Goal: Task Accomplishment & Management: Manage account settings

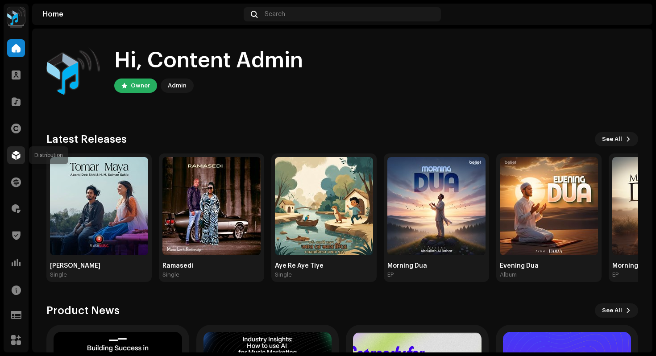
click at [15, 159] on span at bounding box center [16, 155] width 9 height 7
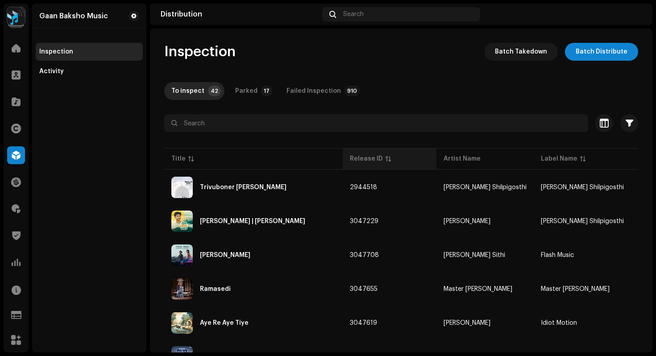
click at [370, 164] on th "Release ID" at bounding box center [390, 158] width 94 height 21
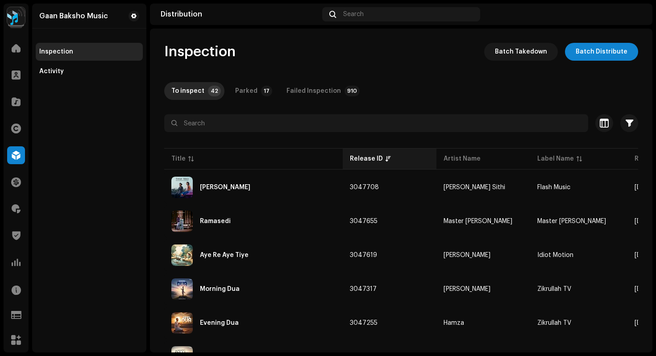
click at [370, 164] on th "Release ID" at bounding box center [390, 158] width 94 height 21
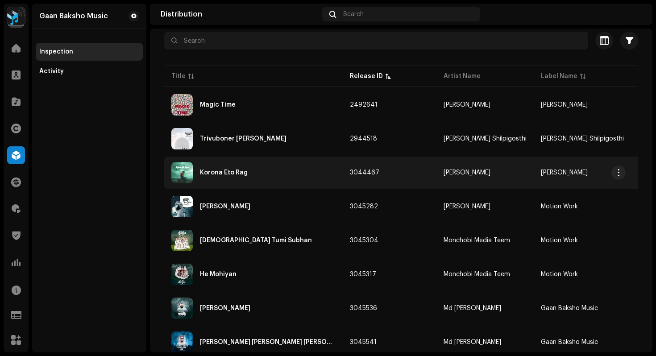
scroll to position [84, 0]
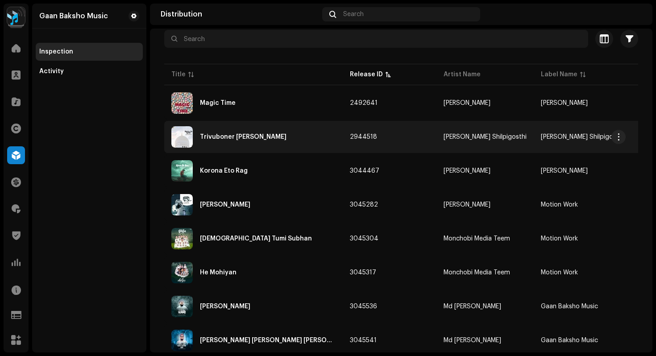
click at [247, 137] on div "Trivuboner Priyo Muhammad" at bounding box center [243, 137] width 87 height 6
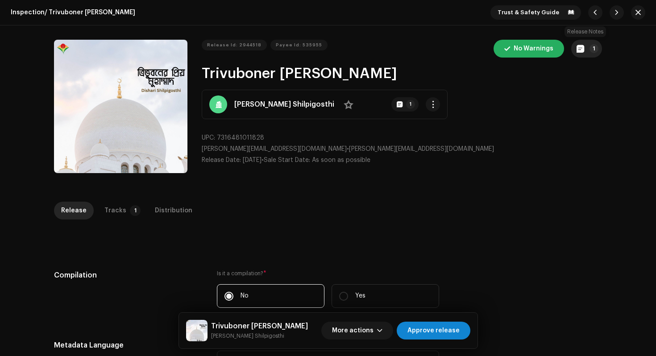
click at [581, 50] on span "button" at bounding box center [581, 48] width 8 height 7
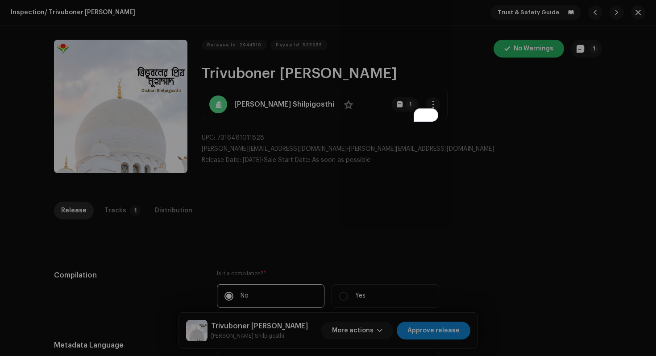
click at [515, 196] on div "Release notes Content Admin Jul 14, 2025 AUTO NOTE - RELEASE PASSED INSPECTION …" at bounding box center [328, 178] width 656 height 356
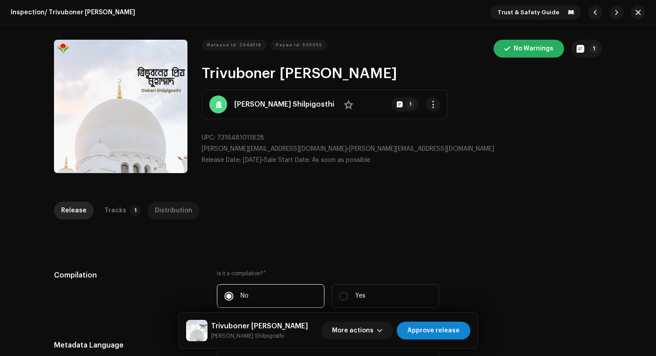
click at [164, 217] on div "Distribution" at bounding box center [174, 211] width 38 height 18
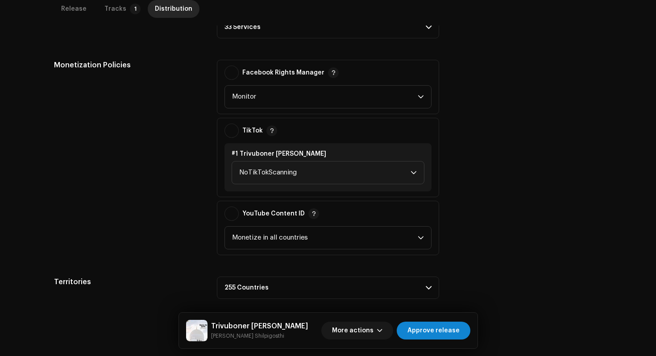
scroll to position [336, 0]
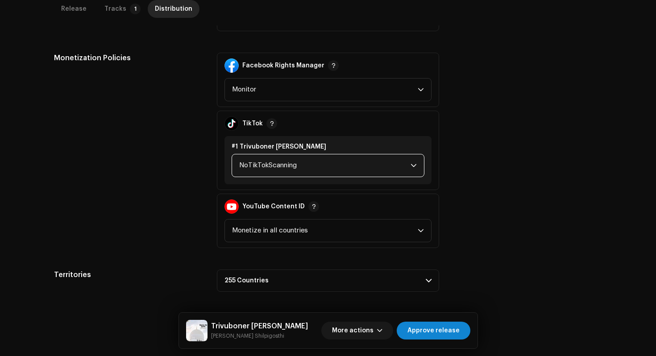
click at [286, 159] on span "NoTikTokScanning" at bounding box center [324, 165] width 171 height 22
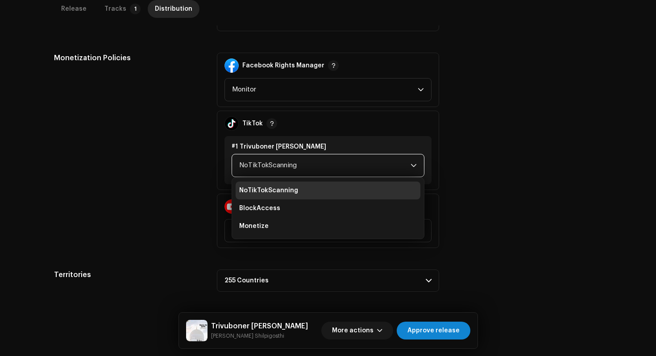
click at [159, 143] on div "Monetization Policies" at bounding box center [128, 151] width 149 height 196
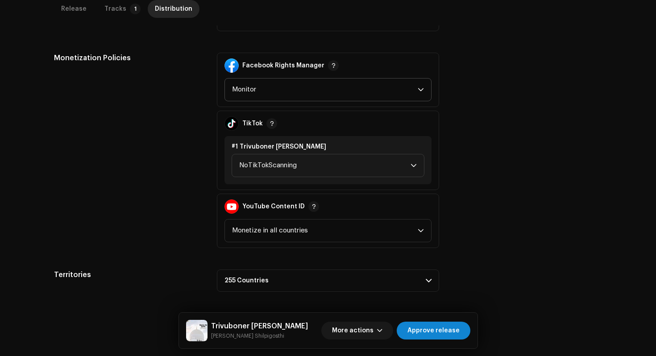
click at [423, 88] on p-select "Monitor" at bounding box center [328, 89] width 207 height 23
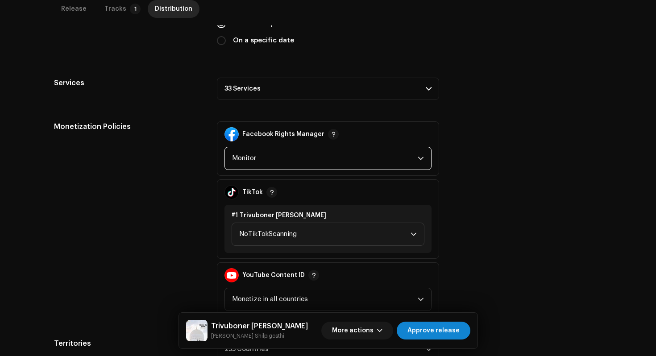
scroll to position [259, 0]
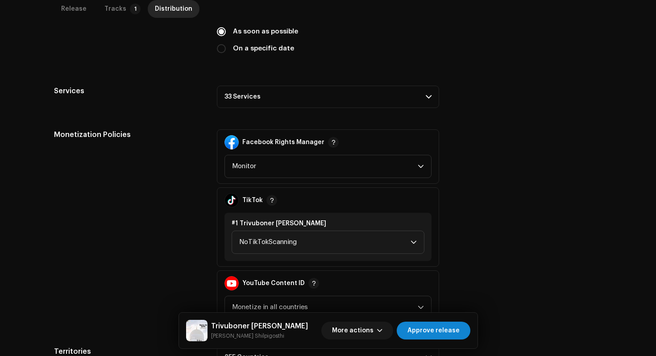
click at [410, 106] on p-accordion-header "33 Services" at bounding box center [328, 97] width 222 height 22
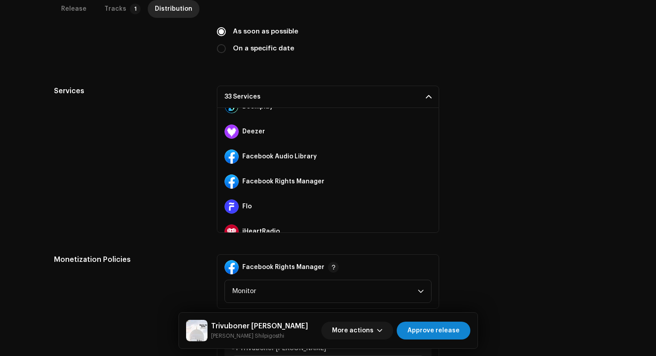
scroll to position [116, 0]
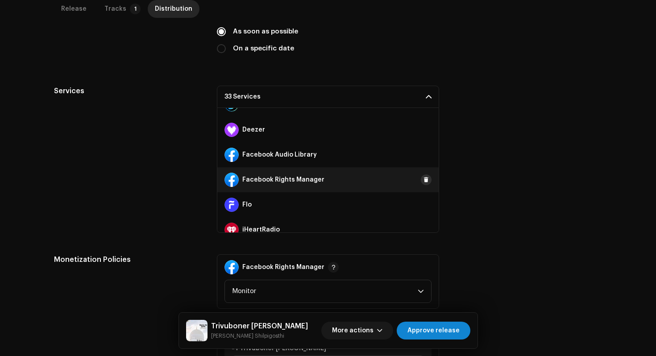
click at [424, 181] on span at bounding box center [426, 179] width 5 height 7
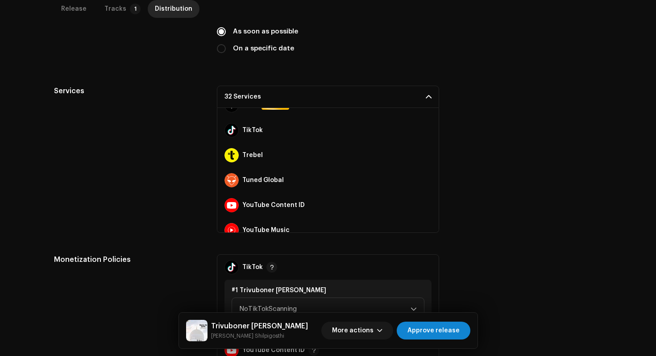
scroll to position [701, 0]
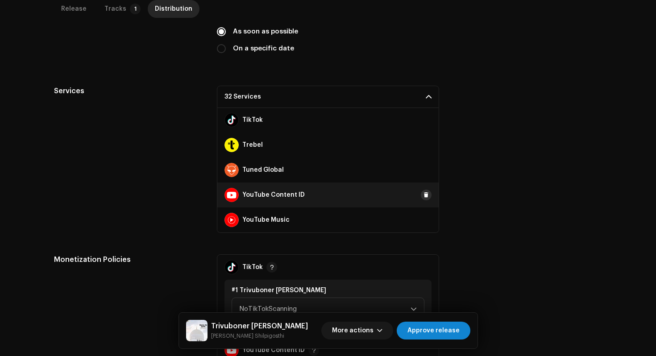
click at [424, 196] on span at bounding box center [426, 195] width 5 height 7
click at [430, 100] on p-accordion-header "31 Services" at bounding box center [328, 97] width 222 height 22
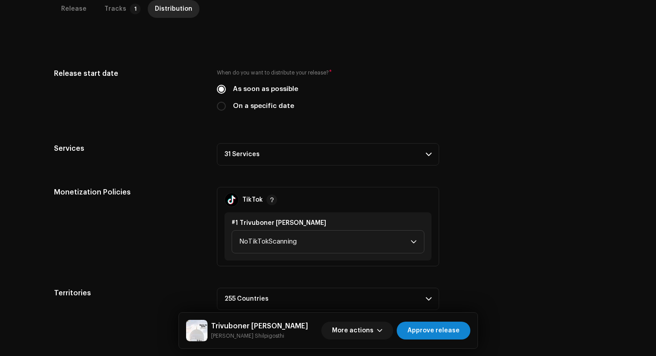
scroll to position [202, 0]
click at [442, 334] on span "Approve release" at bounding box center [434, 331] width 52 height 18
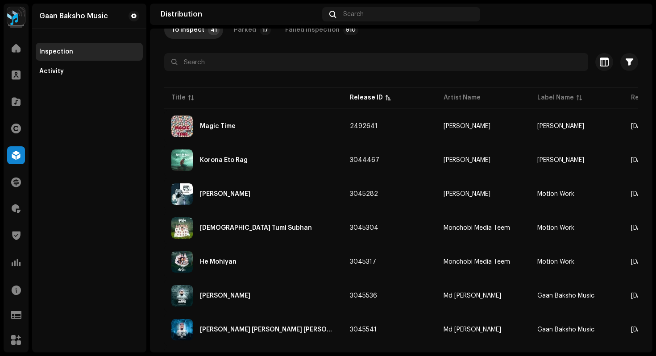
scroll to position [102, 0]
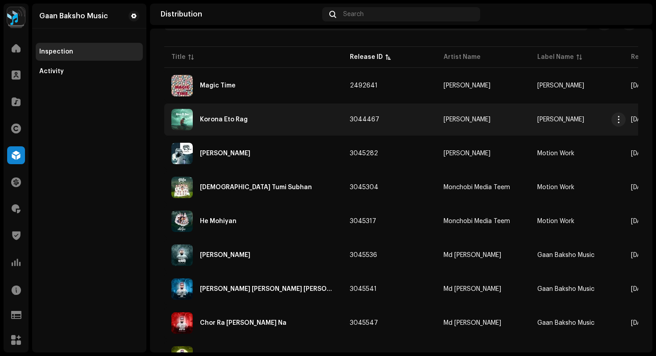
click at [250, 121] on div "Korona Eto Rag" at bounding box center [253, 119] width 164 height 21
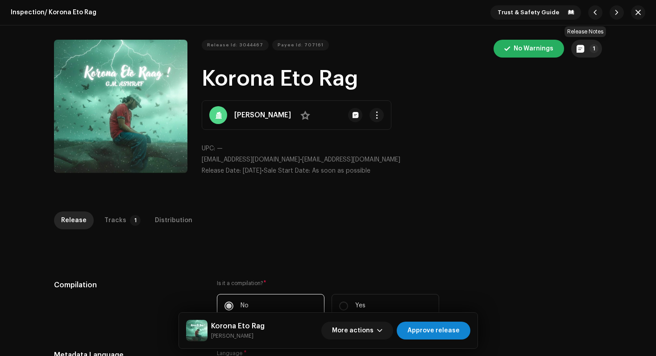
click at [587, 49] on button "1" at bounding box center [587, 49] width 31 height 18
click at [556, 214] on div "Release notes Content Admin Oct 5, 2025 AUTO NOTE - RELEASE FAILED INSPECTION O…" at bounding box center [328, 178] width 656 height 356
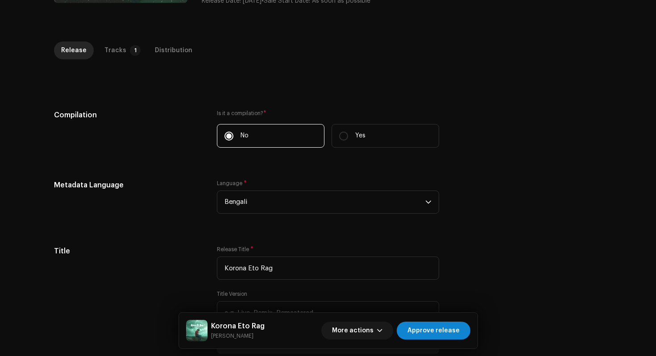
scroll to position [173, 0]
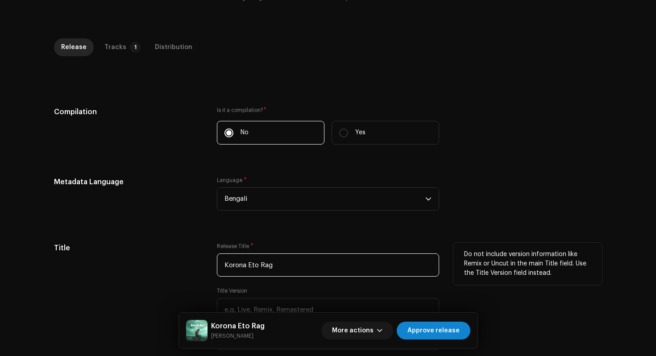
click at [264, 267] on input "Korona Eto Rag" at bounding box center [328, 265] width 222 height 23
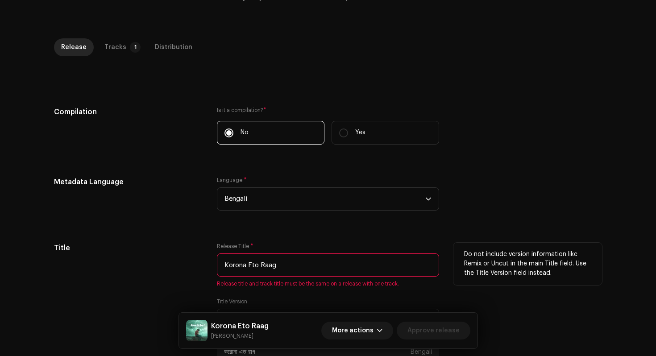
drag, startPoint x: 293, startPoint y: 268, endPoint x: 166, endPoint y: 257, distance: 127.7
click at [166, 257] on div "Title Release Title * Korona Eto Raag Release title and track title must be the…" at bounding box center [328, 313] width 548 height 140
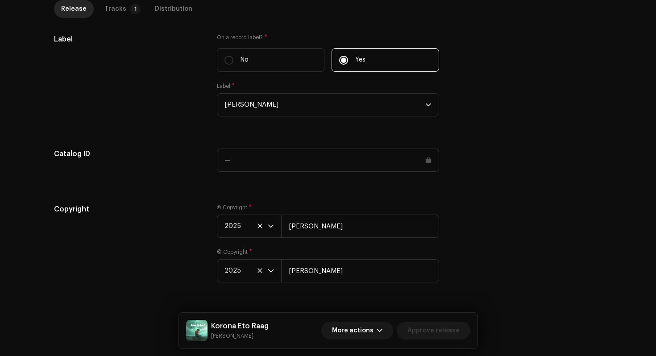
scroll to position [914, 0]
type input "Korona Eto Raag"
click at [111, 8] on div "Tracks" at bounding box center [115, 9] width 22 height 18
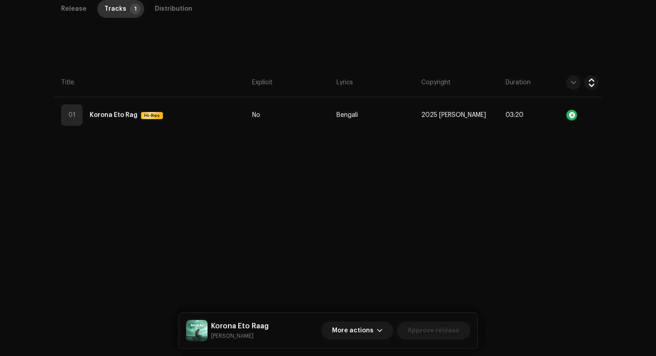
scroll to position [212, 0]
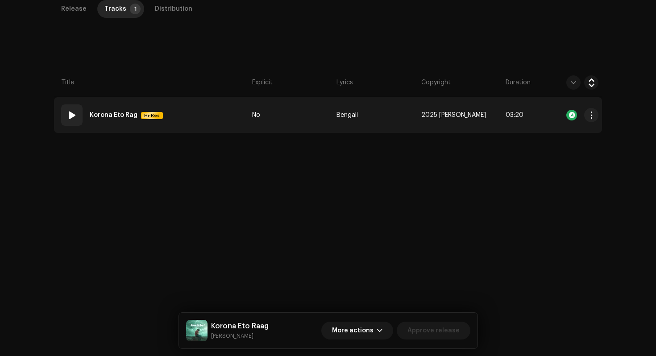
click at [188, 116] on td "01 Korona Eto Rag Hi-Res" at bounding box center [151, 115] width 195 height 36
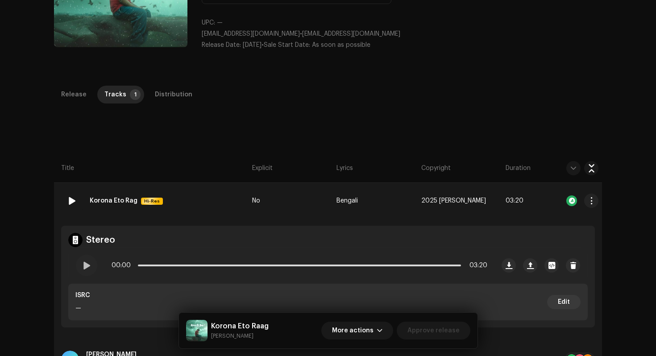
scroll to position [121, 0]
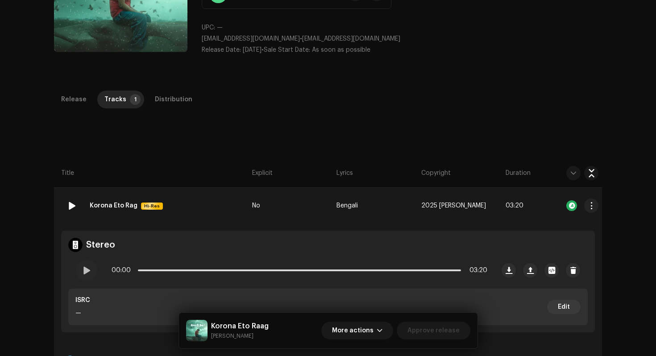
click at [112, 207] on strong "Korona Eto Rag" at bounding box center [114, 206] width 48 height 18
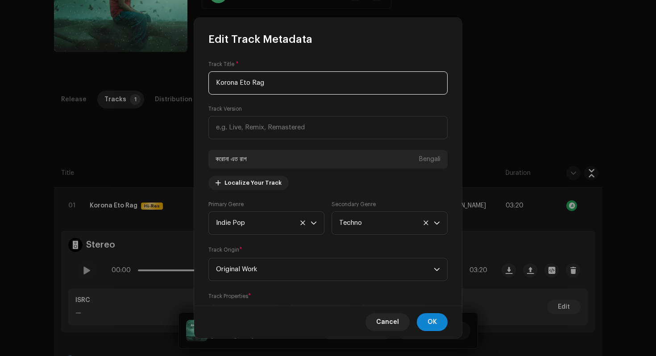
drag, startPoint x: 284, startPoint y: 88, endPoint x: 152, endPoint y: 39, distance: 141.6
click at [152, 39] on div "Edit Track Metadata Track Title * Korona Eto Rag Track Version করোনা এত রাগ Ben…" at bounding box center [328, 178] width 656 height 356
paste input "a"
type input "Korona Eto Raag"
click at [434, 317] on span "OK" at bounding box center [432, 322] width 9 height 18
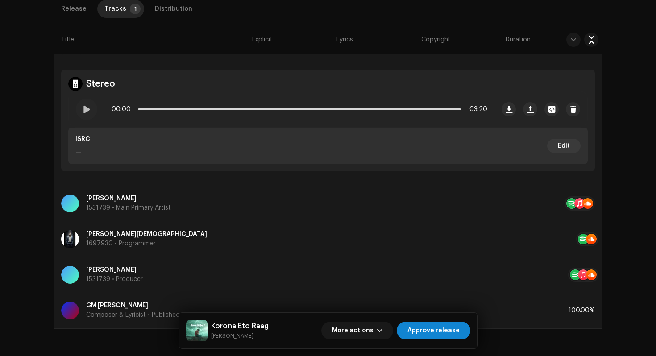
scroll to position [319, 0]
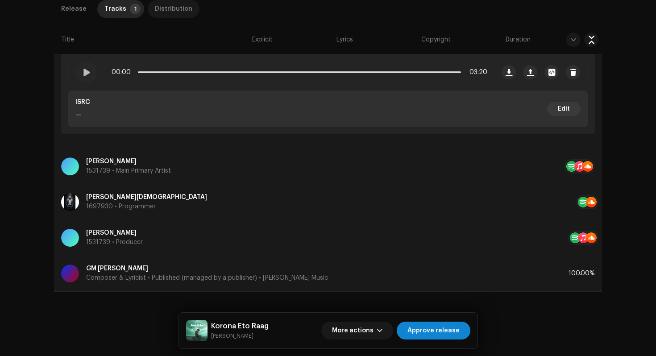
click at [167, 12] on div "Distribution" at bounding box center [174, 9] width 38 height 18
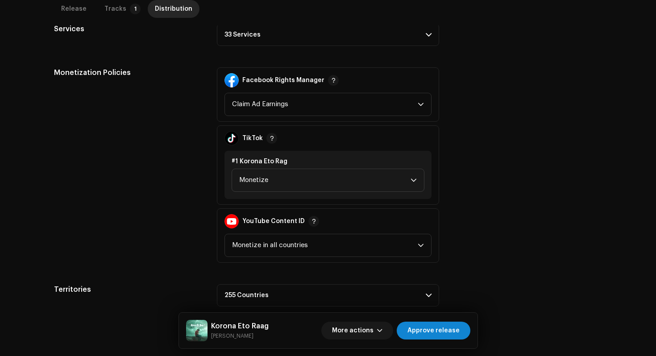
scroll to position [333, 0]
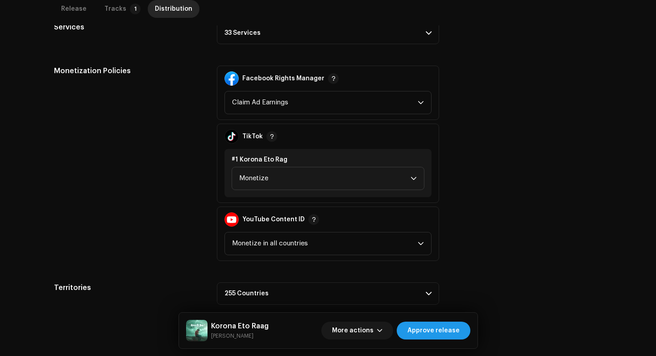
click at [432, 331] on span "Approve release" at bounding box center [434, 331] width 52 height 18
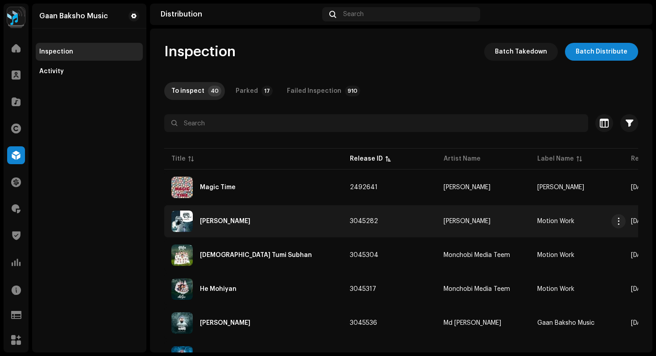
click at [230, 221] on div "Khushbu" at bounding box center [253, 221] width 164 height 21
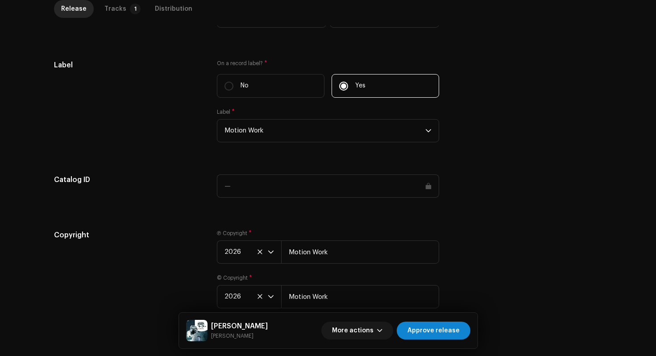
scroll to position [841, 0]
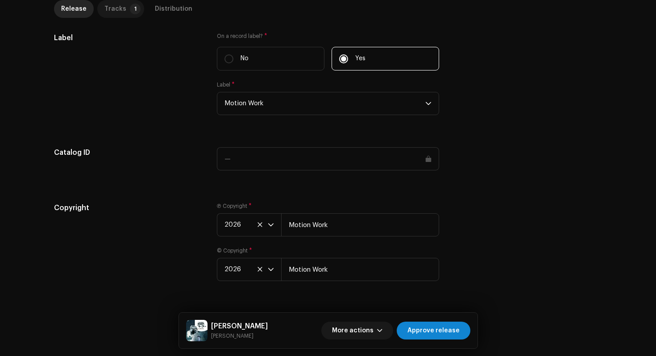
click at [114, 9] on div "Tracks" at bounding box center [115, 9] width 22 height 18
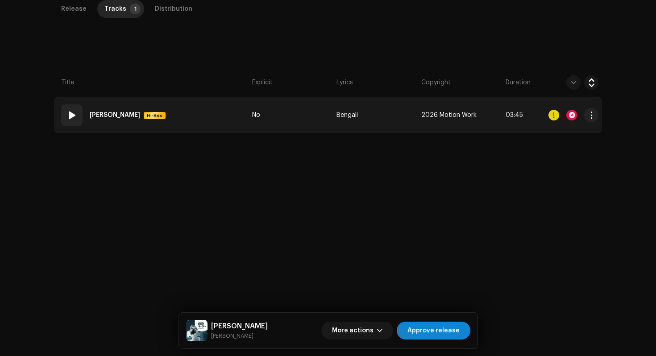
click at [178, 126] on td "01 Khushbu Hi-Res" at bounding box center [151, 115] width 195 height 36
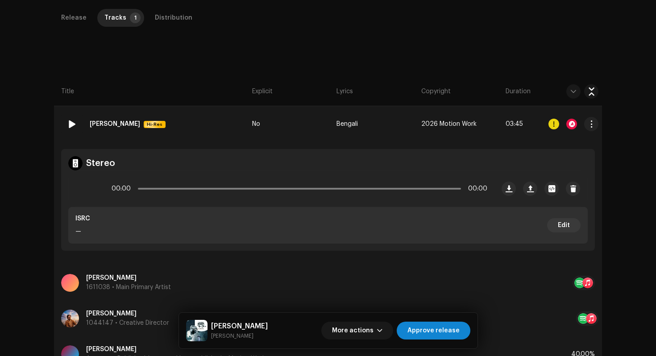
scroll to position [190, 0]
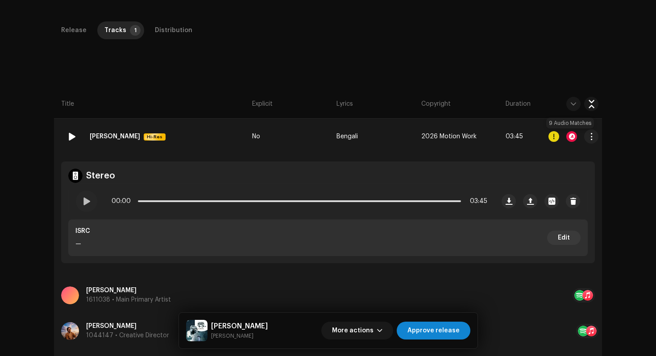
click at [572, 140] on div at bounding box center [572, 136] width 11 height 11
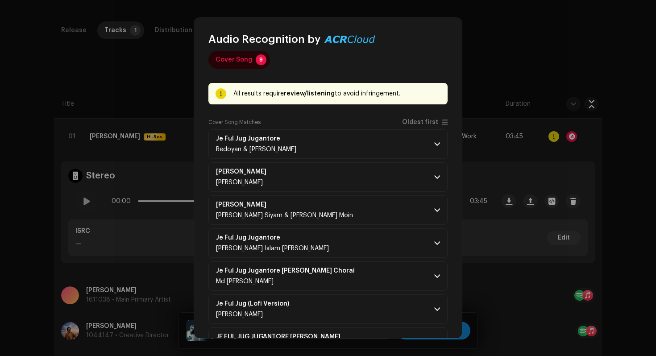
scroll to position [8, 0]
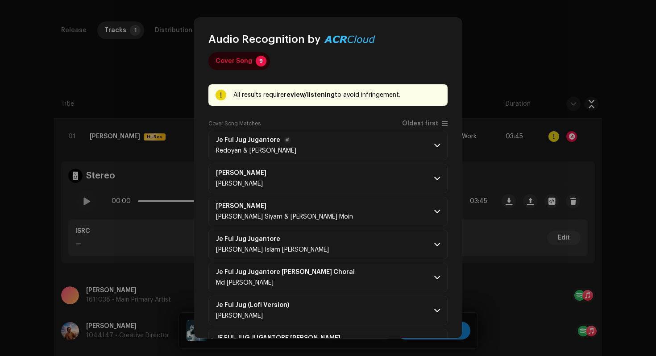
click at [428, 146] on p-accordion-header "Je Ful Jug Jugantore Redoyan & Kamal Hossen" at bounding box center [328, 145] width 239 height 29
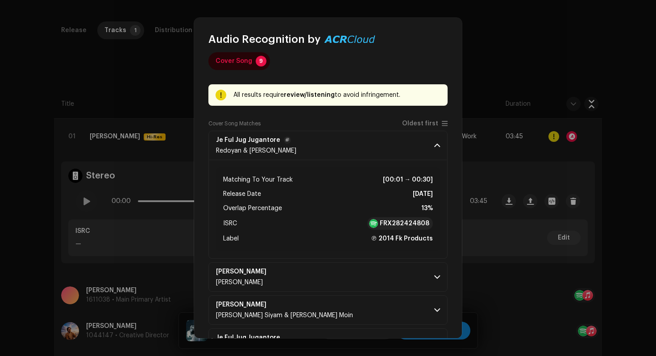
click at [428, 146] on p-accordion-header "Je Ful Jug Jugantore Redoyan & Kamal Hossen" at bounding box center [328, 145] width 239 height 29
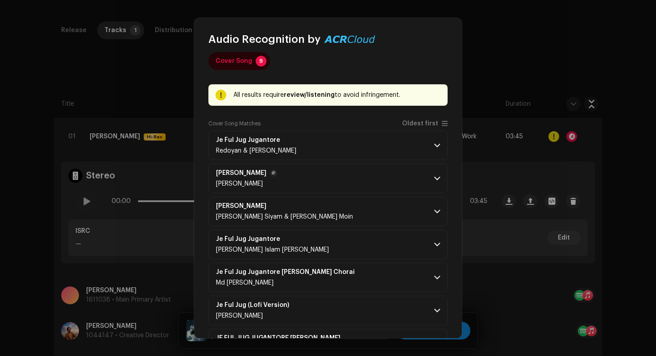
click at [434, 178] on span at bounding box center [437, 178] width 6 height 7
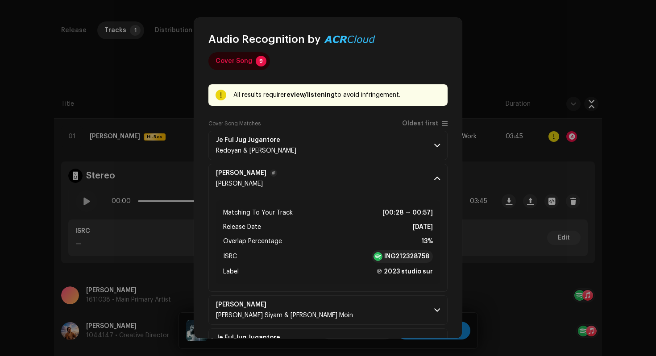
click at [434, 178] on span at bounding box center [437, 178] width 6 height 7
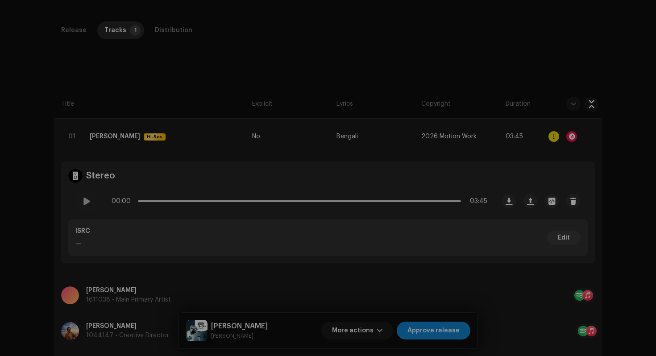
click at [153, 69] on div "Audio Recognition by Cover Song 9 All results require review/listening to avoid…" at bounding box center [328, 178] width 656 height 356
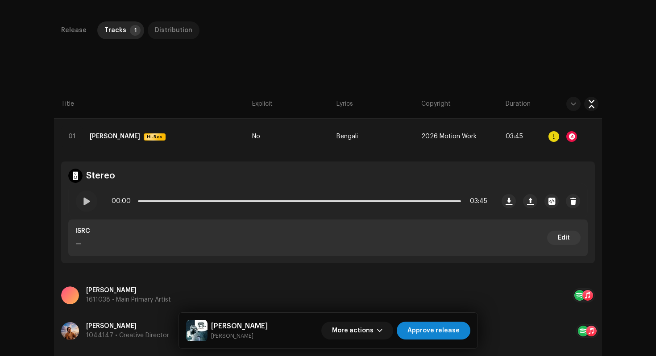
click at [168, 30] on div "Distribution" at bounding box center [174, 30] width 38 height 18
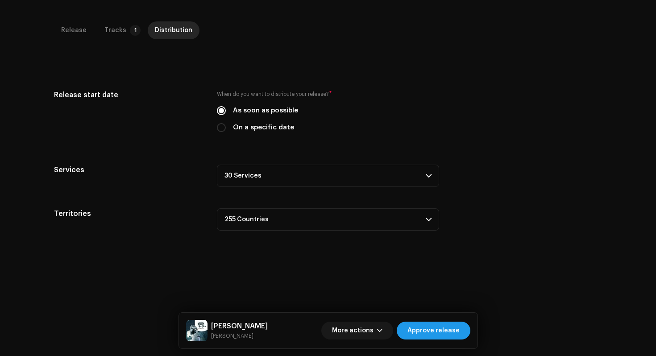
click at [442, 331] on span "Approve release" at bounding box center [434, 331] width 52 height 18
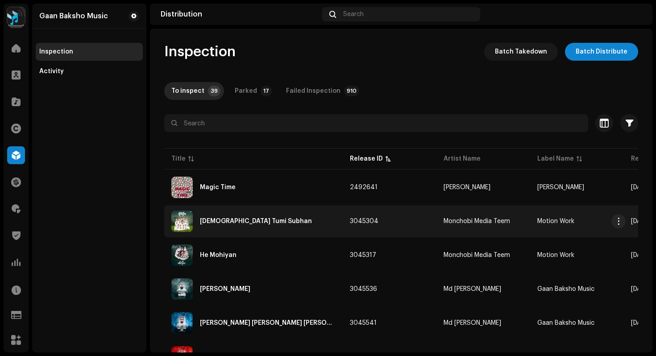
click at [256, 226] on div "Allah Tumi Subhan" at bounding box center [253, 221] width 164 height 21
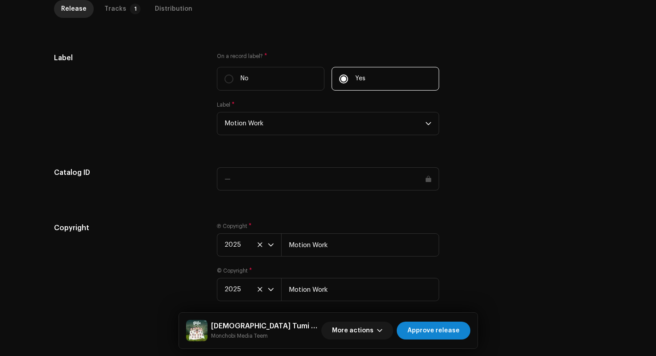
scroll to position [841, 0]
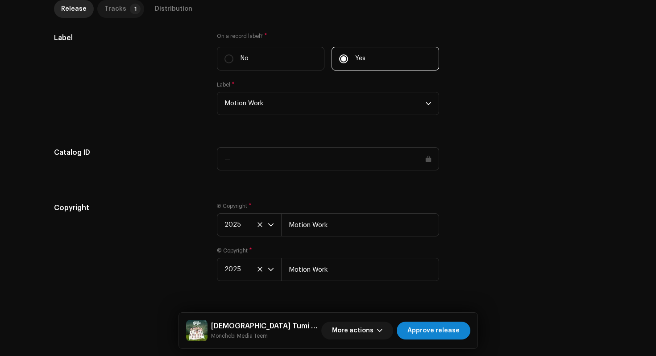
click at [118, 5] on div "Tracks" at bounding box center [115, 9] width 22 height 18
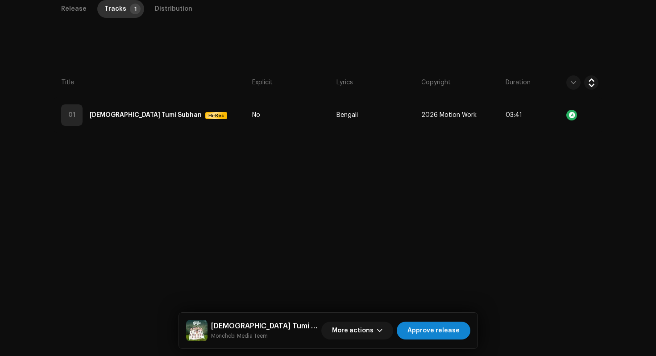
scroll to position [212, 0]
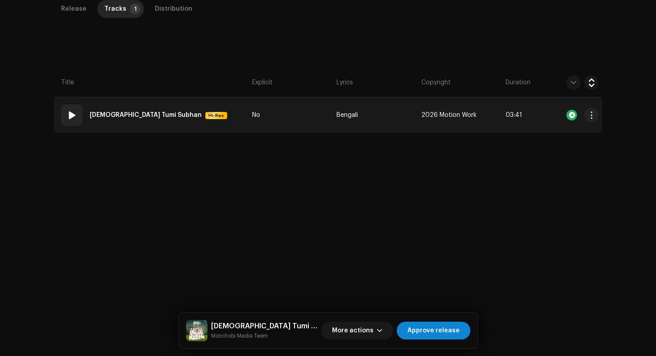
click at [200, 113] on td "01 Allah Tumi Subhan Hi-Res" at bounding box center [151, 115] width 195 height 36
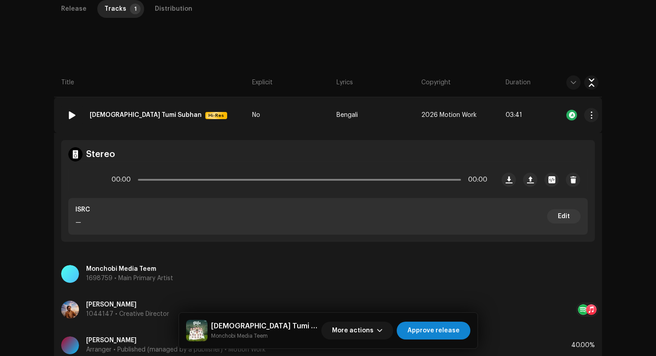
scroll to position [319, 0]
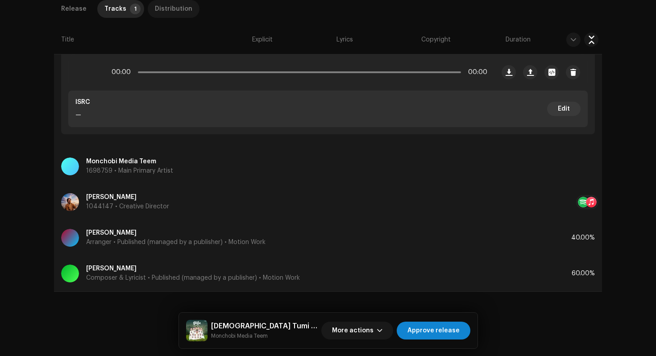
click at [180, 13] on div "Distribution" at bounding box center [174, 9] width 38 height 18
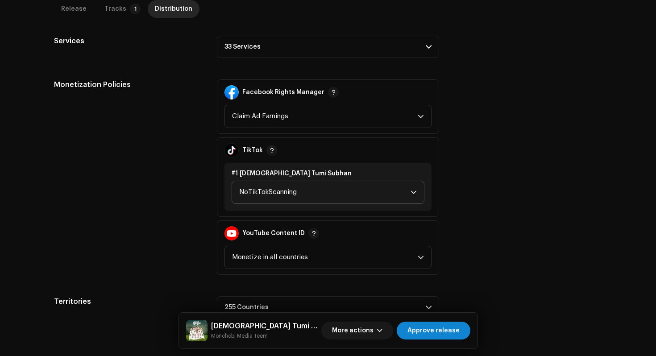
click at [296, 197] on span "NoTikTokScanning" at bounding box center [324, 192] width 171 height 22
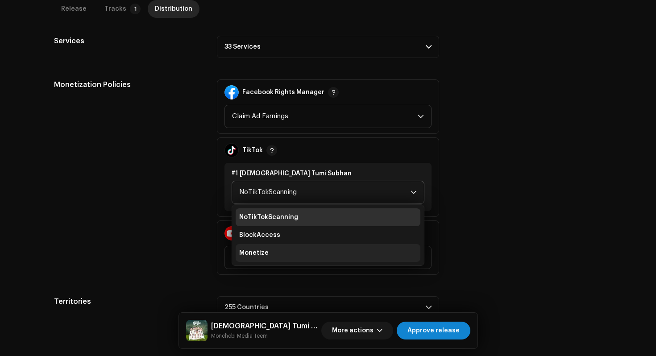
click at [284, 248] on li "Monetize" at bounding box center [328, 253] width 185 height 18
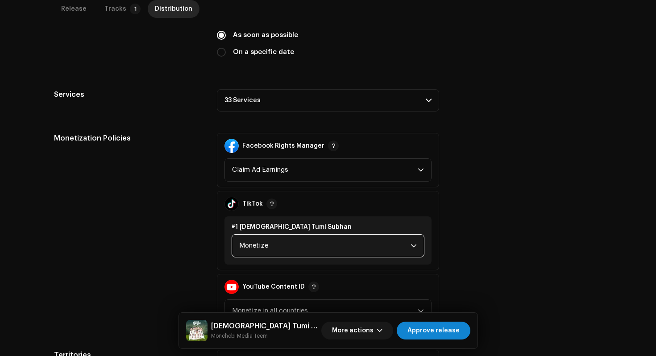
scroll to position [346, 0]
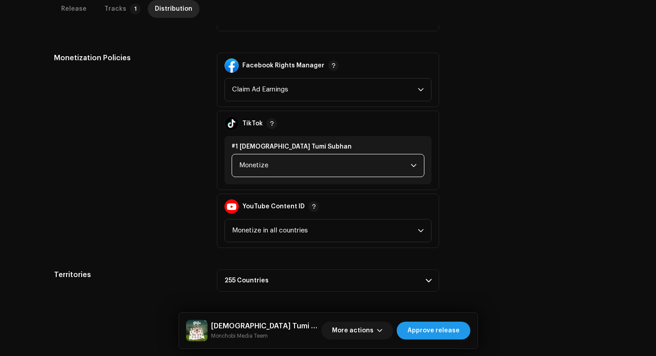
click at [428, 337] on span "Approve release" at bounding box center [434, 331] width 52 height 18
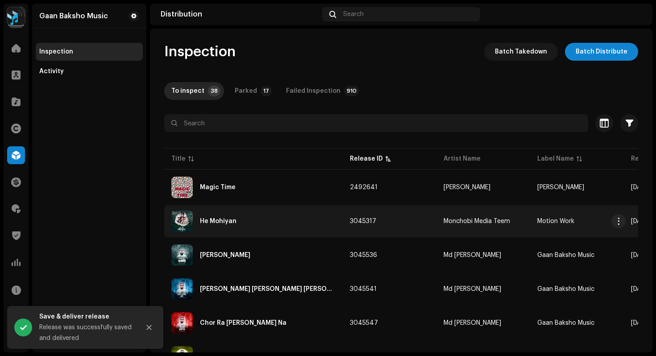
click at [201, 223] on div "He Mohiyan" at bounding box center [218, 221] width 37 height 6
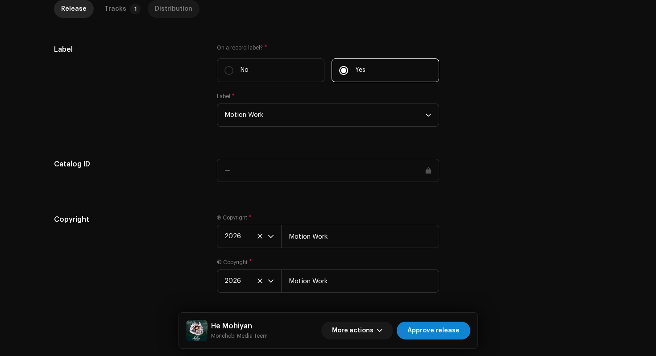
scroll to position [841, 0]
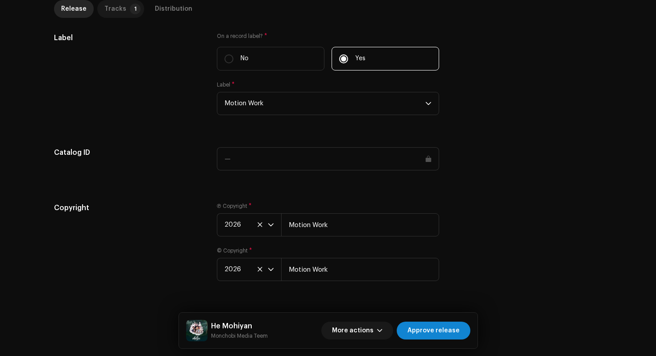
click at [113, 12] on div "Tracks" at bounding box center [115, 9] width 22 height 18
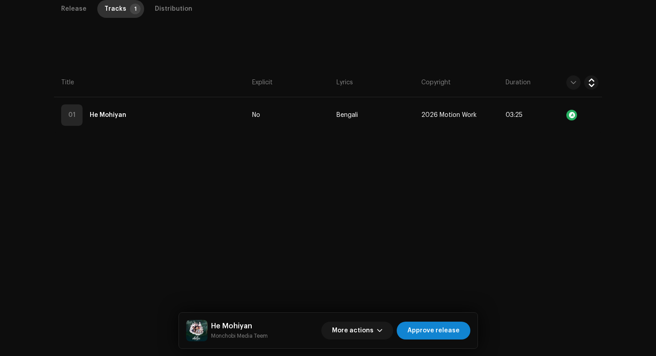
scroll to position [212, 0]
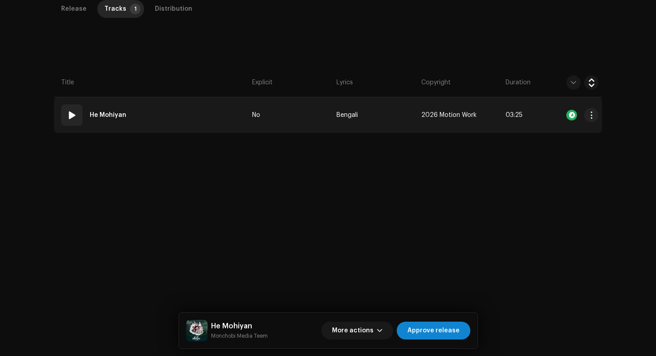
click at [69, 117] on span at bounding box center [72, 115] width 11 height 11
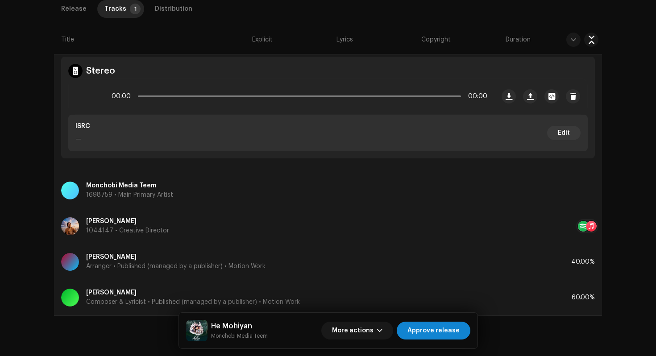
scroll to position [319, 0]
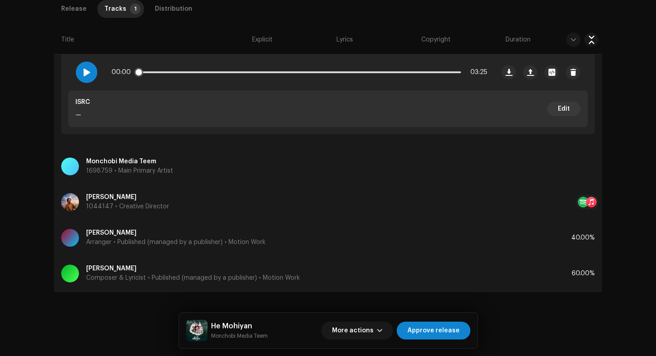
click at [90, 75] on div at bounding box center [86, 72] width 21 height 21
click at [163, 13] on div "Distribution" at bounding box center [174, 9] width 38 height 18
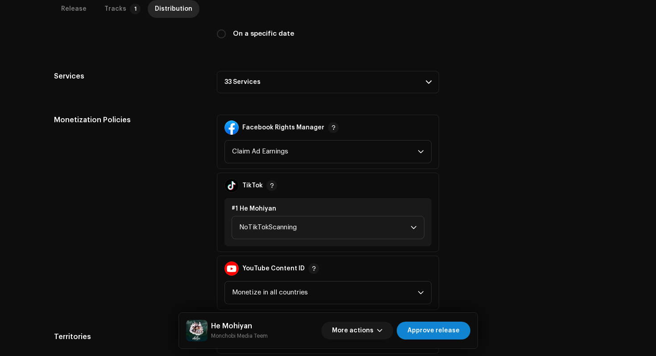
scroll to position [346, 0]
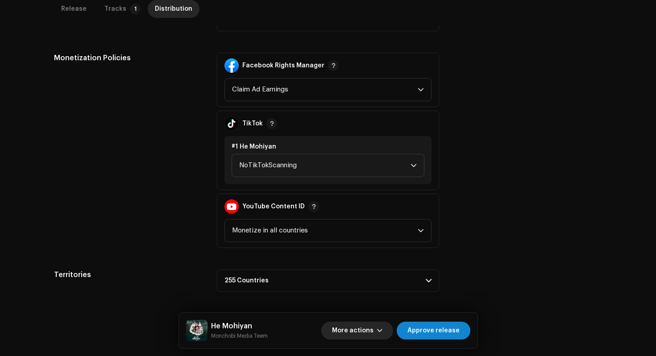
click at [380, 330] on button "More actions" at bounding box center [357, 331] width 72 height 18
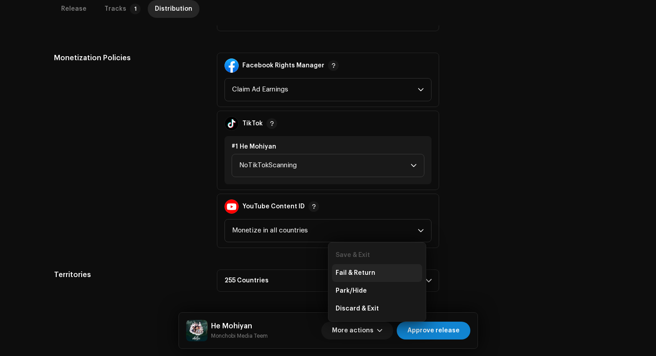
click at [374, 275] on div "Fail & Return" at bounding box center [377, 273] width 83 height 7
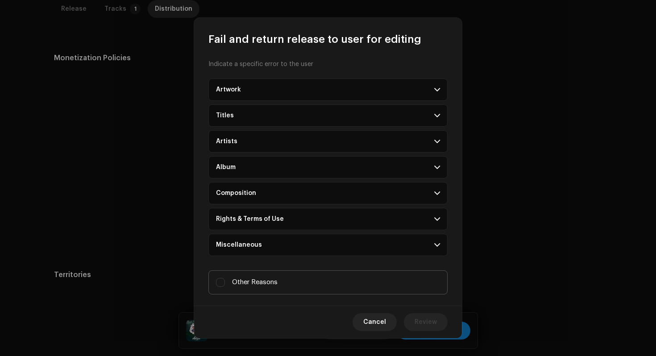
click at [259, 286] on span "Other Reasons" at bounding box center [255, 283] width 46 height 10
click at [225, 286] on input "Other Reasons" at bounding box center [220, 282] width 9 height 9
checkbox input "true"
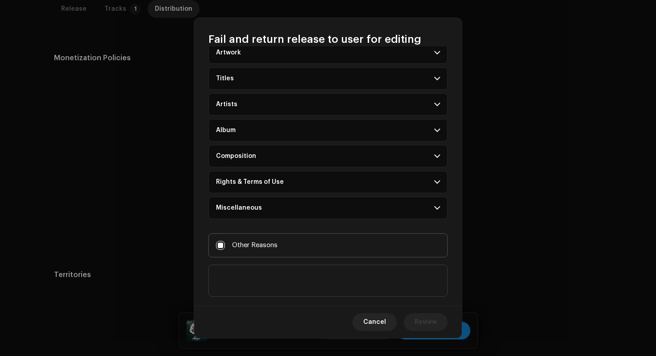
scroll to position [54, 0]
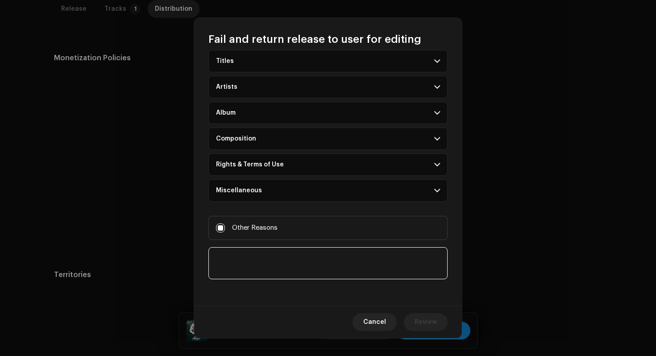
click at [267, 265] on textarea at bounding box center [328, 263] width 239 height 32
type textarea "spoken word detected at start"
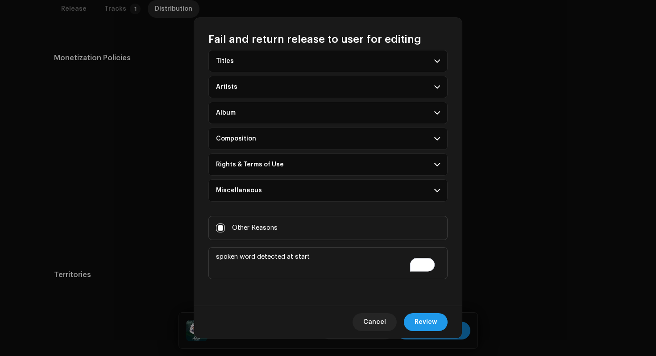
click at [437, 325] on span "Review" at bounding box center [426, 322] width 22 height 18
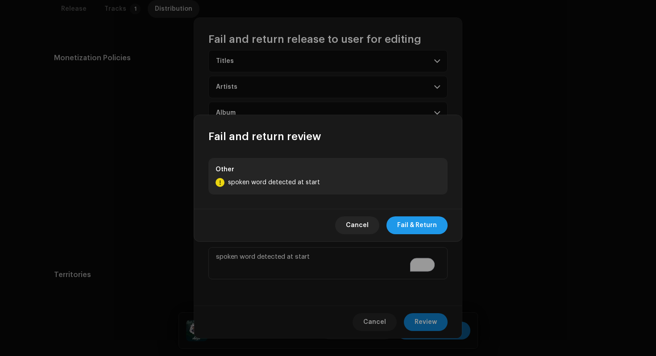
click at [432, 230] on span "Fail & Return" at bounding box center [417, 226] width 40 height 18
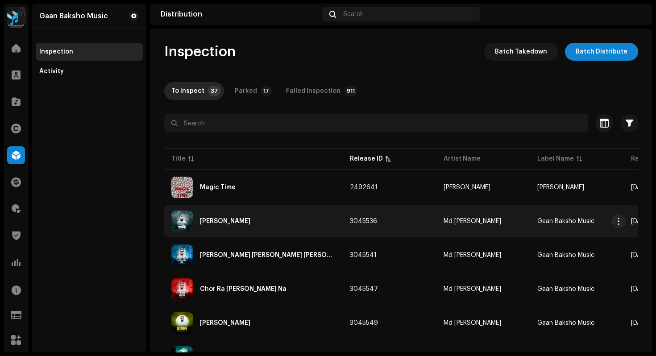
click at [253, 221] on div "Allama Sayedee" at bounding box center [253, 221] width 164 height 21
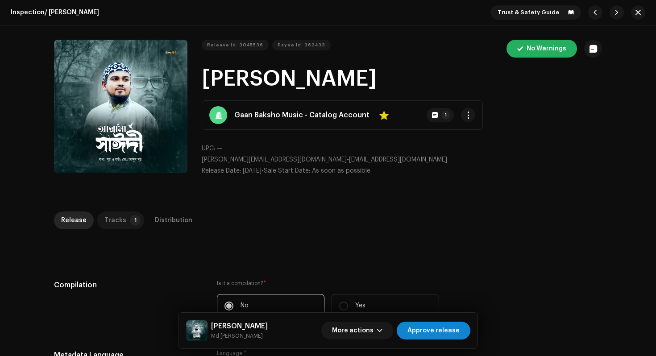
click at [115, 219] on div "Tracks" at bounding box center [115, 221] width 22 height 18
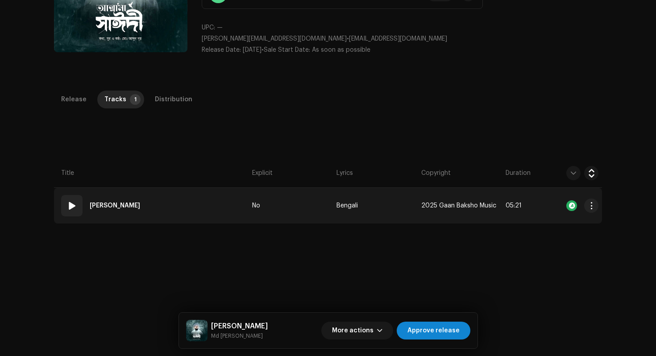
click at [225, 217] on td "01 Allama Sayedee" at bounding box center [151, 206] width 195 height 36
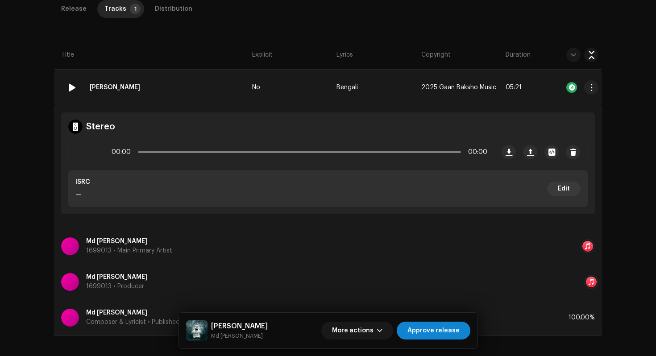
scroll to position [284, 0]
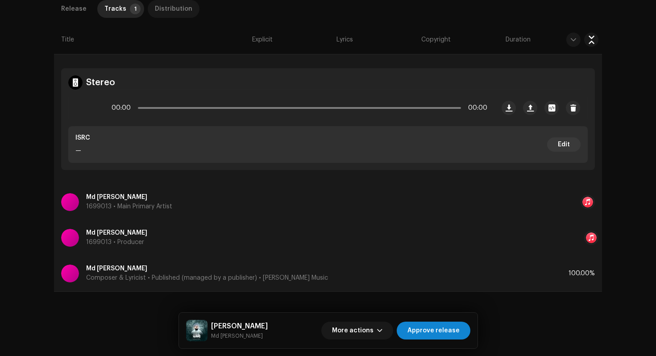
click at [179, 8] on div "Distribution" at bounding box center [174, 9] width 38 height 18
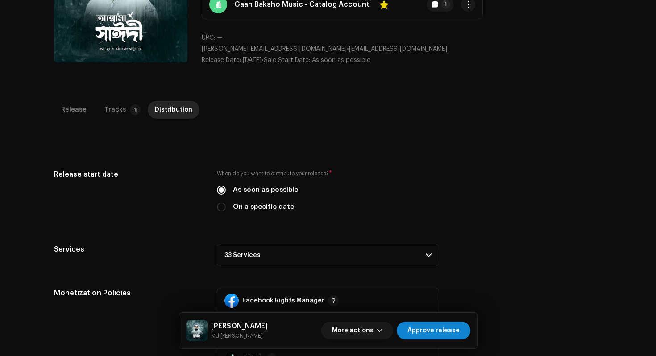
scroll to position [0, 0]
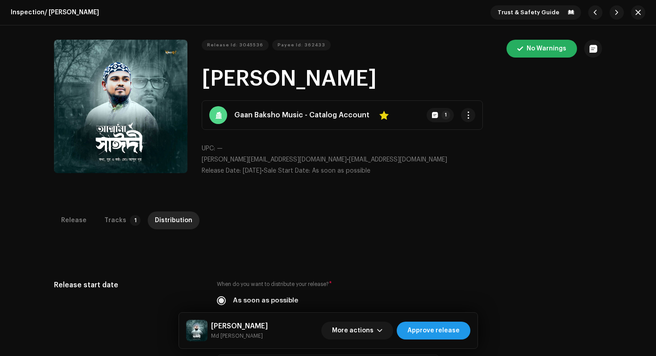
click at [443, 330] on span "Approve release" at bounding box center [434, 331] width 52 height 18
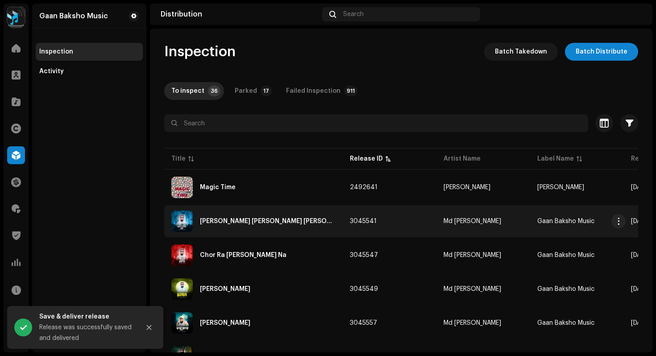
click at [255, 220] on div "Bolte Paro Emon Doler Nam" at bounding box center [268, 221] width 136 height 6
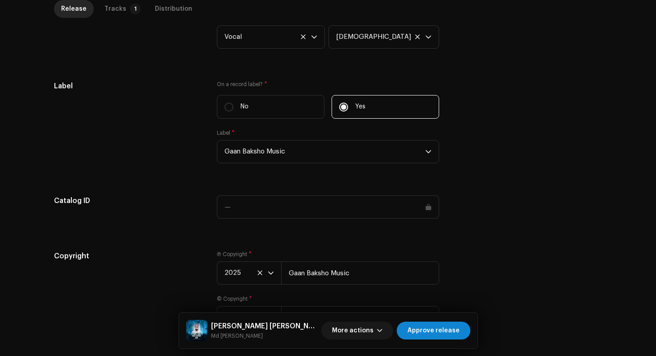
scroll to position [831, 0]
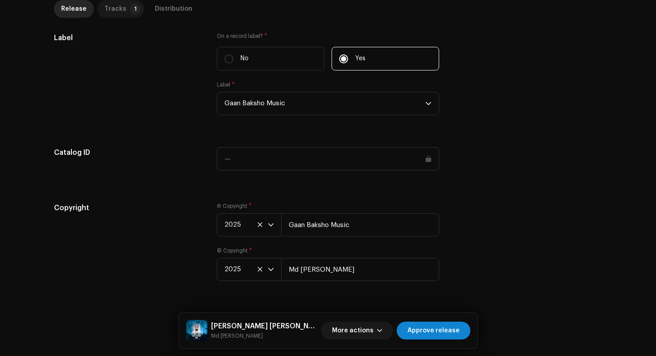
click at [111, 9] on div "Tracks" at bounding box center [115, 9] width 22 height 18
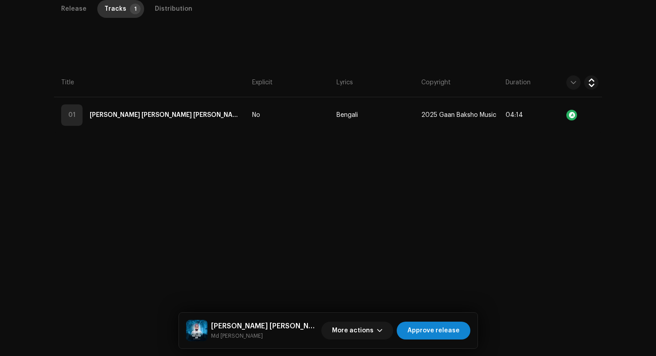
scroll to position [202, 0]
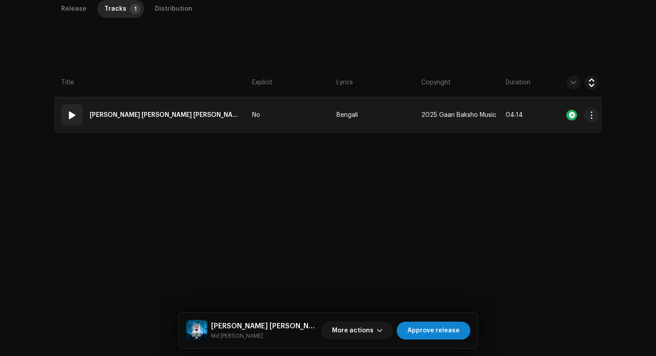
click at [226, 114] on td "01 Bolte Paro Emon Doler Nam" at bounding box center [151, 115] width 195 height 36
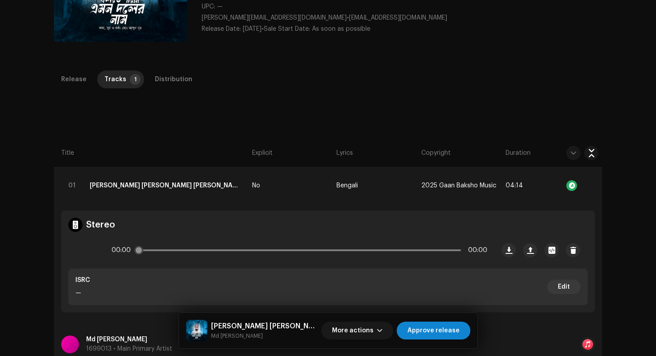
scroll to position [128, 0]
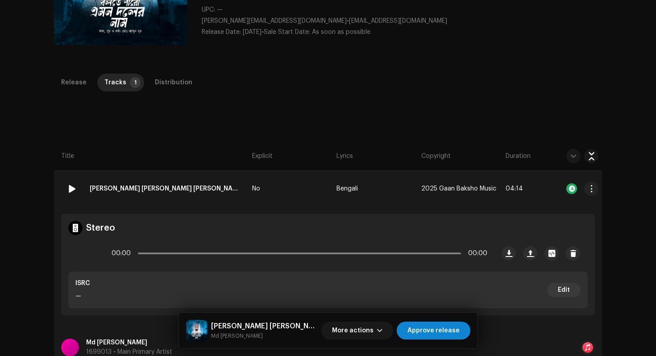
click at [71, 189] on span at bounding box center [72, 189] width 11 height 11
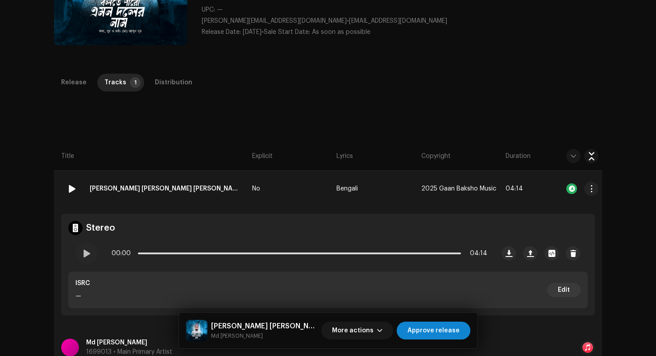
click at [71, 189] on span at bounding box center [72, 189] width 11 height 11
click at [88, 255] on span at bounding box center [87, 253] width 8 height 7
click at [167, 81] on div "Distribution" at bounding box center [174, 83] width 38 height 18
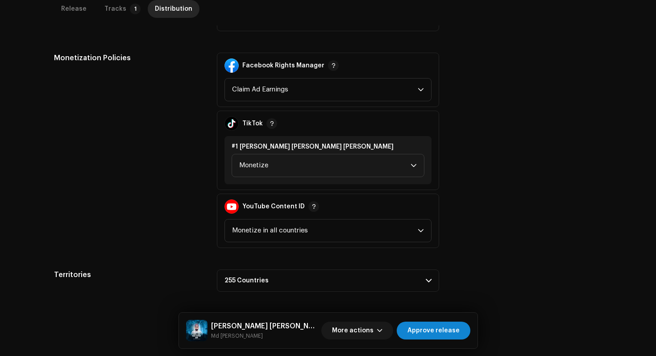
scroll to position [0, 0]
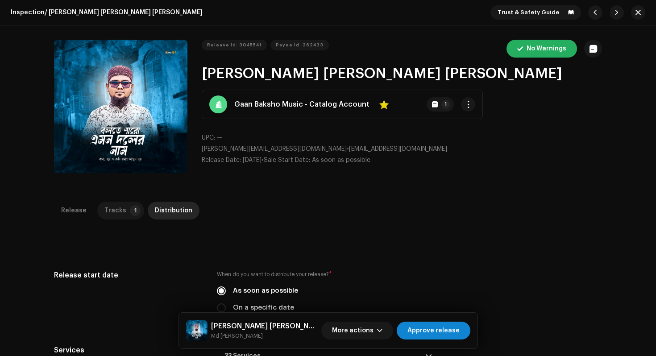
click at [108, 205] on div "Tracks" at bounding box center [115, 211] width 22 height 18
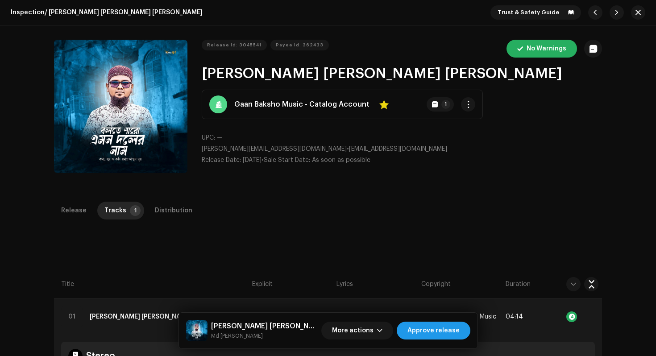
click at [417, 330] on span "Approve release" at bounding box center [434, 331] width 52 height 18
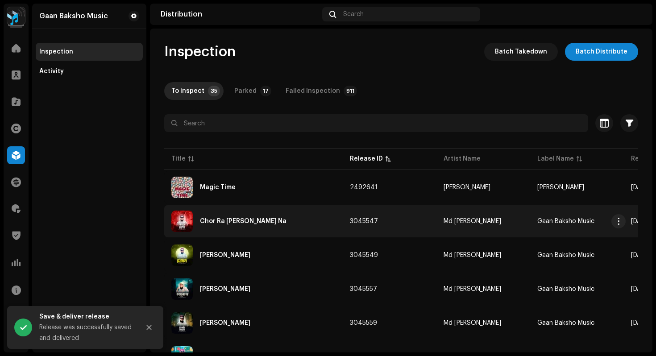
click at [244, 223] on div "Chor Ra [PERSON_NAME] Na" at bounding box center [243, 221] width 87 height 6
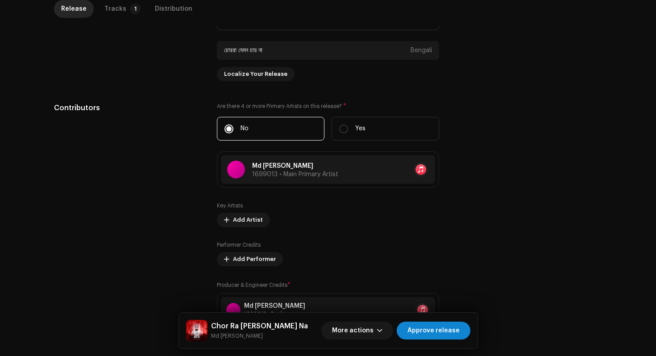
scroll to position [471, 0]
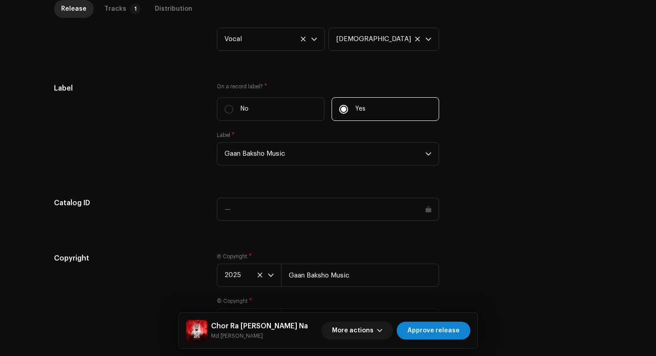
scroll to position [867, 0]
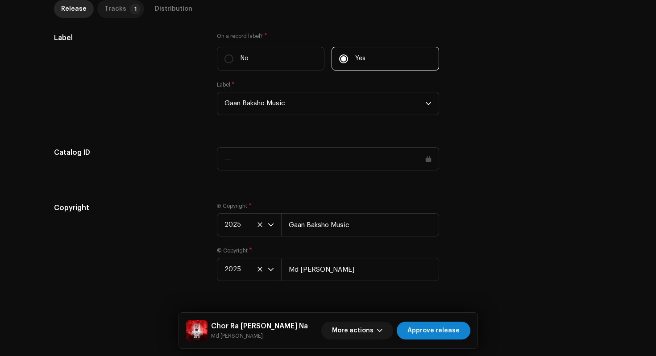
click at [119, 12] on div "Tracks" at bounding box center [115, 9] width 22 height 18
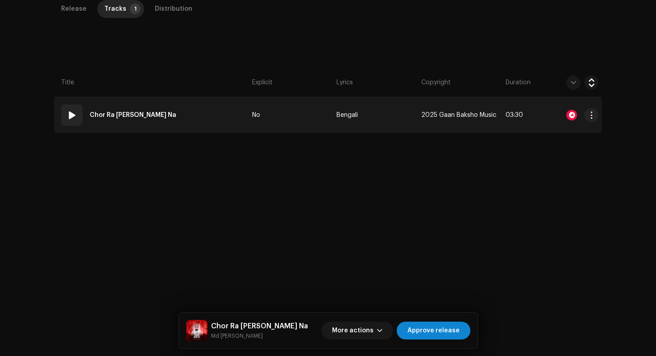
click at [197, 117] on td "01 Chor Ra [PERSON_NAME]" at bounding box center [151, 115] width 195 height 36
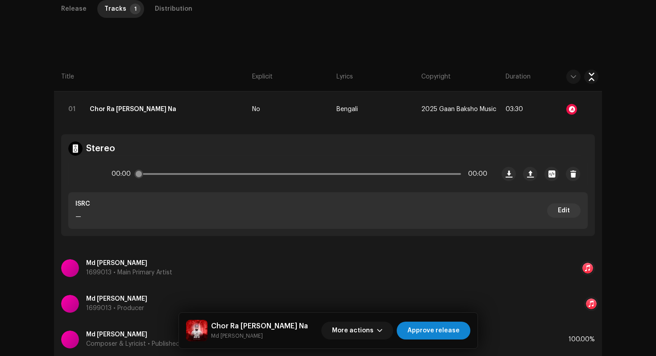
scroll to position [183, 0]
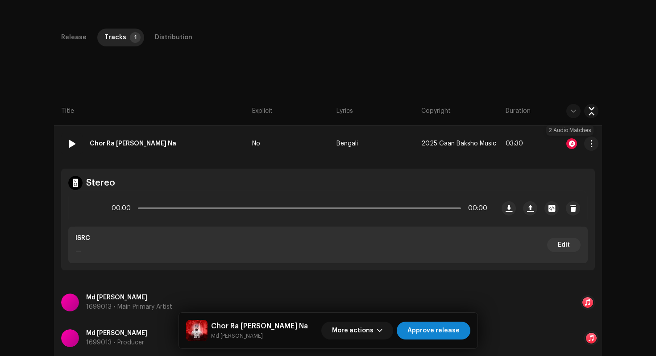
click at [572, 144] on div at bounding box center [572, 143] width 11 height 11
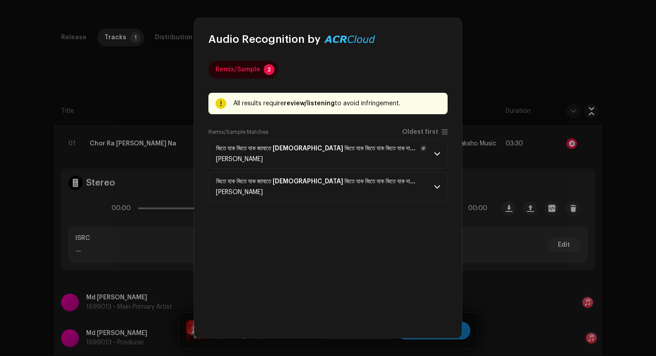
click at [430, 150] on p-accordion-header "জিতে যাক জিতে যাক জামাতে [DEMOGRAPHIC_DATA] জিতে যাক জিতে যাক জিতে যাক দাড়িপাল…" at bounding box center [328, 153] width 239 height 29
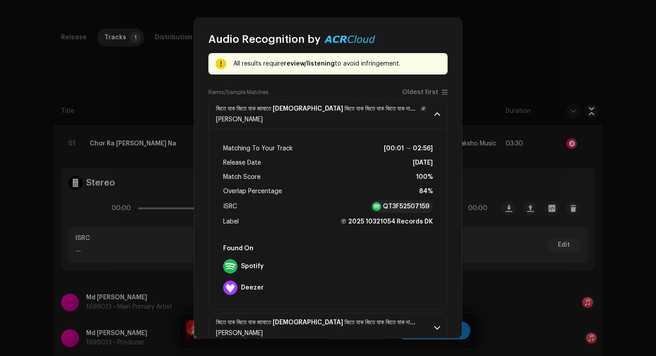
scroll to position [56, 0]
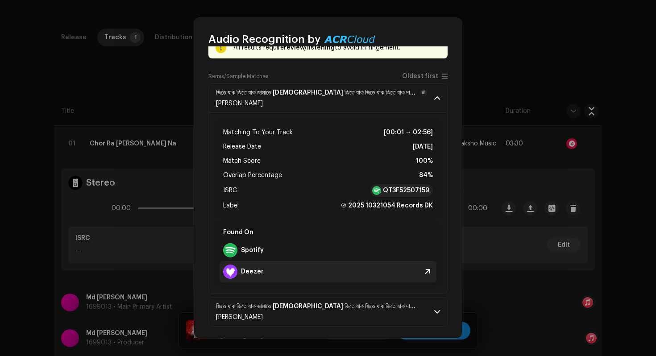
click at [255, 275] on strong "Deezer" at bounding box center [252, 271] width 23 height 7
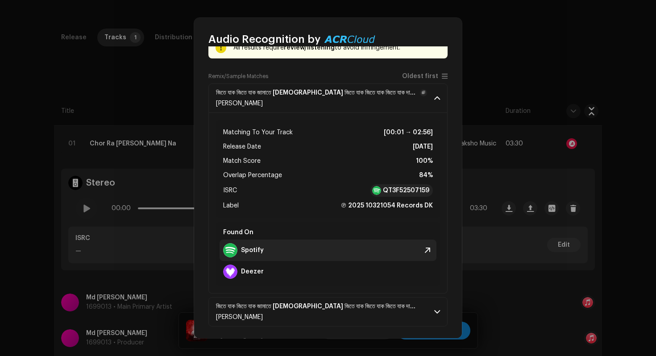
click at [249, 249] on strong "Spotify" at bounding box center [252, 250] width 23 height 7
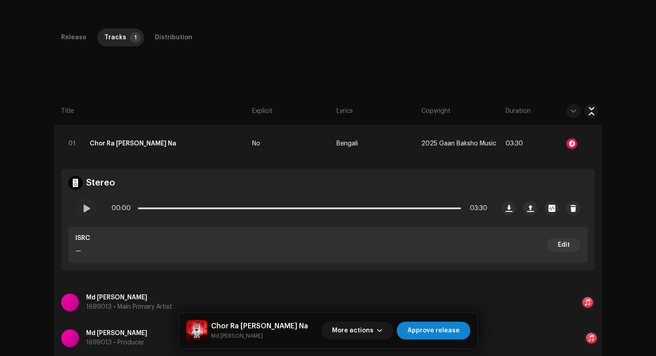
click at [508, 197] on div "Audio Recognition by Remix/Sample 2 All results require review/listening to avo…" at bounding box center [328, 178] width 656 height 356
click at [367, 334] on span "More actions" at bounding box center [353, 331] width 42 height 18
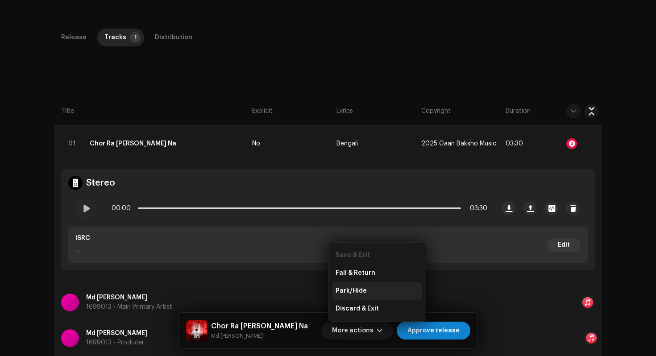
click at [363, 291] on span "Park/Hide" at bounding box center [351, 291] width 31 height 7
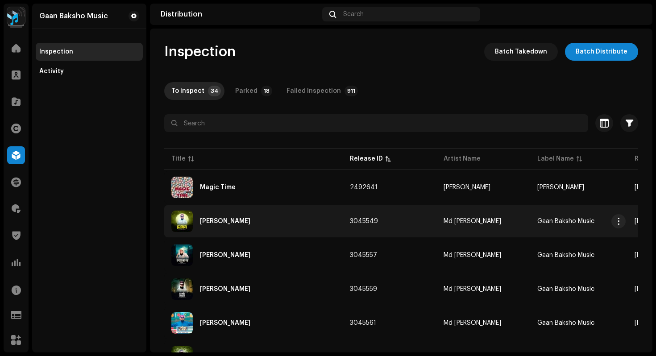
click at [250, 224] on div "[PERSON_NAME]" at bounding box center [253, 221] width 164 height 21
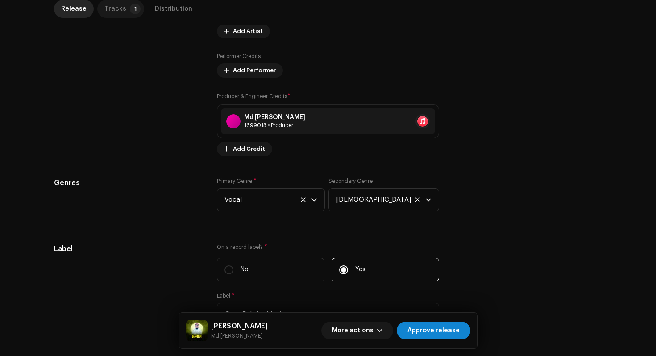
click at [114, 9] on div "Tracks" at bounding box center [115, 9] width 22 height 18
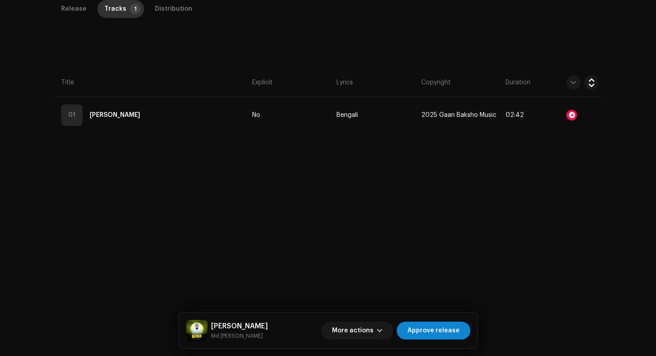
scroll to position [212, 0]
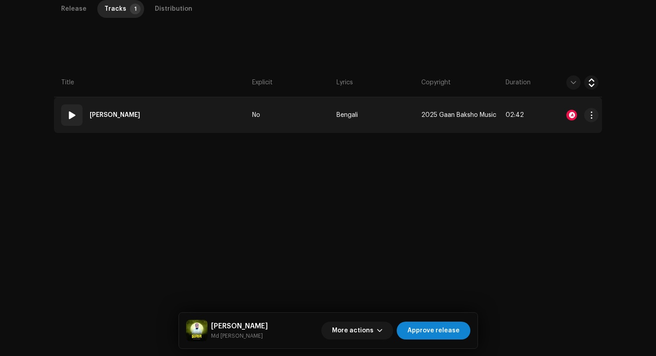
click at [165, 110] on td "01 [PERSON_NAME]" at bounding box center [151, 115] width 195 height 36
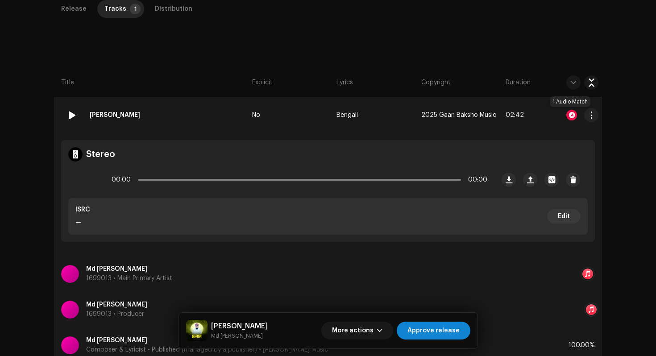
click at [572, 116] on div at bounding box center [572, 115] width 11 height 11
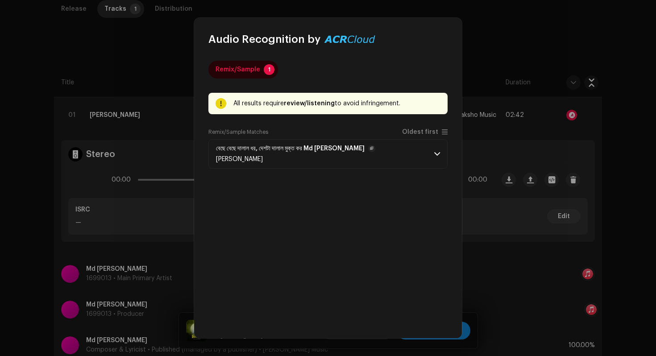
click at [434, 152] on span at bounding box center [437, 153] width 6 height 7
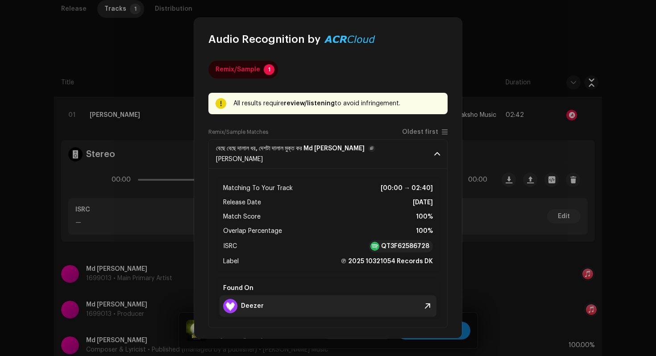
click at [259, 308] on strong "Deezer" at bounding box center [252, 306] width 23 height 7
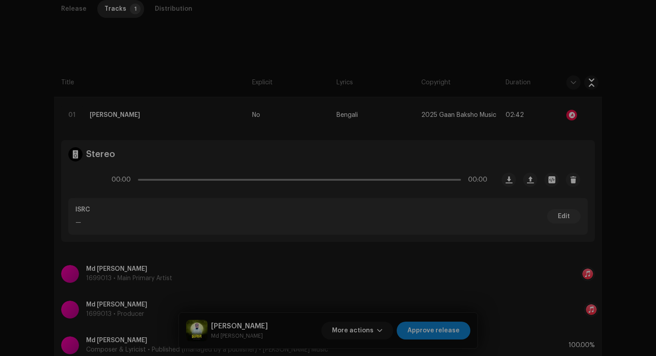
click at [501, 224] on div "Audio Recognition by Remix/Sample 1 All results require review/listening to avo…" at bounding box center [328, 178] width 656 height 356
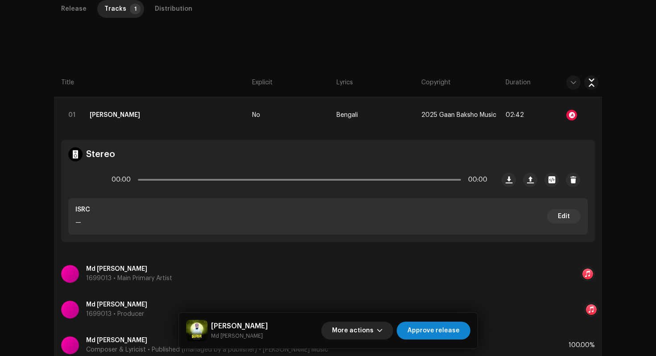
click at [374, 324] on span "More actions" at bounding box center [353, 331] width 42 height 18
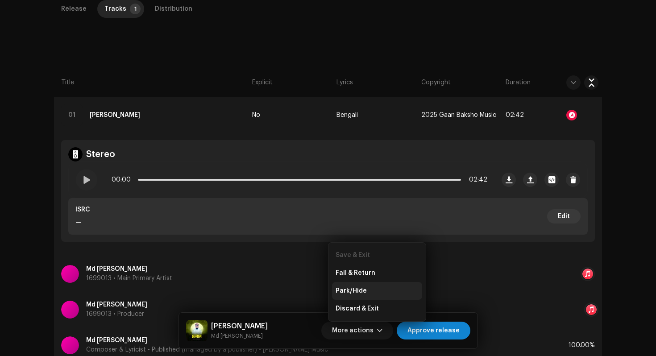
click at [377, 290] on div "Park/Hide" at bounding box center [377, 291] width 83 height 7
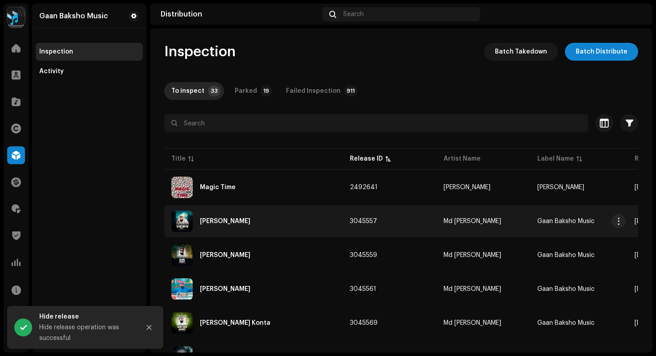
click at [236, 222] on div "Foju Kaga" at bounding box center [253, 221] width 164 height 21
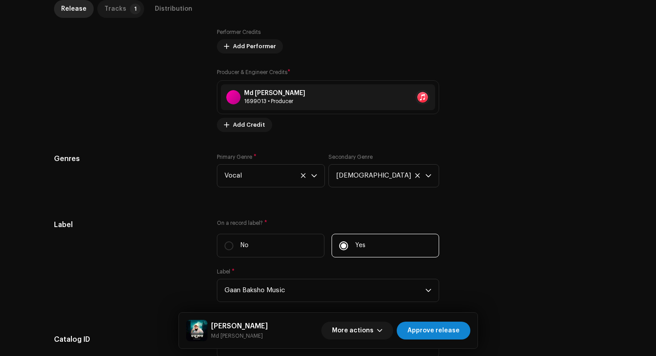
scroll to position [841, 0]
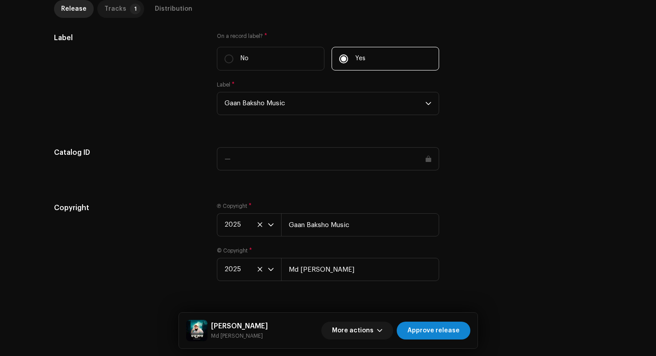
click at [118, 10] on div "Tracks" at bounding box center [115, 9] width 22 height 18
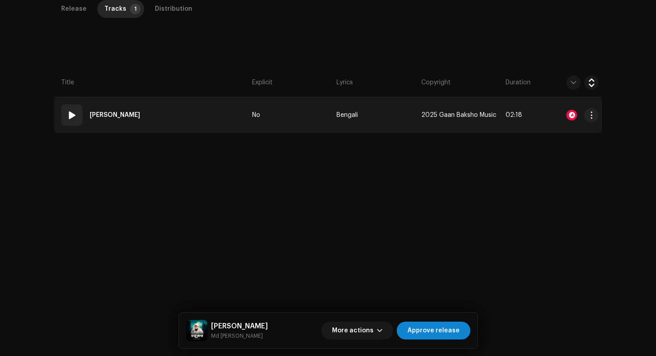
click at [172, 116] on td "01 Foju Kaga" at bounding box center [151, 115] width 195 height 36
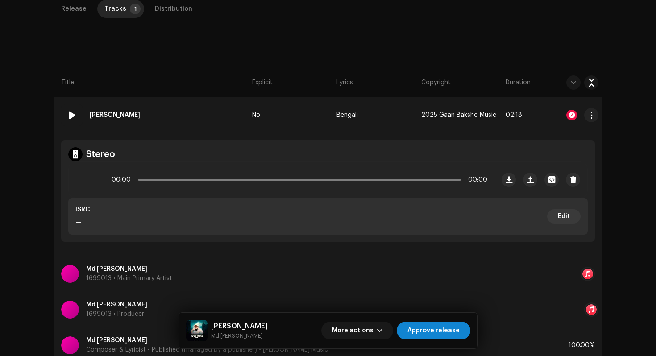
click at [573, 116] on div at bounding box center [572, 115] width 11 height 11
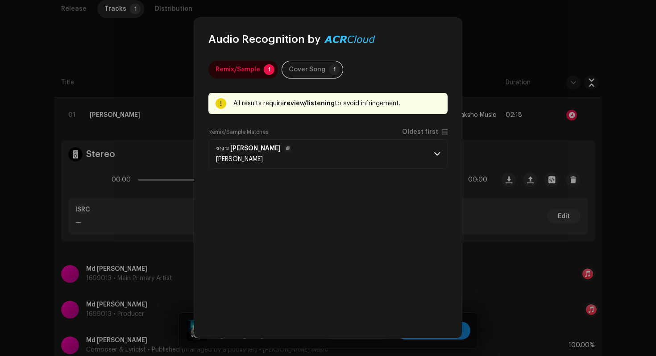
click at [440, 154] on p-accordion-header "ওরে ও ফজু কাকা Ahmadullah khan" at bounding box center [328, 153] width 239 height 29
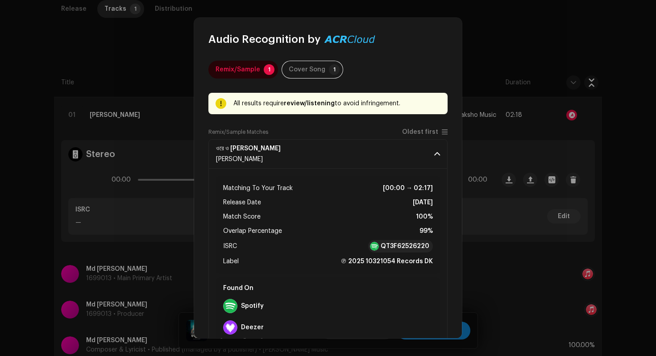
scroll to position [25, 0]
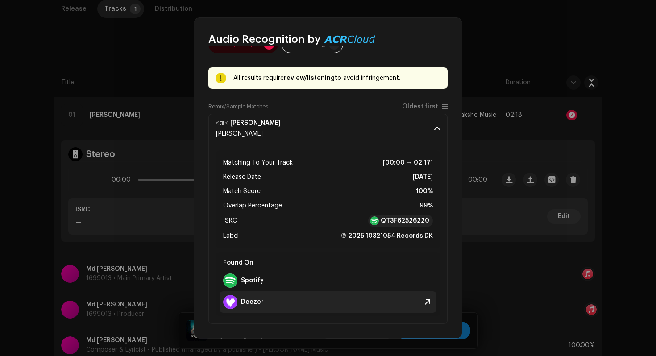
click at [244, 301] on strong "Deezer" at bounding box center [252, 302] width 23 height 7
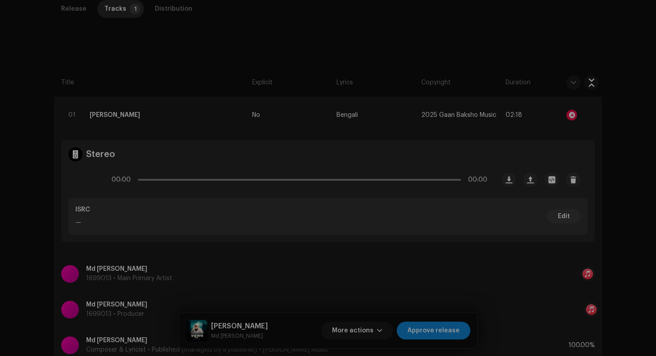
click at [468, 242] on div "Audio Recognition by Remix/Sample 1 Cover Song 1 All results require review/lis…" at bounding box center [328, 178] width 656 height 356
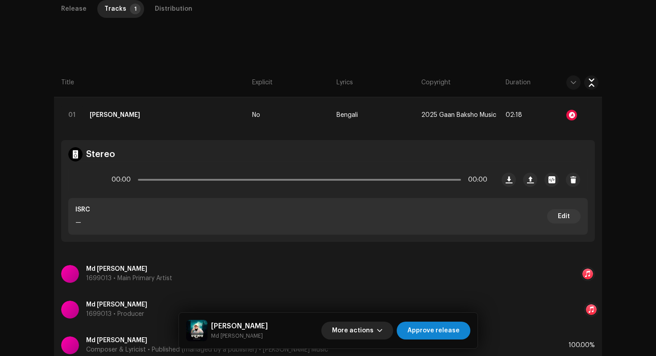
click at [338, 333] on button "More actions" at bounding box center [357, 331] width 72 height 18
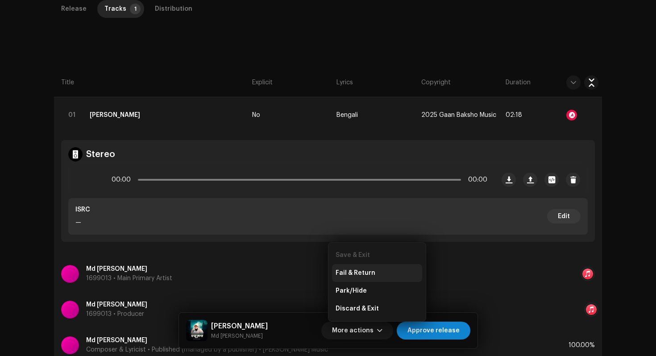
click at [366, 271] on span "Fail & Return" at bounding box center [356, 273] width 40 height 7
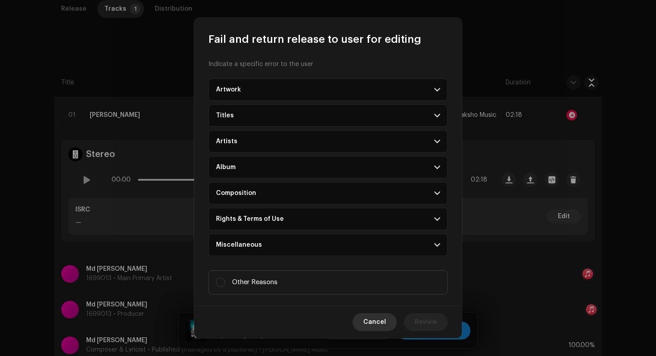
click at [369, 319] on span "Cancel" at bounding box center [374, 322] width 23 height 18
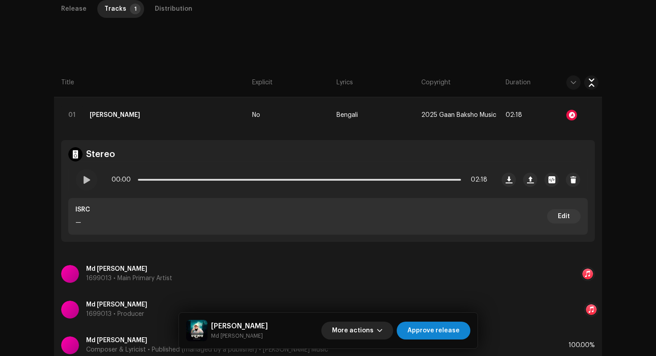
click at [359, 335] on span "More actions" at bounding box center [353, 331] width 42 height 18
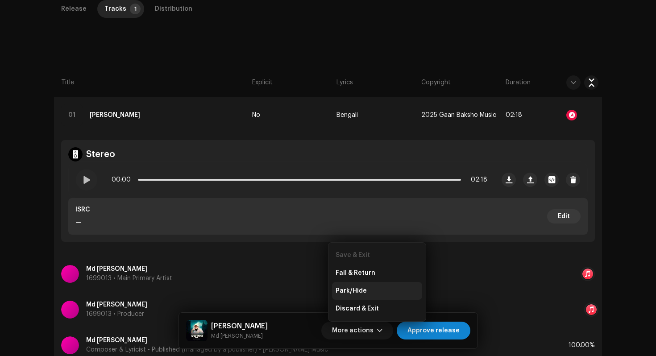
click at [371, 290] on div "Park/Hide" at bounding box center [377, 291] width 83 height 7
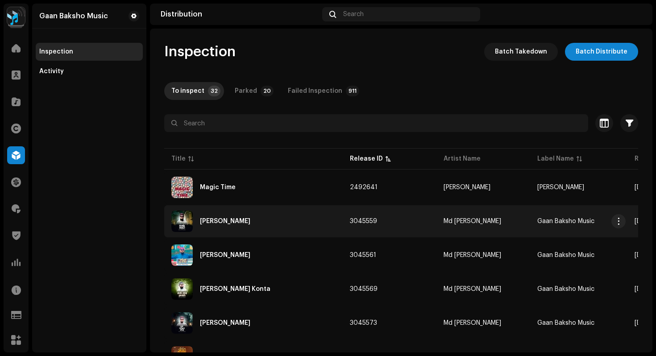
click at [238, 221] on div "Joldi Tarau" at bounding box center [253, 221] width 164 height 21
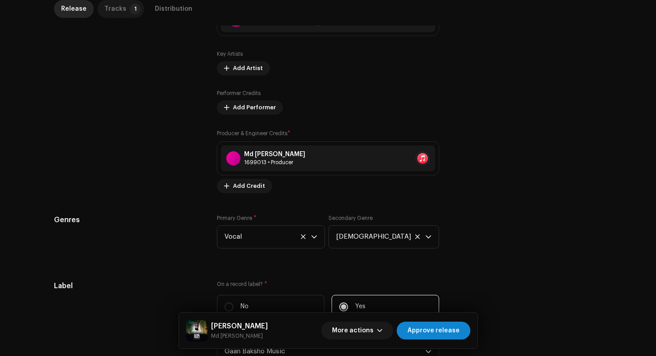
click at [116, 9] on div "Tracks" at bounding box center [115, 9] width 22 height 18
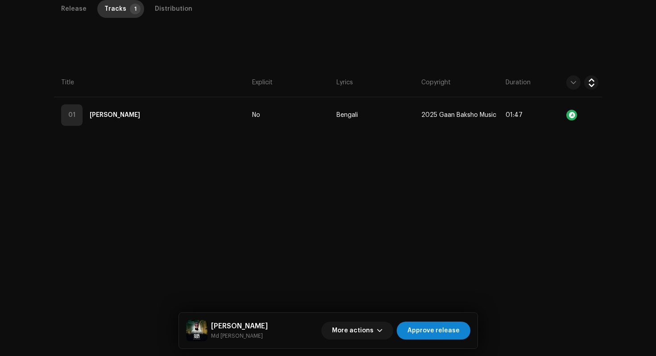
scroll to position [212, 0]
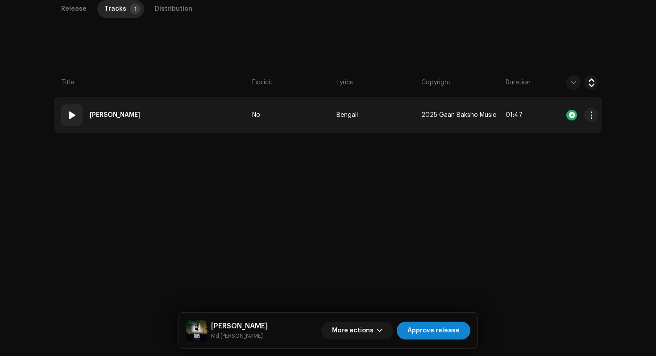
click at [206, 117] on td "01 Joldi Tarau" at bounding box center [151, 115] width 195 height 36
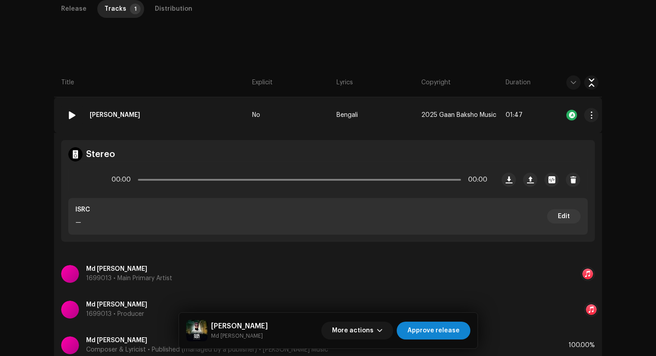
scroll to position [284, 0]
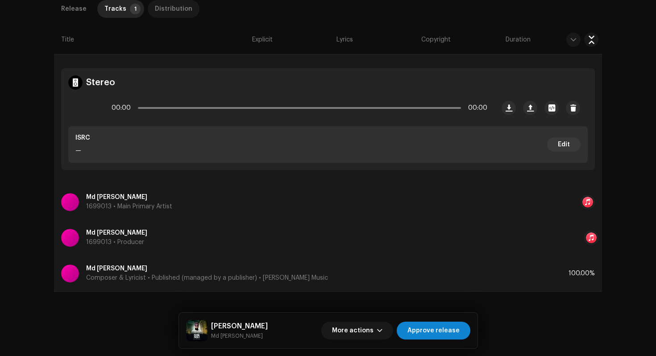
click at [172, 13] on div "Distribution" at bounding box center [174, 9] width 38 height 18
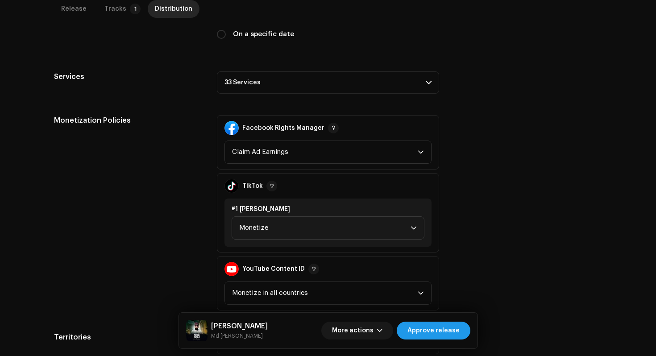
click at [455, 339] on span "Approve release" at bounding box center [434, 331] width 52 height 18
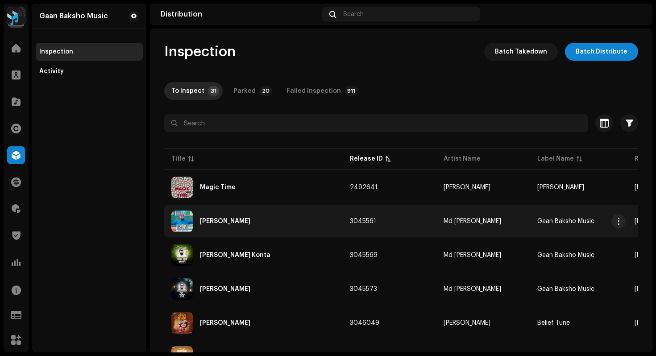
click at [219, 220] on div "Lillahi Takbir" at bounding box center [225, 221] width 50 height 6
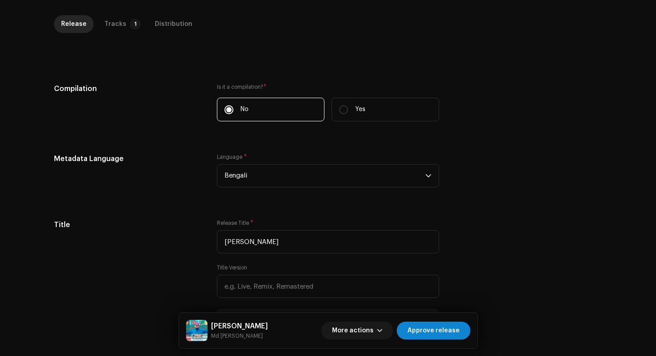
scroll to position [165, 0]
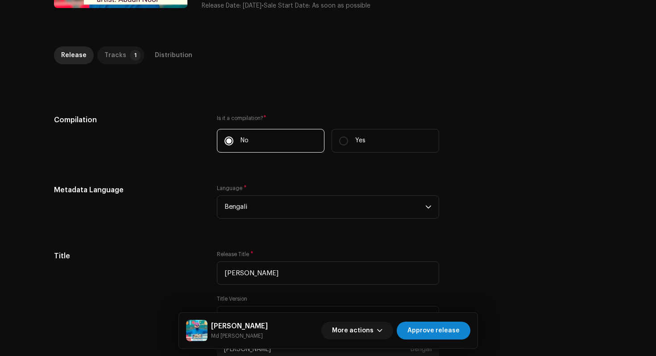
click at [113, 55] on div "Tracks" at bounding box center [115, 55] width 22 height 18
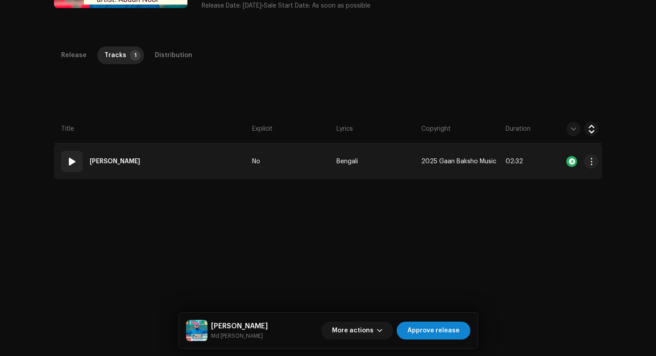
click at [163, 157] on td "01 Lillahi Takbir" at bounding box center [151, 162] width 195 height 36
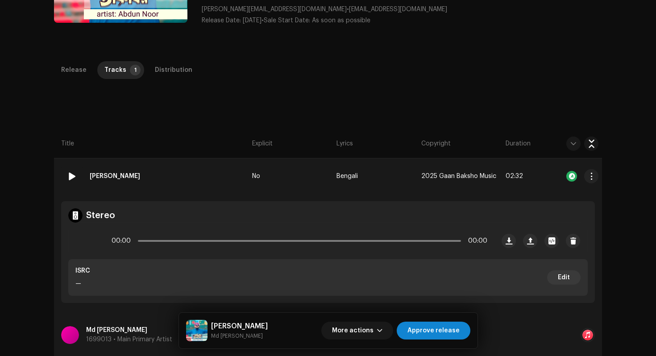
scroll to position [147, 0]
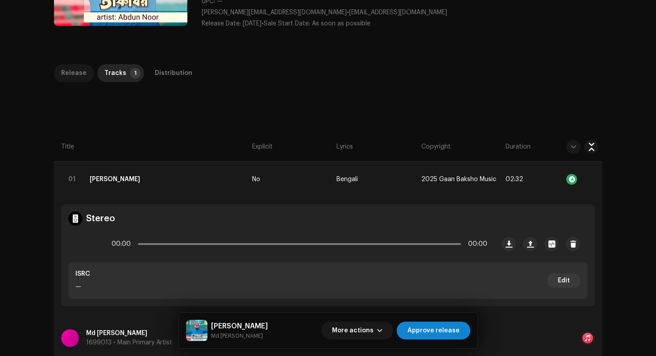
click at [68, 77] on div "Release" at bounding box center [73, 73] width 25 height 18
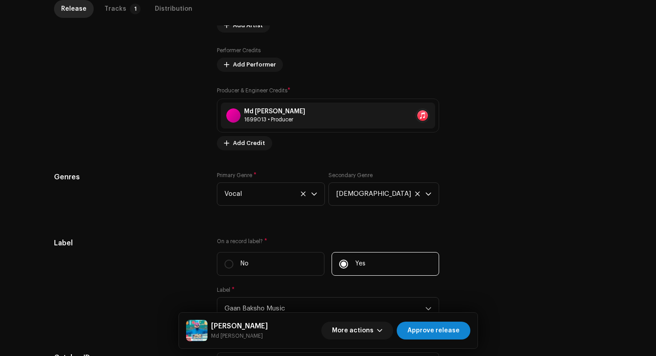
scroll to position [867, 0]
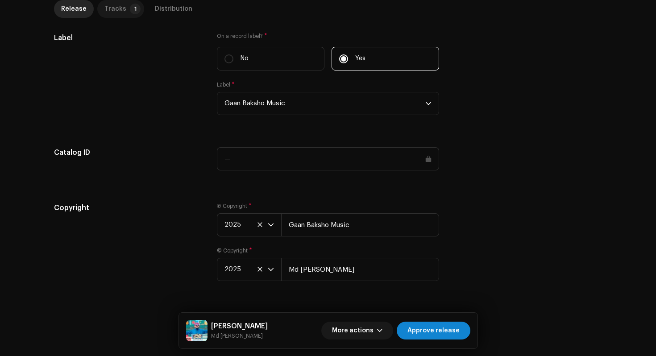
click at [116, 11] on div "Tracks" at bounding box center [115, 9] width 22 height 18
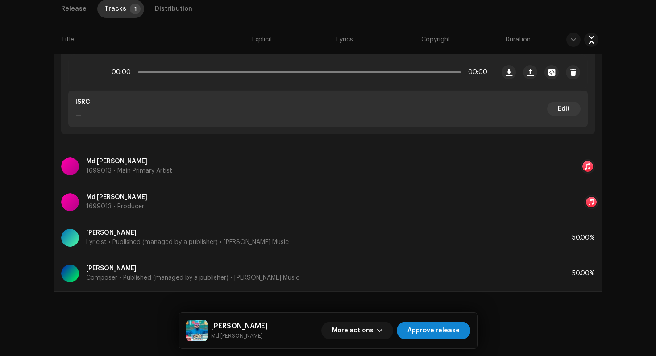
scroll to position [319, 0]
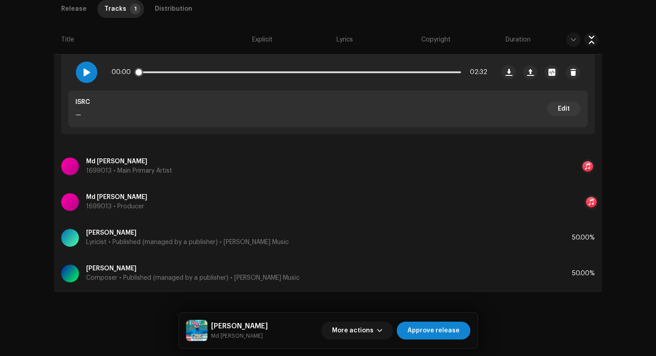
click at [87, 72] on span at bounding box center [87, 72] width 8 height 7
click at [173, 8] on div "Distribution" at bounding box center [174, 9] width 38 height 18
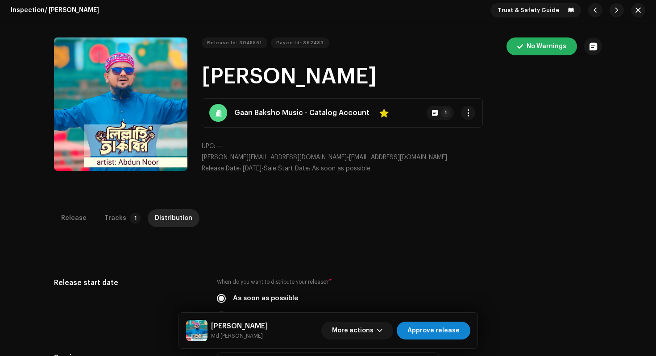
scroll to position [0, 0]
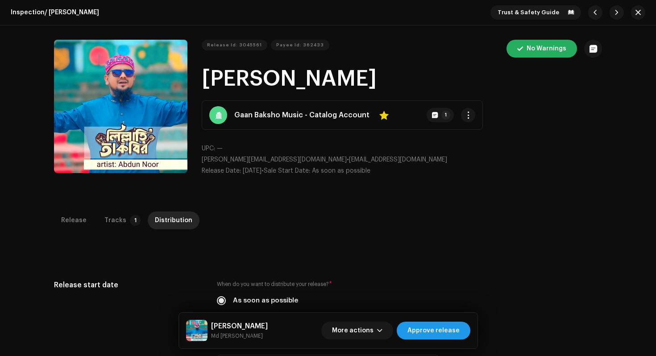
click at [451, 329] on span "Approve release" at bounding box center [434, 331] width 52 height 18
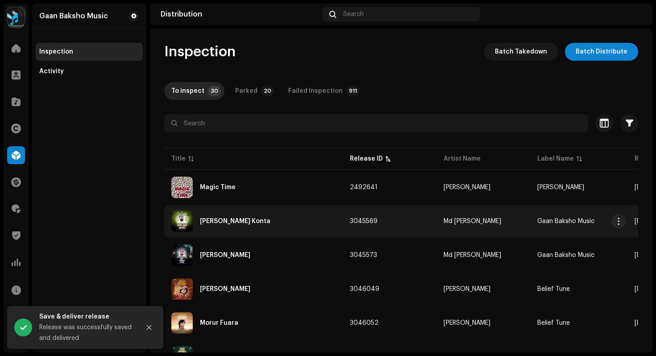
click at [247, 224] on div "[PERSON_NAME] Konta" at bounding box center [235, 221] width 71 height 6
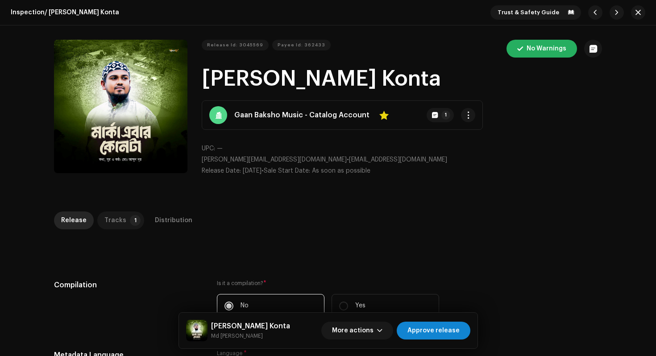
click at [119, 217] on div "Tracks" at bounding box center [115, 221] width 22 height 18
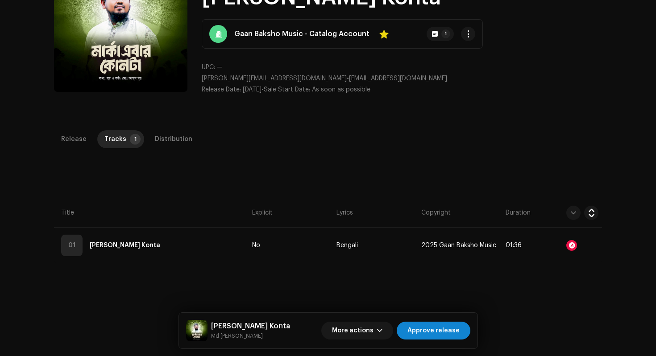
scroll to position [102, 0]
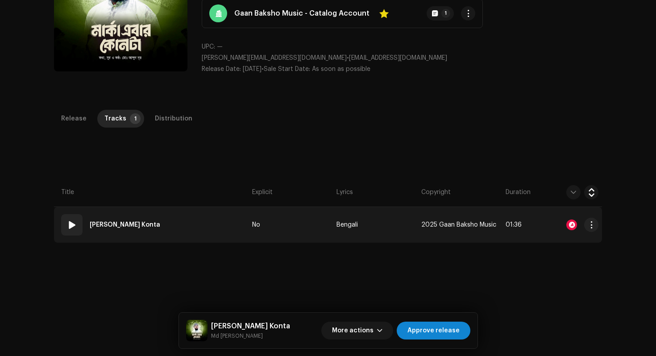
click at [573, 226] on div at bounding box center [572, 225] width 11 height 11
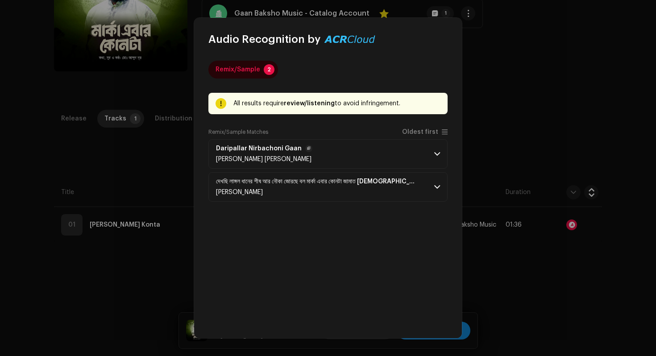
click at [434, 155] on span at bounding box center [437, 153] width 6 height 7
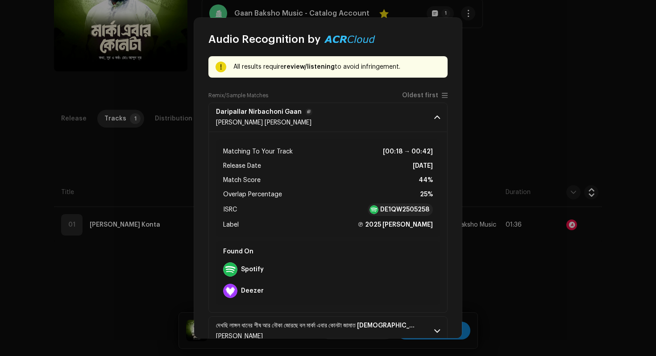
scroll to position [58, 0]
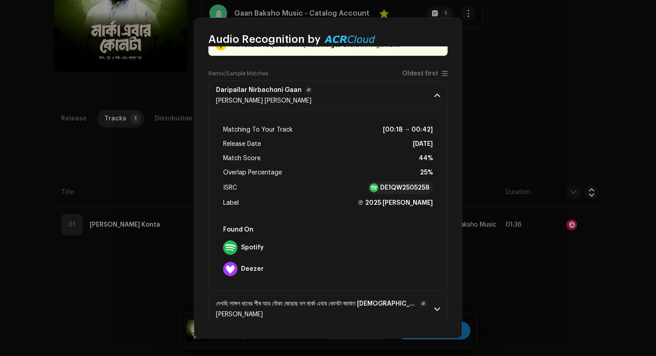
click at [434, 309] on span at bounding box center [437, 309] width 6 height 7
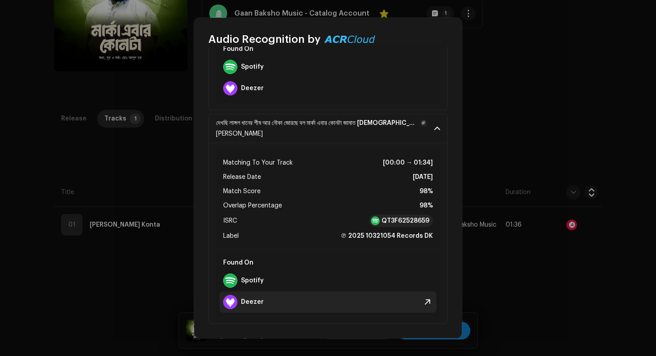
click at [270, 306] on div "Deezer" at bounding box center [328, 302] width 217 height 21
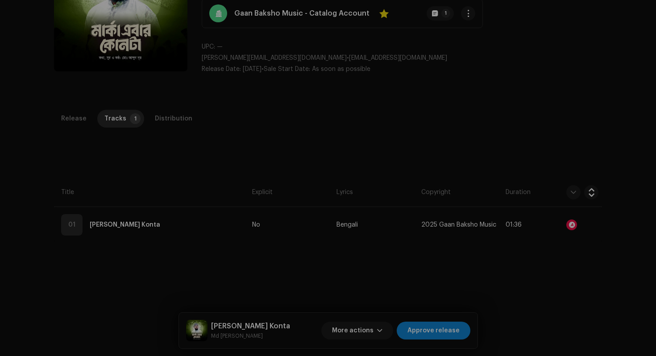
click at [502, 174] on div "Audio Recognition by Remix/Sample 2 All results require review/listening to avo…" at bounding box center [328, 178] width 656 height 356
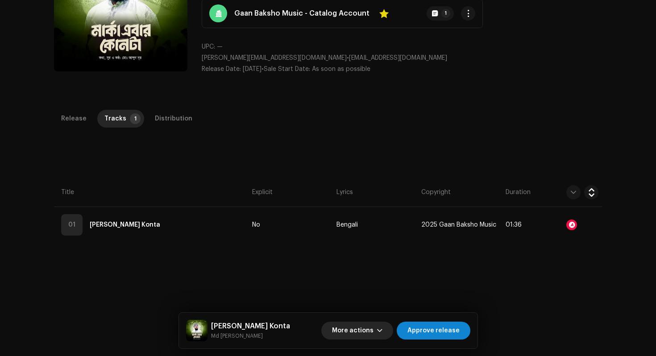
click at [371, 328] on span "More actions" at bounding box center [353, 331] width 42 height 18
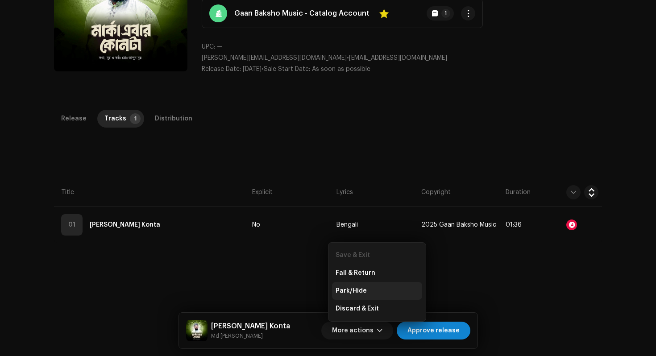
click at [373, 291] on div "Park/Hide" at bounding box center [377, 291] width 83 height 7
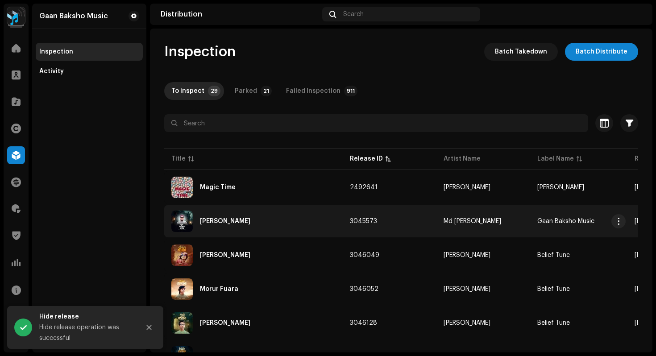
click at [222, 220] on div "Ora Lanchito Kore" at bounding box center [225, 221] width 50 height 6
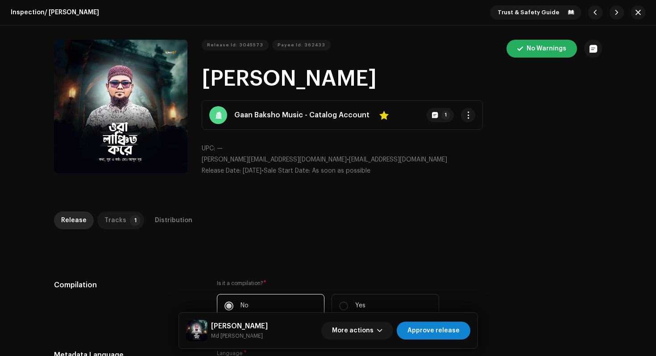
click at [112, 217] on div "Tracks" at bounding box center [115, 221] width 22 height 18
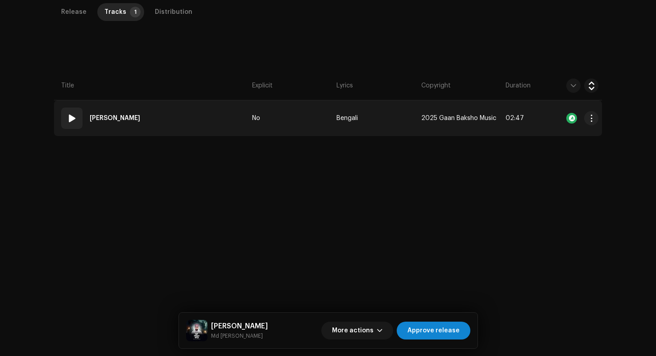
click at [188, 118] on td "01 Ora Lanchito Kore" at bounding box center [151, 118] width 195 height 36
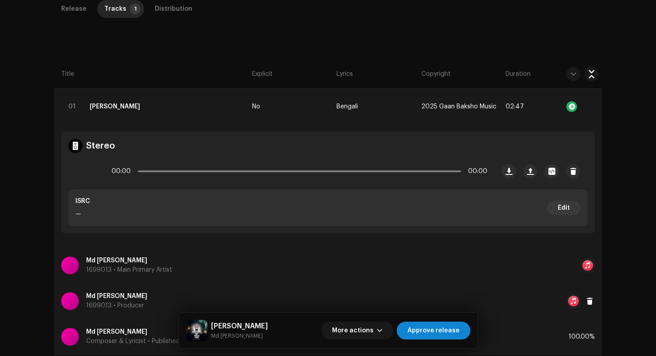
scroll to position [218, 0]
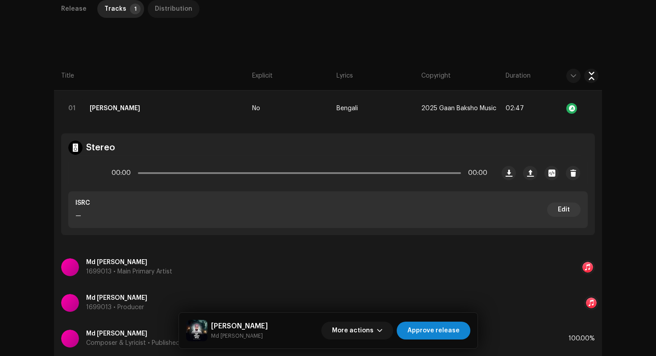
click at [175, 12] on div "Distribution" at bounding box center [174, 9] width 38 height 18
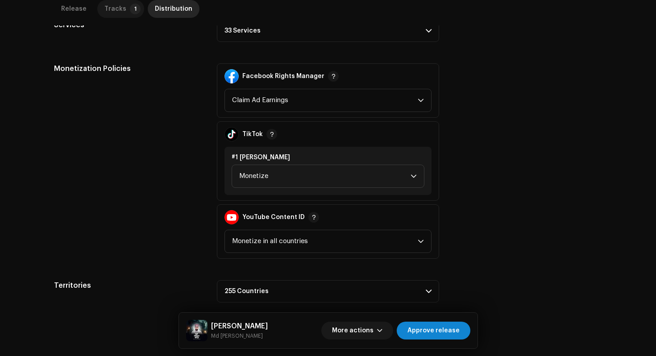
click at [117, 10] on div "Tracks" at bounding box center [115, 9] width 22 height 18
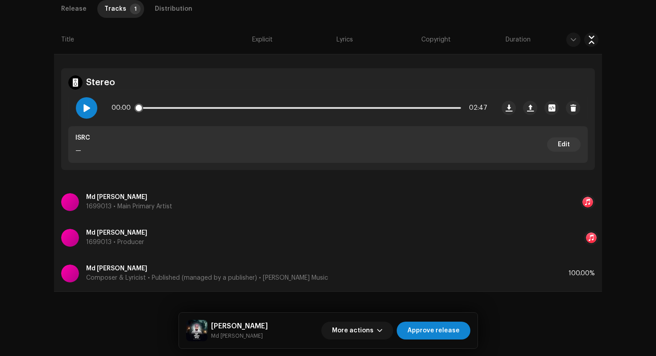
click at [88, 106] on span at bounding box center [87, 107] width 8 height 7
click at [438, 333] on span "Approve release" at bounding box center [434, 331] width 52 height 18
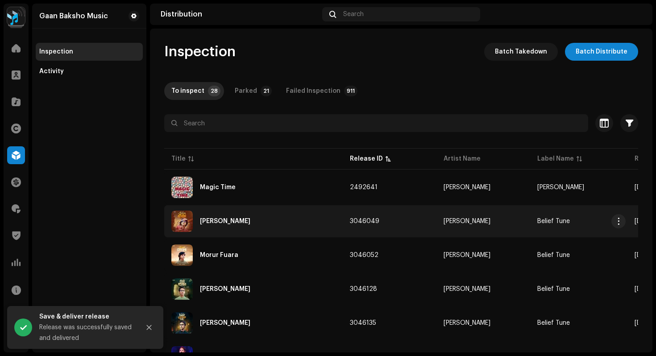
click at [258, 219] on div "Anta Nabi" at bounding box center [253, 221] width 164 height 21
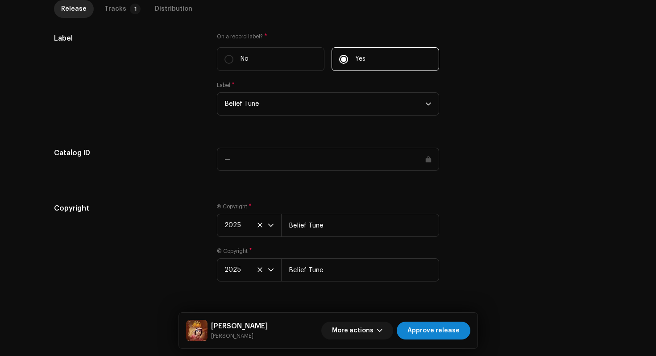
scroll to position [867, 0]
click at [120, 12] on p-tab "Tracks 1" at bounding box center [120, 9] width 47 height 18
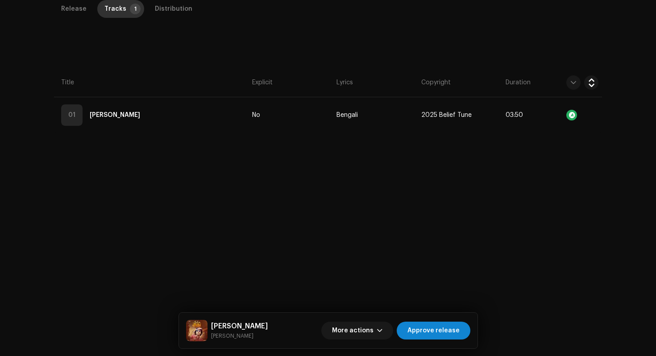
scroll to position [212, 0]
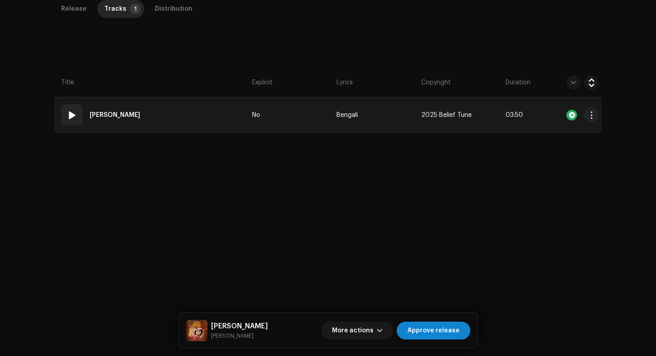
click at [179, 121] on td "01 Anta Nabi" at bounding box center [151, 115] width 195 height 36
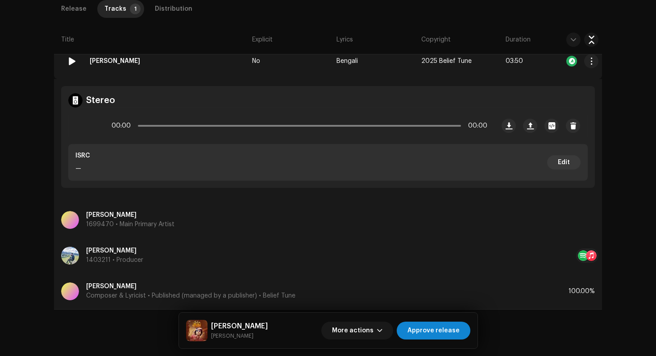
scroll to position [284, 0]
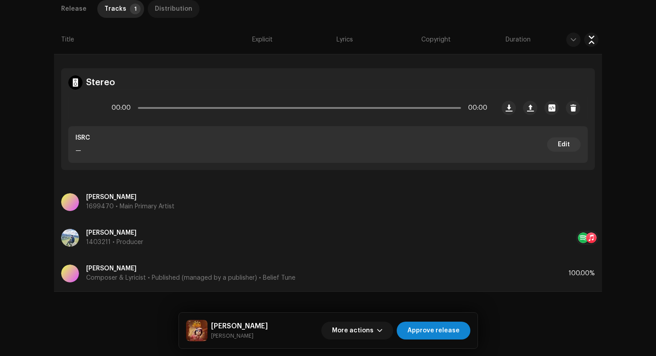
click at [168, 4] on div "Distribution" at bounding box center [174, 9] width 38 height 18
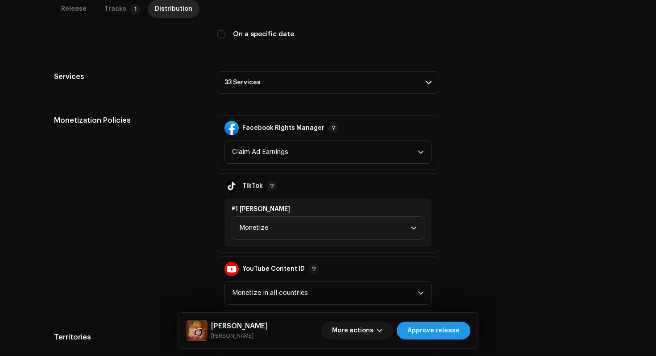
click at [440, 333] on span "Approve release" at bounding box center [434, 331] width 52 height 18
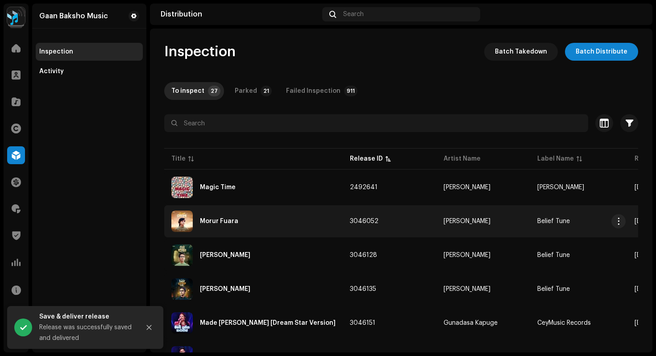
click at [250, 220] on div "Morur Fuara" at bounding box center [253, 221] width 164 height 21
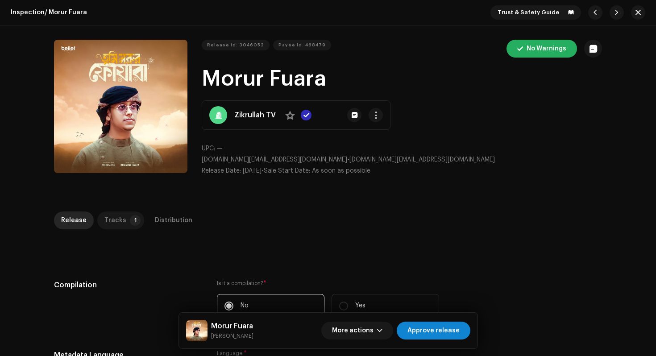
click at [125, 228] on p-tab "Tracks 1" at bounding box center [120, 221] width 47 height 18
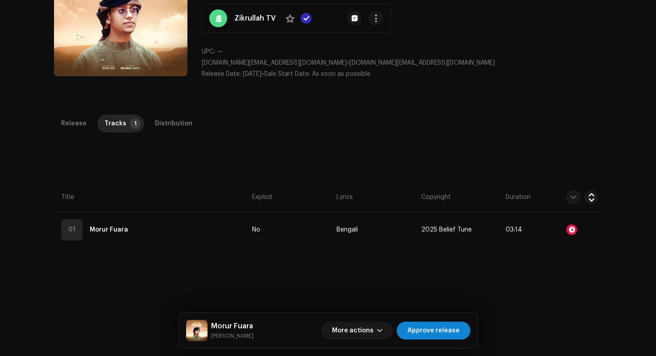
scroll to position [100, 0]
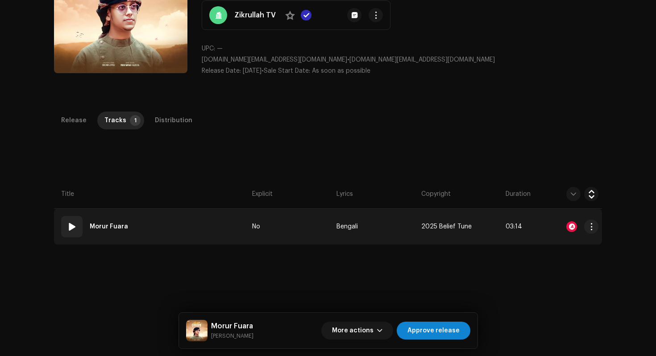
click at [220, 226] on td "01 Morur Fuara" at bounding box center [151, 227] width 195 height 36
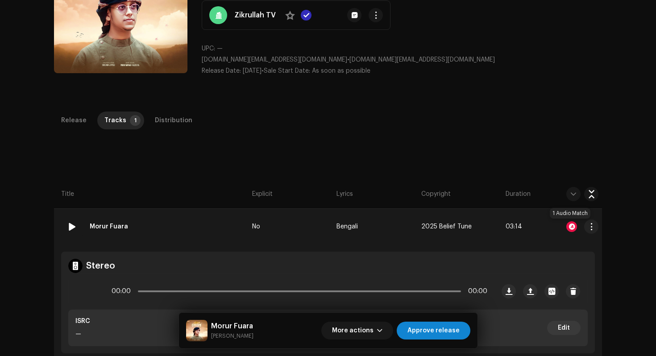
click at [573, 228] on div at bounding box center [572, 226] width 11 height 11
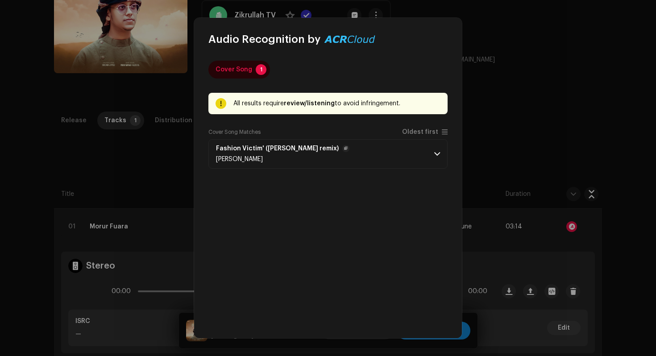
click at [439, 158] on p-accordion-header "Fashion Victim' (Snoop remix) Lorie" at bounding box center [328, 153] width 239 height 29
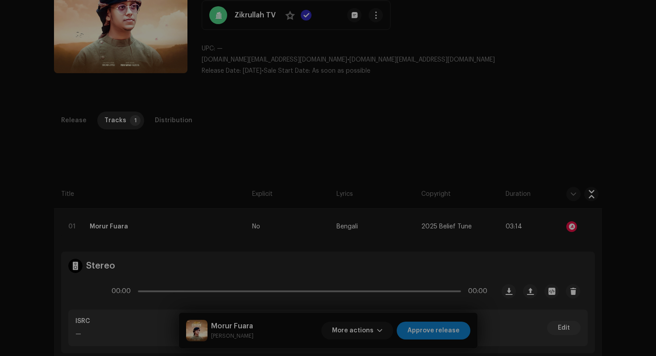
click at [566, 128] on div "Audio Recognition by Cover Song 1 All results require review/listening to avoid…" at bounding box center [328, 178] width 656 height 356
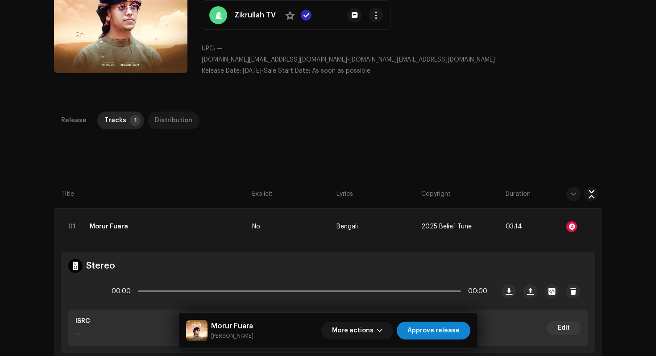
click at [170, 122] on div "Distribution" at bounding box center [174, 121] width 38 height 18
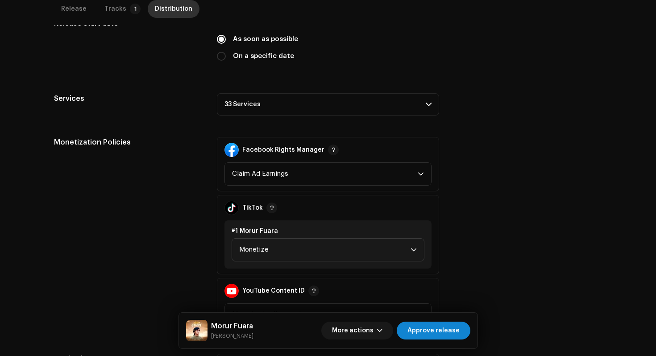
scroll to position [181, 0]
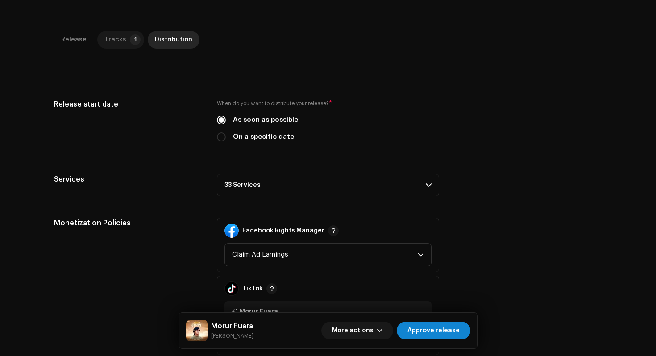
click at [107, 42] on div "Tracks" at bounding box center [115, 40] width 22 height 18
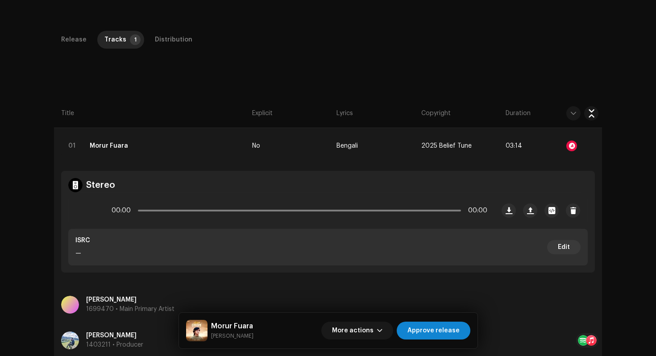
scroll to position [284, 0]
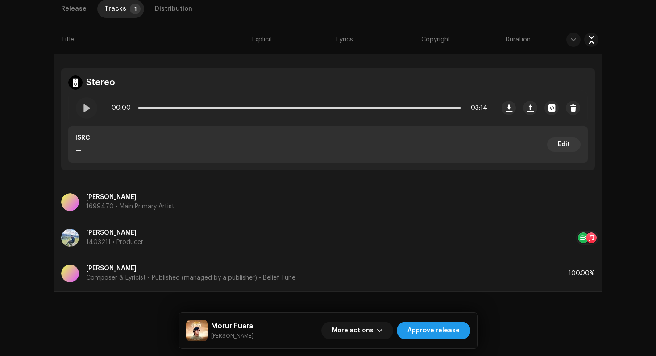
click at [451, 335] on span "Approve release" at bounding box center [434, 331] width 52 height 18
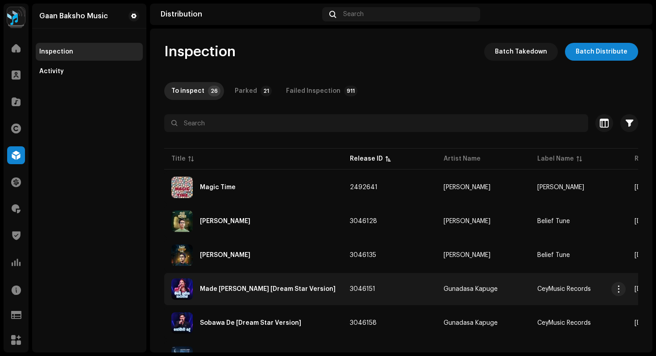
click at [243, 287] on div "Made Lagina [Dream Star Version]" at bounding box center [268, 289] width 136 height 6
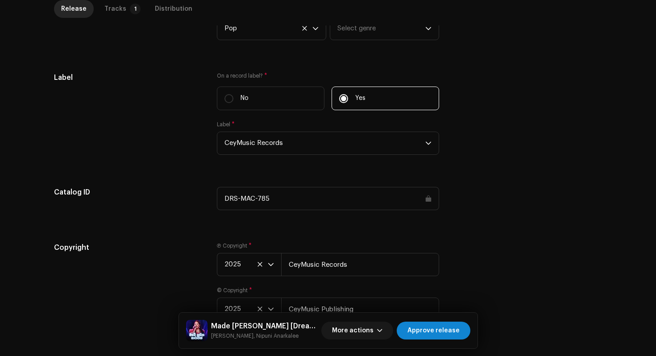
scroll to position [916, 0]
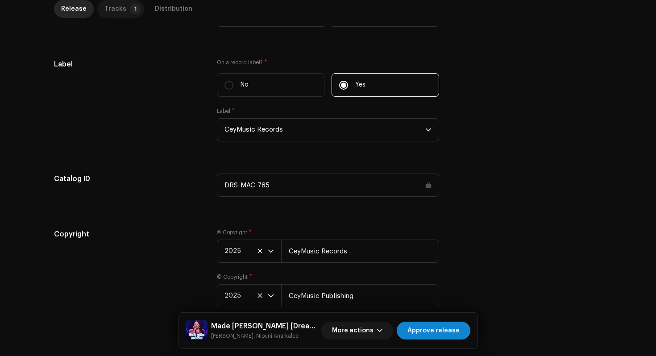
click at [117, 9] on div "Tracks" at bounding box center [115, 9] width 22 height 18
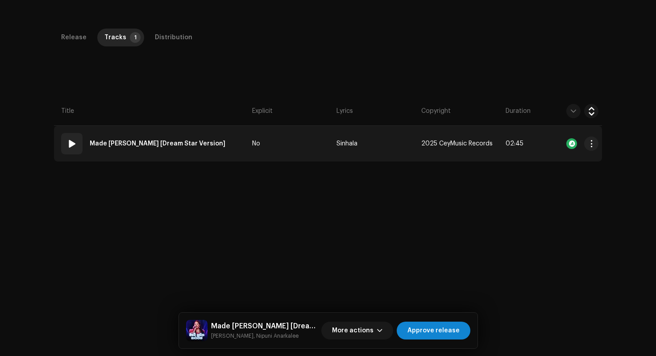
click at [217, 126] on td "01 Made Lagina [Dream Star Version]" at bounding box center [151, 144] width 195 height 36
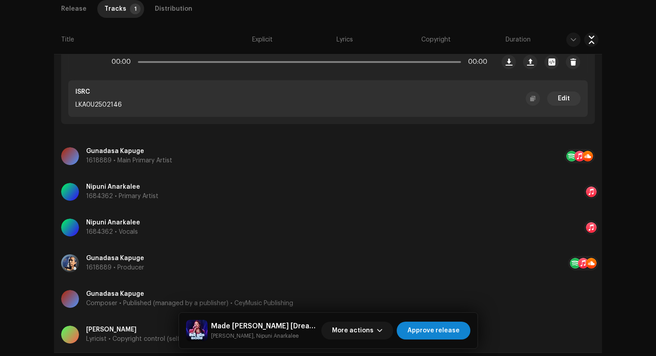
scroll to position [391, 0]
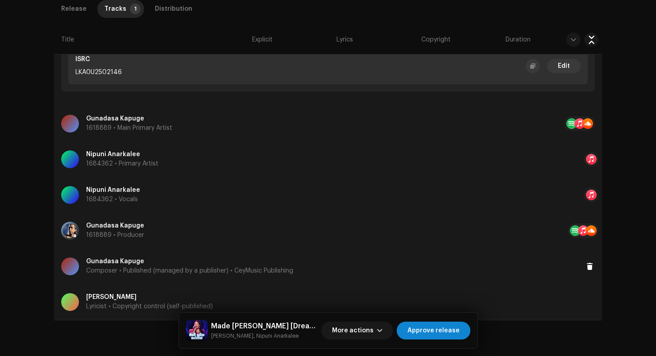
click at [123, 267] on p "Composer • Published (managed by a publisher) • CeyMusic Publishing" at bounding box center [189, 271] width 207 height 9
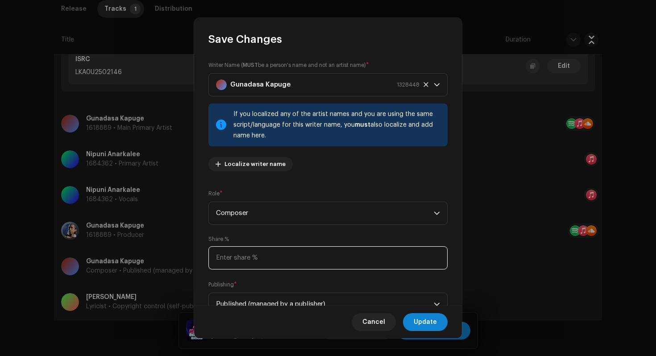
click at [296, 257] on input at bounding box center [328, 257] width 239 height 23
type input "50.00"
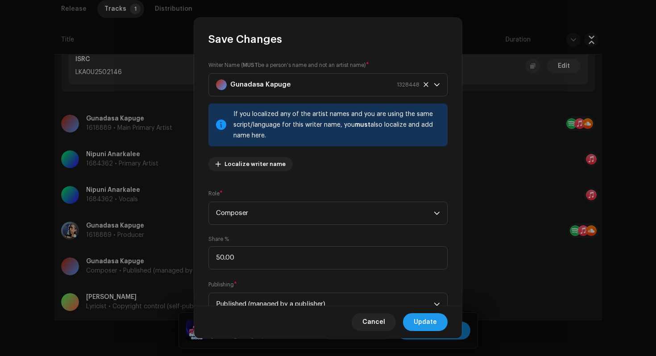
click at [432, 326] on span "Update" at bounding box center [425, 322] width 23 height 18
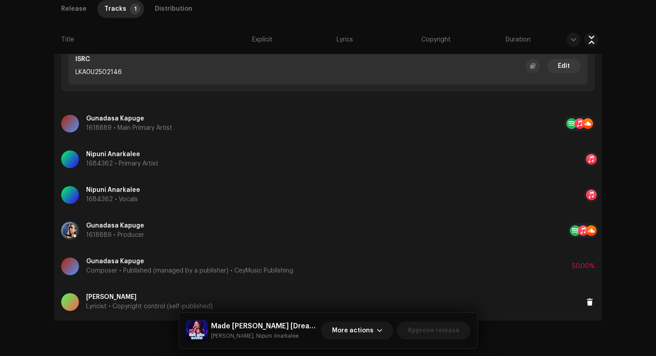
click at [121, 302] on p "Lyricist • Copyright control (self-published)" at bounding box center [149, 306] width 127 height 9
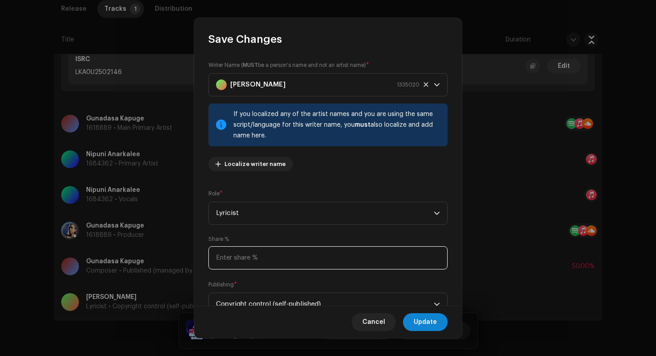
click at [253, 266] on input at bounding box center [328, 257] width 239 height 23
type input "50.00"
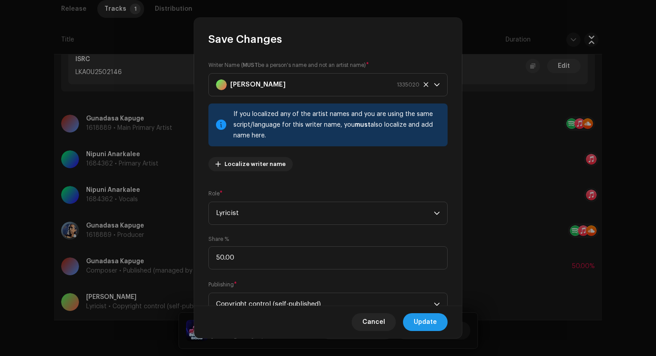
click at [420, 318] on span "Update" at bounding box center [425, 322] width 23 height 18
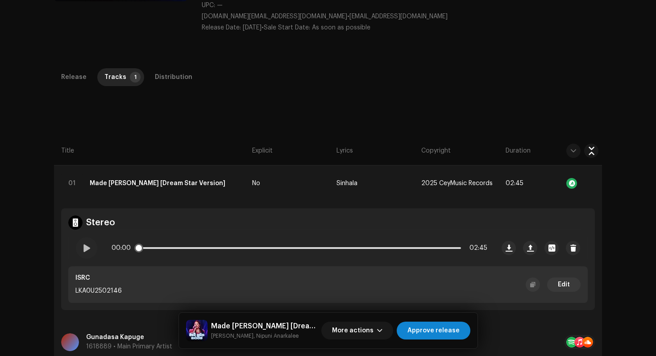
scroll to position [168, 0]
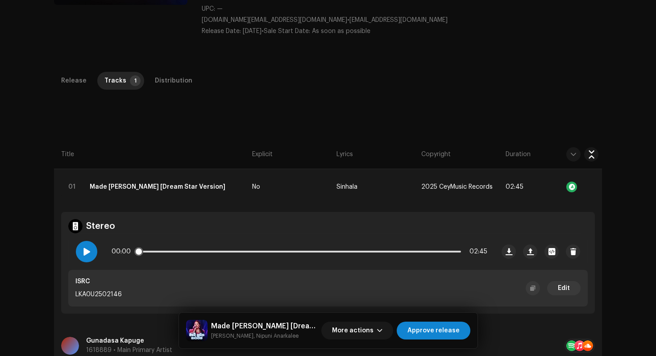
click at [91, 241] on div at bounding box center [86, 251] width 21 height 21
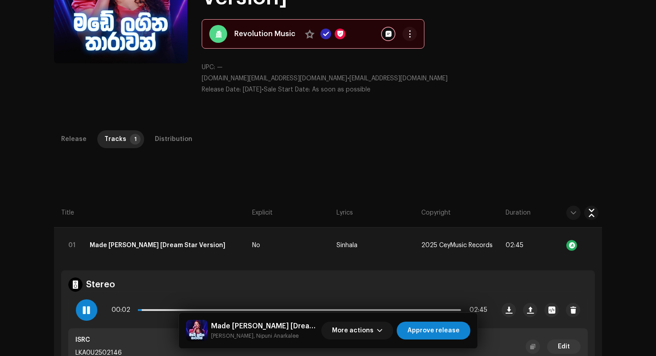
scroll to position [110, 0]
click at [171, 130] on div "Distribution" at bounding box center [174, 139] width 38 height 18
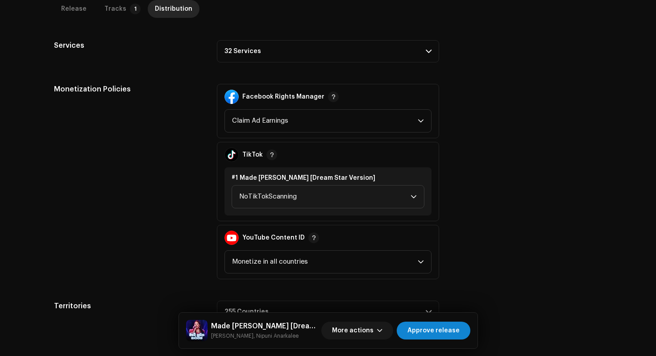
scroll to position [346, 0]
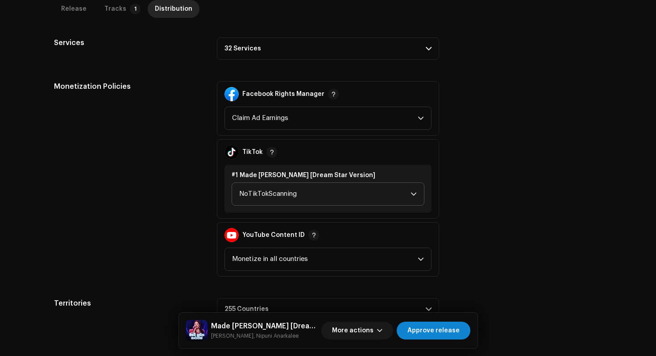
click at [316, 183] on span "NoTikTokScanning" at bounding box center [324, 194] width 171 height 22
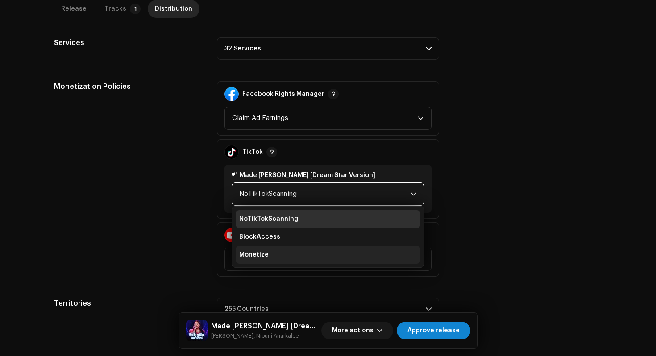
click at [297, 246] on li "Monetize" at bounding box center [328, 255] width 185 height 18
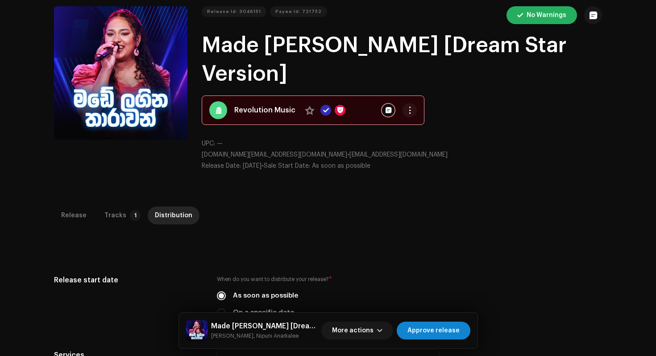
scroll to position [0, 0]
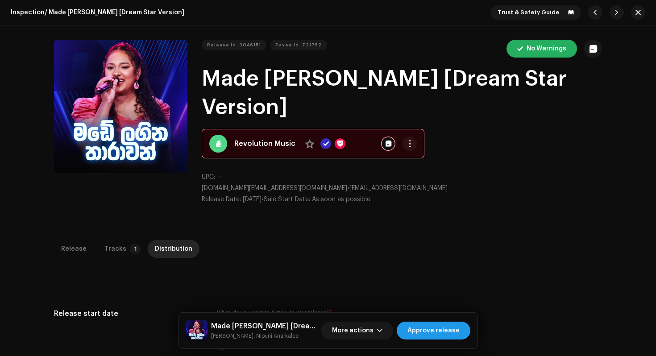
click at [448, 325] on span "Approve release" at bounding box center [434, 331] width 52 height 18
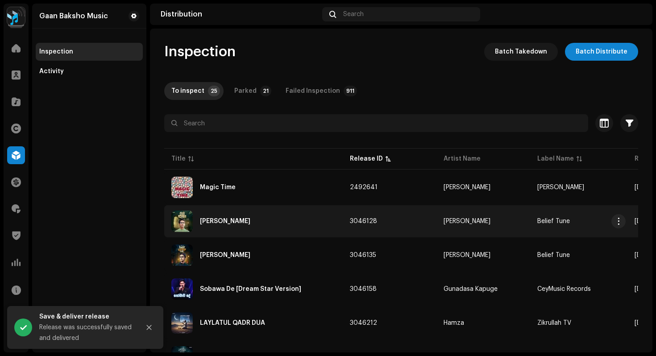
click at [230, 220] on div "Tini Rahman" at bounding box center [225, 221] width 50 height 6
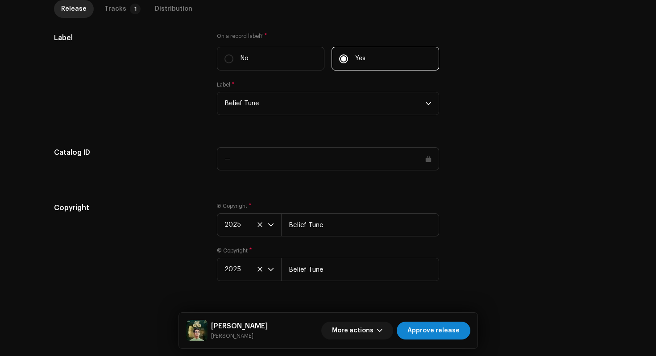
scroll to position [867, 0]
click at [113, 9] on div "Tracks" at bounding box center [115, 9] width 22 height 18
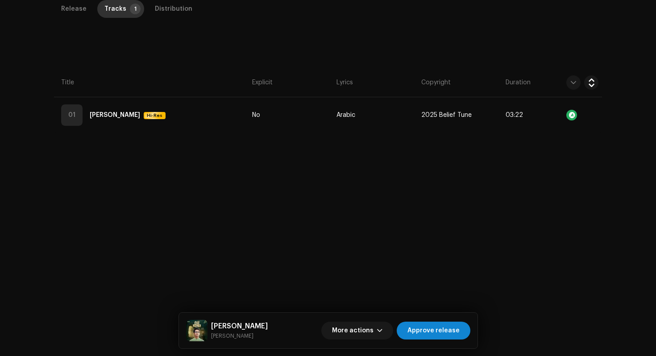
scroll to position [212, 0]
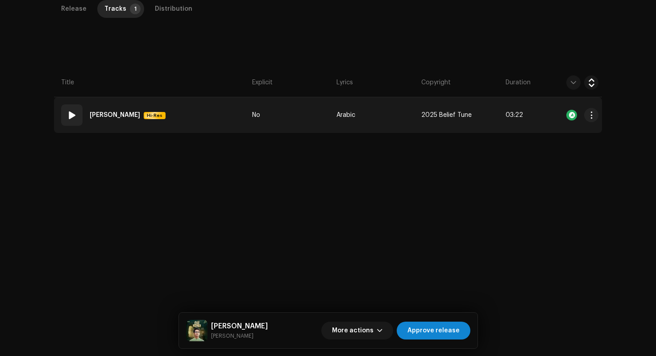
click at [212, 122] on td "01 Tini Rahman Hi-Res" at bounding box center [151, 115] width 195 height 36
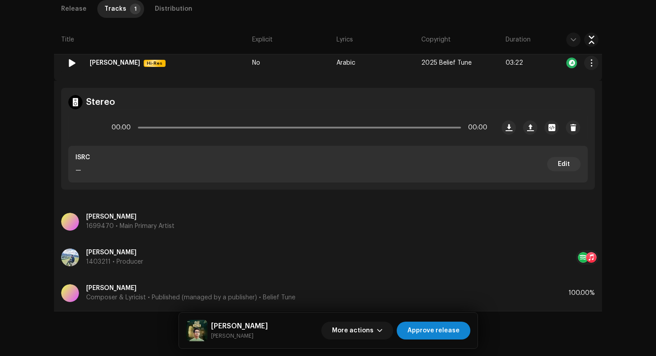
scroll to position [284, 0]
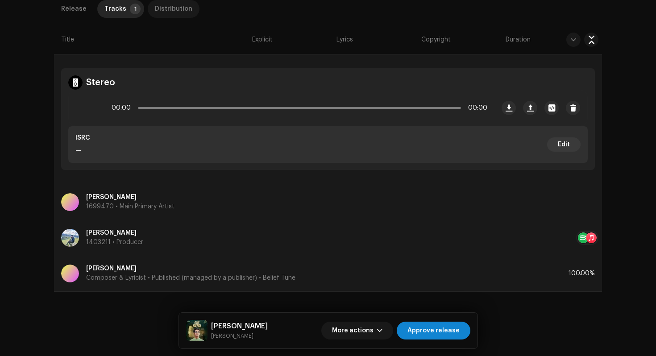
click at [171, 12] on div "Distribution" at bounding box center [174, 9] width 38 height 18
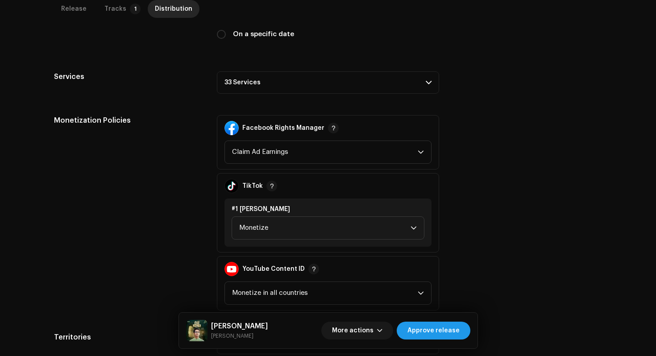
click at [459, 327] on span "Approve release" at bounding box center [434, 331] width 52 height 18
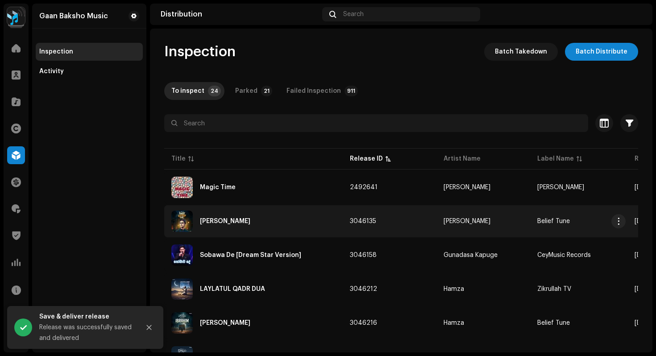
click at [273, 226] on div "Ami Tomake Chai" at bounding box center [253, 221] width 164 height 21
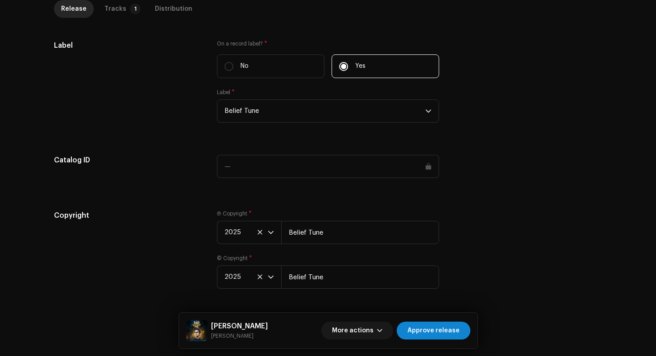
scroll to position [867, 0]
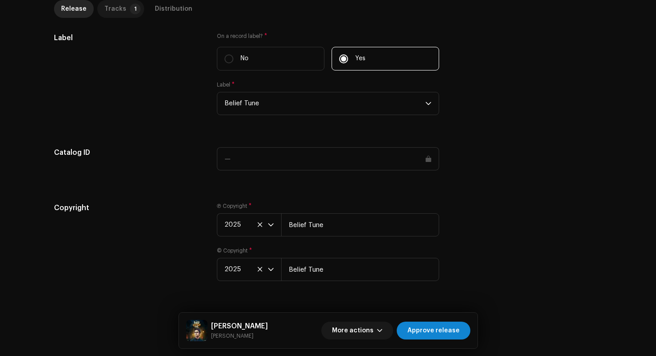
click at [117, 11] on div "Tracks" at bounding box center [115, 9] width 22 height 18
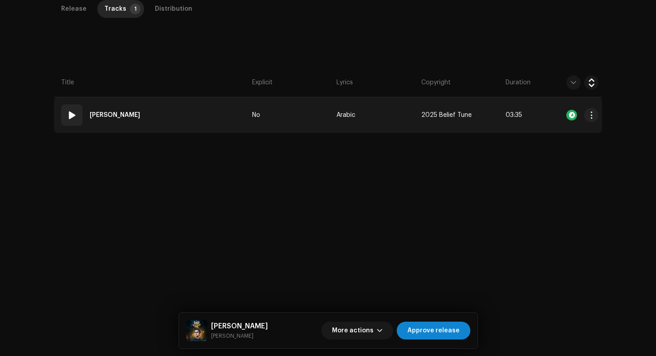
click at [184, 122] on td "01 Ami Tomake Chai" at bounding box center [151, 115] width 195 height 36
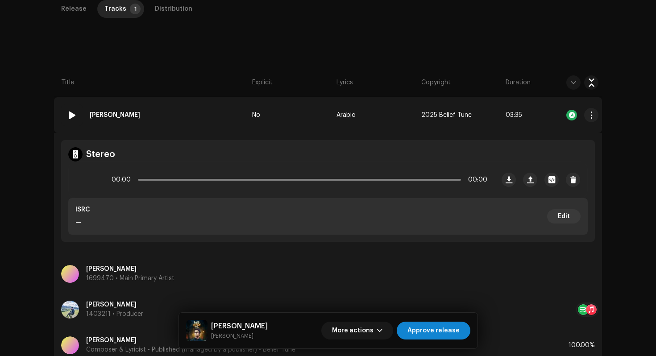
scroll to position [284, 0]
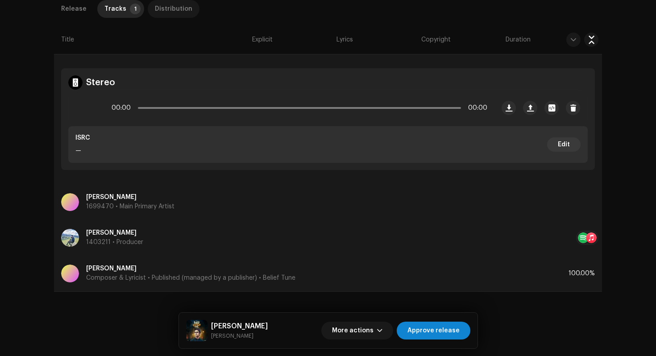
click at [167, 8] on div "Distribution" at bounding box center [174, 9] width 38 height 18
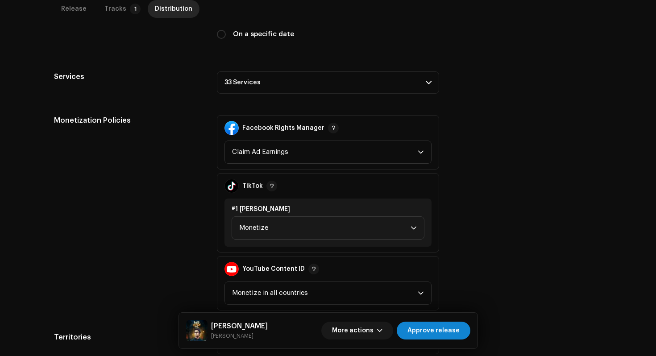
scroll to position [346, 0]
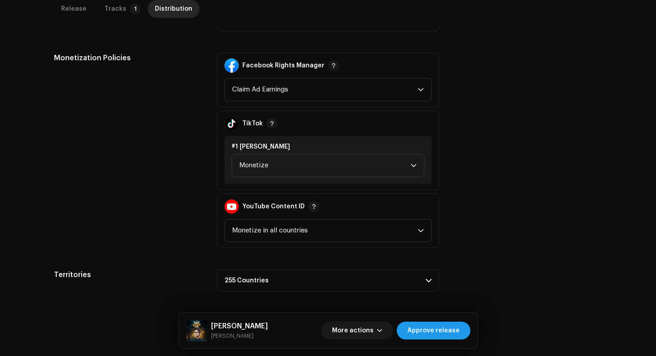
click at [454, 335] on span "Approve release" at bounding box center [434, 331] width 52 height 18
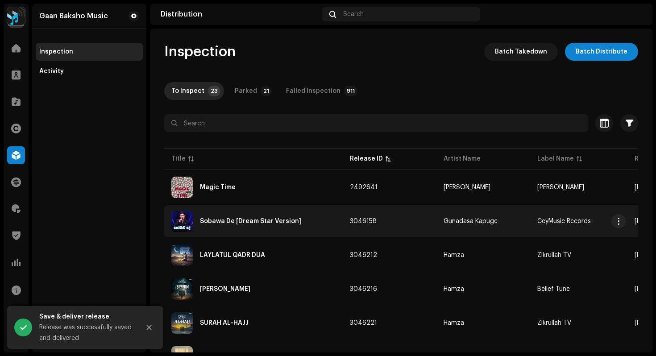
click at [259, 222] on div "Sobawa De [Dream Star Version]" at bounding box center [250, 221] width 101 height 6
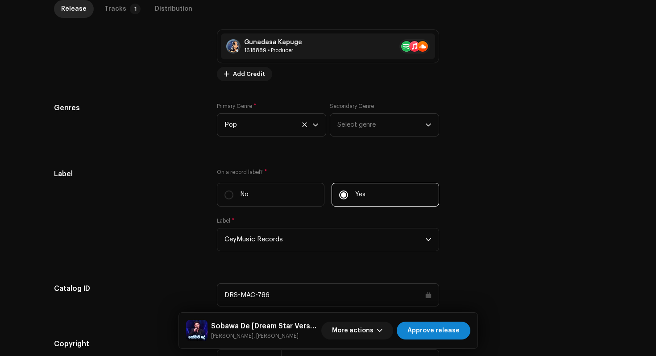
scroll to position [916, 0]
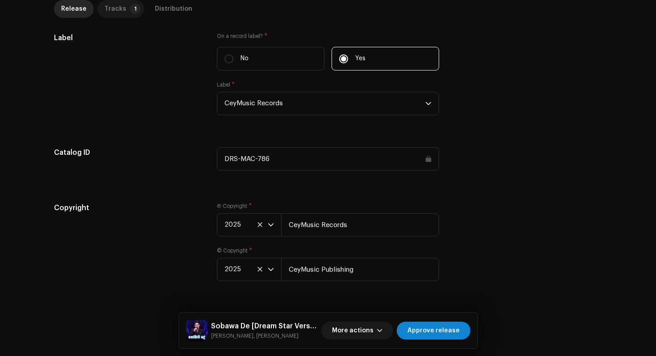
click at [121, 14] on p-tab "Tracks 1" at bounding box center [120, 9] width 47 height 18
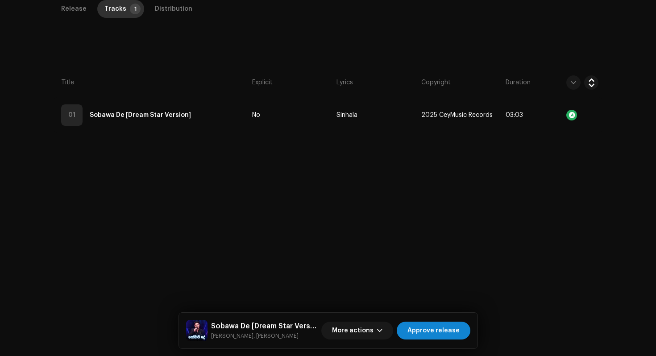
scroll to position [212, 0]
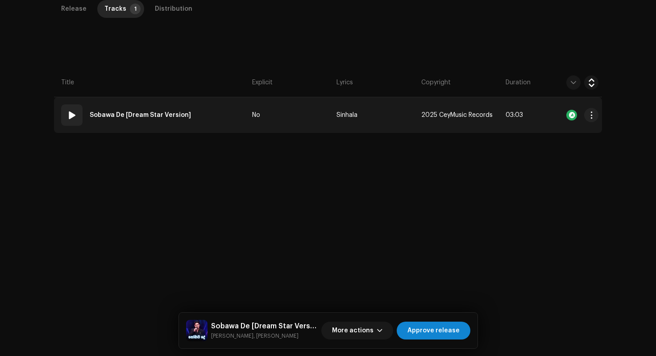
click at [213, 122] on td "01 Sobawa De [Dream Star Version]" at bounding box center [151, 115] width 195 height 36
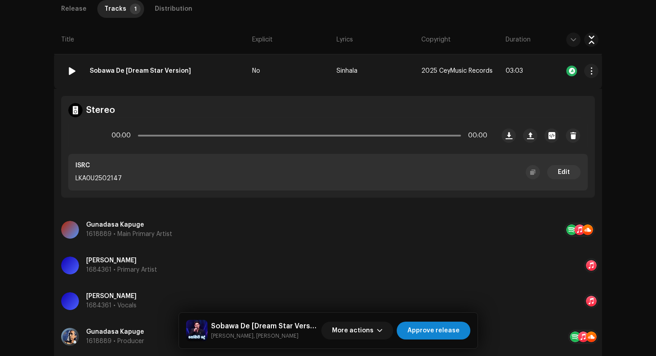
scroll to position [391, 0]
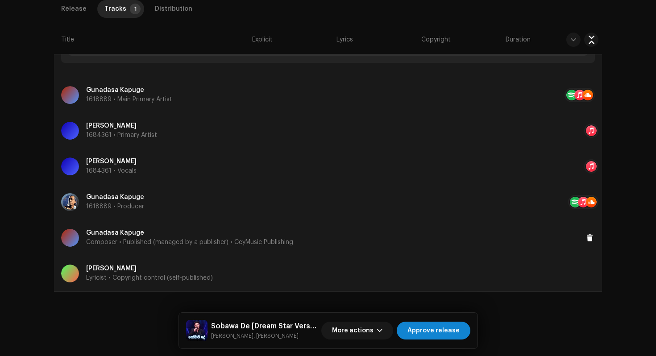
click at [128, 241] on p "Composer • Published (managed by a publisher) • CeyMusic Publishing" at bounding box center [189, 242] width 207 height 9
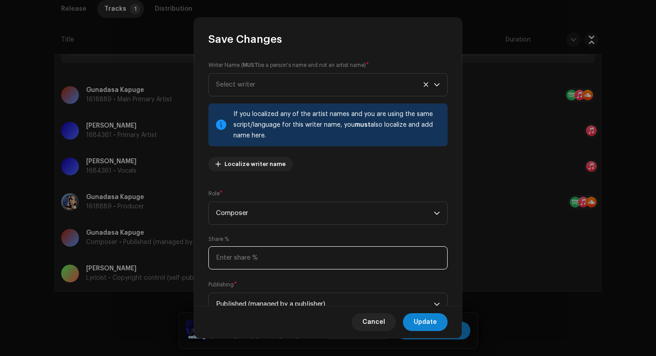
click at [259, 252] on input at bounding box center [328, 257] width 239 height 23
type input "50.00"
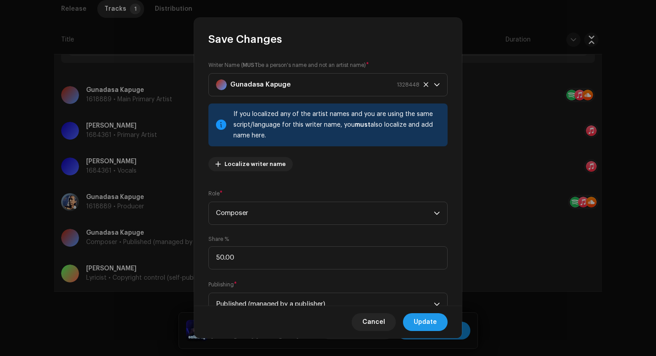
click at [419, 318] on span "Update" at bounding box center [425, 322] width 23 height 18
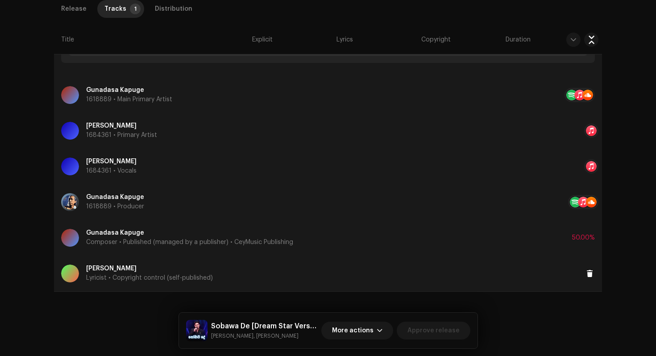
click at [121, 274] on p "Lyricist • Copyright control (self-published)" at bounding box center [149, 278] width 127 height 9
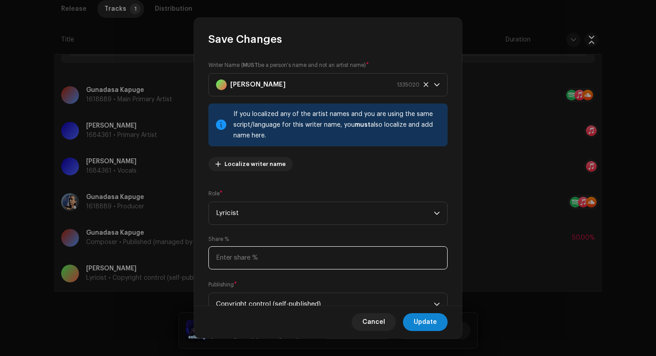
click at [220, 263] on input at bounding box center [328, 257] width 239 height 23
type input "50.00"
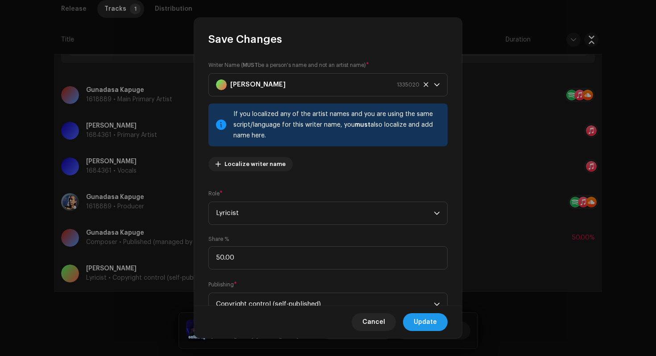
click at [426, 321] on span "Update" at bounding box center [425, 322] width 23 height 18
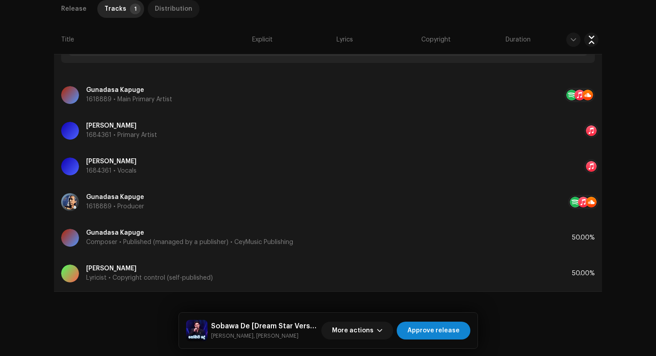
click at [155, 4] on div "Distribution" at bounding box center [174, 9] width 38 height 18
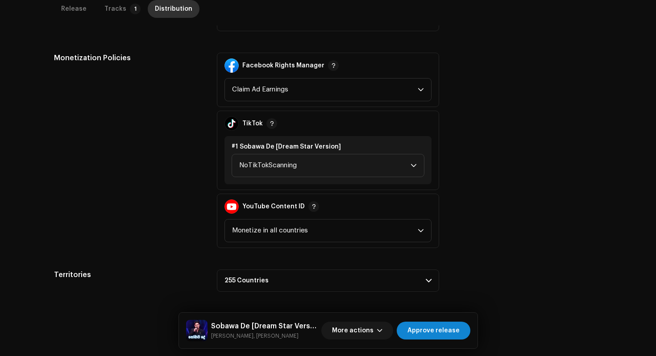
scroll to position [346, 0]
click at [294, 166] on span "NoTikTokScanning" at bounding box center [324, 165] width 171 height 22
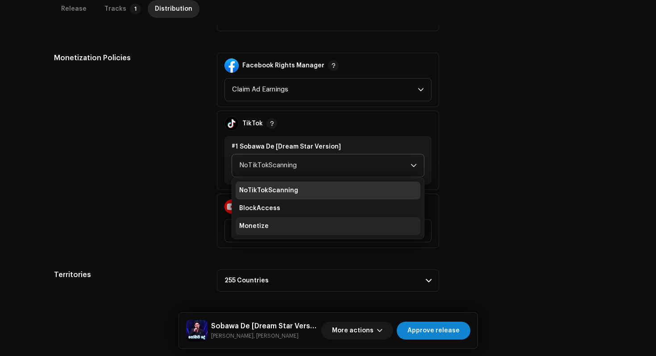
click at [285, 230] on li "Monetize" at bounding box center [328, 226] width 185 height 18
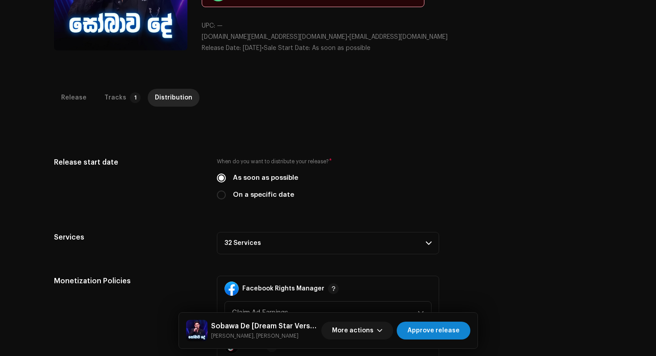
scroll to position [12, 0]
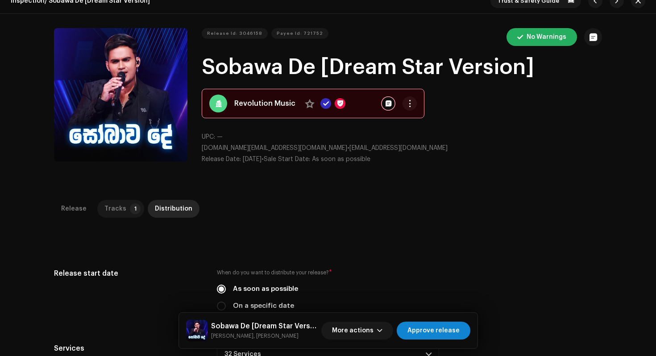
click at [112, 203] on div "Tracks" at bounding box center [115, 209] width 22 height 18
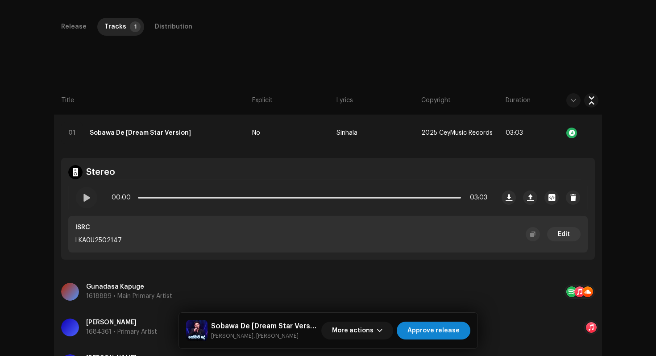
scroll to position [193, 0]
click at [89, 199] on div at bounding box center [86, 198] width 21 height 21
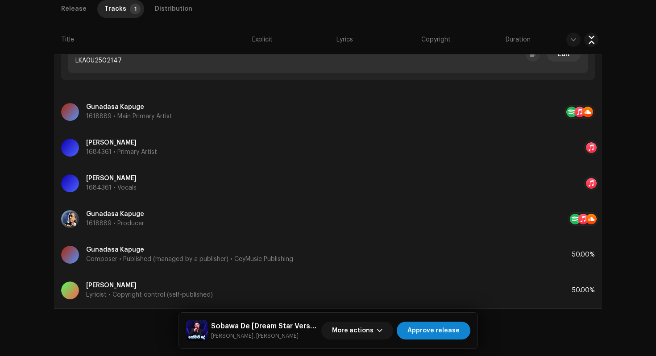
scroll to position [391, 0]
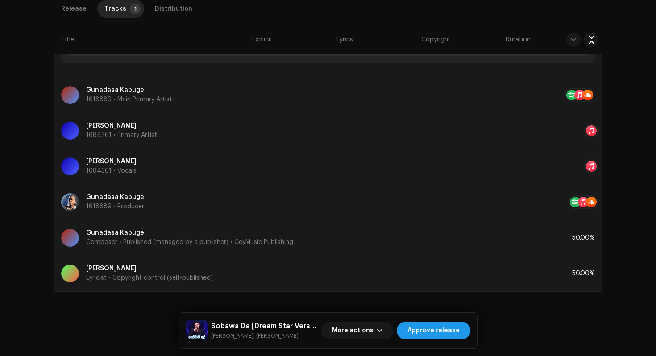
click at [453, 333] on span "Approve release" at bounding box center [434, 331] width 52 height 18
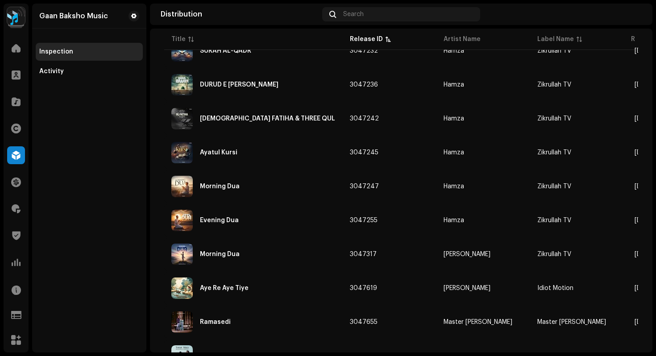
scroll to position [593, 0]
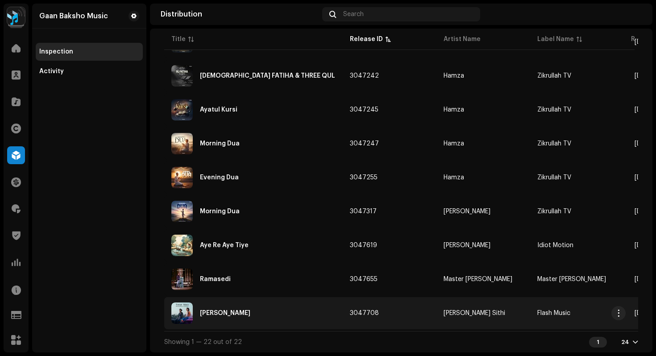
click at [245, 315] on div "[PERSON_NAME]" at bounding box center [253, 313] width 164 height 21
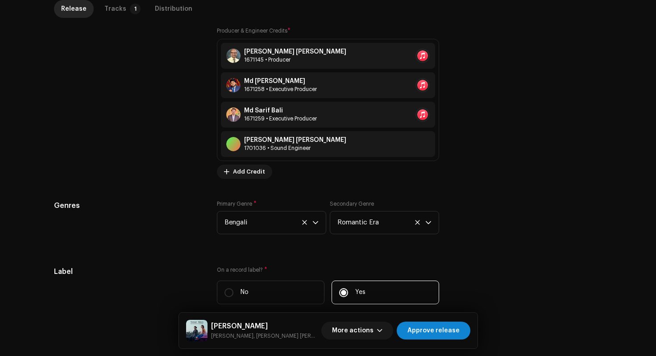
scroll to position [993, 0]
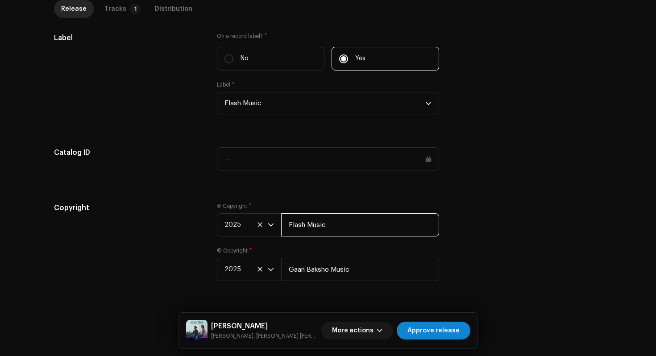
drag, startPoint x: 349, startPoint y: 230, endPoint x: 244, endPoint y: 199, distance: 108.9
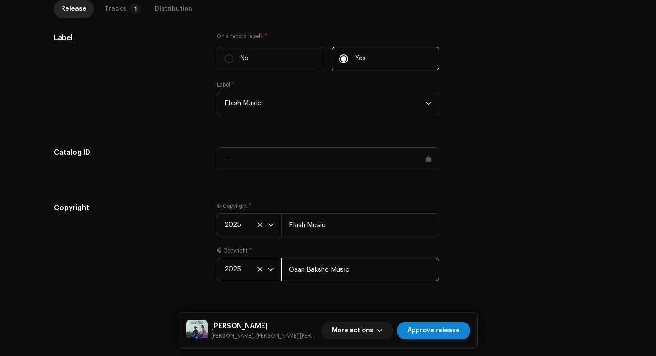
drag, startPoint x: 364, startPoint y: 272, endPoint x: 233, endPoint y: 246, distance: 134.3
click at [233, 246] on div "Ⓟ Copyright * 2025 Flash Music © Copyright * 2025 Gaan Baksho Music" at bounding box center [328, 247] width 222 height 89
paste input "Flash"
type input "Flash Music"
click at [153, 234] on div "Copyright" at bounding box center [128, 247] width 149 height 89
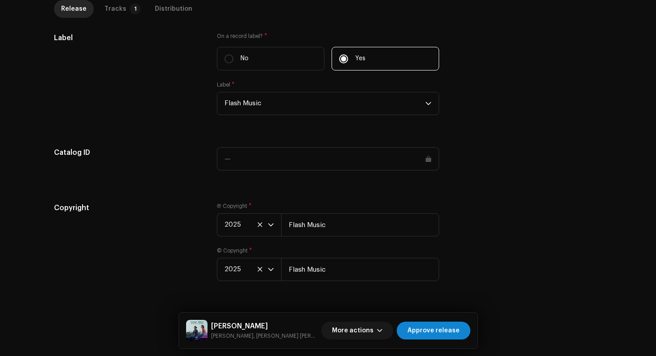
scroll to position [0, 0]
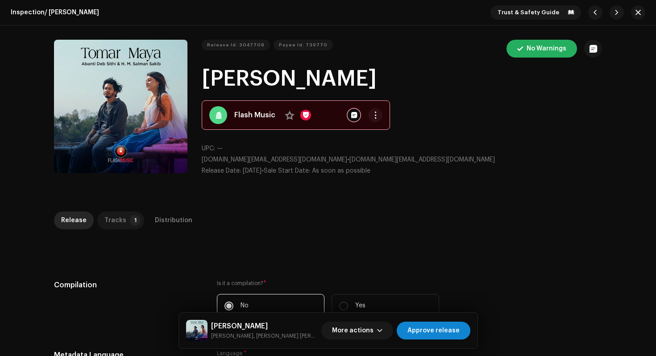
click at [112, 219] on div "Tracks" at bounding box center [115, 221] width 22 height 18
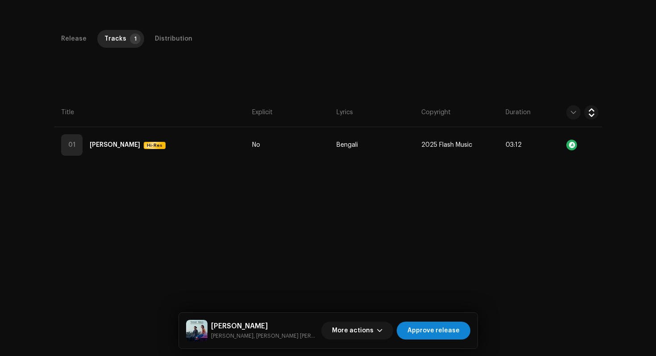
scroll to position [212, 0]
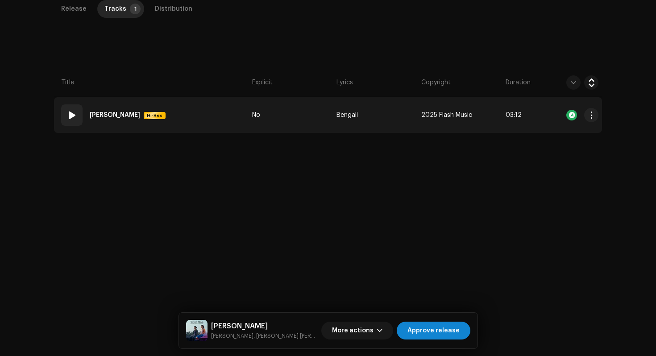
click at [217, 118] on td "01 Tomar Maya Hi-Res" at bounding box center [151, 115] width 195 height 36
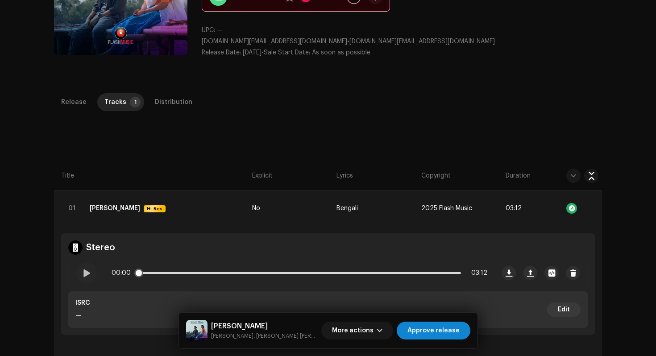
scroll to position [121, 0]
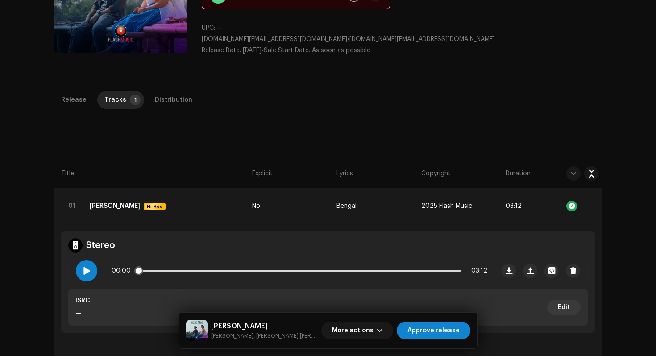
click at [89, 271] on div at bounding box center [86, 270] width 21 height 21
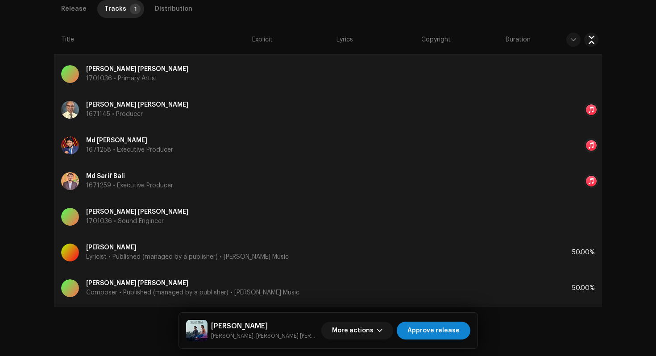
scroll to position [462, 0]
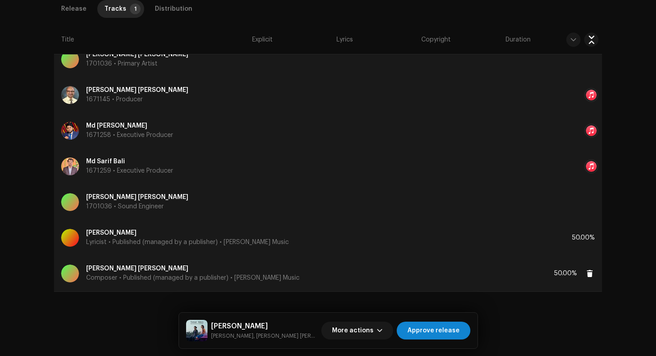
click at [124, 269] on p "H. M. Salman Sakib" at bounding box center [192, 268] width 213 height 9
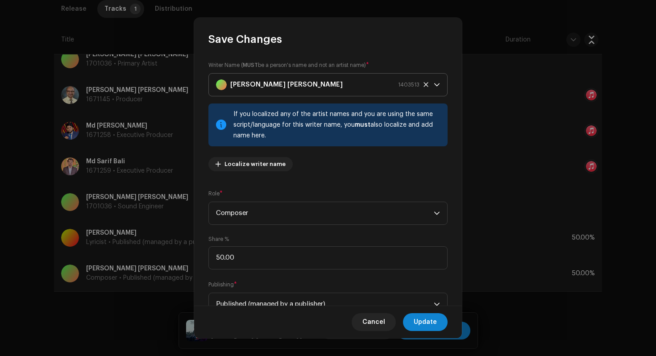
click at [293, 88] on div "H. M. Salman Sakib 1403513" at bounding box center [318, 85] width 204 height 22
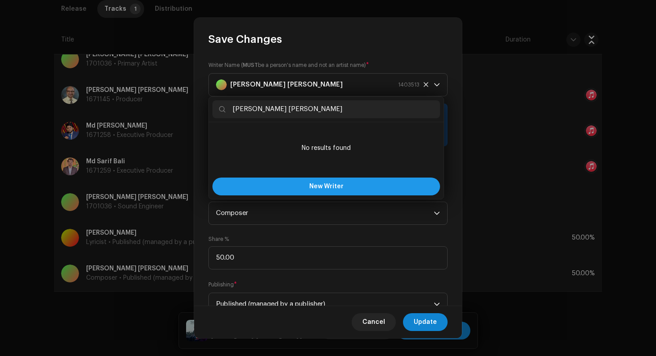
type input "HM Salman Sakib"
click at [305, 184] on button "New Writer" at bounding box center [327, 187] width 228 height 18
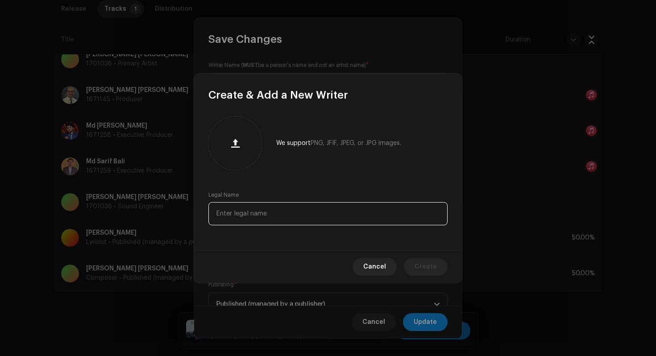
click at [355, 213] on input "text" at bounding box center [328, 213] width 239 height 23
type input "HM Salman Sakib"
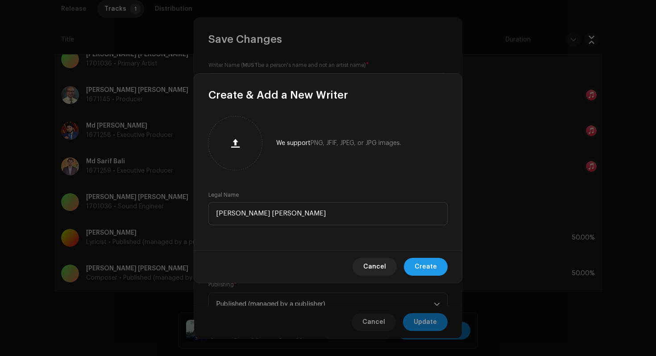
click at [427, 268] on span "Create" at bounding box center [426, 267] width 22 height 18
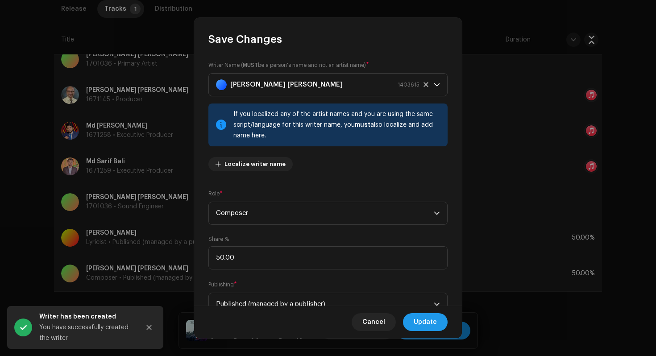
click at [432, 325] on span "Update" at bounding box center [425, 322] width 23 height 18
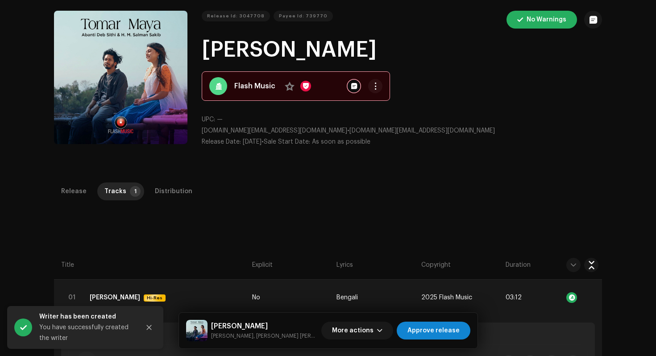
scroll to position [0, 0]
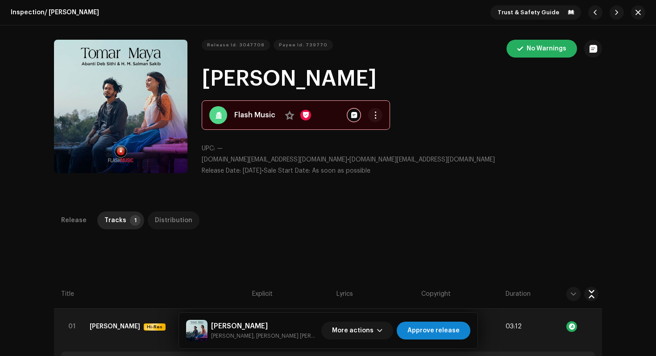
click at [177, 228] on div "Distribution" at bounding box center [174, 221] width 38 height 18
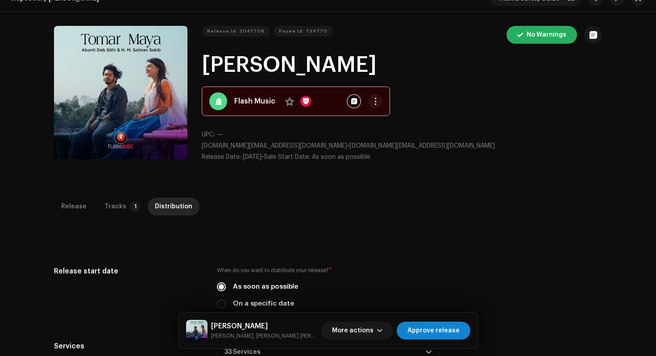
scroll to position [11, 0]
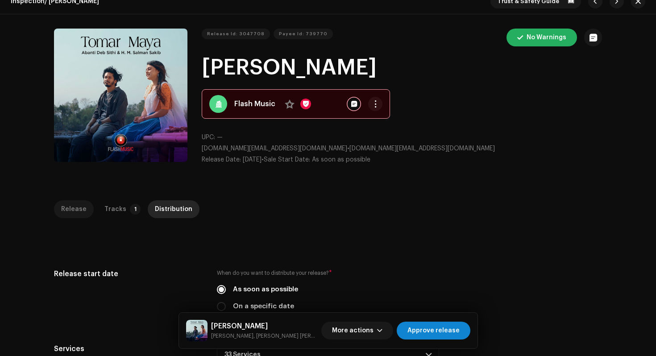
click at [64, 210] on div "Release" at bounding box center [73, 209] width 25 height 18
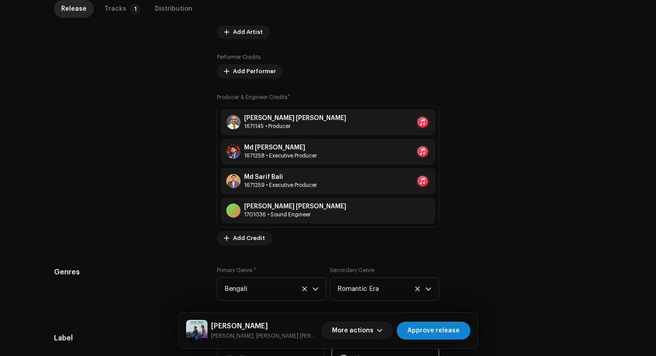
scroll to position [698, 0]
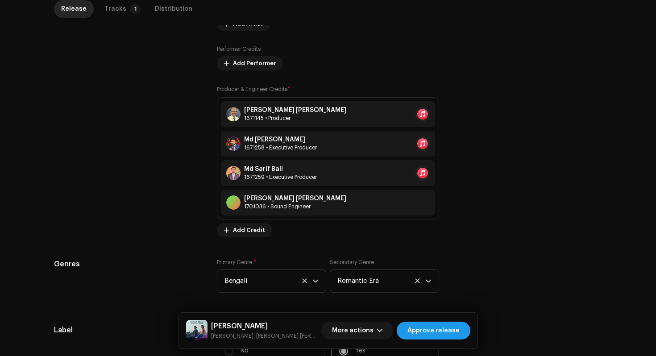
click at [441, 333] on span "Approve release" at bounding box center [434, 331] width 52 height 18
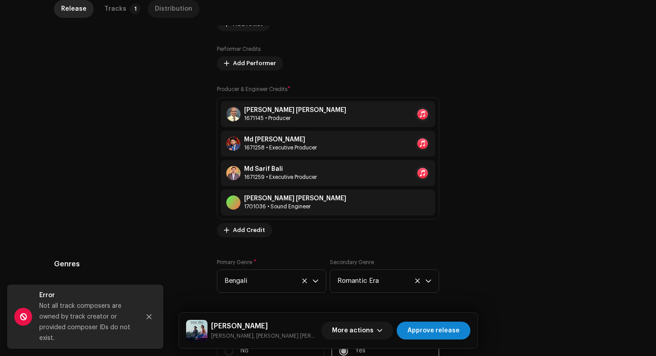
click at [165, 8] on div "Distribution" at bounding box center [174, 9] width 38 height 18
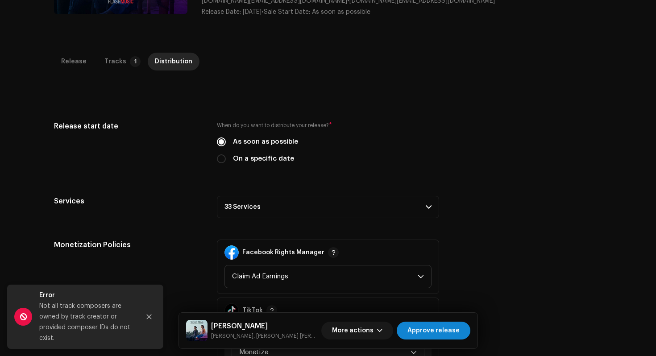
scroll to position [0, 0]
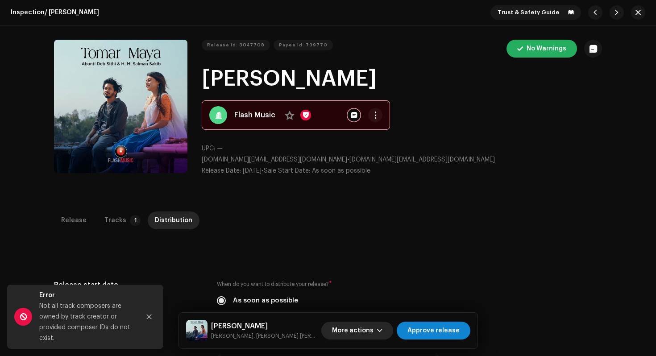
click at [374, 330] on span "More actions" at bounding box center [353, 331] width 42 height 18
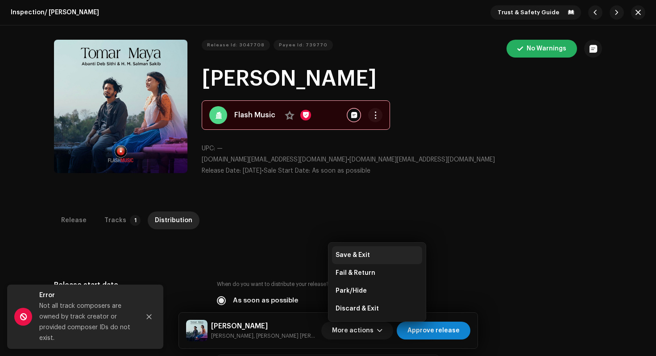
click at [375, 254] on div "Save & Exit" at bounding box center [377, 255] width 83 height 7
click at [149, 313] on button "Close" at bounding box center [149, 317] width 18 height 18
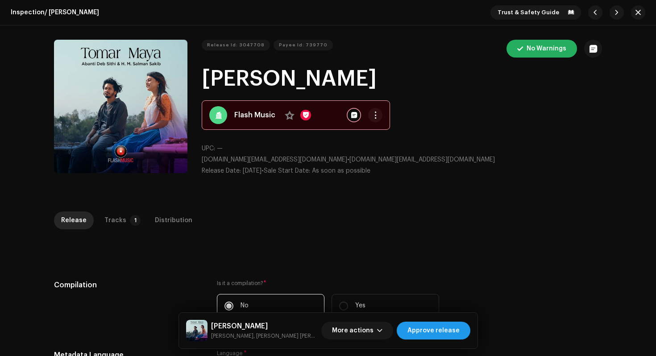
click at [428, 334] on span "Approve release" at bounding box center [434, 331] width 52 height 18
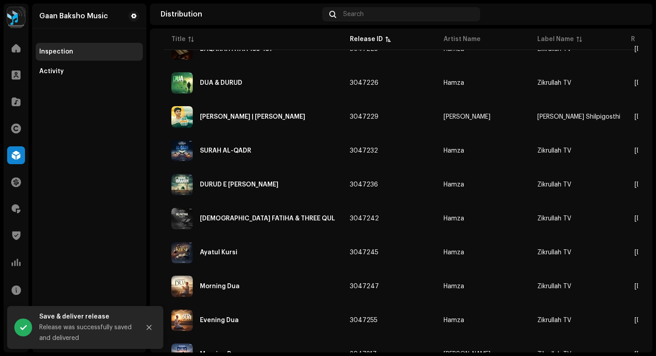
scroll to position [559, 0]
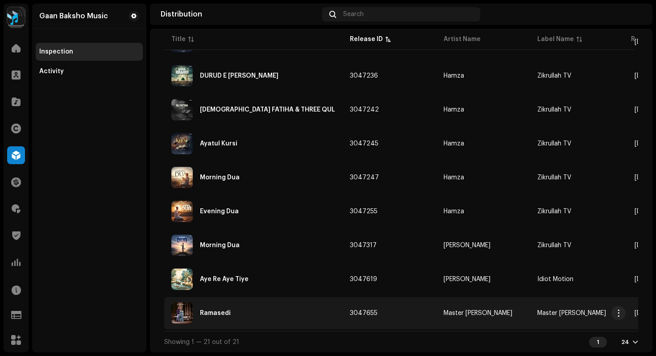
click at [248, 314] on div "Ramasedi" at bounding box center [253, 313] width 164 height 21
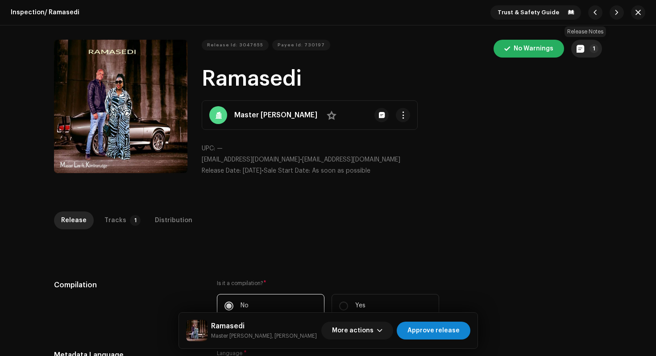
click at [590, 50] on p-badge "1" at bounding box center [594, 48] width 9 height 9
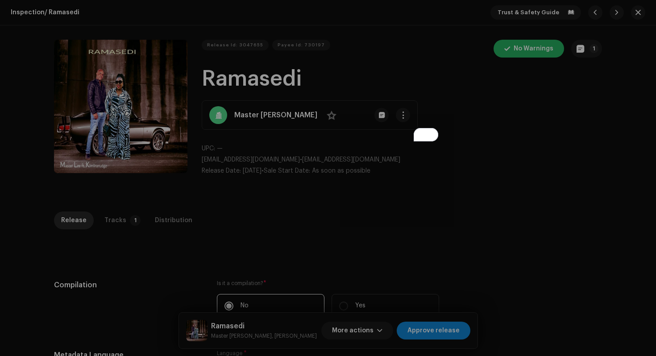
click at [526, 246] on div "Release notes Joel D Costa Oct 8, 2025 distributed through wrong label so deliv…" at bounding box center [328, 178] width 656 height 356
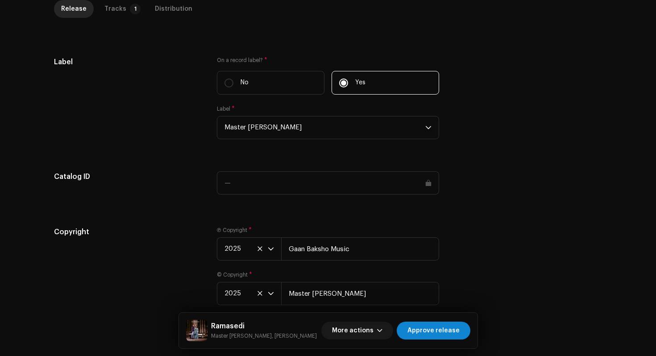
scroll to position [878, 0]
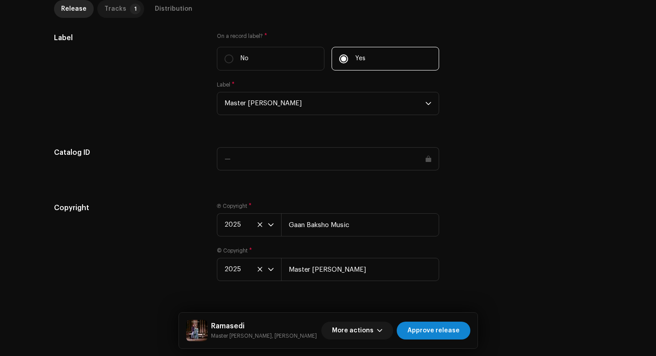
click at [115, 10] on div "Tracks" at bounding box center [115, 9] width 22 height 18
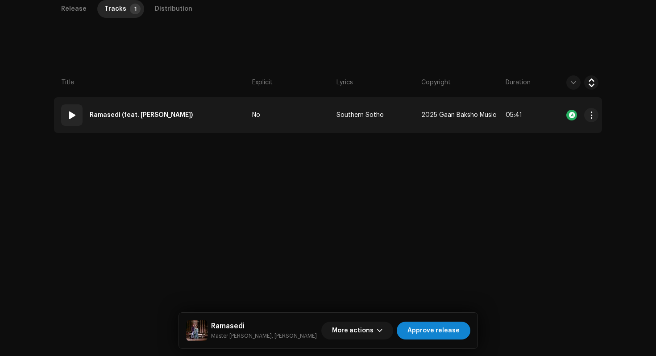
click at [200, 121] on td "01 Ramasedi (feat. Kimlirarudge)" at bounding box center [151, 115] width 195 height 36
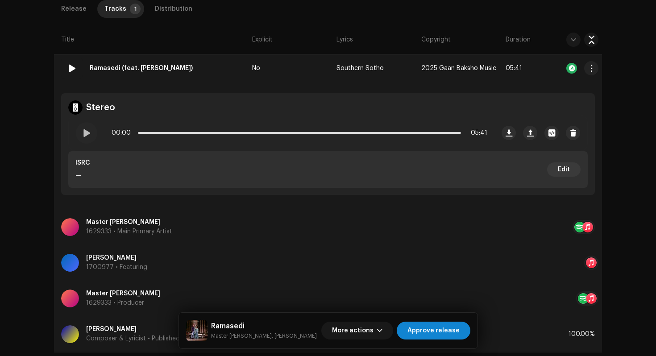
scroll to position [256, 0]
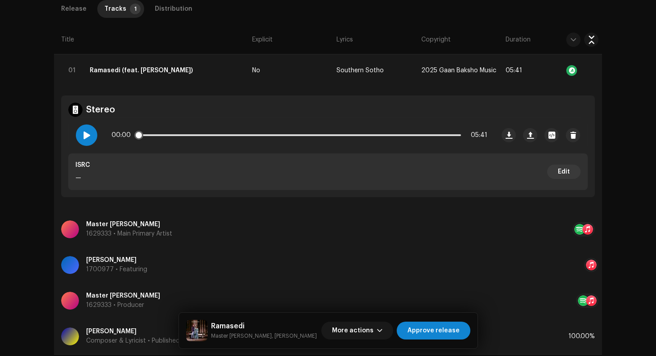
click at [90, 138] on div at bounding box center [86, 135] width 21 height 21
click at [171, 8] on div "Distribution" at bounding box center [174, 9] width 38 height 18
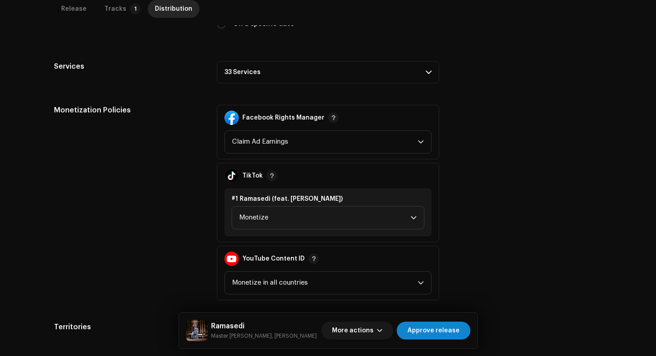
scroll to position [346, 0]
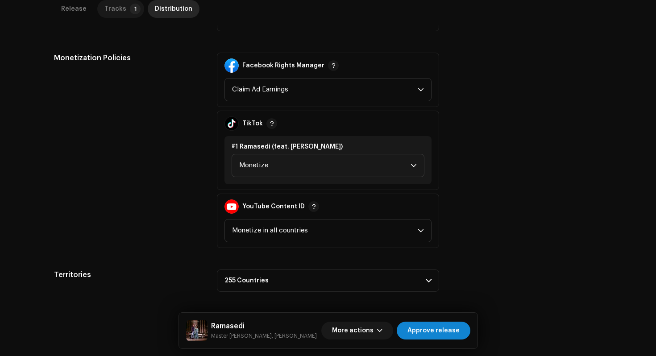
click at [130, 11] on p-badge "1" at bounding box center [135, 9] width 11 height 11
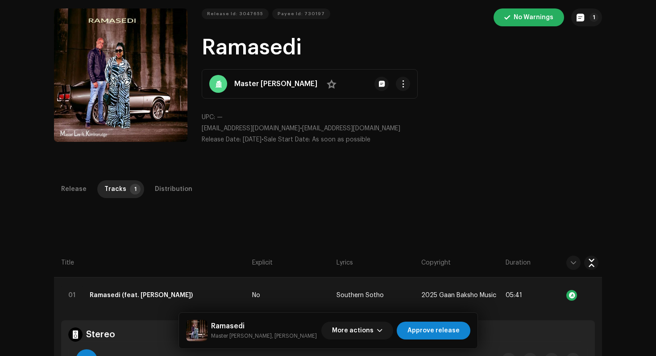
scroll to position [0, 0]
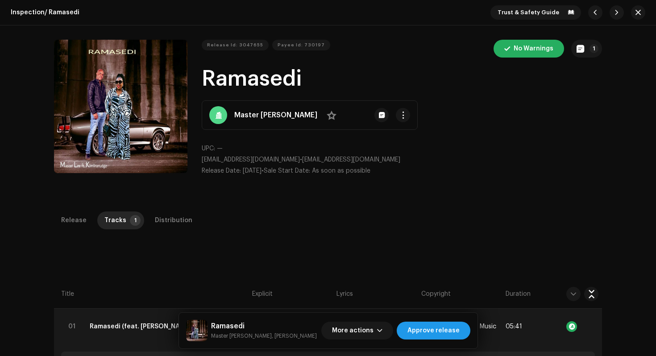
click at [437, 331] on span "Approve release" at bounding box center [434, 331] width 52 height 18
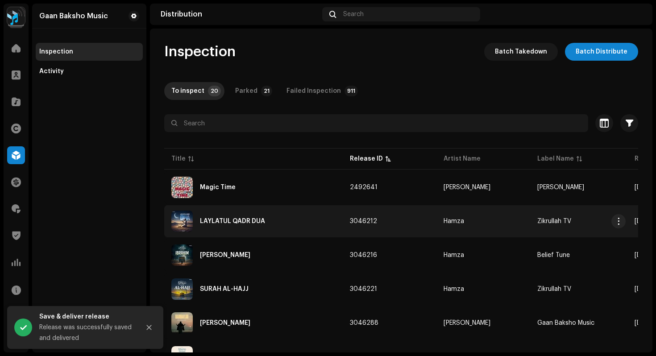
click at [260, 218] on div "LAYLATUL QADR DUA" at bounding box center [232, 221] width 65 height 6
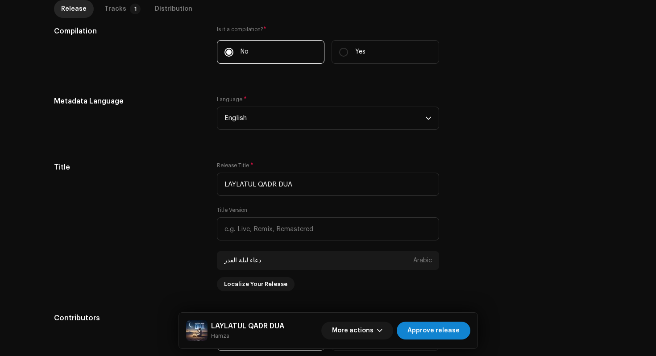
scroll to position [270, 0]
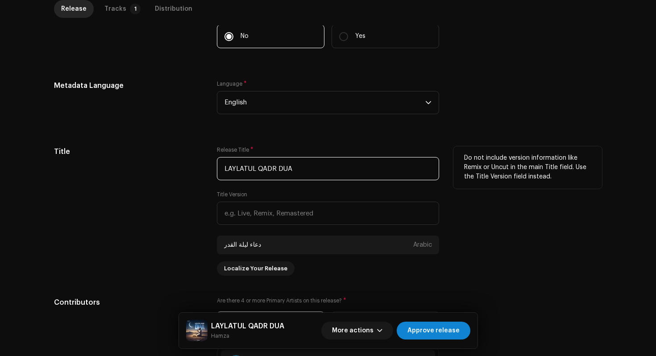
click at [221, 170] on input "LAYLATUL QADR DUA" at bounding box center [328, 168] width 222 height 23
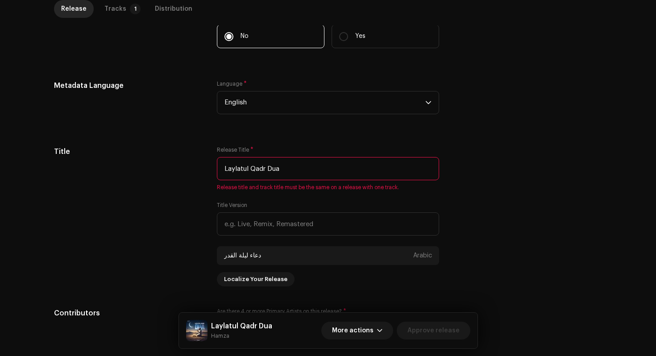
drag, startPoint x: 295, startPoint y: 169, endPoint x: 113, endPoint y: 124, distance: 187.7
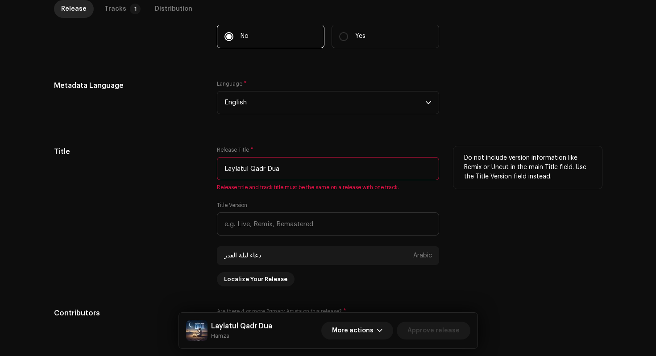
type input "Laylatul Qadr Dua"
click at [108, 176] on div "Title" at bounding box center [128, 216] width 149 height 140
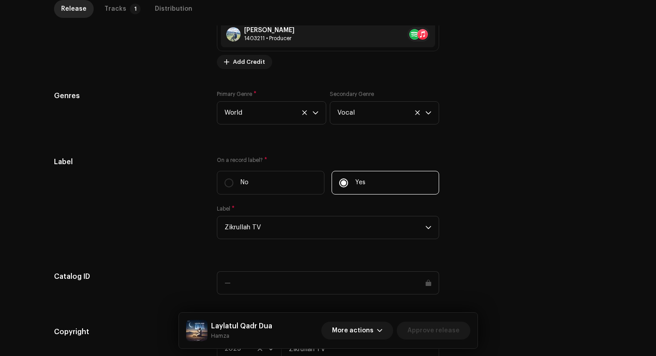
scroll to position [737, 0]
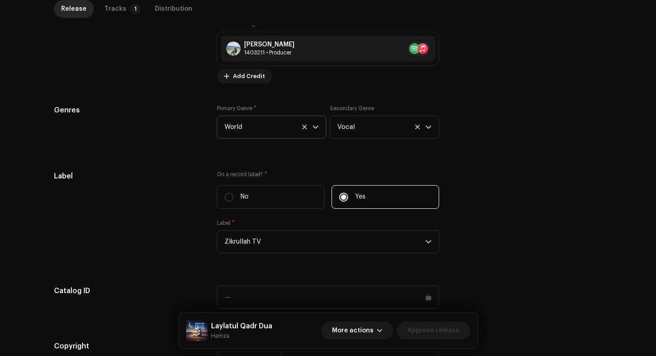
click at [302, 128] on icon at bounding box center [305, 127] width 6 height 6
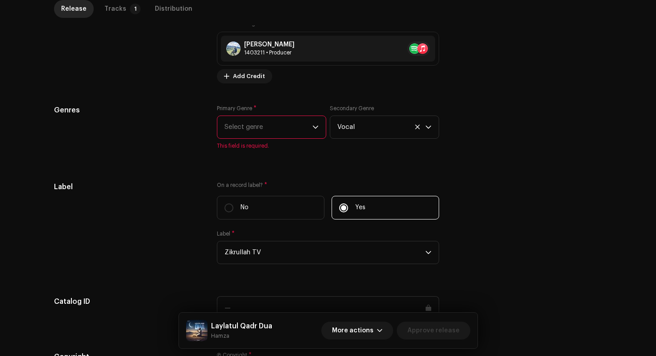
click at [267, 135] on span "Select genre" at bounding box center [269, 127] width 88 height 22
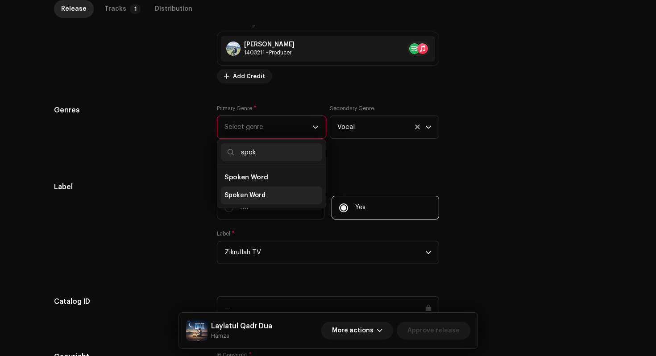
type input "spok"
click at [262, 196] on span "Spoken Word" at bounding box center [245, 195] width 41 height 9
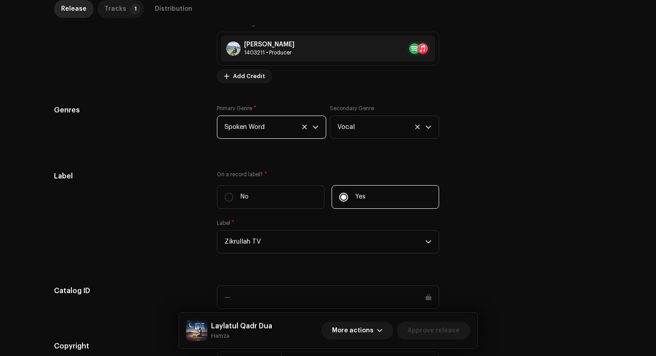
click at [116, 13] on div "Tracks" at bounding box center [115, 9] width 22 height 18
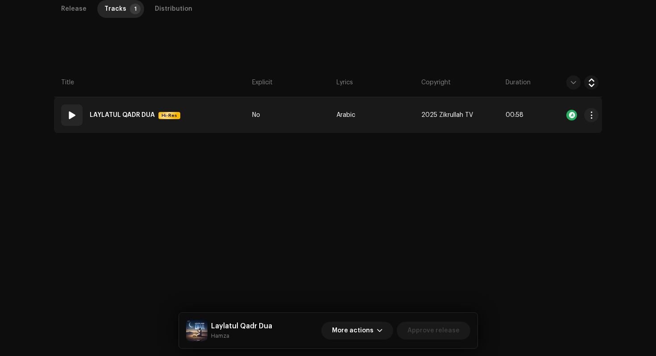
click at [70, 115] on span at bounding box center [72, 115] width 11 height 11
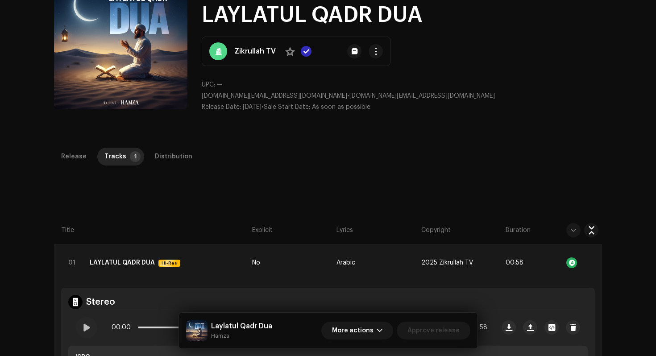
scroll to position [50, 0]
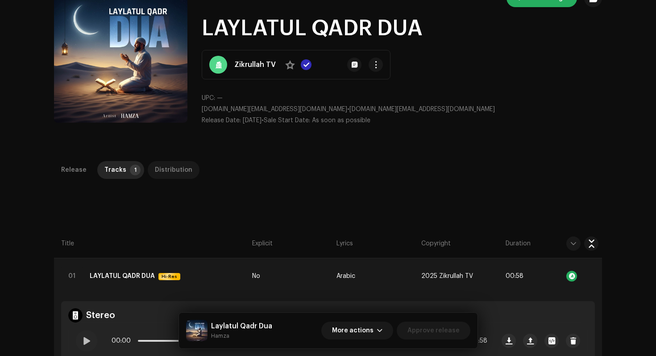
click at [175, 172] on div "Distribution" at bounding box center [174, 170] width 38 height 18
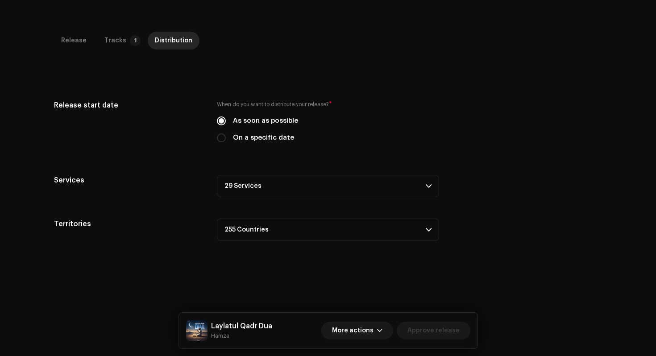
scroll to position [212, 0]
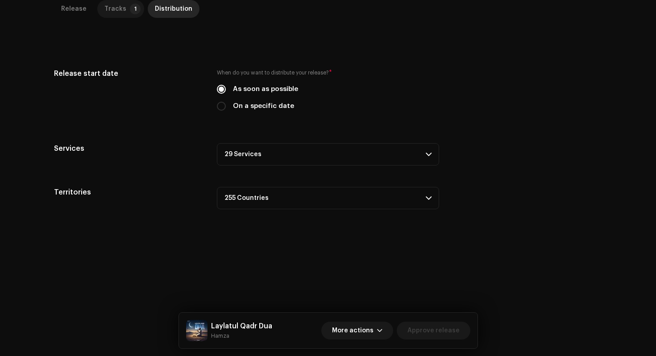
click at [113, 9] on div "Tracks" at bounding box center [115, 9] width 22 height 18
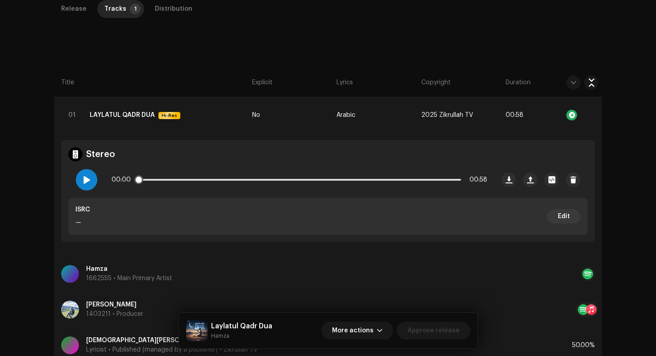
click at [81, 175] on div at bounding box center [86, 179] width 21 height 21
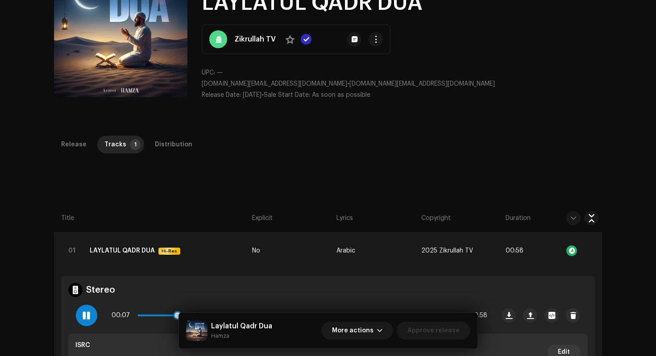
scroll to position [143, 0]
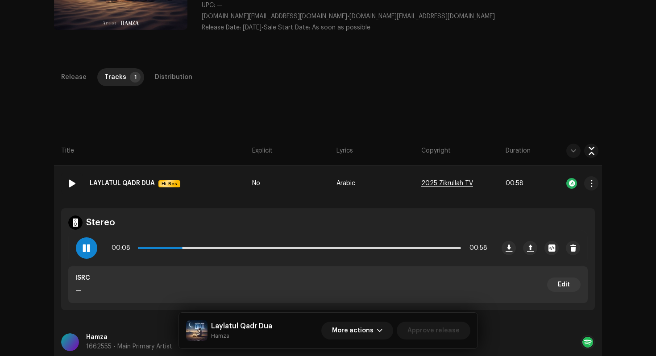
click at [429, 185] on span "2025 Zikrullah TV" at bounding box center [448, 183] width 52 height 7
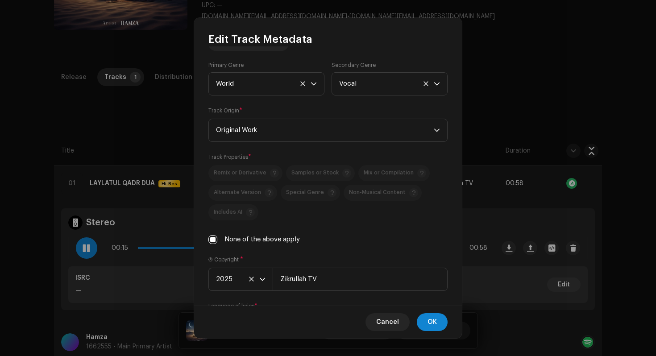
scroll to position [137, 0]
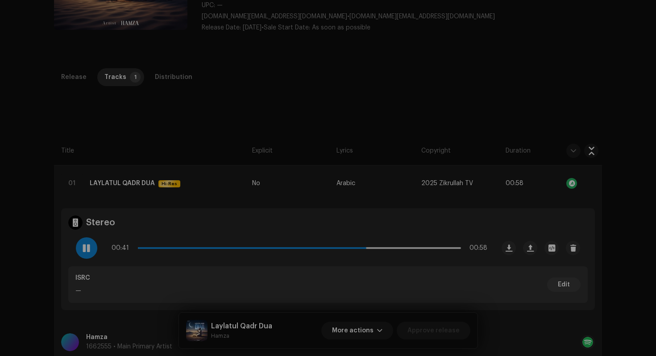
click at [612, 300] on div "Edit Track Metadata Track Title * LAYLATUL QADR DUA Track Version دعاء ليلة الق…" at bounding box center [328, 178] width 656 height 356
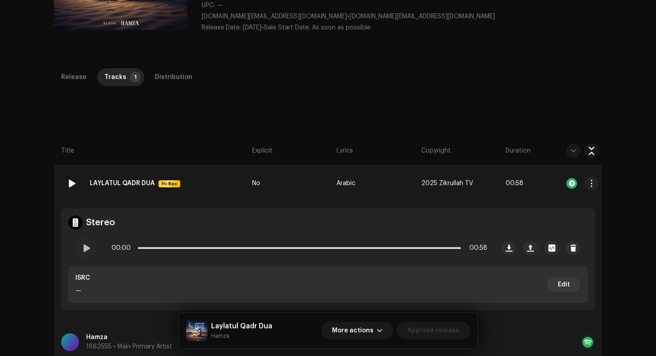
click at [127, 184] on strong "LAYLATUL QADR DUA" at bounding box center [122, 184] width 65 height 18
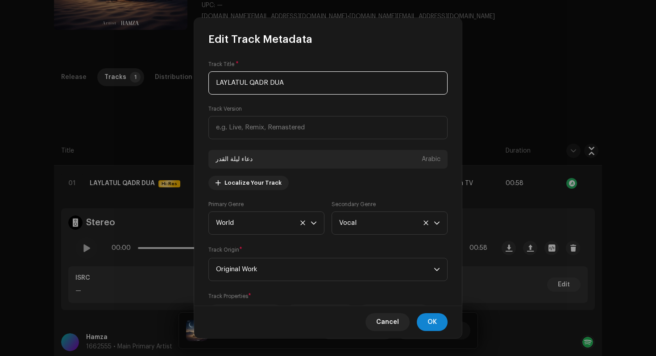
drag, startPoint x: 294, startPoint y: 80, endPoint x: 168, endPoint y: 71, distance: 126.7
click at [171, 72] on div "Edit Track Metadata Track Title * LAYLATUL QADR DUA Track Version دعاء ليلة الق…" at bounding box center [328, 178] width 656 height 356
paste input "aylatul Qadr Dua"
type input "Laylatul Qadr Dua"
click at [429, 326] on span "OK" at bounding box center [432, 322] width 9 height 18
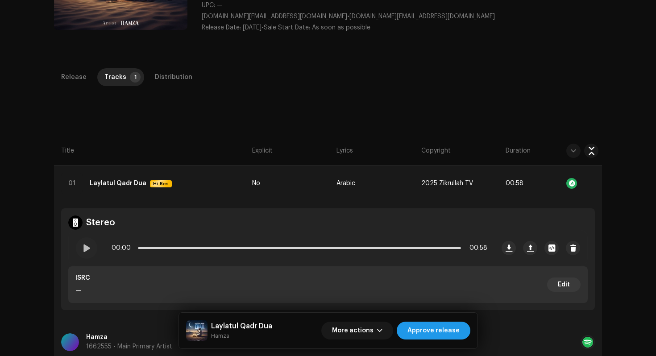
click at [429, 331] on span "Approve release" at bounding box center [434, 331] width 52 height 18
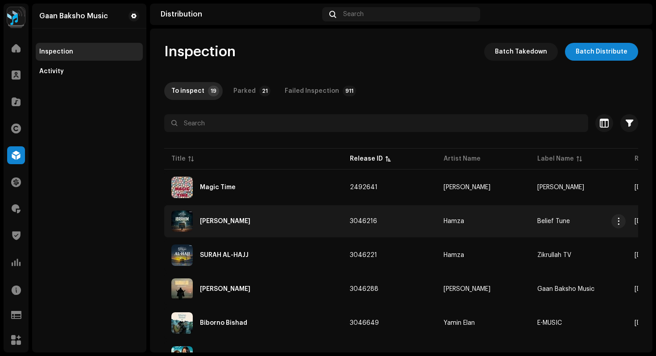
click at [250, 223] on div "[PERSON_NAME]" at bounding box center [225, 221] width 50 height 6
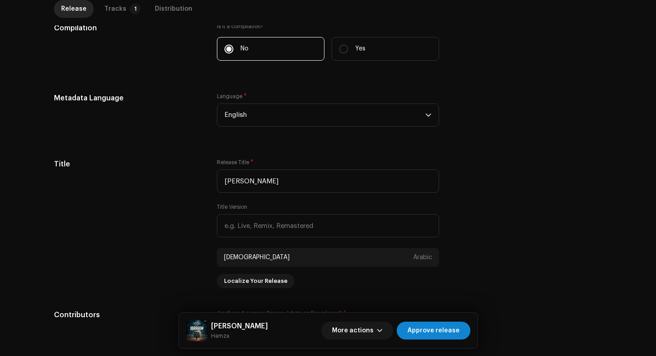
scroll to position [267, 0]
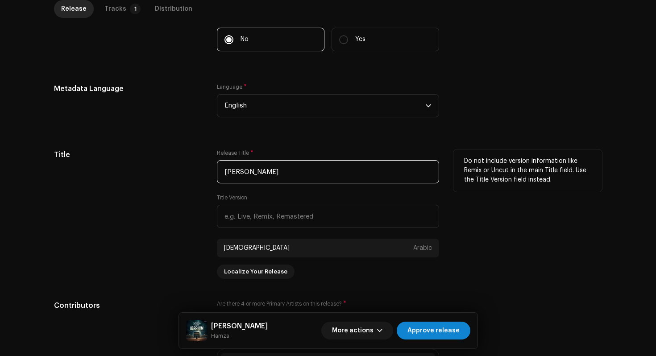
click at [224, 176] on input "[PERSON_NAME]" at bounding box center [328, 171] width 222 height 23
click at [224, 166] on input "[PERSON_NAME]" at bounding box center [328, 171] width 222 height 23
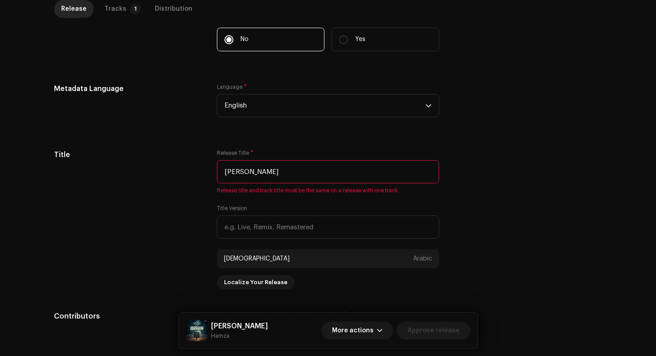
drag, startPoint x: 288, startPoint y: 172, endPoint x: 141, endPoint y: 146, distance: 148.7
type input "Surah Al-Ibrahim"
click at [112, 12] on div "Tracks" at bounding box center [115, 9] width 22 height 18
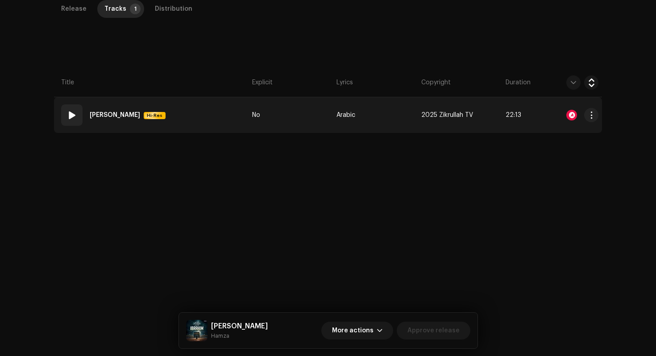
click at [202, 121] on td "01 SURAH AL-IBRAHIM Hi-Res" at bounding box center [151, 115] width 195 height 36
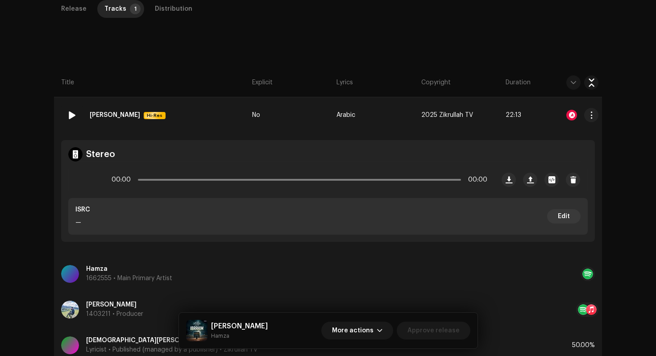
click at [126, 118] on strong "[PERSON_NAME]" at bounding box center [115, 115] width 50 height 18
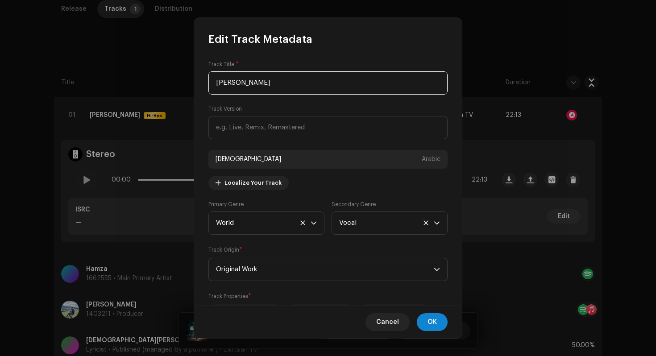
drag, startPoint x: 292, startPoint y: 84, endPoint x: 175, endPoint y: 59, distance: 119.3
click at [183, 60] on div "Edit Track Metadata Track Title * SURAH AL-IBRAHIM Track Version سورة إبراهيم A…" at bounding box center [328, 178] width 656 height 356
paste input "urah Al-Ibrahim"
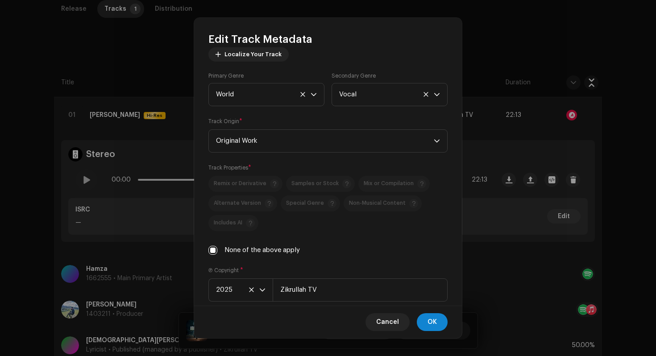
scroll to position [301, 0]
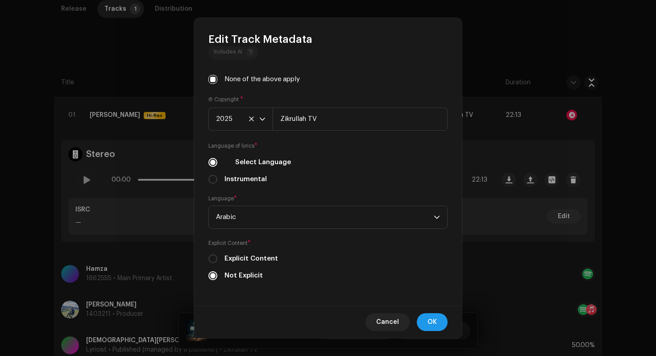
type input "Surah Al-Ibrahim"
click at [435, 320] on span "OK" at bounding box center [432, 322] width 9 height 18
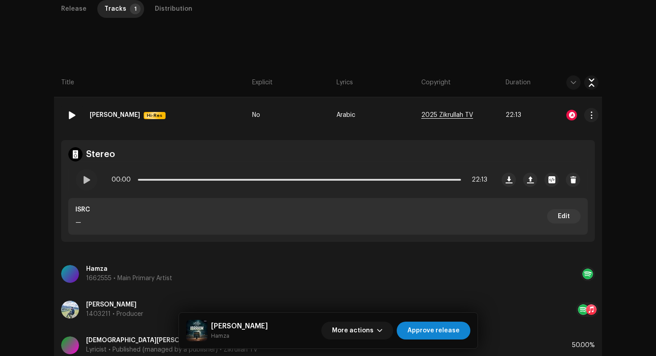
click at [439, 114] on span "2025 Zikrullah TV" at bounding box center [448, 115] width 52 height 7
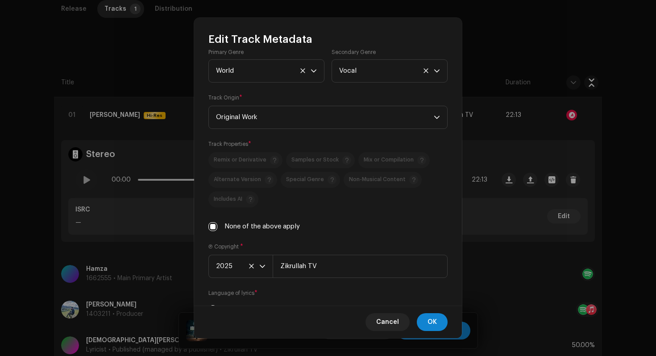
scroll to position [154, 0]
click at [217, 226] on input "None of the above apply" at bounding box center [213, 225] width 9 height 9
checkbox input "false"
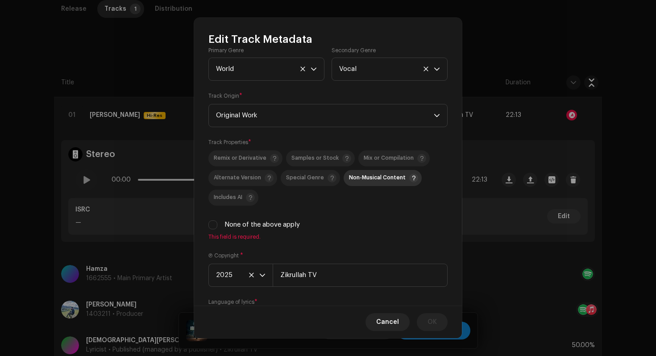
click at [396, 179] on span "Non-Musical Content" at bounding box center [377, 178] width 57 height 6
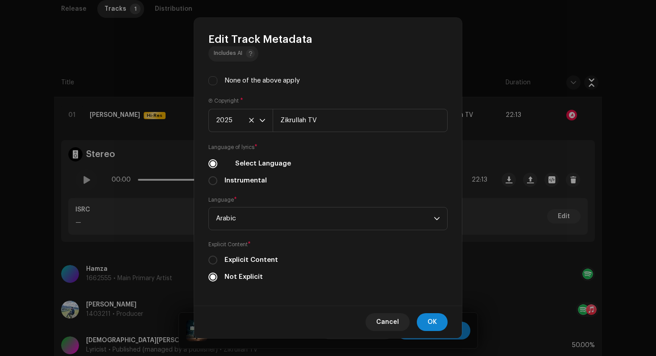
scroll to position [301, 0]
click at [437, 323] on button "OK" at bounding box center [432, 322] width 31 height 18
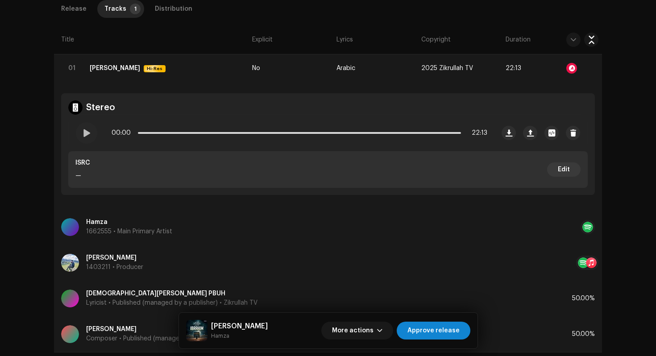
scroll to position [319, 0]
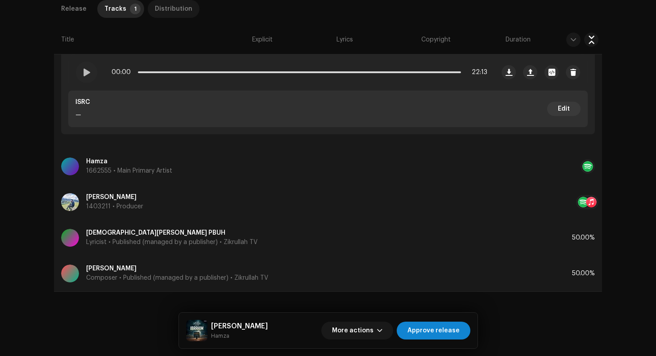
click at [163, 9] on div "Distribution" at bounding box center [174, 9] width 38 height 18
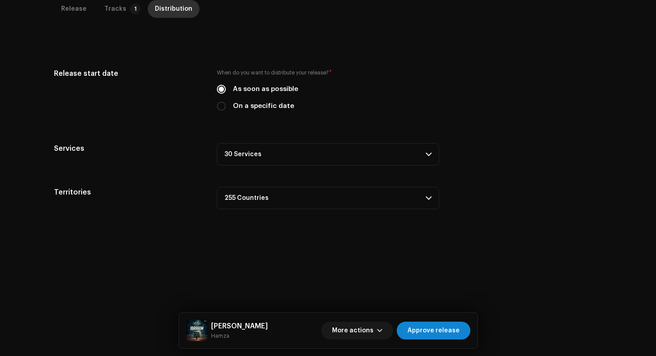
scroll to position [212, 0]
click at [449, 332] on span "Approve release" at bounding box center [434, 331] width 52 height 18
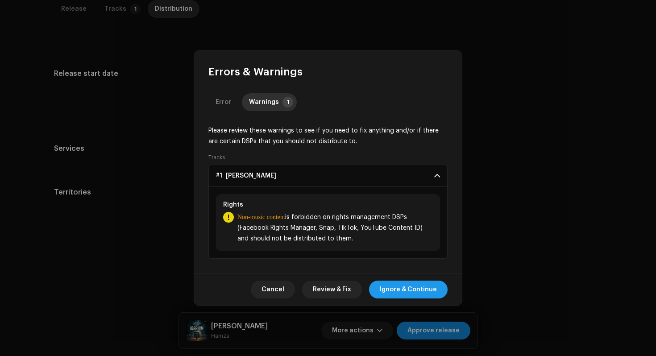
click at [411, 287] on span "Ignore & Continue" at bounding box center [408, 290] width 57 height 18
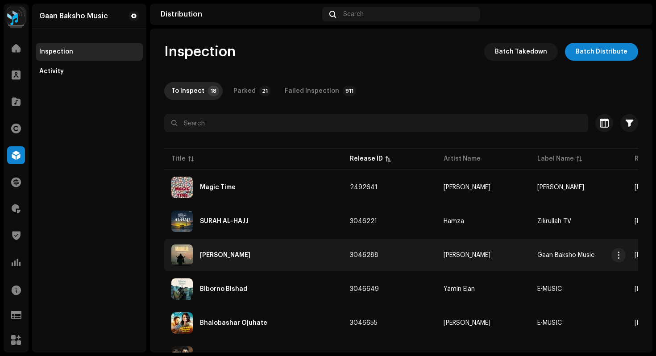
click at [253, 263] on div "Habiballah" at bounding box center [253, 255] width 164 height 21
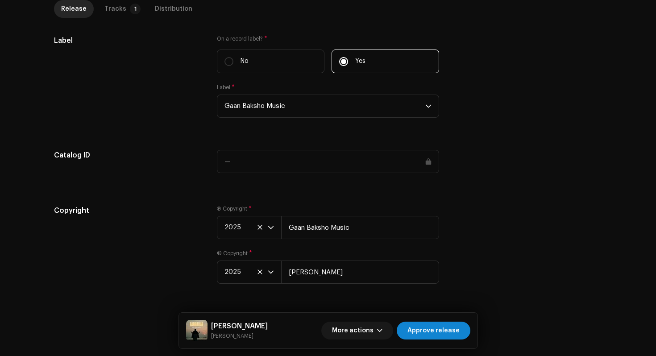
scroll to position [867, 0]
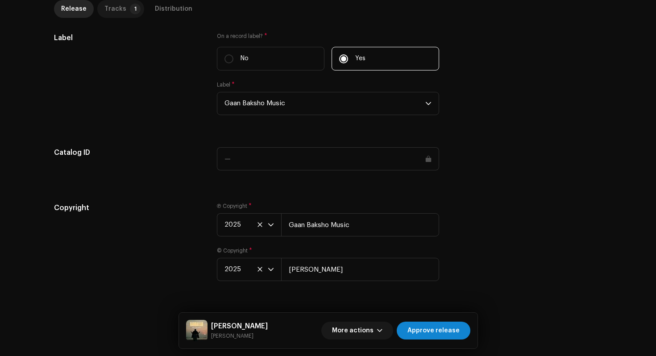
click at [110, 7] on div "Tracks" at bounding box center [115, 9] width 22 height 18
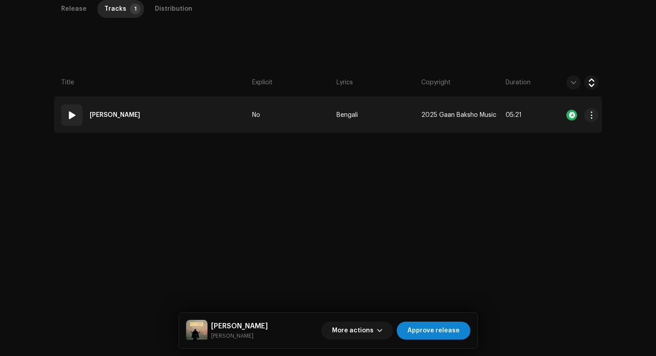
click at [179, 122] on td "01 Habiballah" at bounding box center [151, 115] width 195 height 36
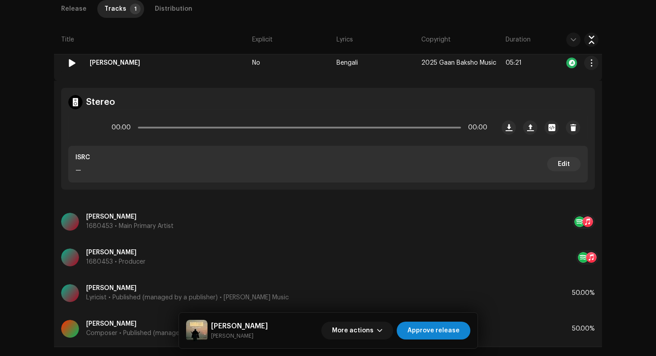
scroll to position [319, 0]
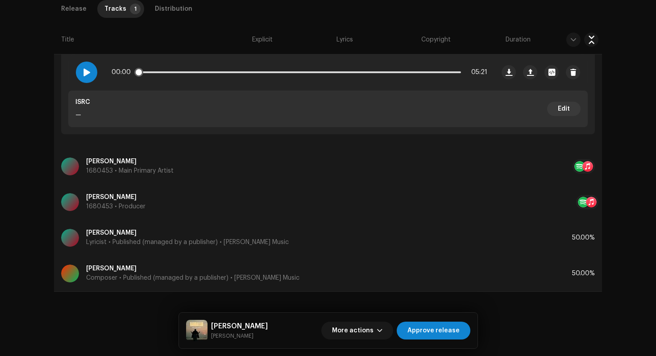
click at [88, 76] on div at bounding box center [86, 72] width 21 height 21
click at [172, 14] on div "Distribution" at bounding box center [174, 9] width 38 height 18
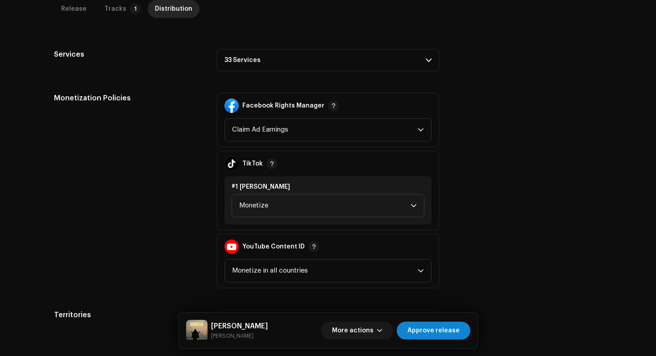
scroll to position [346, 0]
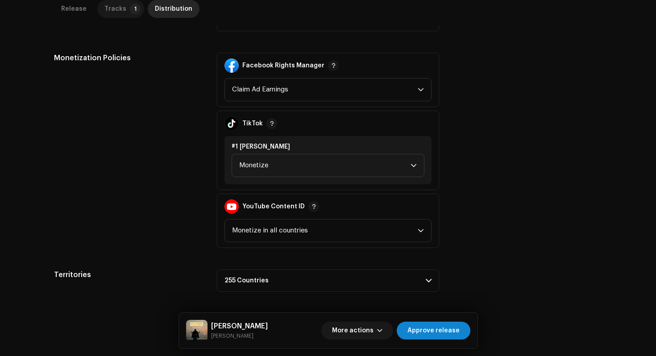
click at [120, 7] on p-tab "Tracks 1" at bounding box center [120, 9] width 47 height 18
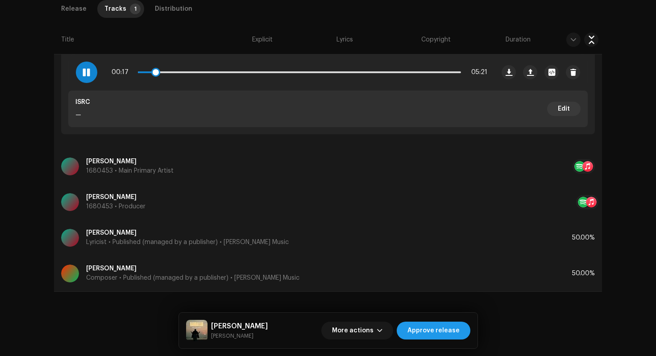
click at [431, 332] on span "Approve release" at bounding box center [434, 331] width 52 height 18
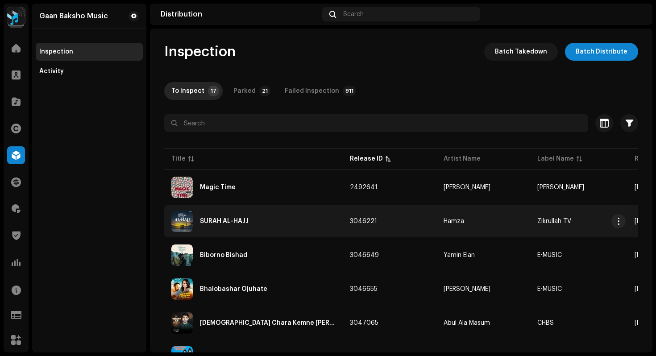
click at [258, 224] on div "SURAH AL-HAJJ" at bounding box center [253, 221] width 164 height 21
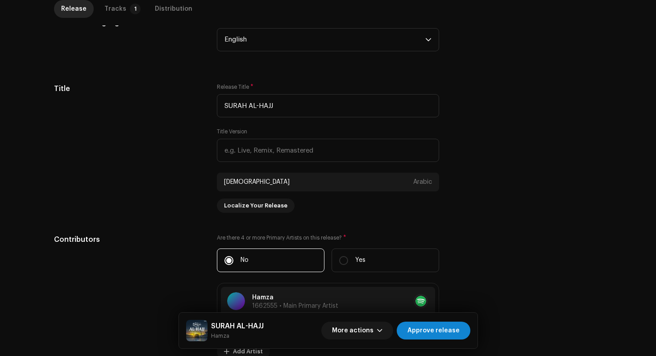
scroll to position [338, 0]
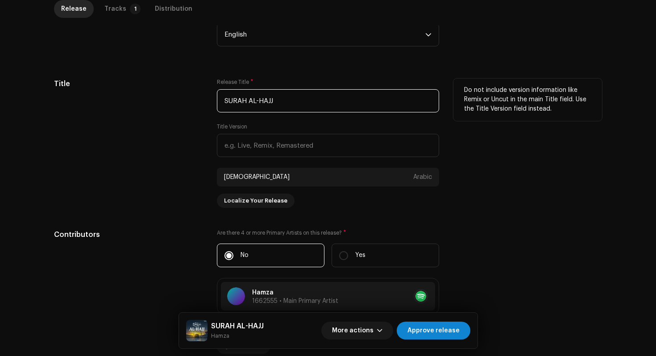
click at [225, 105] on input "SURAH AL-HAJJ" at bounding box center [328, 100] width 222 height 23
click at [225, 101] on input "SURAH AL-HAJJ" at bounding box center [328, 100] width 222 height 23
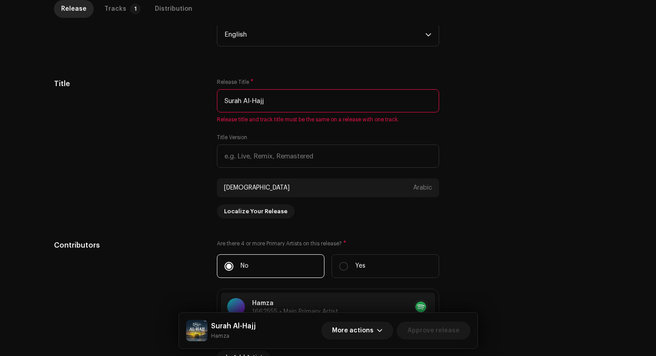
drag, startPoint x: 275, startPoint y: 106, endPoint x: 153, endPoint y: 75, distance: 125.7
type input "Surah Al-Hajj"
click at [118, 5] on div "Tracks" at bounding box center [115, 9] width 22 height 18
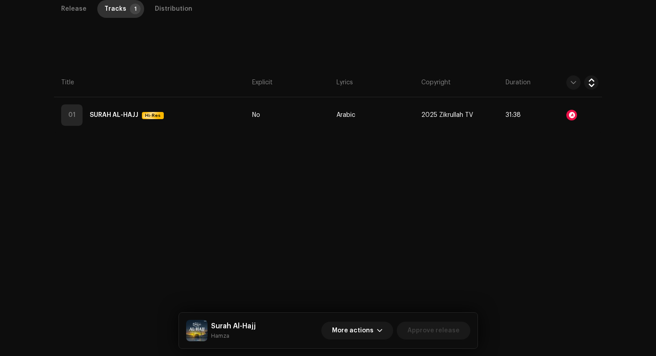
scroll to position [212, 0]
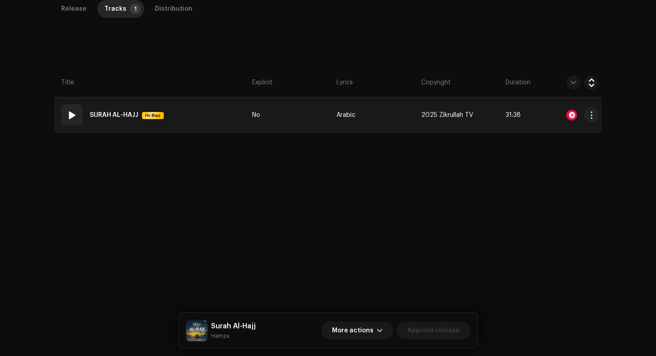
click at [116, 115] on strong "SURAH AL-HAJJ" at bounding box center [114, 115] width 49 height 18
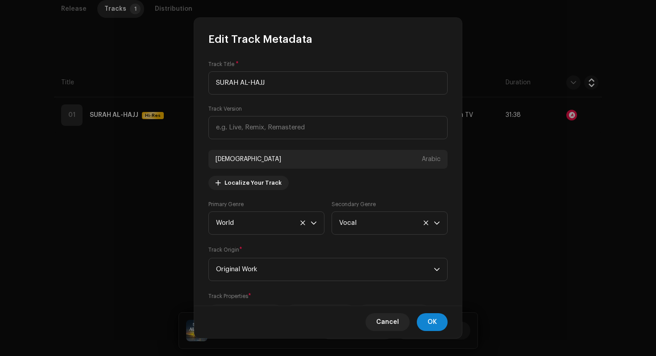
drag, startPoint x: 271, startPoint y: 81, endPoint x: 152, endPoint y: 59, distance: 121.3
click at [164, 62] on div "Edit Track Metadata Track Title * SURAH AL-HAJJ Track Version سورة الحج Arabic …" at bounding box center [328, 178] width 656 height 356
type input "Surah Al-Hajj"
click at [430, 326] on span "OK" at bounding box center [432, 322] width 9 height 18
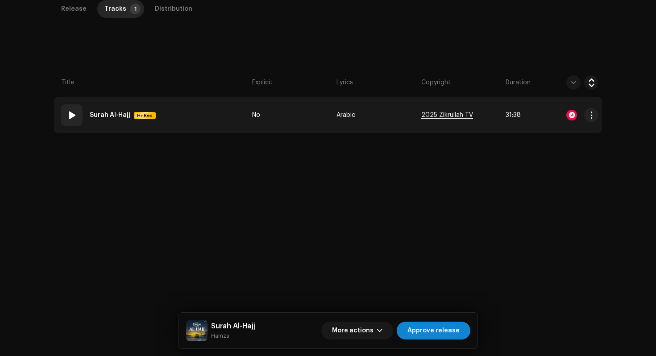
click at [448, 114] on span "2025 Zikrullah TV" at bounding box center [448, 115] width 52 height 7
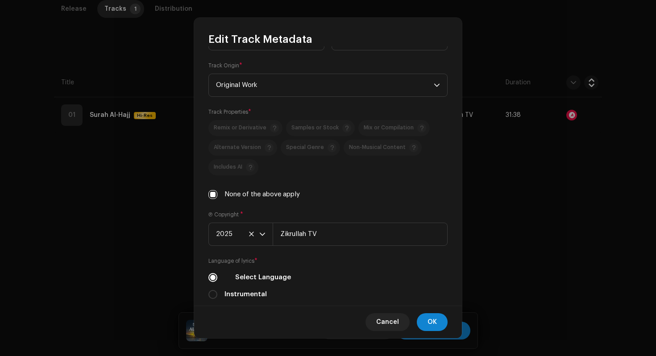
scroll to position [187, 0]
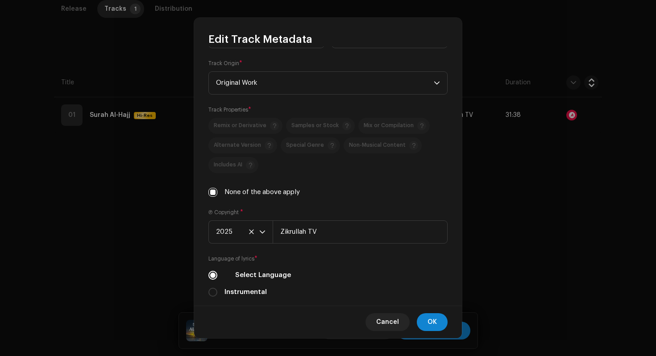
click at [247, 195] on label "None of the above apply" at bounding box center [262, 193] width 75 height 10
click at [217, 195] on input "None of the above apply" at bounding box center [213, 192] width 9 height 9
checkbox input "false"
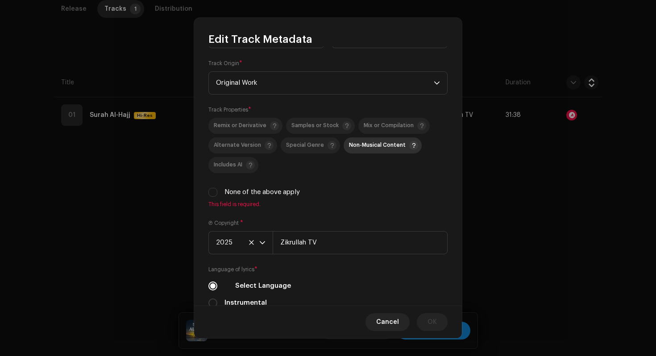
click at [386, 141] on span "Non-Musical Content" at bounding box center [383, 145] width 69 height 11
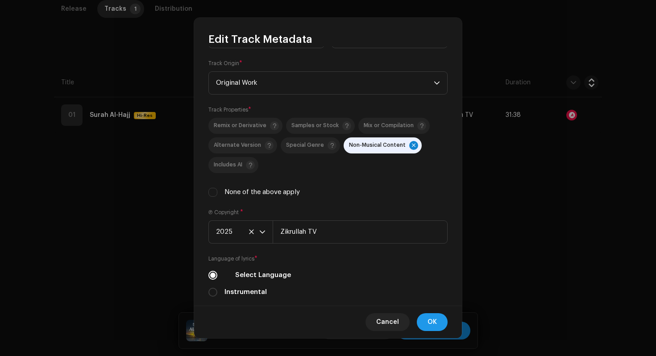
click at [433, 321] on span "OK" at bounding box center [432, 322] width 9 height 18
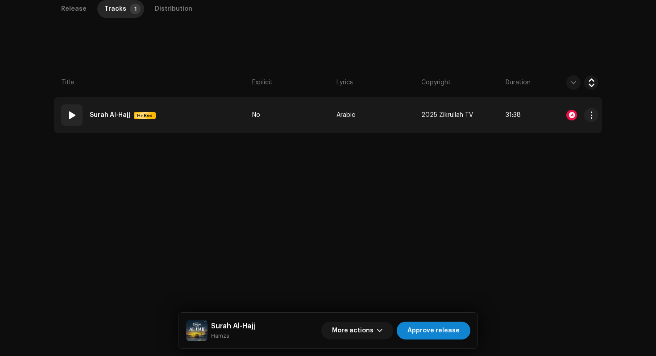
click at [228, 121] on td "01 Surah Al-Hajj Hi-Res" at bounding box center [151, 115] width 195 height 36
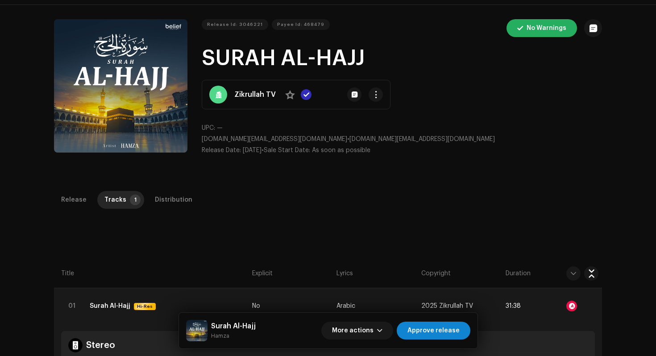
scroll to position [0, 0]
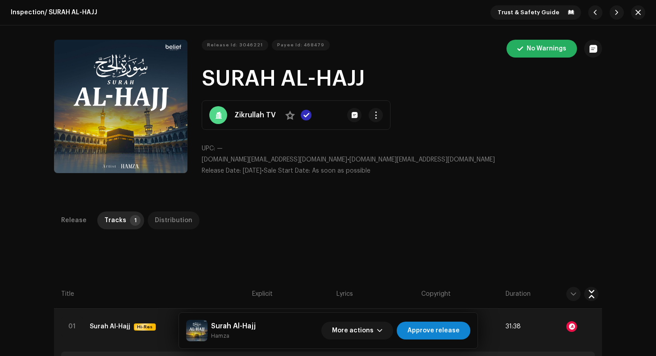
click at [182, 223] on div "Distribution" at bounding box center [174, 221] width 38 height 18
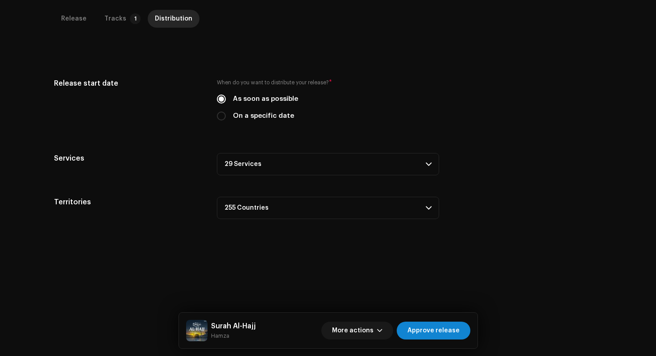
scroll to position [203, 0]
click at [389, 168] on p-accordion-header "29 Services" at bounding box center [328, 163] width 222 height 22
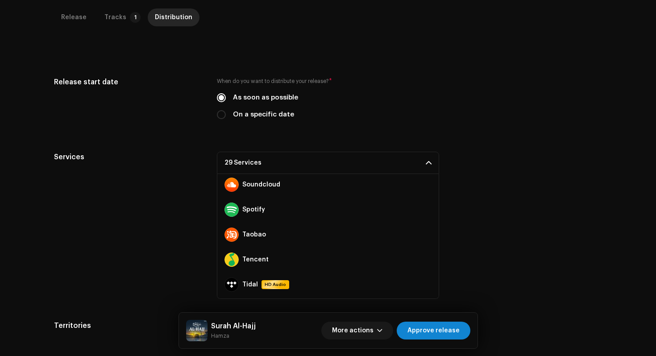
scroll to position [601, 0]
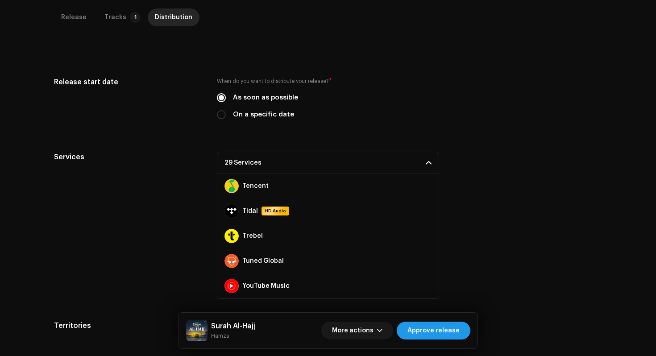
click at [428, 331] on span "Approve release" at bounding box center [434, 331] width 52 height 18
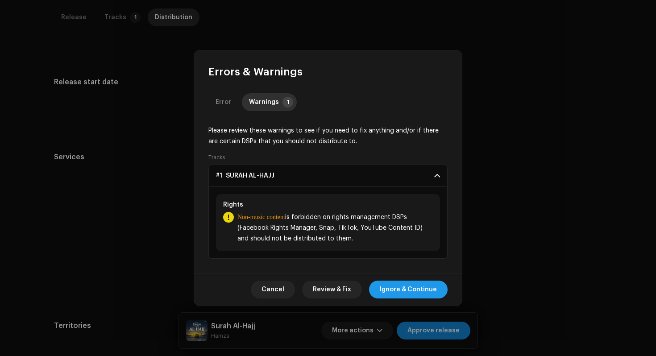
click at [401, 290] on span "Ignore & Continue" at bounding box center [408, 290] width 57 height 18
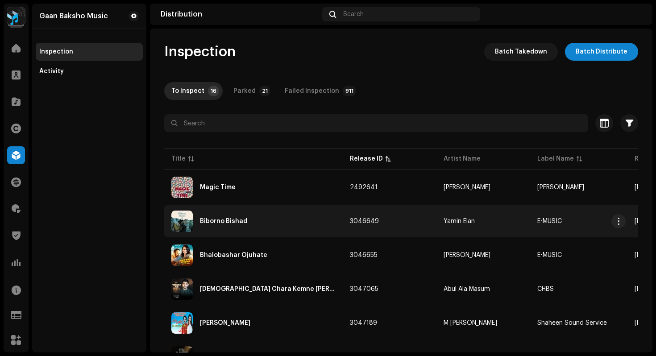
click at [264, 229] on div "Biborno Bishad" at bounding box center [253, 221] width 164 height 21
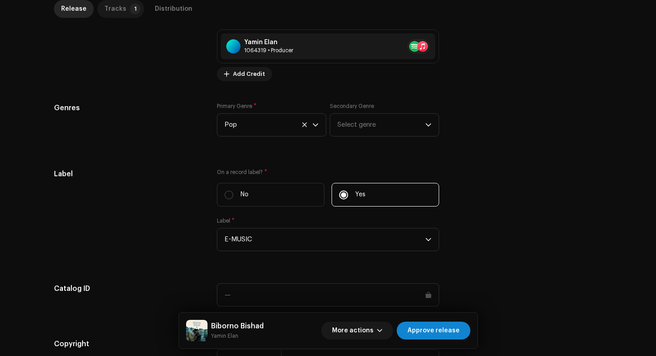
scroll to position [867, 0]
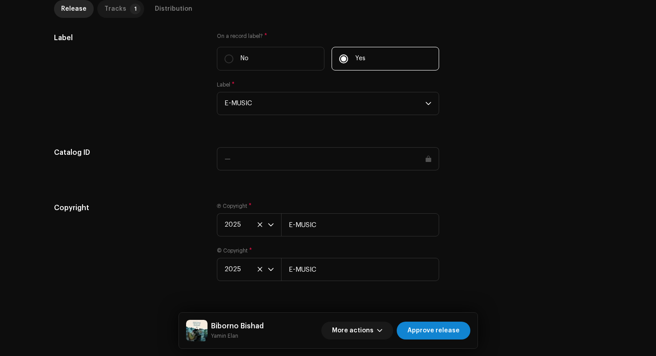
click at [114, 12] on div "Tracks" at bounding box center [115, 9] width 22 height 18
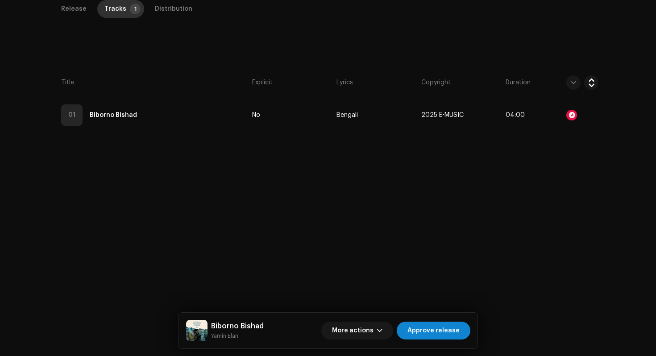
scroll to position [212, 0]
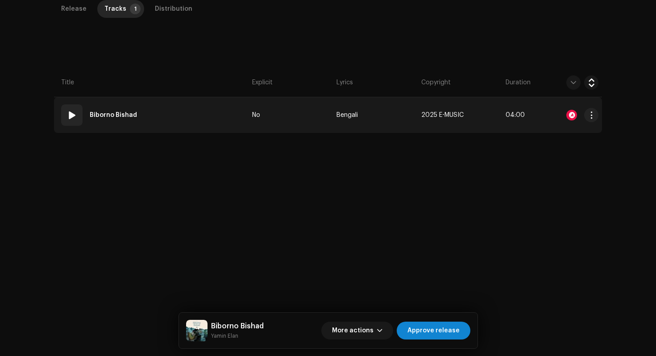
click at [159, 120] on td "01 Biborno Bishad" at bounding box center [151, 115] width 195 height 36
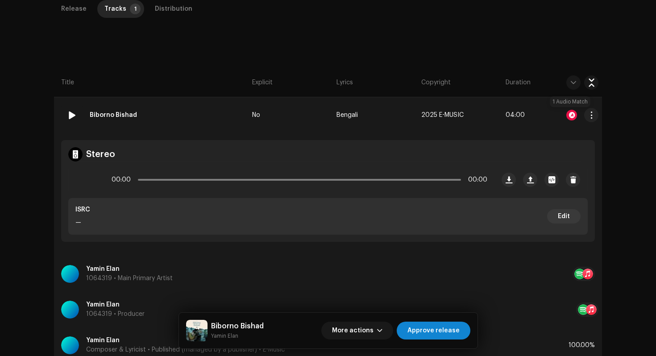
click at [568, 116] on div at bounding box center [572, 115] width 11 height 11
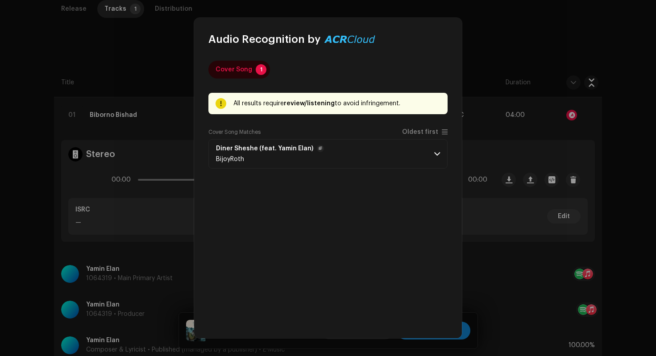
click at [431, 162] on p-accordion-header "Diner Sheshe (feat. Yamin Elan) BijoyRoth" at bounding box center [328, 153] width 239 height 29
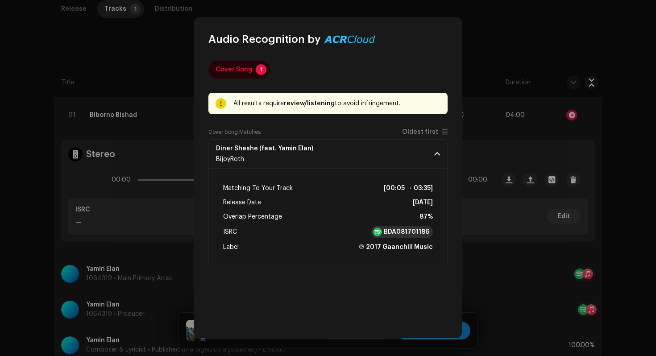
click at [400, 234] on strong "BDA081701186" at bounding box center [407, 232] width 46 height 9
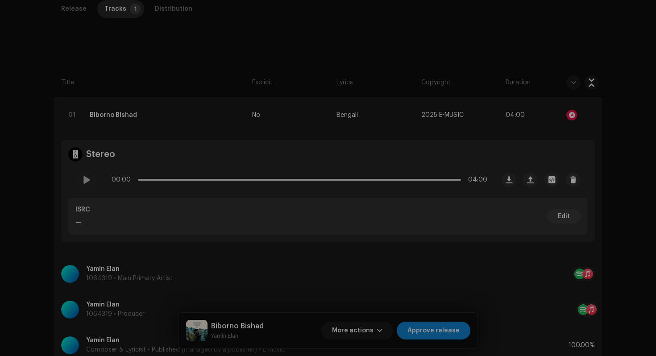
click at [516, 224] on div "Audio Recognition by Cover Song 1 All results require review/listening to avoid…" at bounding box center [328, 178] width 656 height 356
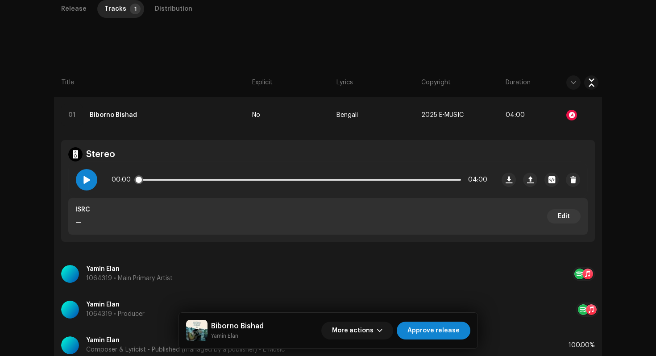
click at [83, 181] on span at bounding box center [87, 179] width 8 height 7
click at [168, 11] on div "Distribution" at bounding box center [174, 9] width 38 height 18
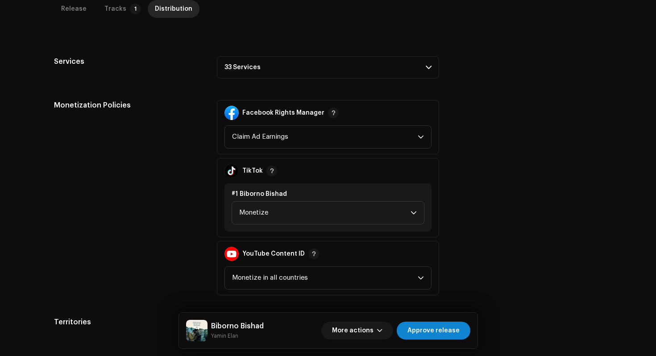
scroll to position [346, 0]
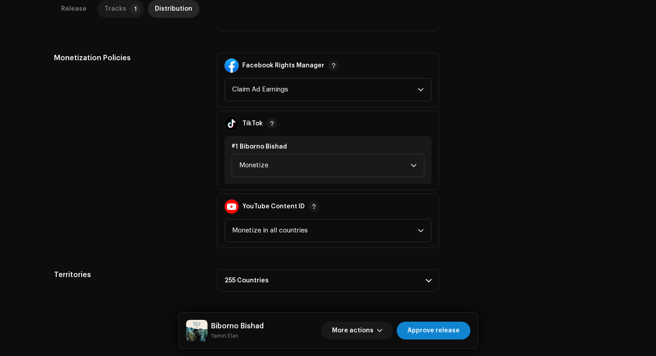
click at [106, 8] on div "Tracks" at bounding box center [115, 9] width 22 height 18
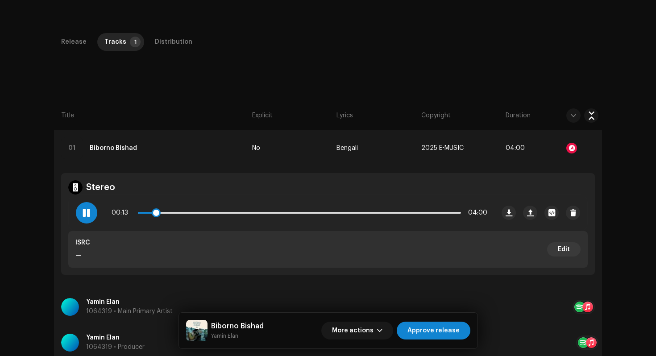
scroll to position [183, 0]
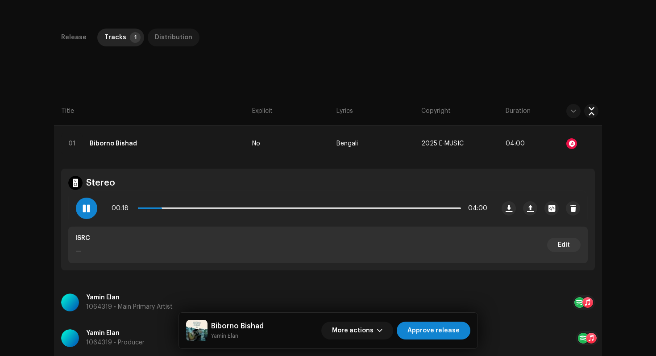
click at [165, 40] on div "Distribution" at bounding box center [174, 38] width 38 height 18
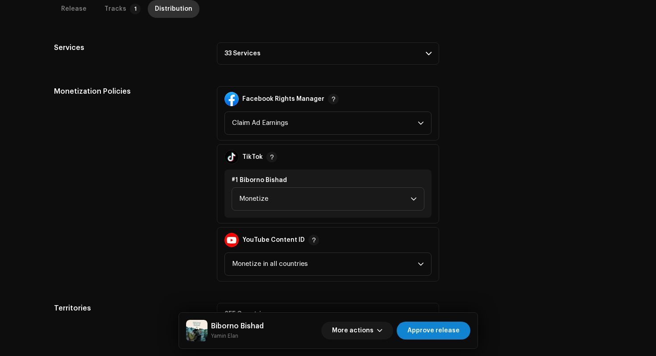
scroll to position [346, 0]
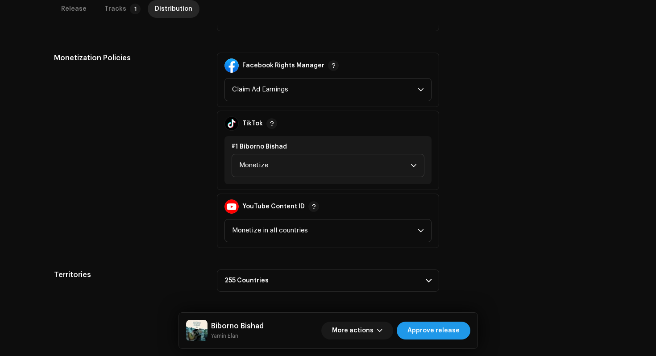
click at [431, 332] on span "Approve release" at bounding box center [434, 331] width 52 height 18
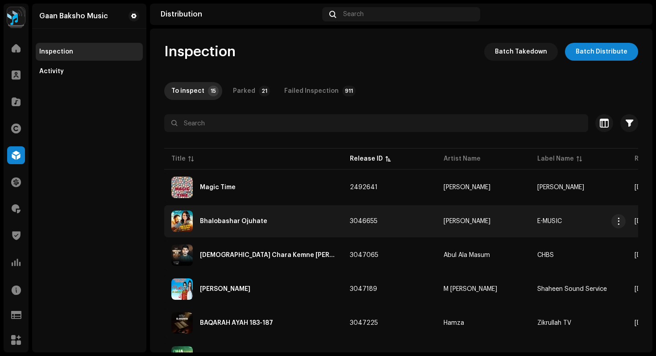
click at [244, 226] on div "Bhalobashar Ojuhate" at bounding box center [253, 221] width 164 height 21
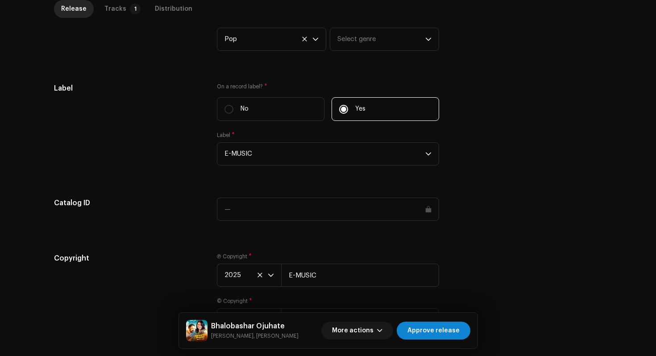
scroll to position [904, 0]
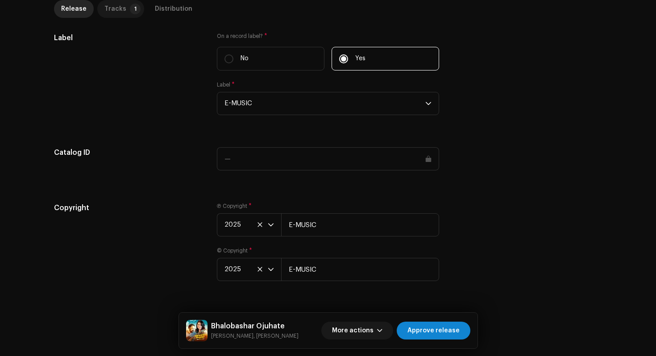
click at [123, 12] on p-tab "Tracks 1" at bounding box center [120, 9] width 47 height 18
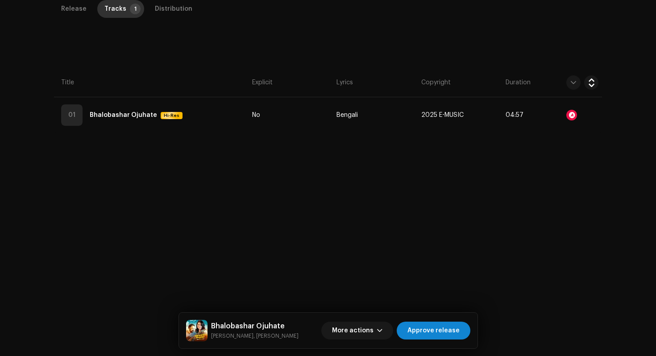
scroll to position [212, 0]
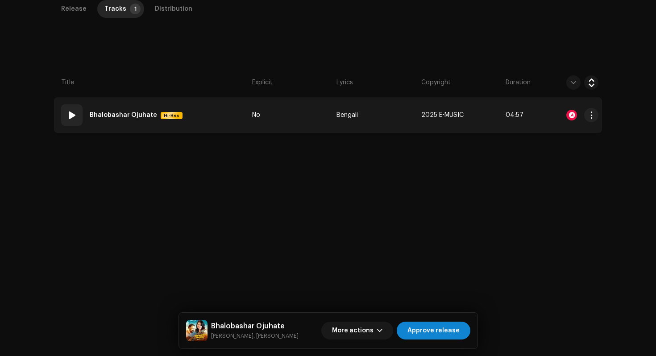
click at [205, 116] on td "01 Bhalobashar Ojuhate Hi-Res" at bounding box center [151, 115] width 195 height 36
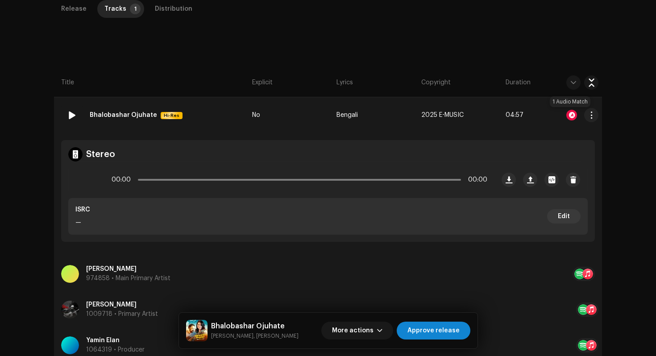
click at [569, 112] on div at bounding box center [572, 115] width 11 height 11
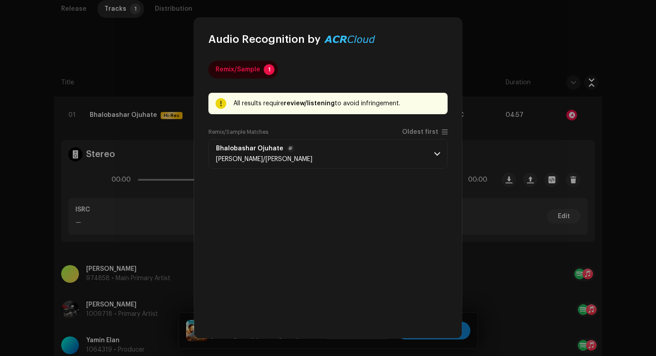
click at [425, 155] on p-accordion-header "Bhalobashar Ojuhate Abanti Sithi/Sajib Das" at bounding box center [328, 153] width 239 height 29
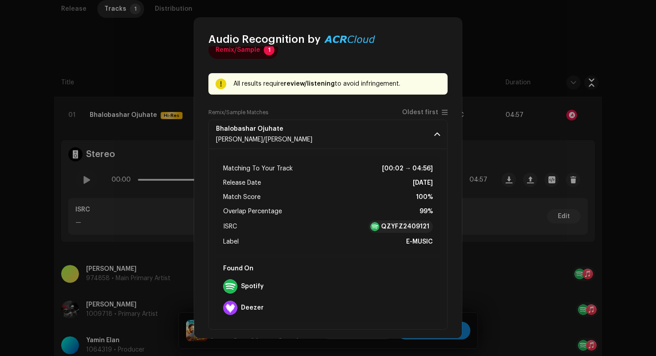
scroll to position [25, 0]
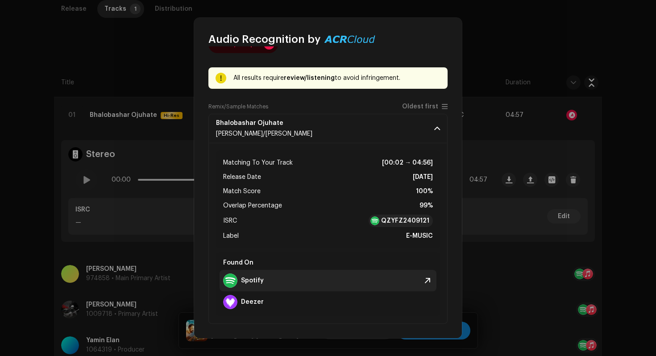
click at [263, 278] on strong "Spotify" at bounding box center [252, 280] width 23 height 7
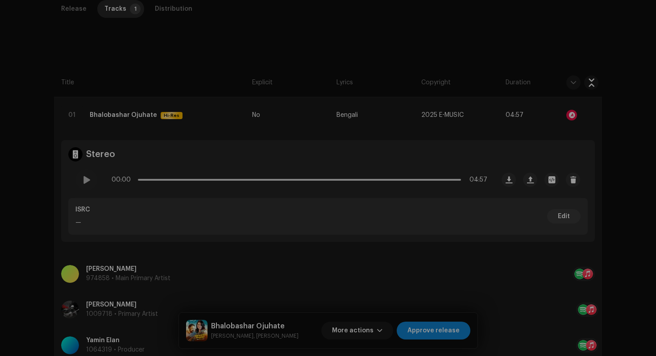
click at [19, 122] on div "Audio Recognition by Remix/Sample 1 All results require review/listening to avo…" at bounding box center [328, 178] width 656 height 356
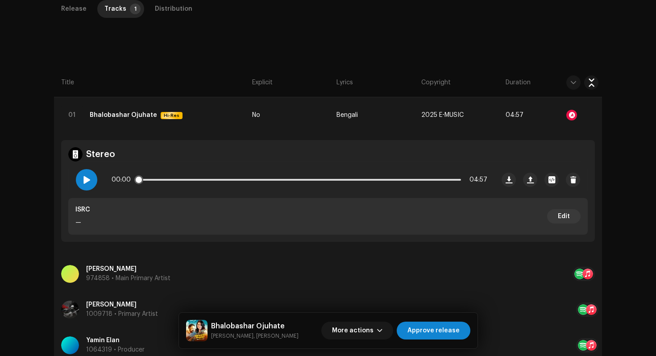
click at [85, 178] on span at bounding box center [87, 179] width 8 height 7
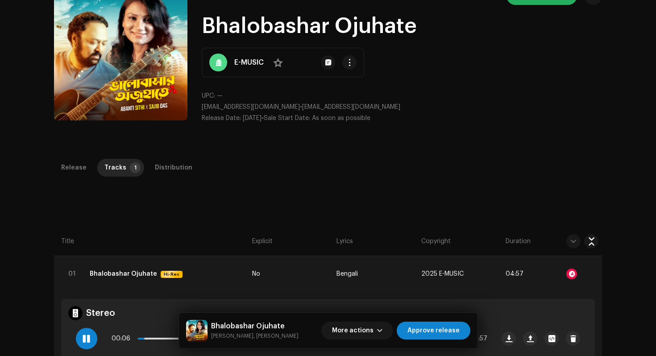
scroll to position [0, 0]
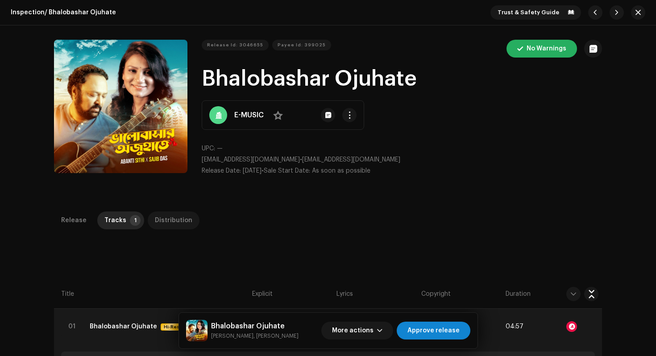
click at [176, 225] on div "Distribution" at bounding box center [174, 221] width 38 height 18
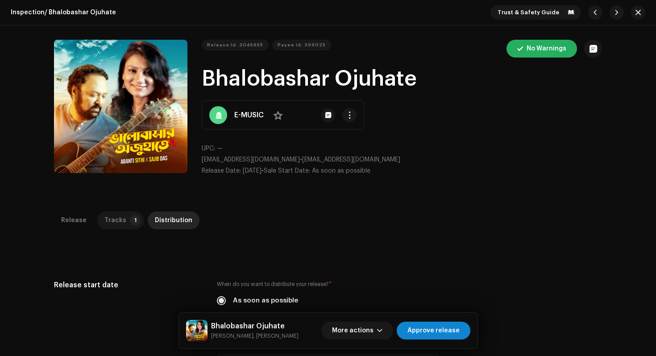
click at [111, 225] on div "Tracks" at bounding box center [115, 221] width 22 height 18
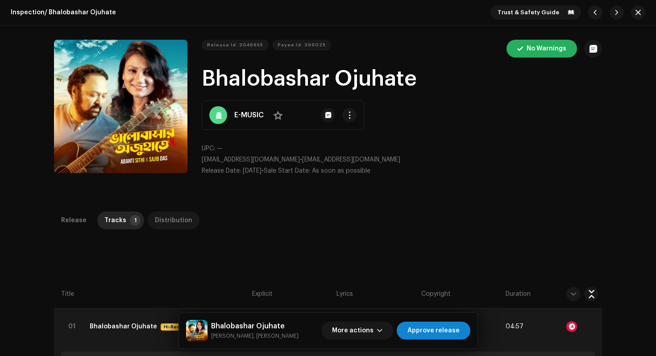
click at [177, 220] on div "Distribution" at bounding box center [174, 221] width 38 height 18
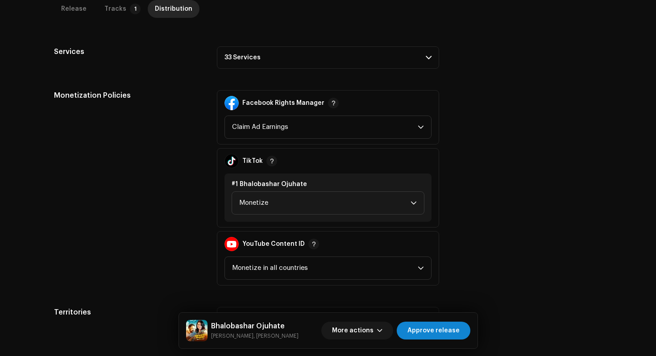
scroll to position [346, 0]
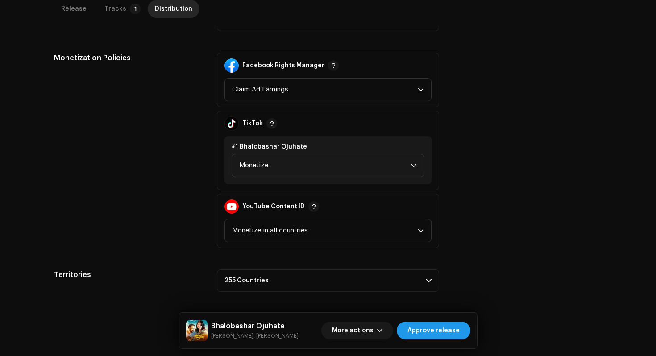
click at [446, 337] on span "Approve release" at bounding box center [434, 331] width 52 height 18
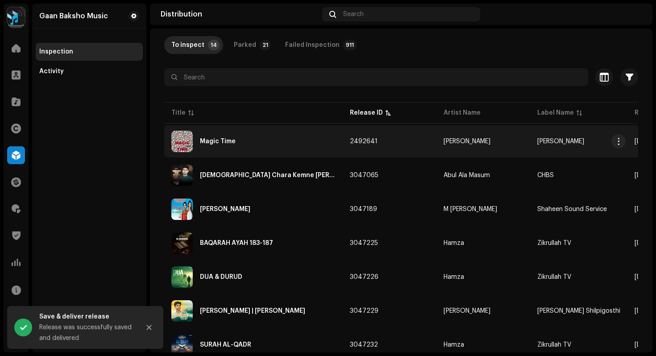
scroll to position [50, 0]
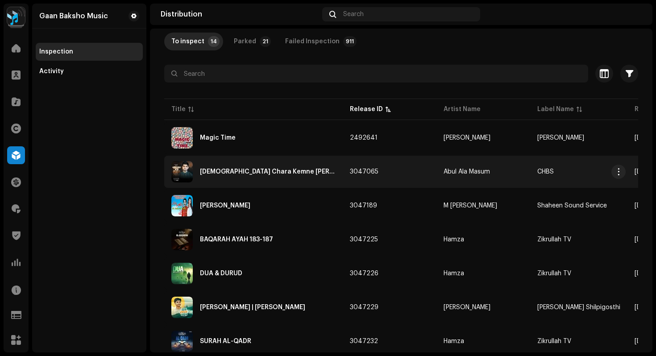
click at [250, 183] on td "Quran Chara Kemne Kate Din" at bounding box center [253, 172] width 179 height 32
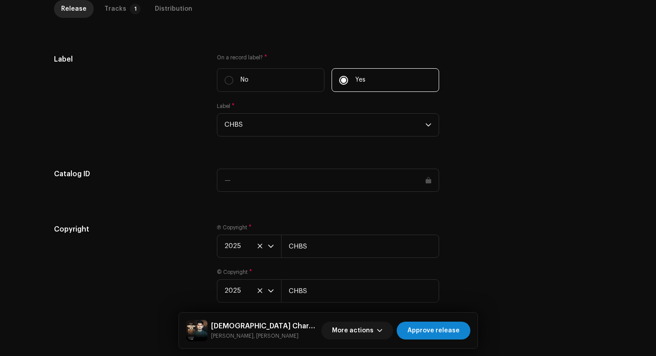
scroll to position [894, 0]
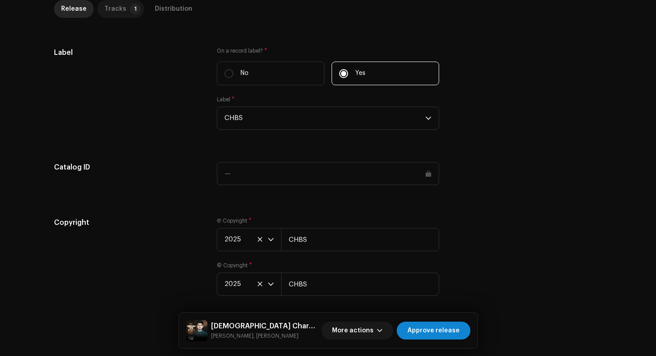
click at [122, 13] on p-tab "Tracks 1" at bounding box center [120, 9] width 47 height 18
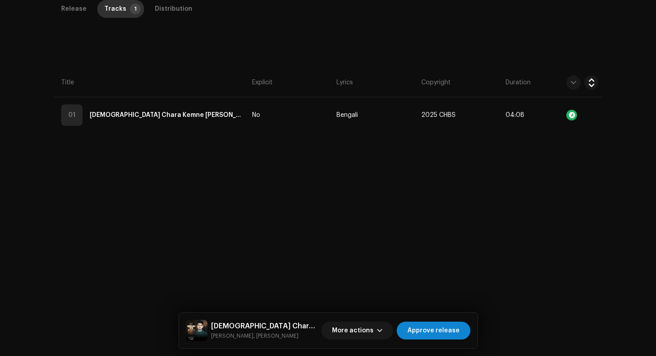
scroll to position [202, 0]
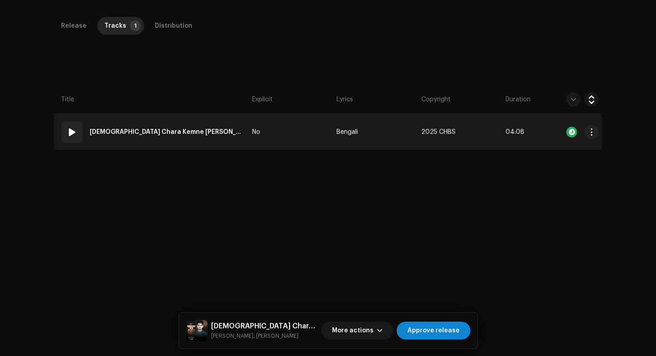
click at [315, 119] on td "No" at bounding box center [291, 132] width 84 height 36
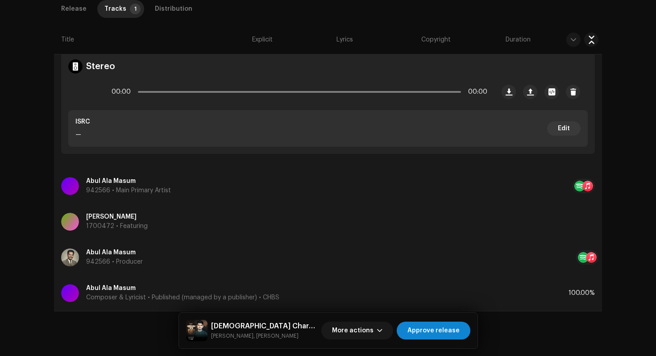
scroll to position [309, 0]
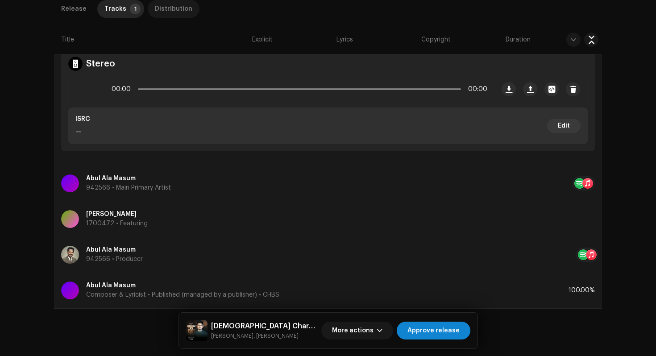
click at [163, 9] on div "Distribution" at bounding box center [174, 9] width 38 height 18
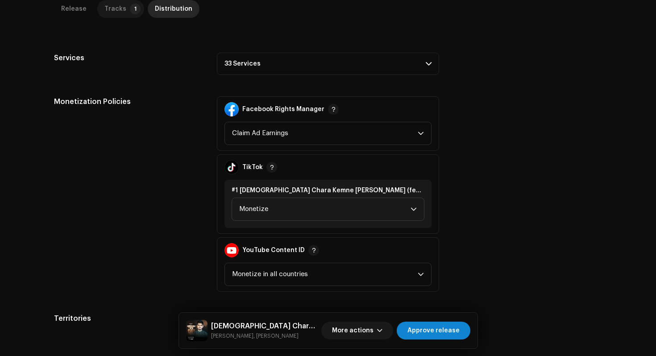
click at [116, 12] on div "Tracks" at bounding box center [115, 9] width 22 height 18
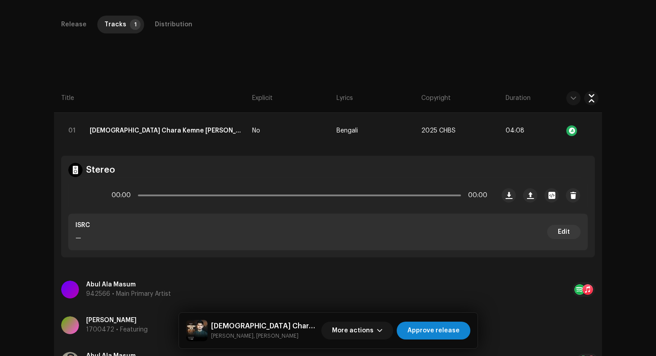
scroll to position [195, 0]
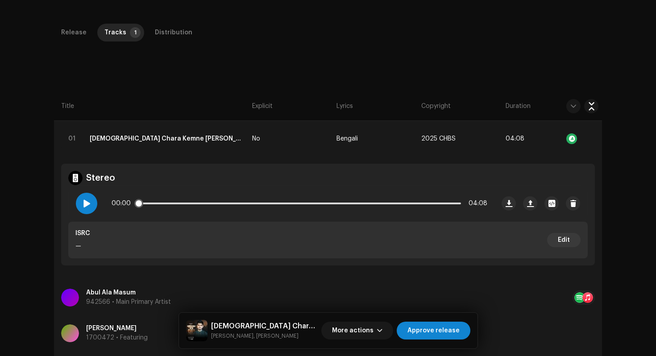
click at [83, 200] on span at bounding box center [87, 203] width 8 height 7
click at [434, 332] on span "Approve release" at bounding box center [434, 331] width 52 height 18
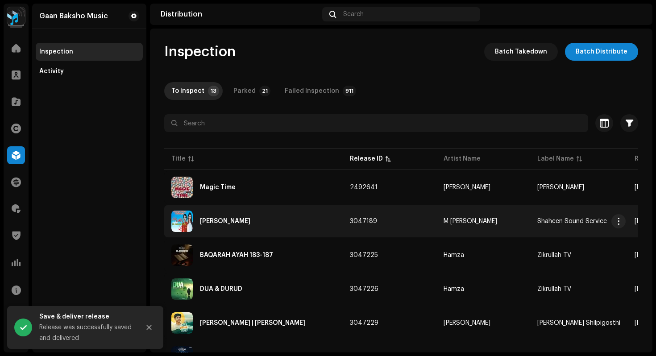
click at [248, 217] on div "Changa Dehen Chardayai" at bounding box center [253, 221] width 164 height 21
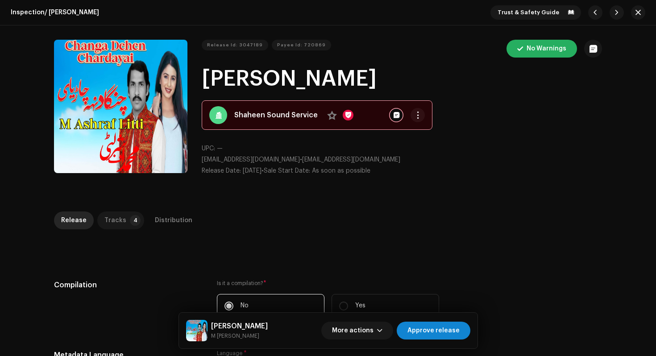
click at [109, 222] on div "Tracks" at bounding box center [115, 221] width 22 height 18
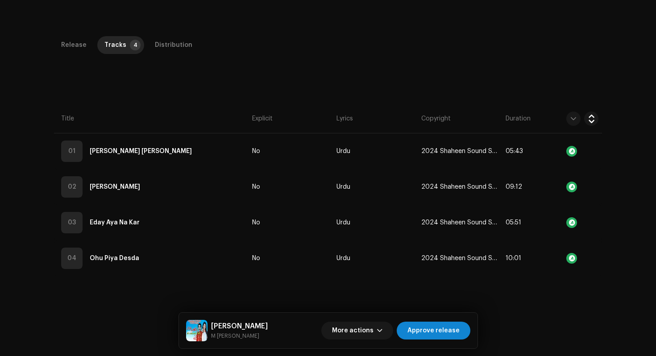
scroll to position [212, 0]
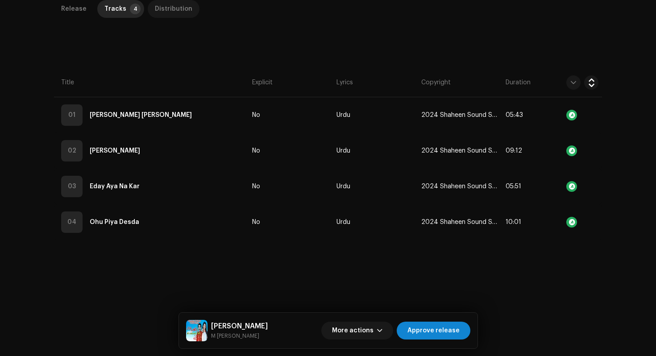
click at [168, 9] on div "Distribution" at bounding box center [174, 9] width 38 height 18
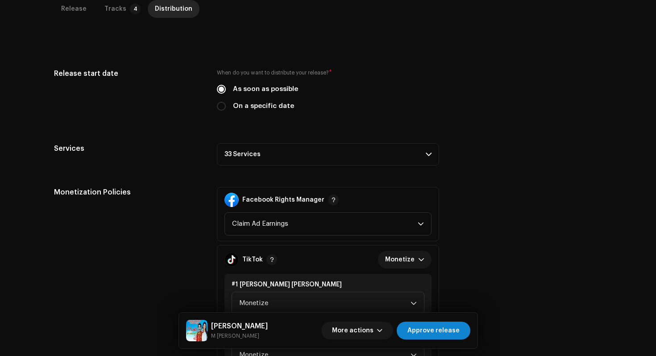
scroll to position [505, 0]
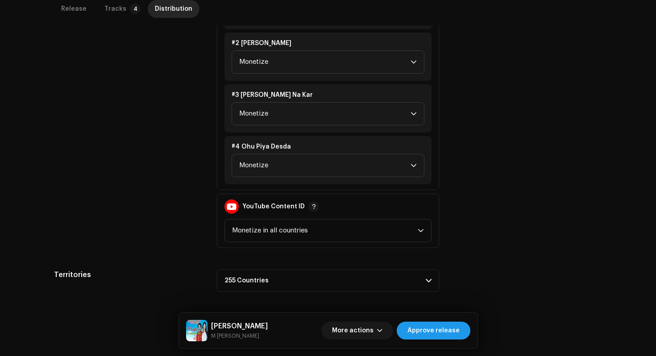
click at [424, 325] on span "Approve release" at bounding box center [434, 331] width 52 height 18
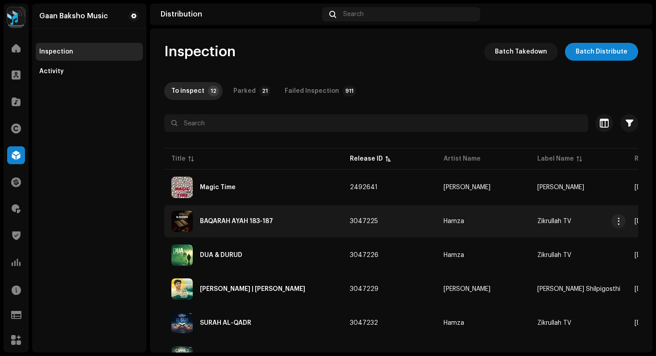
click at [237, 227] on div "BAQARAH AYAH 183-187" at bounding box center [253, 221] width 164 height 21
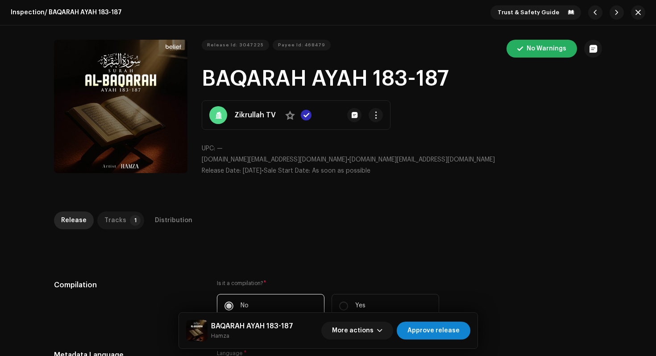
click at [117, 221] on div "Tracks" at bounding box center [115, 221] width 22 height 18
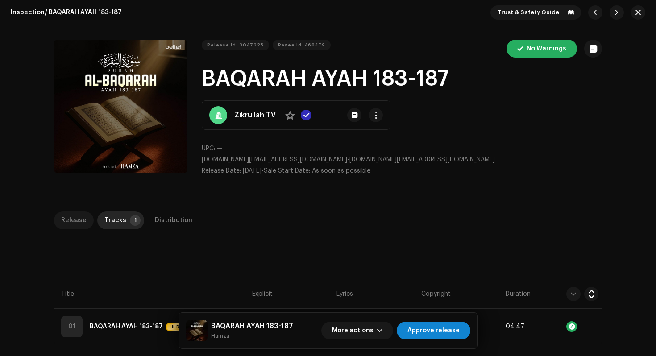
click at [69, 225] on div "Release" at bounding box center [73, 221] width 25 height 18
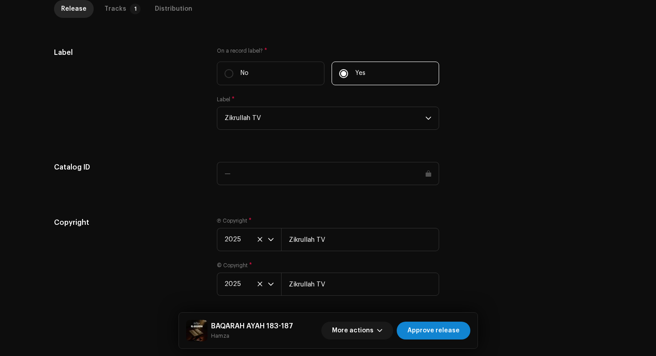
scroll to position [867, 0]
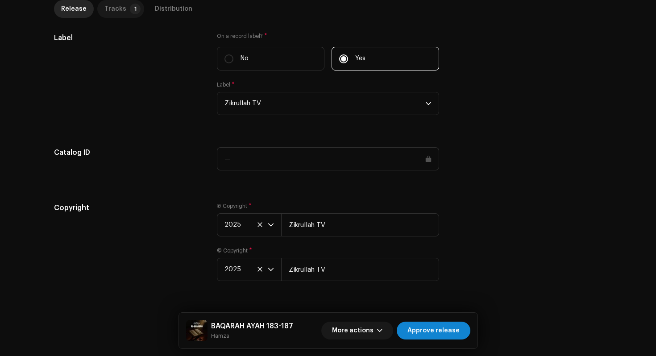
click at [110, 13] on div "Tracks" at bounding box center [115, 9] width 22 height 18
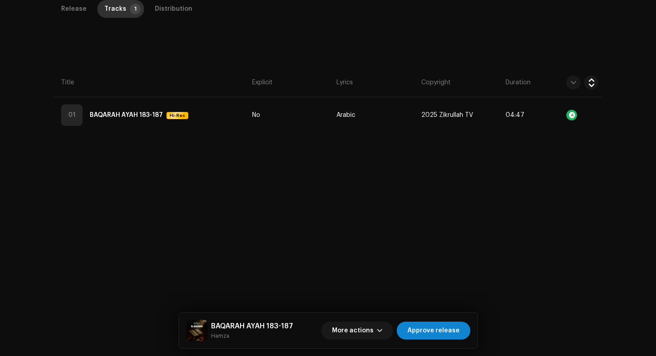
scroll to position [212, 0]
click at [383, 333] on span "button" at bounding box center [379, 330] width 5 height 7
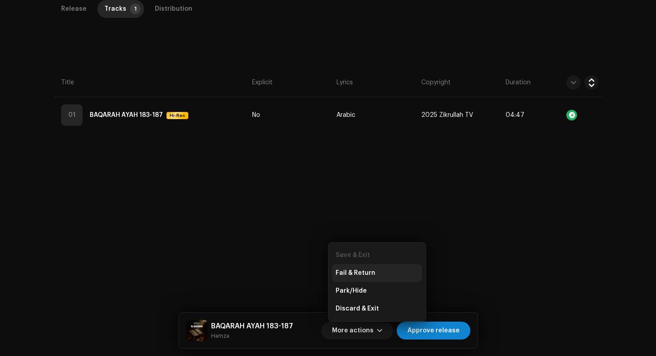
click at [370, 273] on span "Fail & Return" at bounding box center [356, 273] width 40 height 7
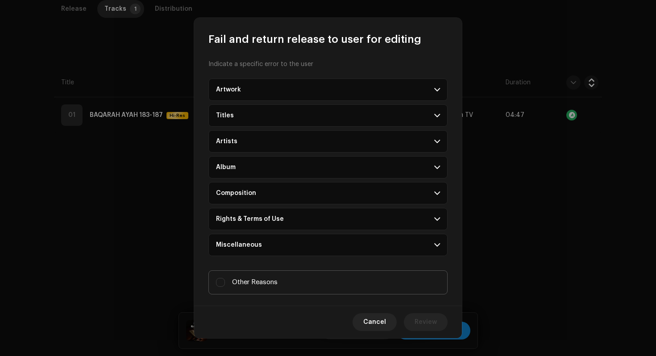
click at [258, 280] on span "Other Reasons" at bounding box center [255, 283] width 46 height 10
click at [225, 280] on input "Other Reasons" at bounding box center [220, 282] width 9 height 9
checkbox input "true"
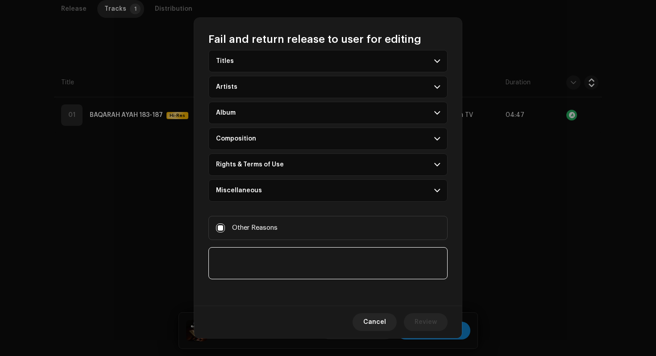
click at [263, 258] on textarea at bounding box center [328, 263] width 239 height 32
type textarea "Title must not be all CAP"
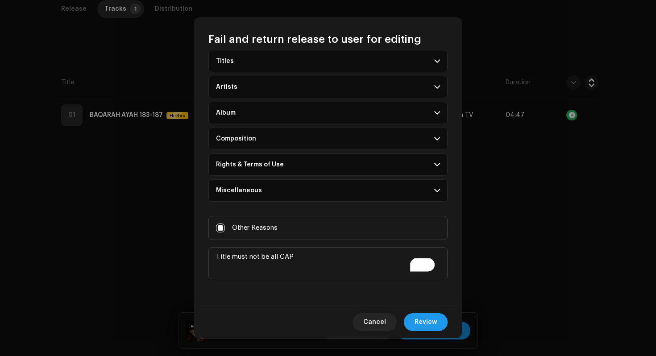
click at [439, 325] on button "Review" at bounding box center [426, 322] width 44 height 18
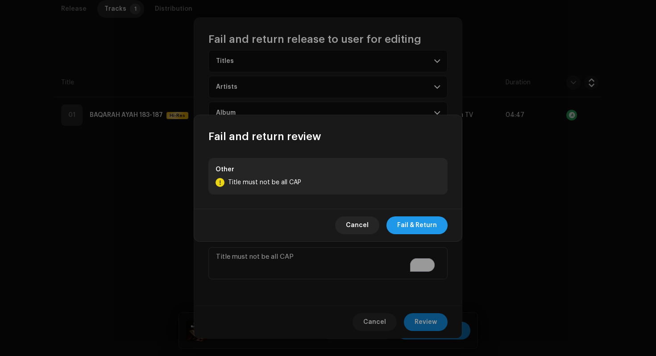
click at [416, 225] on span "Fail & Return" at bounding box center [417, 226] width 40 height 18
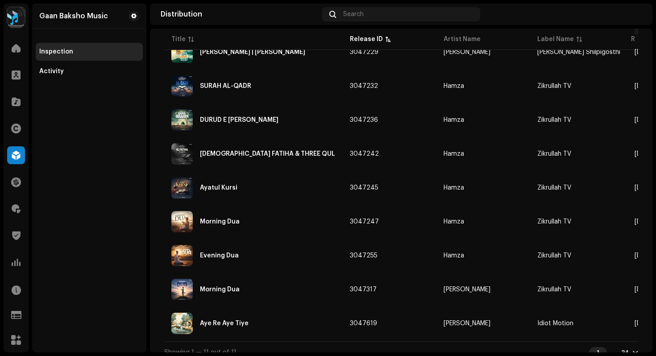
scroll to position [208, 0]
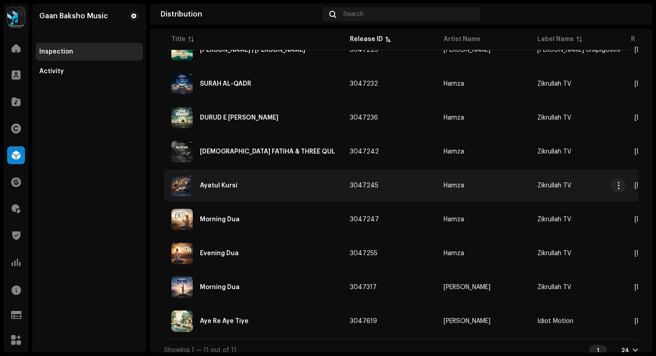
click at [242, 188] on div "Ayatul Kursi" at bounding box center [253, 185] width 164 height 21
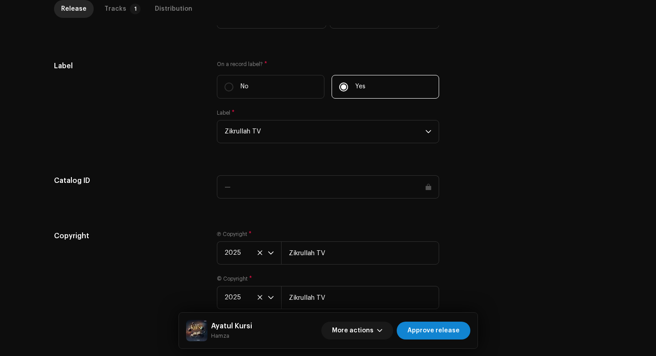
scroll to position [867, 0]
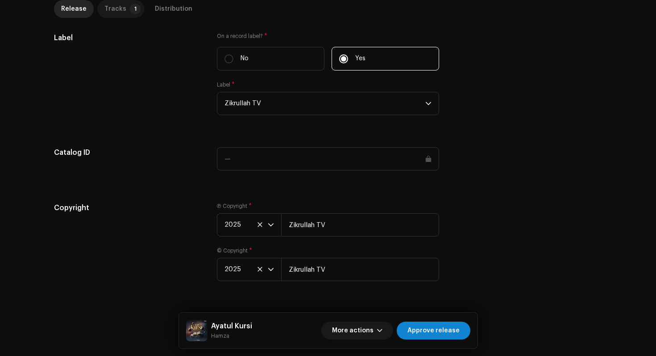
click at [117, 6] on div "Tracks" at bounding box center [115, 9] width 22 height 18
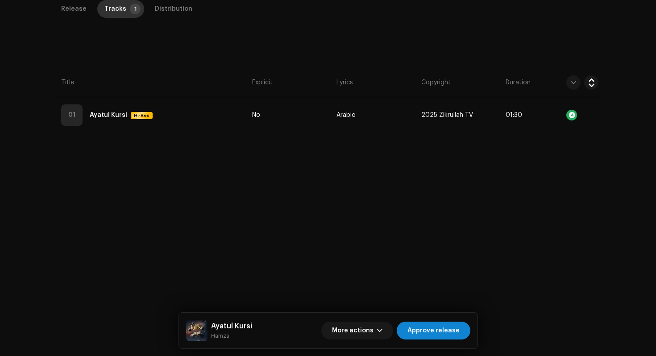
scroll to position [212, 0]
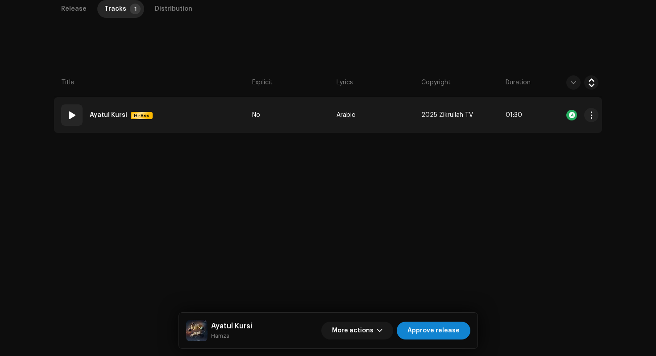
click at [197, 115] on td "01 Ayatul Kursi Hi-Res" at bounding box center [151, 115] width 195 height 36
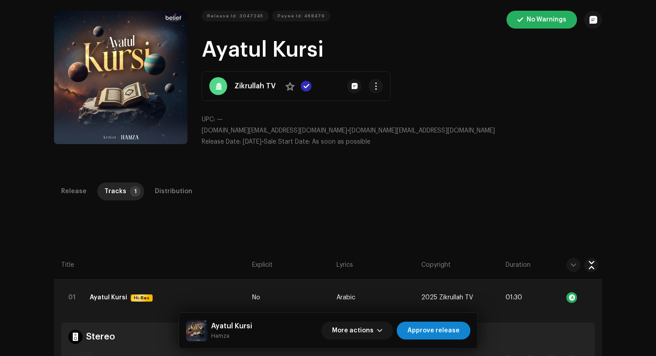
scroll to position [26, 0]
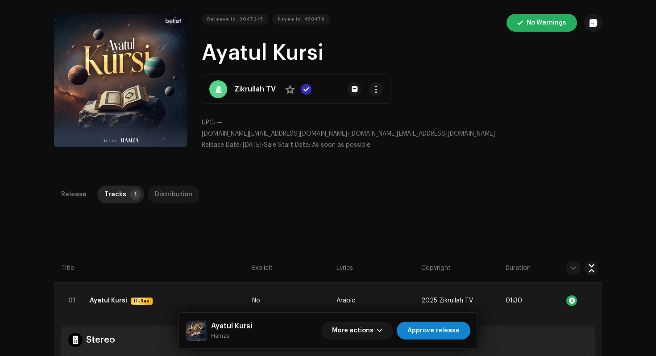
click at [179, 201] on div "Distribution" at bounding box center [174, 195] width 38 height 18
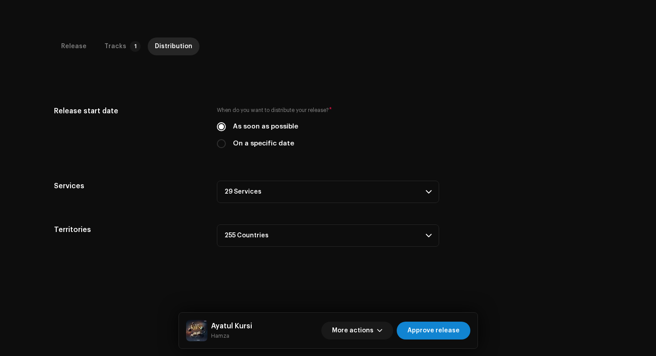
scroll to position [212, 0]
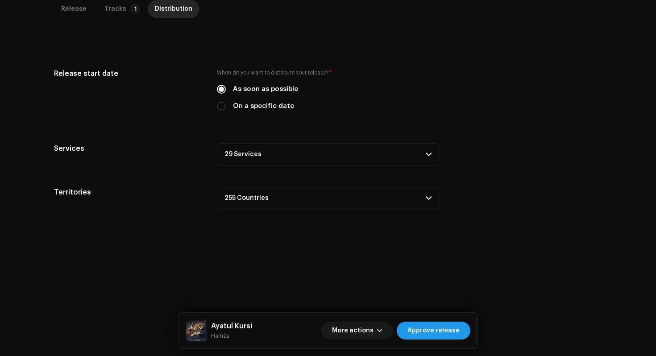
click at [455, 327] on span "Approve release" at bounding box center [434, 331] width 52 height 18
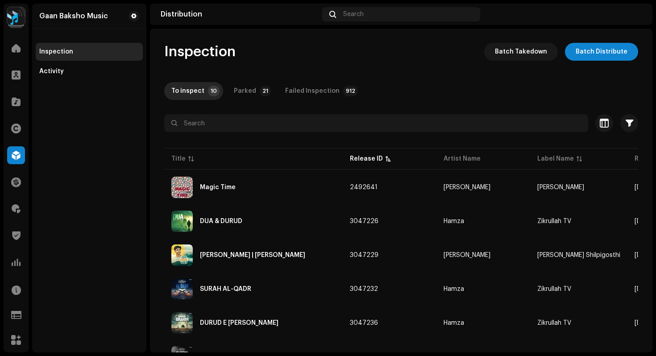
click at [11, 113] on div "Catalog" at bounding box center [16, 101] width 25 height 25
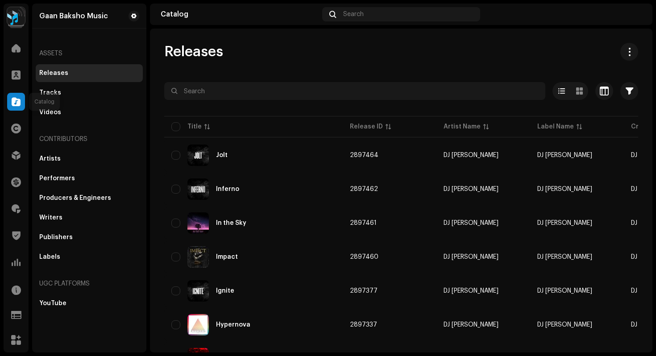
click at [15, 101] on span at bounding box center [16, 101] width 9 height 7
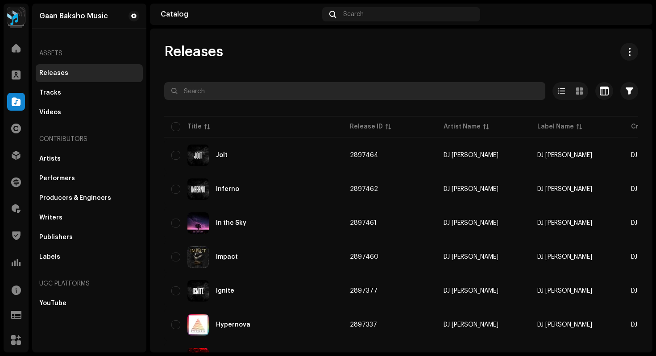
click at [216, 89] on input "text" at bounding box center [354, 91] width 381 height 18
paste input "2804118"
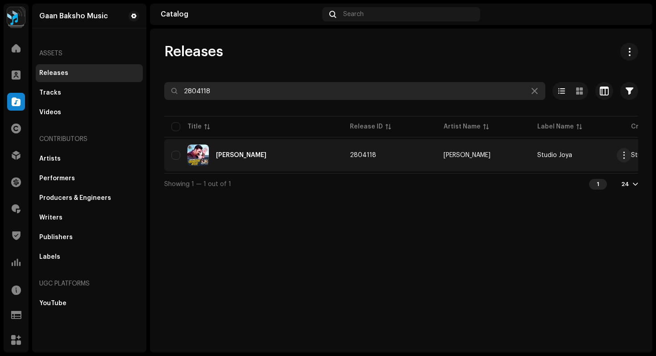
type input "2804118"
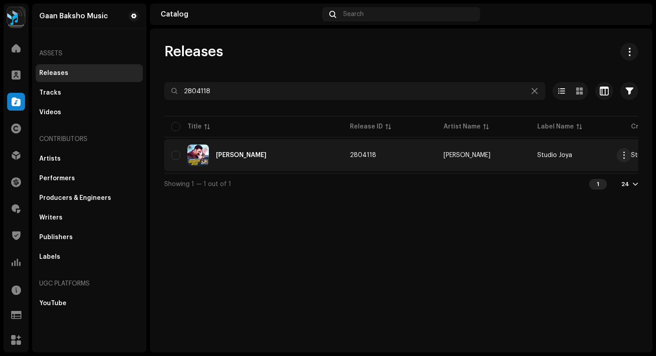
click at [294, 162] on div "Noakhailla Maiya" at bounding box center [253, 155] width 164 height 21
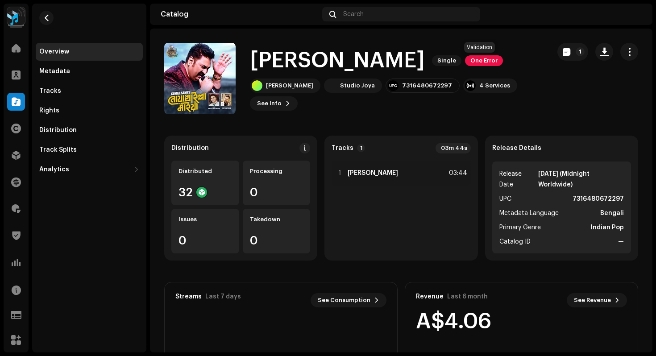
click at [479, 62] on span "One Error" at bounding box center [484, 60] width 38 height 11
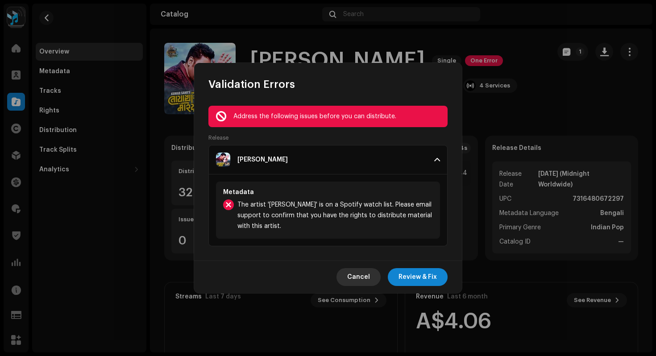
click at [351, 279] on span "Cancel" at bounding box center [358, 277] width 23 height 18
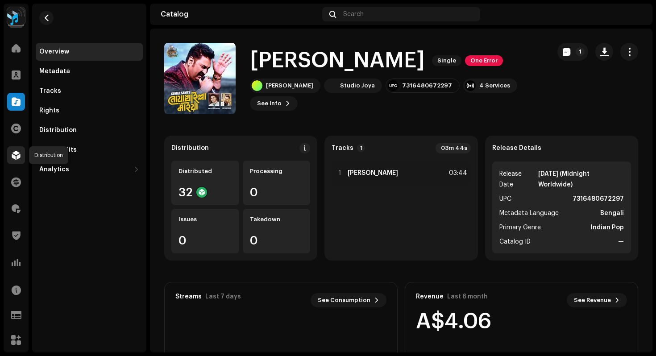
click at [15, 154] on span at bounding box center [16, 155] width 9 height 7
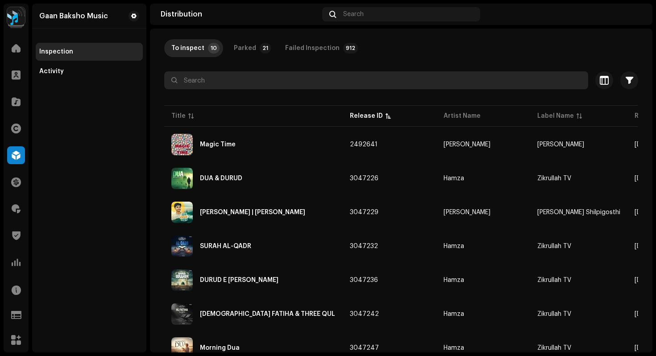
scroll to position [45, 0]
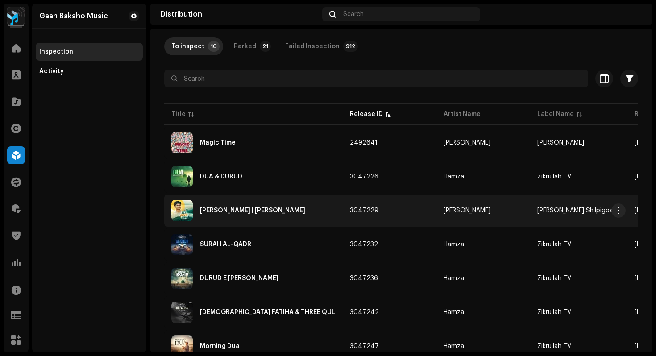
click at [263, 209] on div "[PERSON_NAME] | [PERSON_NAME]" at bounding box center [252, 211] width 105 height 6
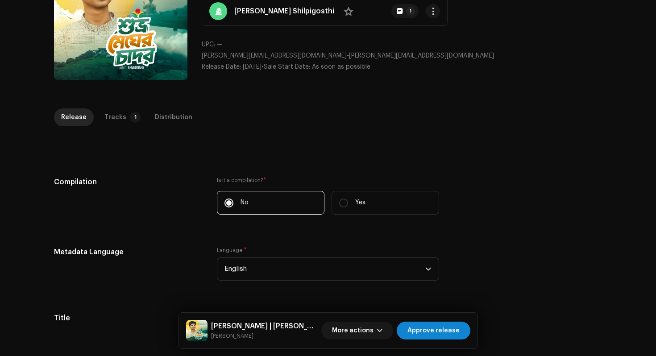
scroll to position [90, 0]
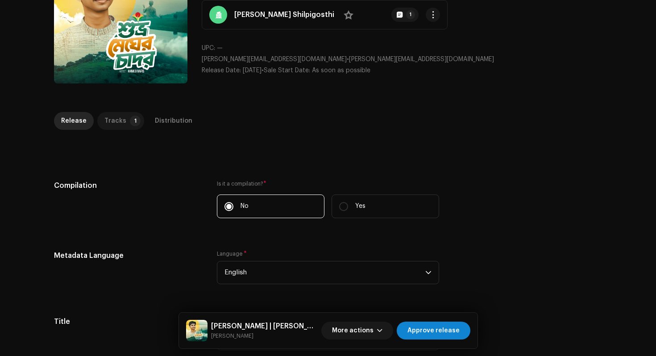
click at [130, 122] on p-badge "1" at bounding box center [135, 121] width 11 height 11
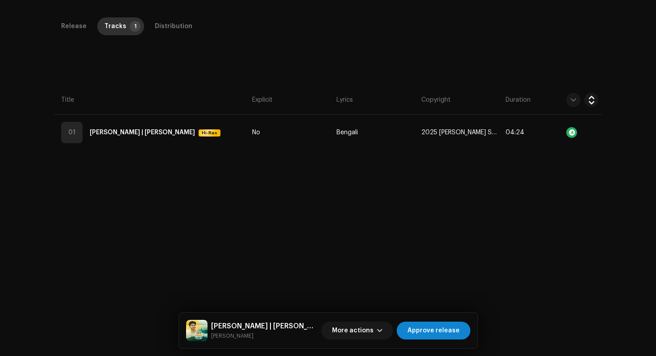
scroll to position [202, 0]
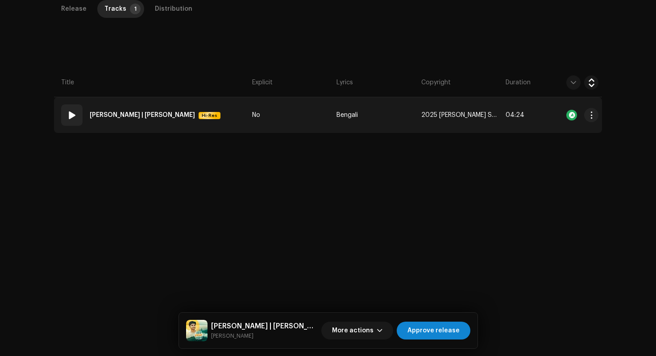
click at [316, 120] on td "No" at bounding box center [291, 115] width 84 height 36
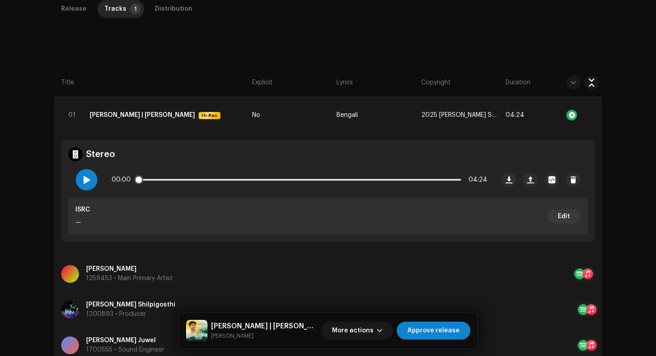
click at [86, 179] on span at bounding box center [87, 179] width 8 height 7
click at [75, 14] on div "Release" at bounding box center [73, 9] width 25 height 18
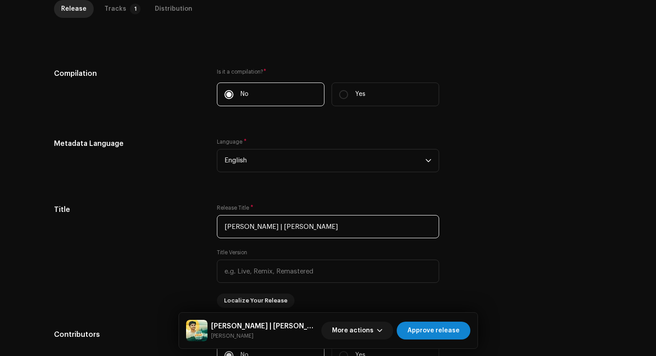
drag, startPoint x: 295, startPoint y: 226, endPoint x: 483, endPoint y: 309, distance: 205.5
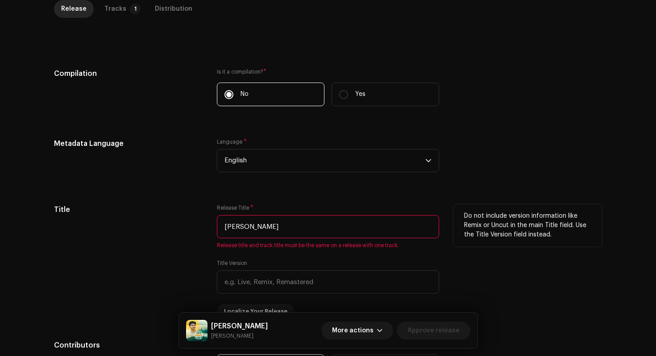
drag, startPoint x: 308, startPoint y: 225, endPoint x: 137, endPoint y: 207, distance: 172.3
click at [137, 207] on div "Title Release Title * Shuvro Megher Chador Release title and track title must b…" at bounding box center [328, 262] width 548 height 114
type input "Shuvro Megher Chador"
click at [137, 207] on h5 "Title" at bounding box center [128, 210] width 149 height 11
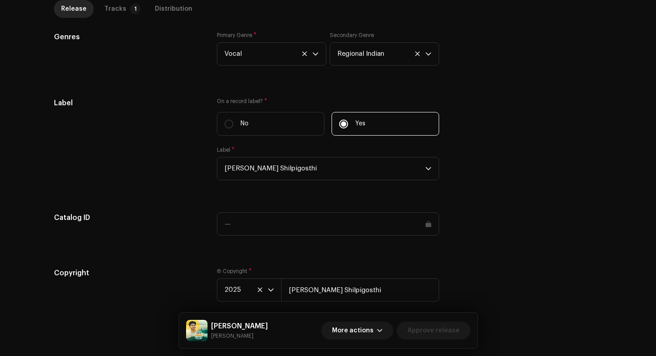
scroll to position [871, 0]
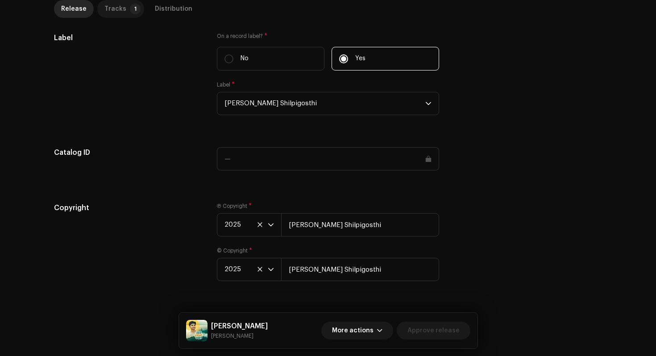
click at [113, 12] on div "Tracks" at bounding box center [115, 9] width 22 height 18
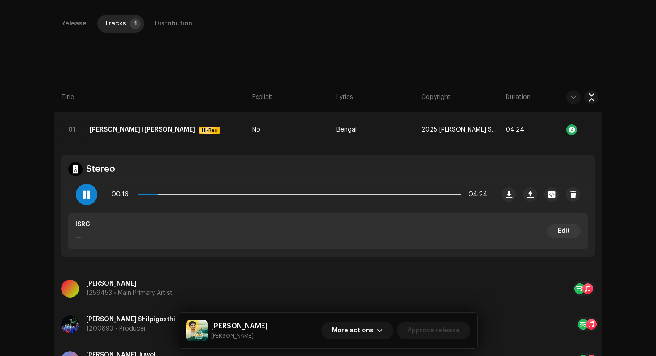
scroll to position [172, 0]
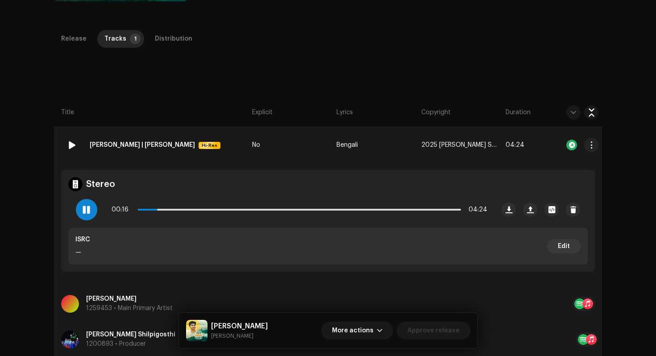
click at [125, 144] on strong "[PERSON_NAME] | [PERSON_NAME]" at bounding box center [142, 145] width 105 height 18
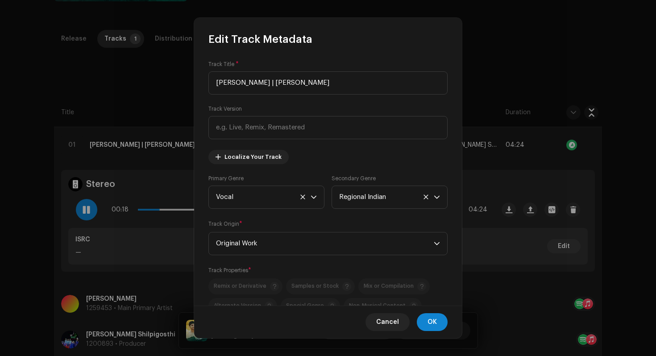
drag, startPoint x: 368, startPoint y: 83, endPoint x: 147, endPoint y: 59, distance: 222.4
click at [147, 59] on div "Edit Track Metadata Track Title * Shuvro Megher Chador | Dishari Shilpigosthi T…" at bounding box center [328, 178] width 656 height 356
type input "Shuvro Megher Chador"
click at [430, 317] on span "OK" at bounding box center [432, 322] width 9 height 18
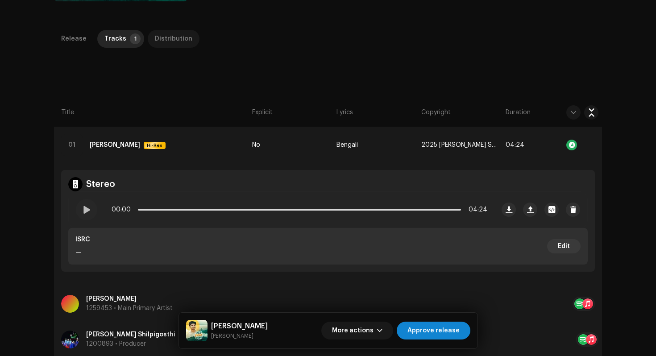
click at [164, 42] on div "Distribution" at bounding box center [174, 39] width 38 height 18
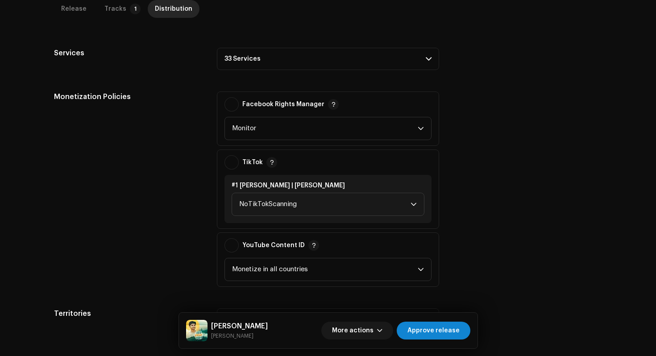
scroll to position [336, 0]
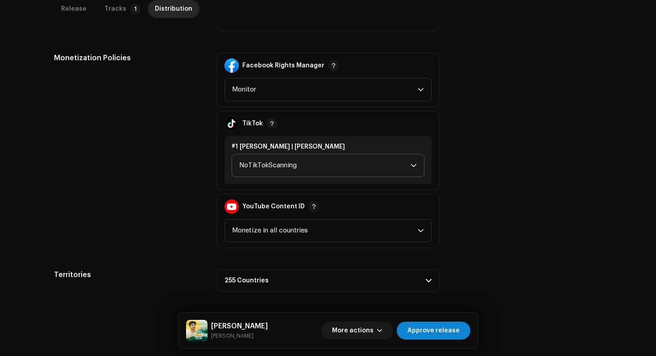
click at [288, 174] on span "NoTikTokScanning" at bounding box center [324, 165] width 171 height 22
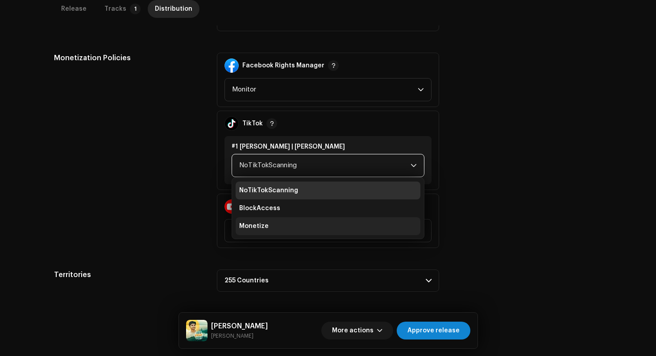
click at [287, 230] on li "Monetize" at bounding box center [328, 226] width 185 height 18
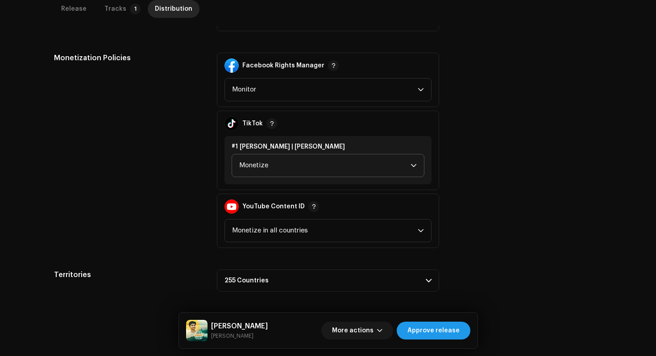
click at [457, 330] on span "Approve release" at bounding box center [434, 331] width 52 height 18
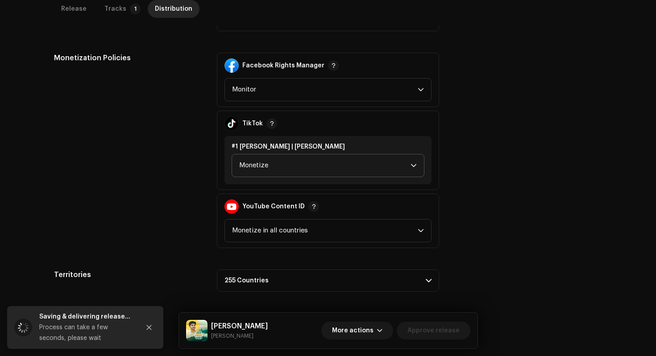
scroll to position [346, 0]
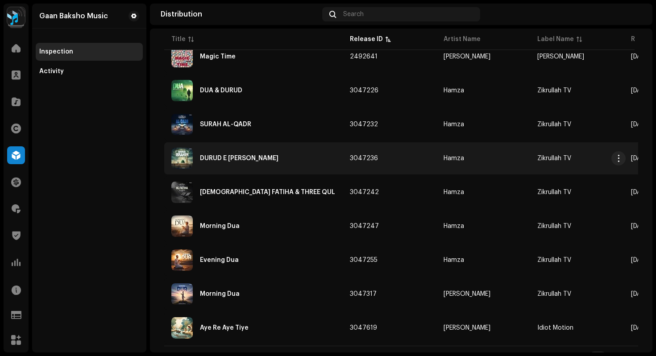
scroll to position [151, 0]
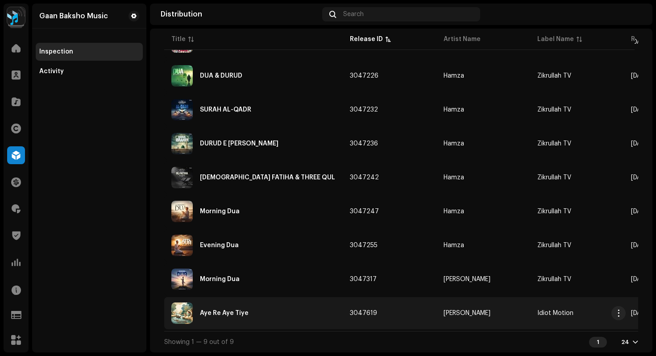
click at [228, 305] on div "Aye Re Aye Tiye" at bounding box center [253, 313] width 164 height 21
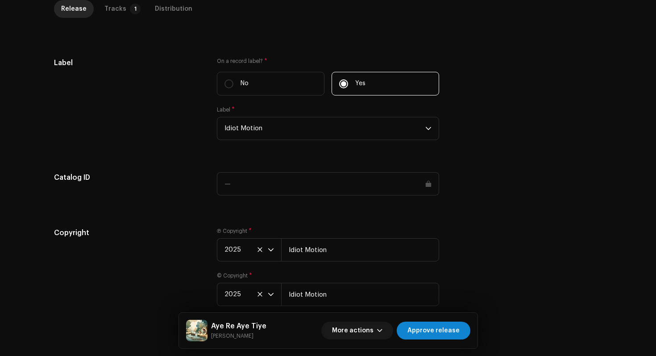
scroll to position [867, 0]
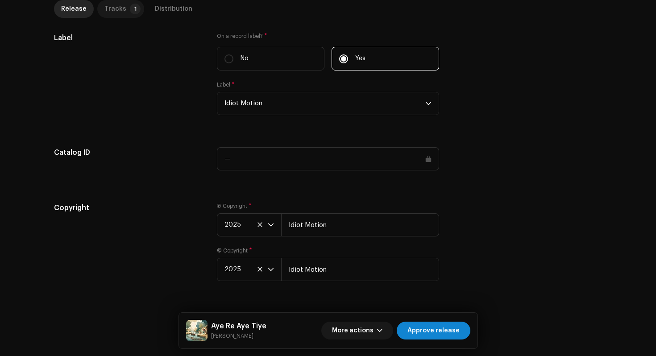
click at [117, 10] on div "Tracks" at bounding box center [115, 9] width 22 height 18
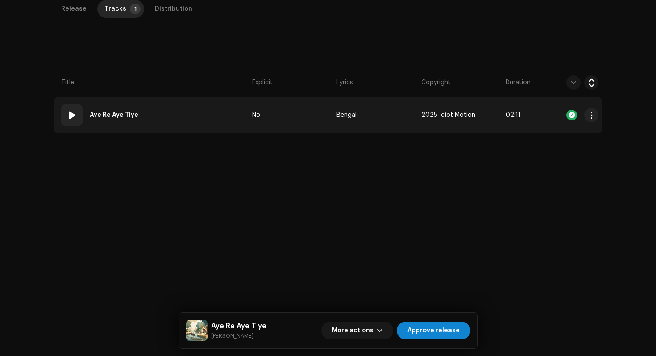
click at [167, 115] on td "01 Aye Re Aye Tiye" at bounding box center [151, 115] width 195 height 36
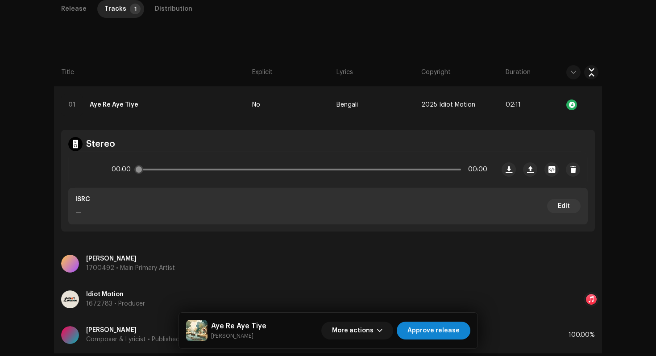
scroll to position [220, 0]
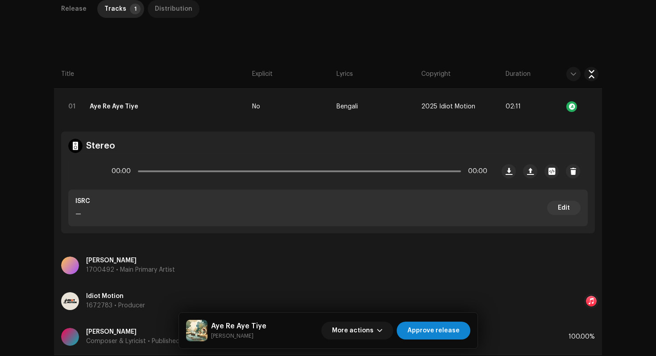
click at [174, 7] on div "Distribution" at bounding box center [174, 9] width 38 height 18
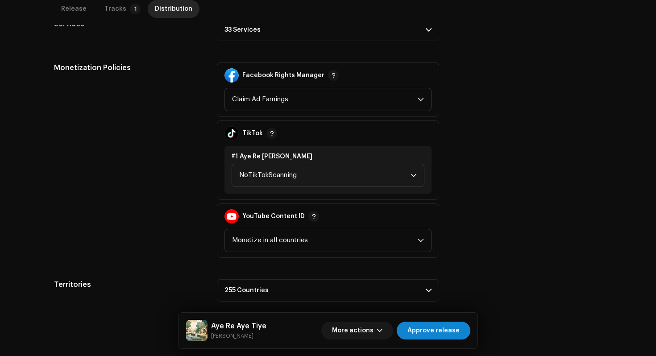
scroll to position [346, 0]
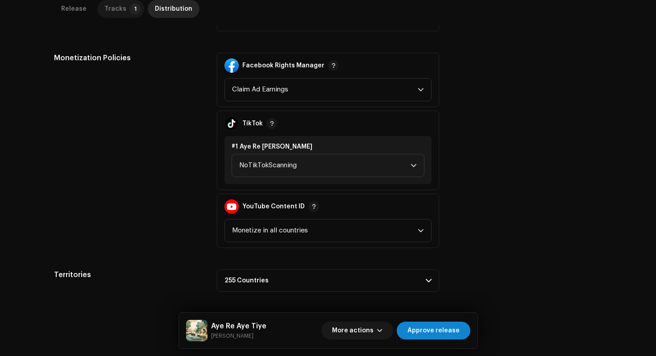
click at [105, 6] on div "Tracks" at bounding box center [115, 9] width 22 height 18
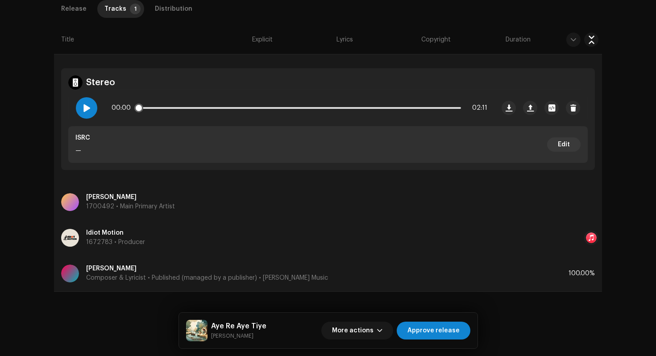
click at [92, 109] on div at bounding box center [86, 107] width 21 height 21
click at [161, 12] on div "Distribution" at bounding box center [174, 9] width 38 height 18
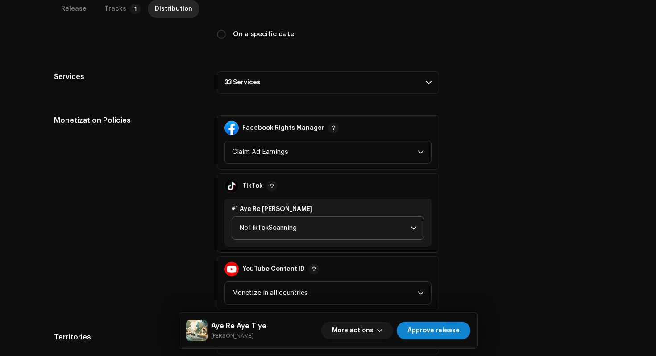
click at [277, 228] on span "NoTikTokScanning" at bounding box center [324, 228] width 171 height 22
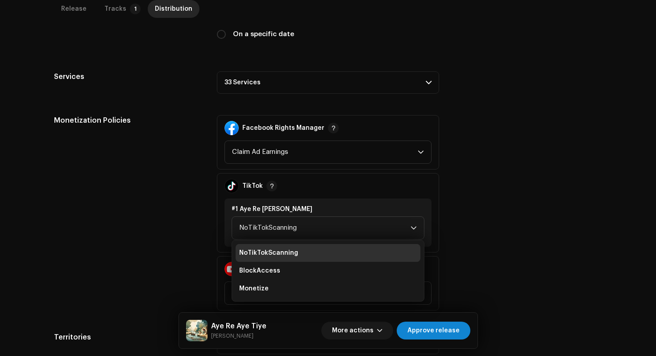
click at [153, 230] on div "Monetization Policies" at bounding box center [128, 213] width 149 height 196
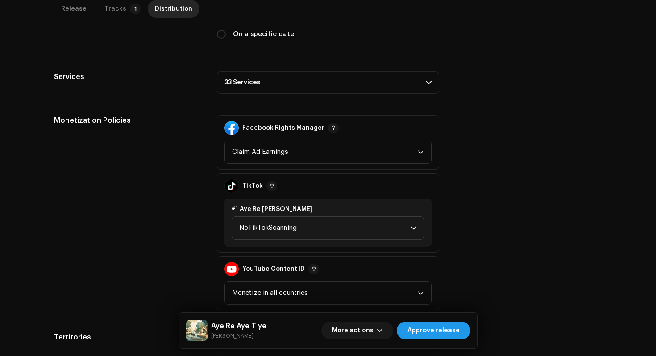
click at [446, 331] on span "Approve release" at bounding box center [434, 331] width 52 height 18
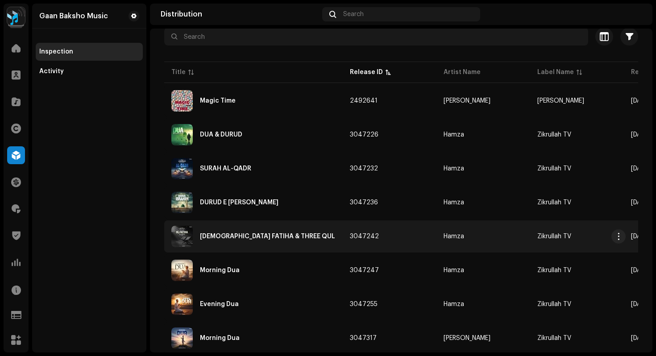
scroll to position [115, 0]
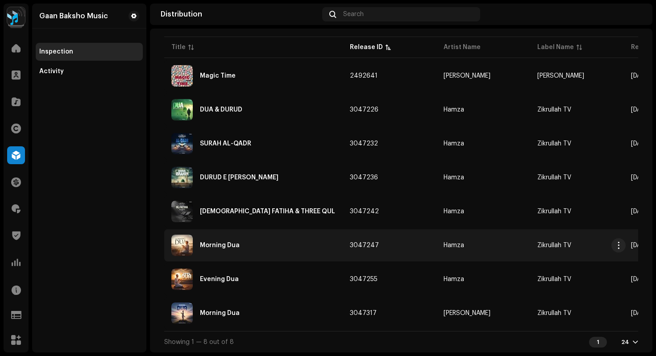
click at [239, 239] on div "Morning Dua" at bounding box center [253, 245] width 164 height 21
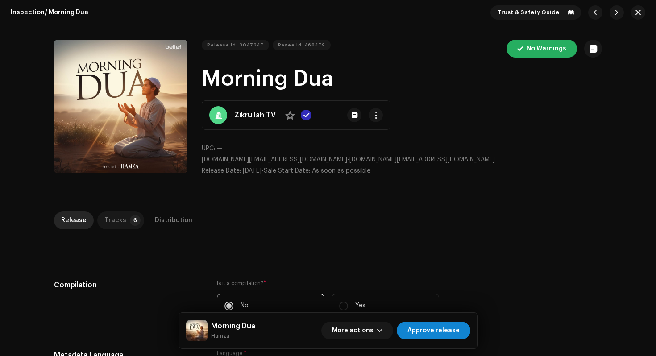
click at [119, 218] on div "Tracks" at bounding box center [115, 221] width 22 height 18
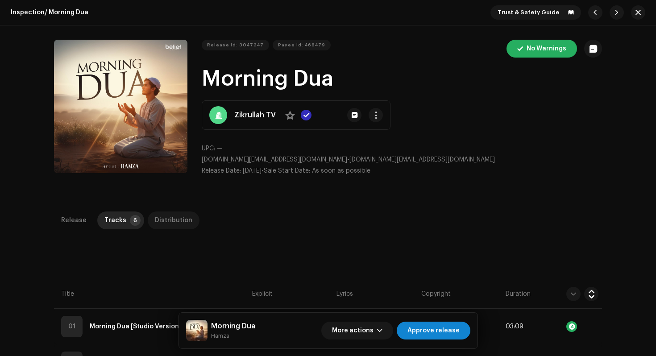
click at [163, 220] on div "Distribution" at bounding box center [174, 221] width 38 height 18
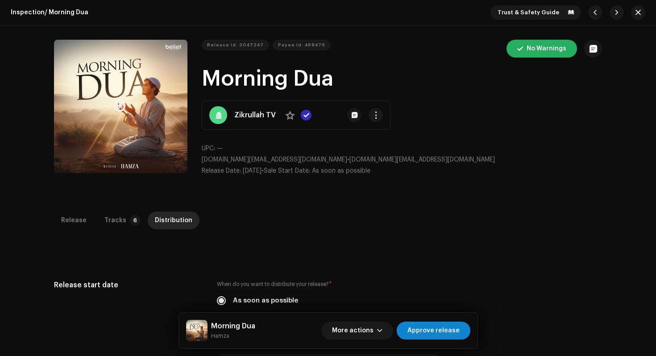
click at [154, 65] on button "Zoom Image" at bounding box center [121, 107] width 134 height 134
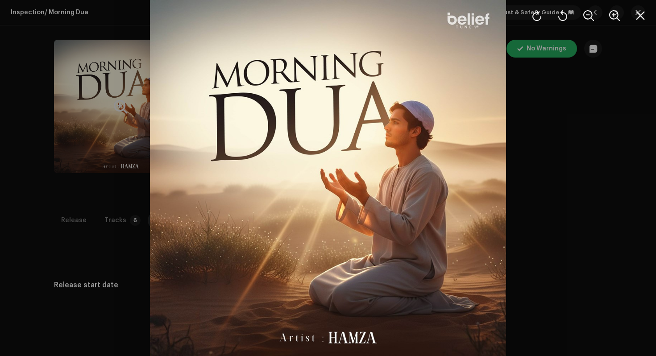
click at [582, 210] on div at bounding box center [328, 178] width 656 height 356
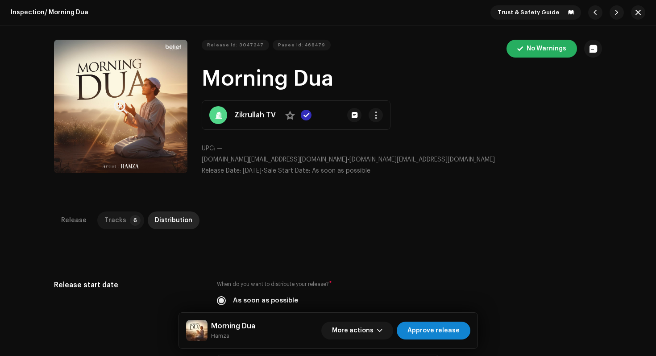
click at [111, 214] on div "Tracks" at bounding box center [115, 221] width 22 height 18
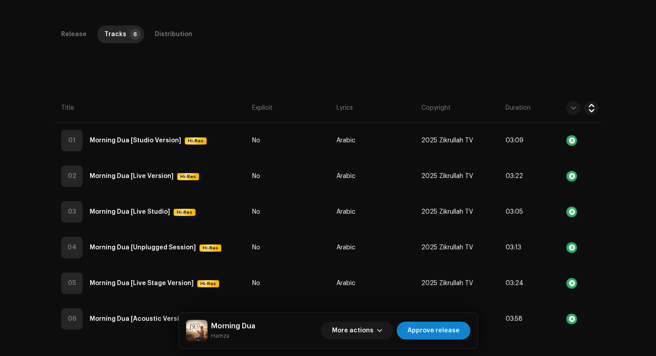
scroll to position [186, 0]
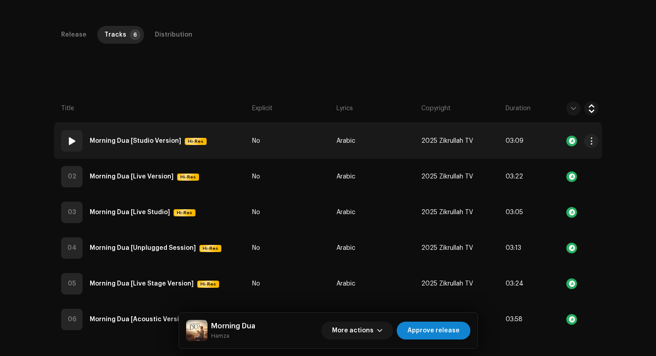
click at [72, 142] on span at bounding box center [72, 141] width 11 height 11
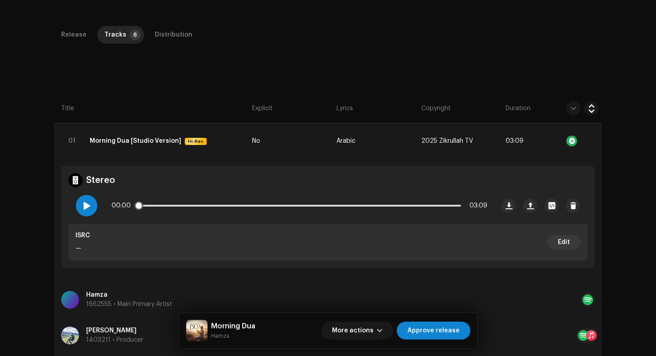
click at [85, 209] on span at bounding box center [87, 205] width 8 height 7
click at [361, 333] on span "More actions" at bounding box center [353, 331] width 42 height 18
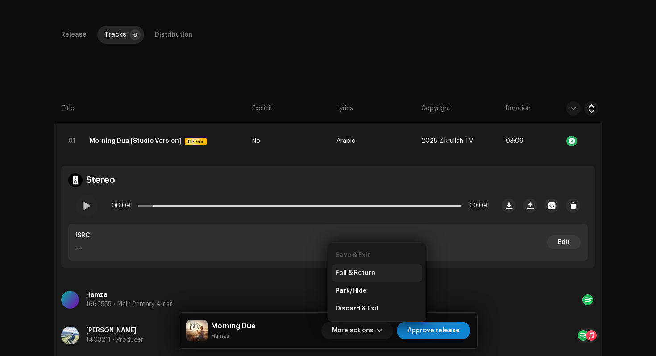
click at [367, 277] on div "Fail & Return" at bounding box center [377, 273] width 90 height 18
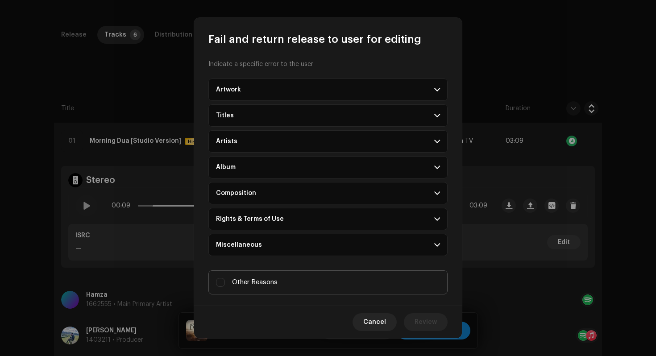
click at [259, 286] on span "Other Reasons" at bounding box center [255, 283] width 46 height 10
click at [225, 286] on input "Other Reasons" at bounding box center [220, 282] width 9 height 9
checkbox input "true"
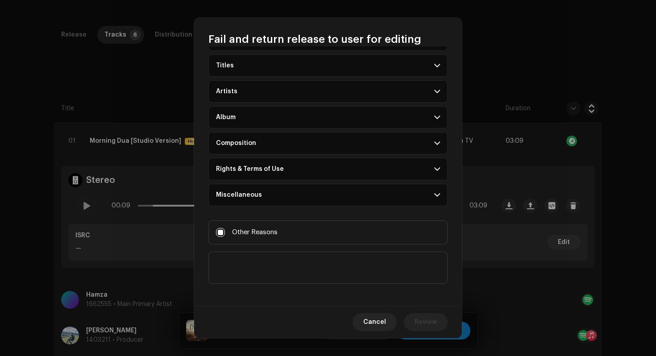
scroll to position [54, 0]
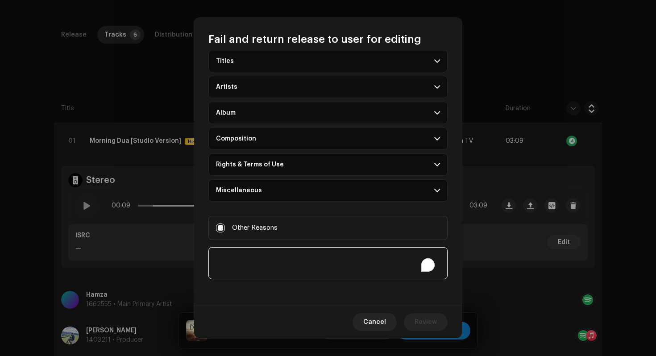
click at [275, 252] on textarea "To enrich screen reader interactions, please activate Accessibility in Grammarl…" at bounding box center [328, 263] width 239 height 32
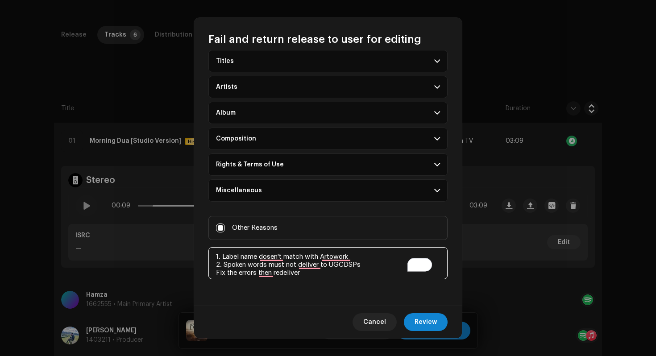
click at [217, 272] on textarea "To enrich screen reader interactions, please activate Accessibility in Grammarl…" at bounding box center [328, 263] width 239 height 32
drag, startPoint x: 331, startPoint y: 277, endPoint x: 153, endPoint y: 208, distance: 191.5
click at [154, 209] on div "Fail and return release to user for editing Indicate a specific error to the us…" at bounding box center [328, 178] width 656 height 356
type textarea "1. Label name doesn't match with artwork 2. Spoken words must not be delivered …"
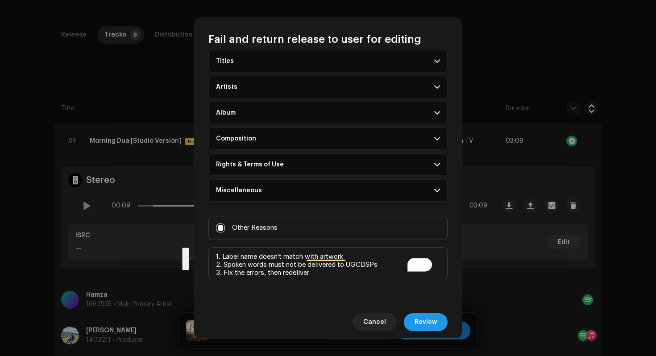
click at [432, 321] on span "Review" at bounding box center [426, 322] width 22 height 18
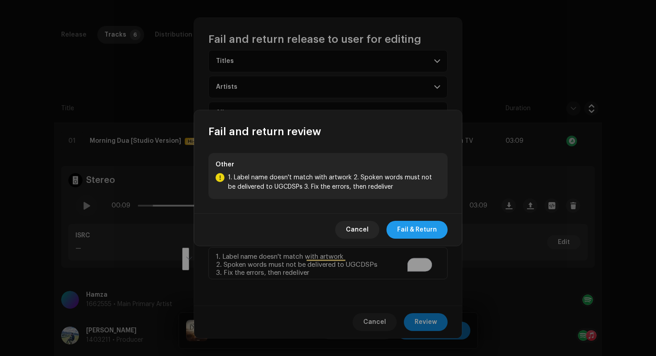
click at [430, 234] on span "Fail & Return" at bounding box center [417, 230] width 40 height 18
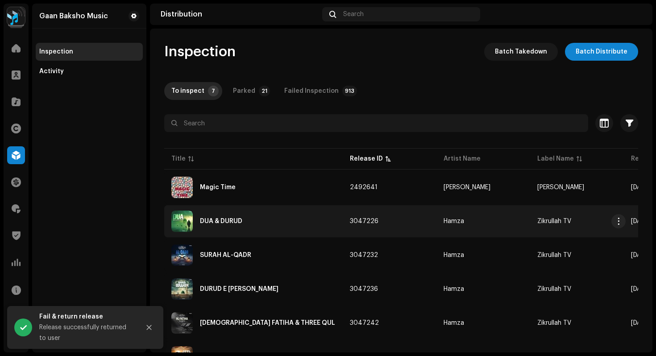
scroll to position [81, 0]
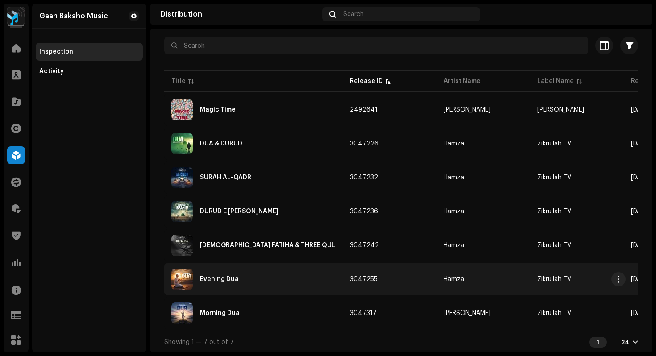
click at [237, 276] on div "Evening Dua" at bounding box center [219, 279] width 39 height 6
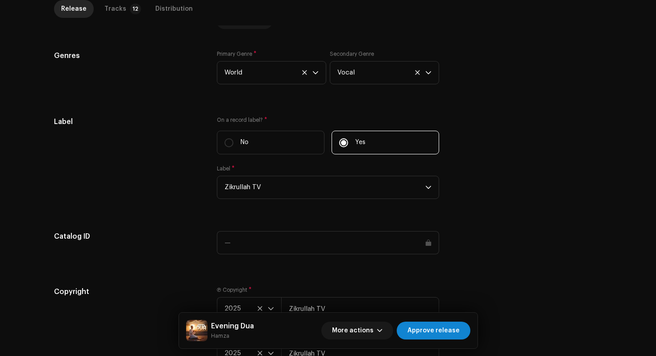
scroll to position [867, 0]
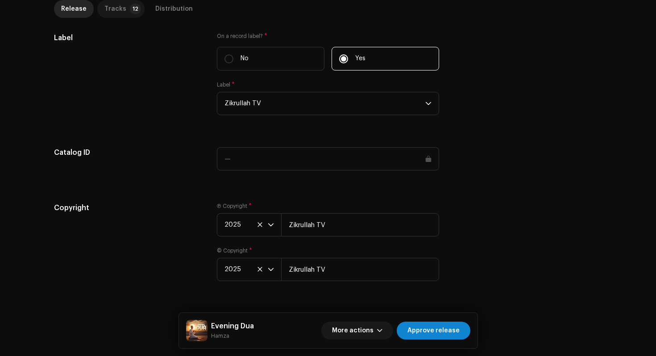
click at [120, 12] on p-tab "Tracks 12" at bounding box center [120, 9] width 47 height 18
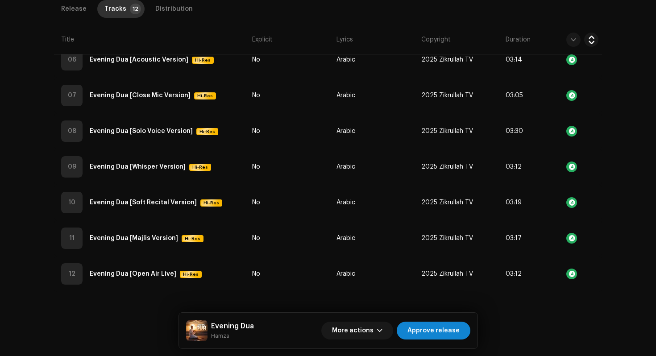
scroll to position [446, 0]
click at [175, 10] on div "Distribution" at bounding box center [174, 9] width 38 height 18
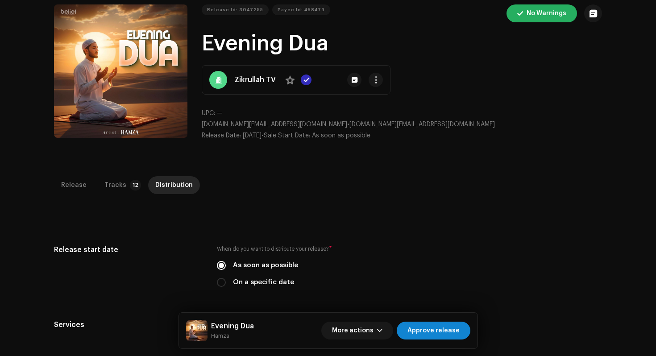
scroll to position [0, 0]
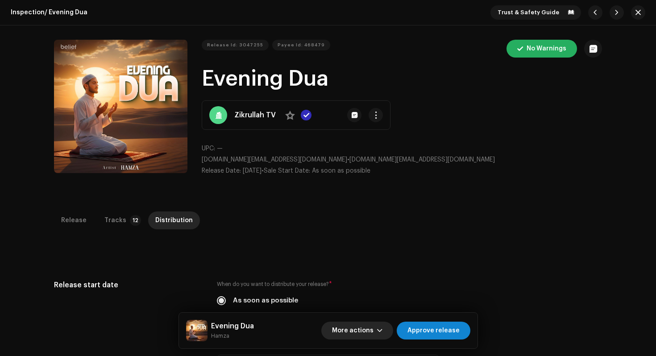
click at [380, 328] on button "More actions" at bounding box center [357, 331] width 72 height 18
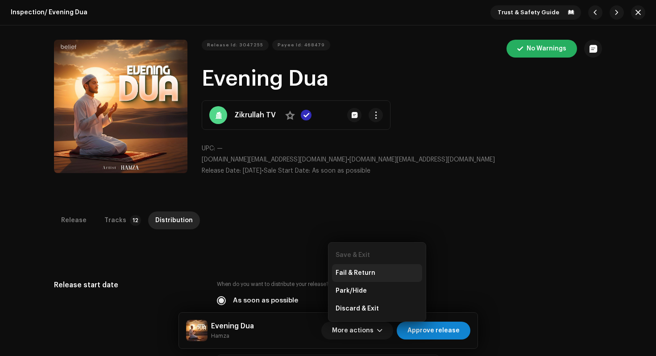
click at [375, 272] on div "Fail & Return" at bounding box center [377, 273] width 83 height 7
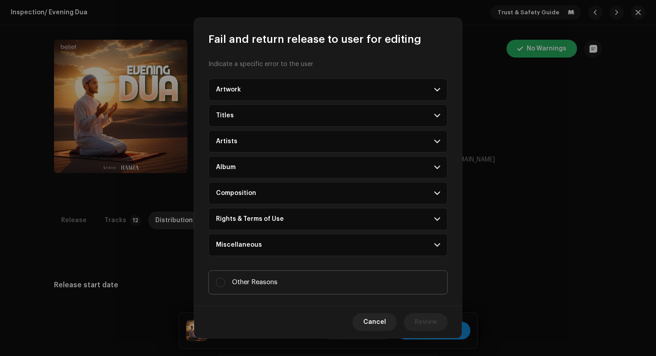
click at [260, 284] on span "Other Reasons" at bounding box center [255, 283] width 46 height 10
click at [225, 284] on input "Other Reasons" at bounding box center [220, 282] width 9 height 9
checkbox input "true"
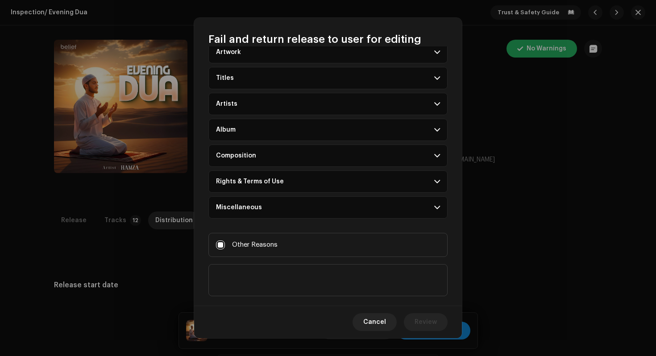
scroll to position [51, 0]
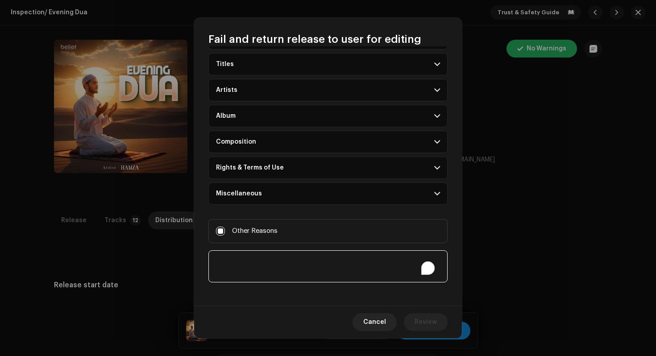
click at [269, 271] on textarea "To enrich screen reader interactions, please activate Accessibility in Grammarl…" at bounding box center [328, 266] width 239 height 32
paste textarea "1. Label name doesn't match with artwork 2. Spoken words must not be delivered …"
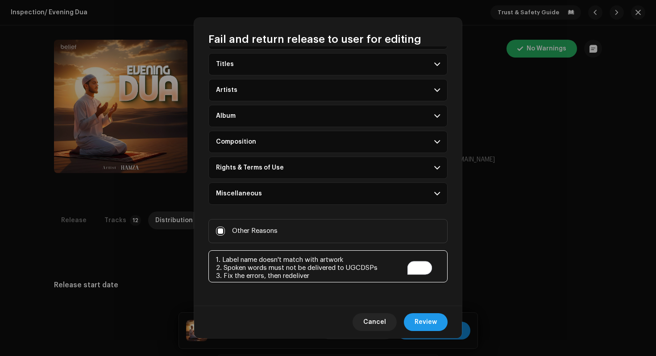
type textarea "1. Label name doesn't match with artwork 2. Spoken words must not be delivered …"
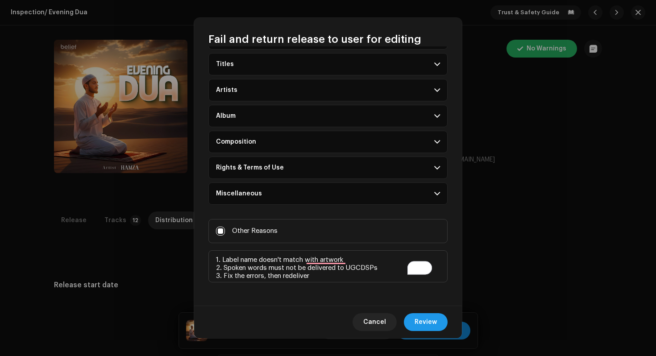
click at [434, 325] on span "Review" at bounding box center [426, 322] width 22 height 18
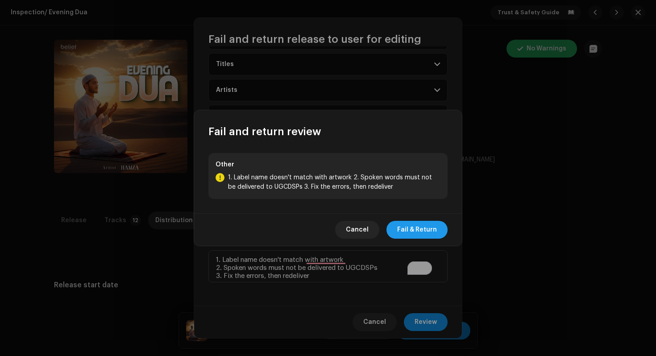
click at [427, 233] on span "Fail & Return" at bounding box center [417, 230] width 40 height 18
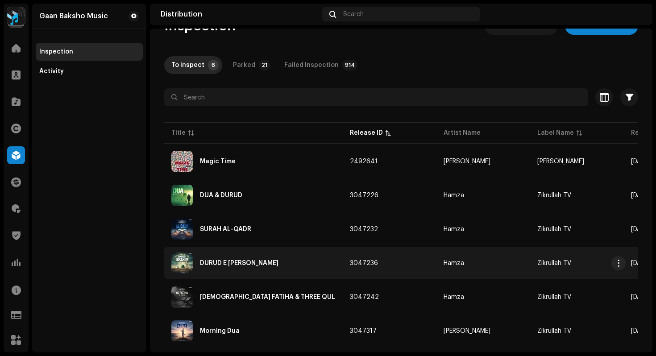
scroll to position [47, 0]
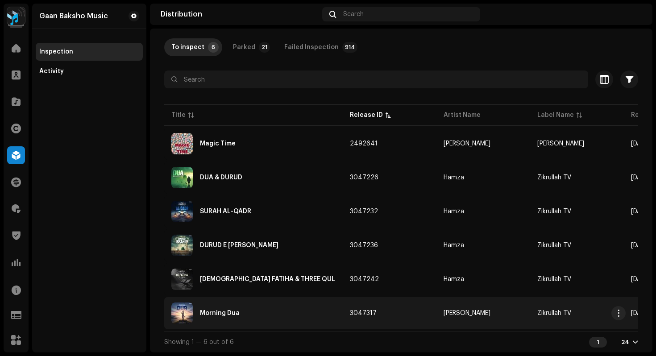
click at [221, 310] on div "Morning Dua" at bounding box center [220, 313] width 40 height 6
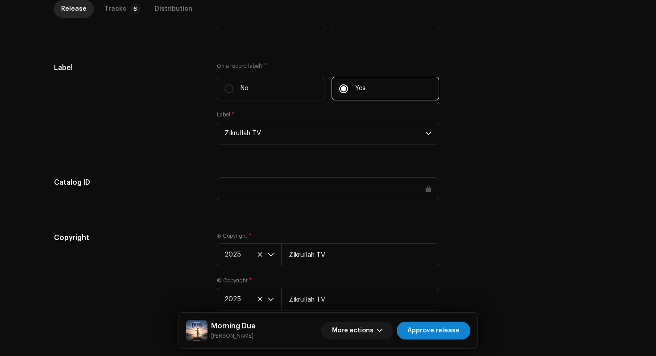
scroll to position [839, 0]
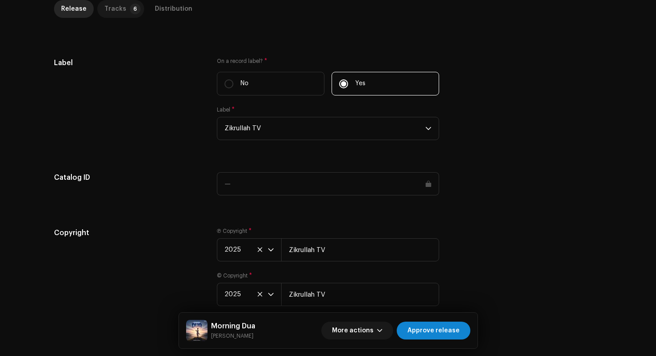
click at [112, 9] on div "Tracks" at bounding box center [115, 9] width 22 height 18
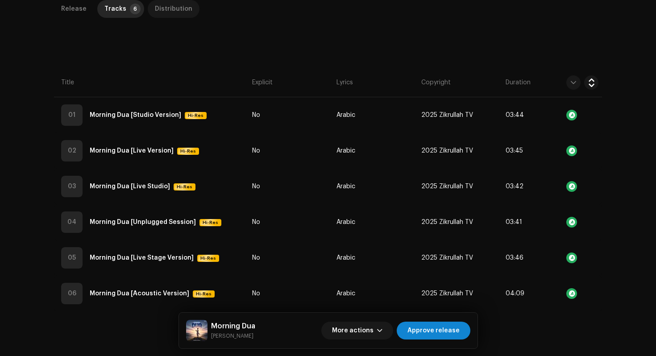
click at [175, 10] on div "Distribution" at bounding box center [174, 9] width 38 height 18
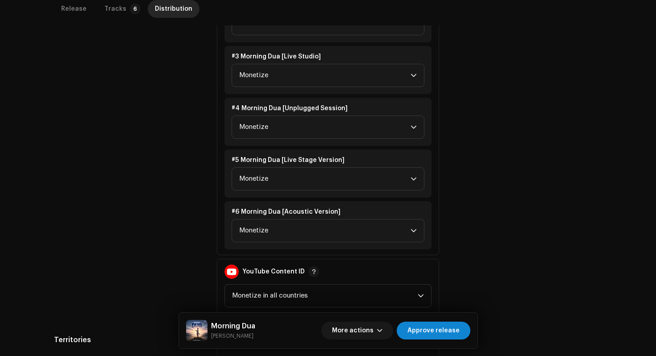
scroll to position [546, 0]
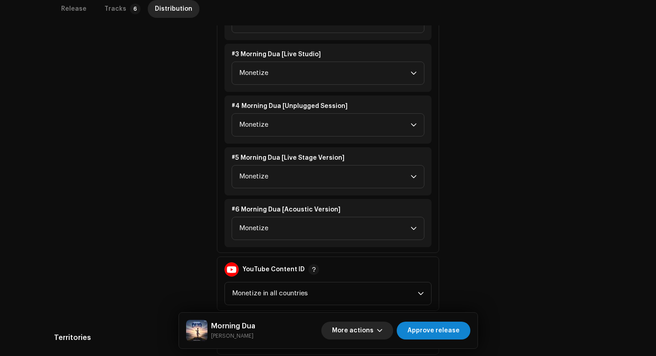
click at [378, 329] on button "More actions" at bounding box center [357, 331] width 72 height 18
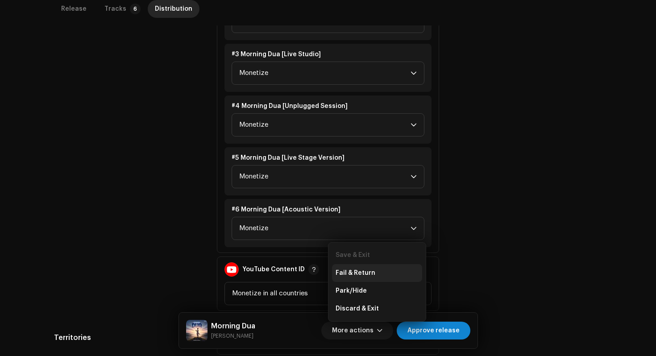
click at [381, 275] on div "Fail & Return" at bounding box center [377, 273] width 83 height 7
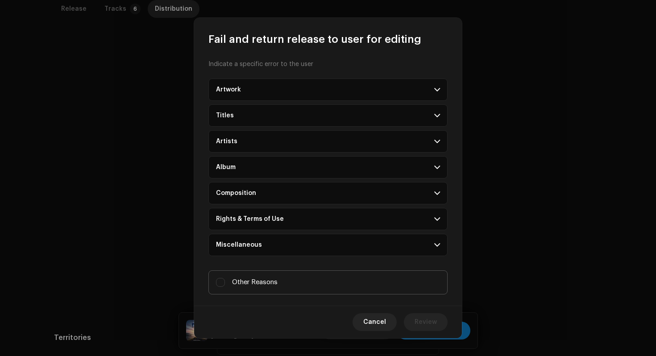
click at [267, 289] on label "Other Reasons" at bounding box center [328, 283] width 239 height 24
click at [225, 287] on input "Other Reasons" at bounding box center [220, 282] width 9 height 9
checkbox input "true"
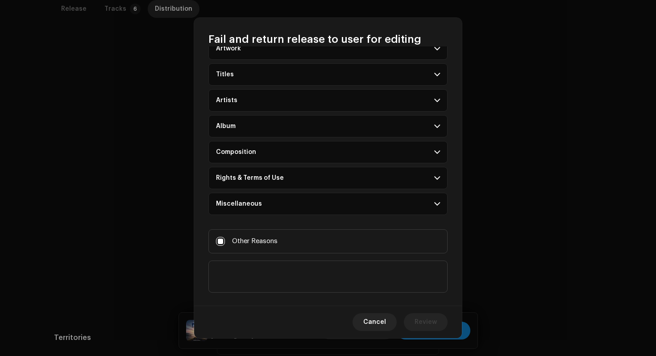
scroll to position [54, 0]
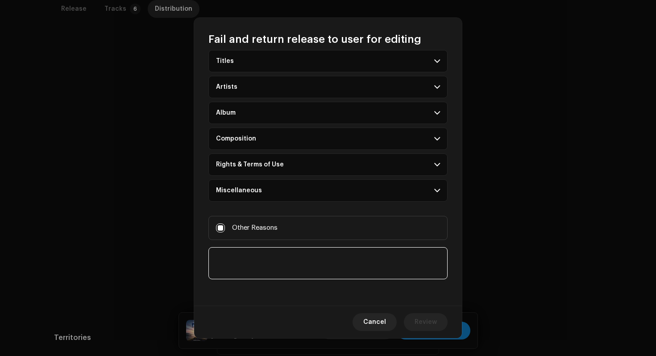
click at [277, 258] on textarea at bounding box center [328, 263] width 239 height 32
paste textarea "1. Label name doesn't match with artwork 2. Spoken words must not be delivered …"
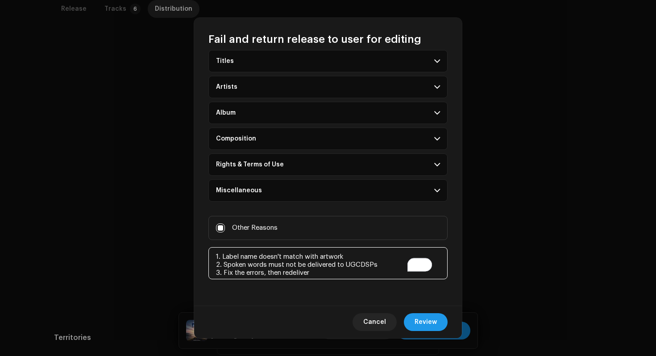
type textarea "1. Label name doesn't match with artwork 2. Spoken words must not be delivered …"
click at [434, 330] on span "Review" at bounding box center [426, 322] width 22 height 18
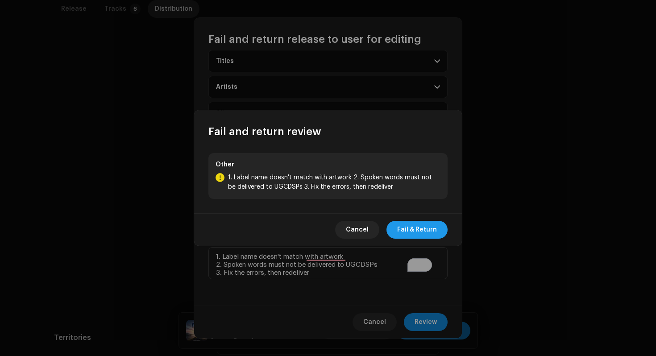
click at [429, 225] on span "Fail & Return" at bounding box center [417, 230] width 40 height 18
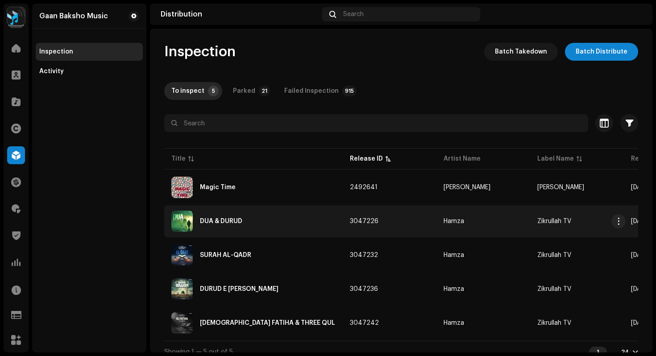
click at [235, 224] on div "DUA & DURUD" at bounding box center [221, 221] width 42 height 6
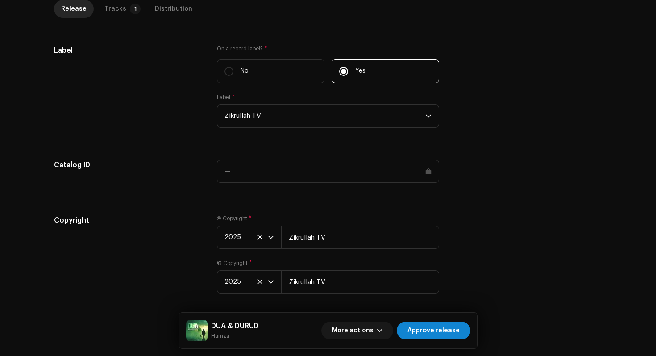
scroll to position [867, 0]
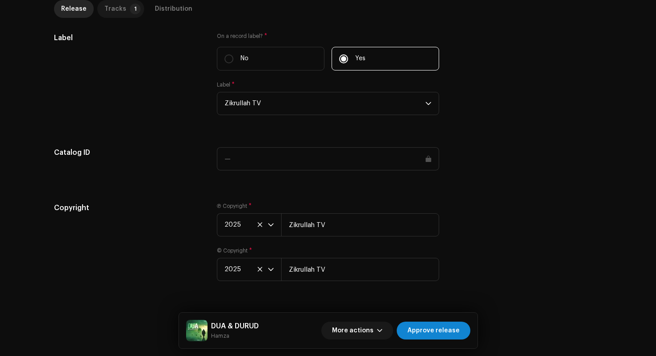
click at [107, 7] on div "Tracks" at bounding box center [115, 9] width 22 height 18
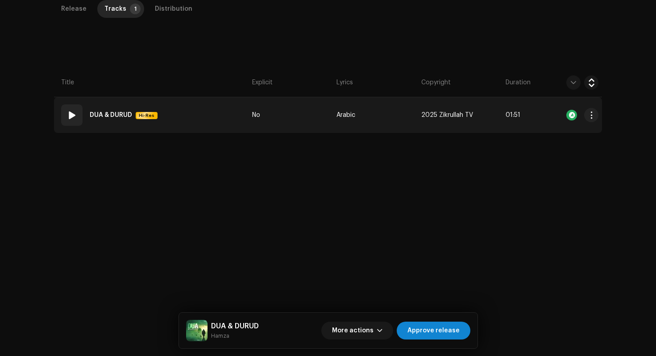
click at [219, 111] on td "01 DUA & DURUD Hi-Res" at bounding box center [151, 115] width 195 height 36
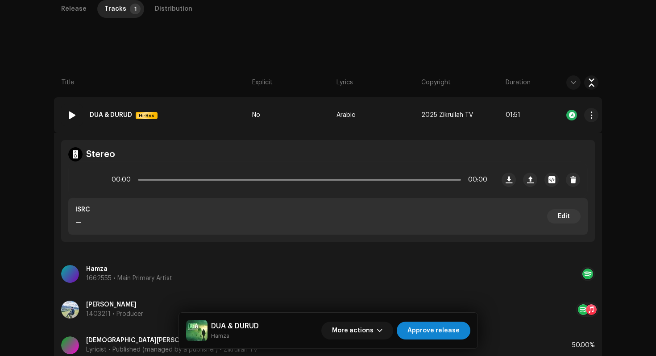
scroll to position [319, 0]
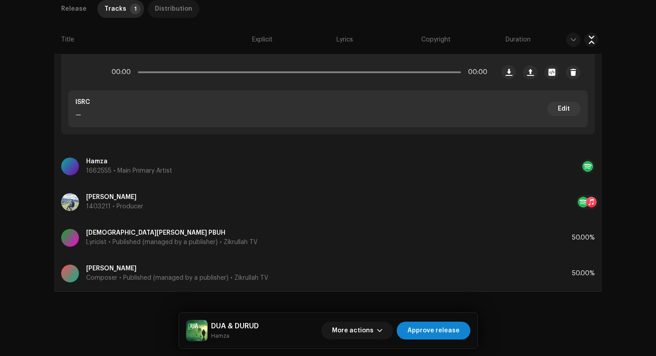
click at [175, 13] on div "Distribution" at bounding box center [174, 9] width 38 height 18
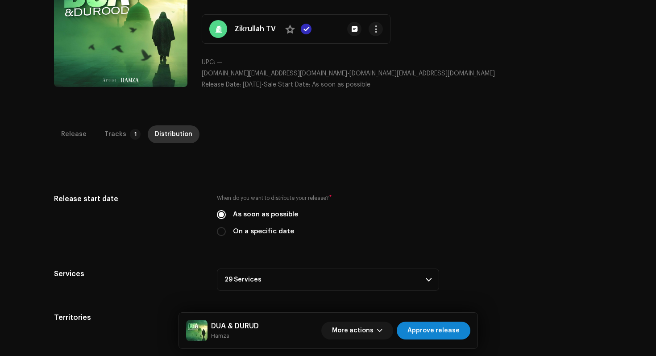
scroll to position [79, 0]
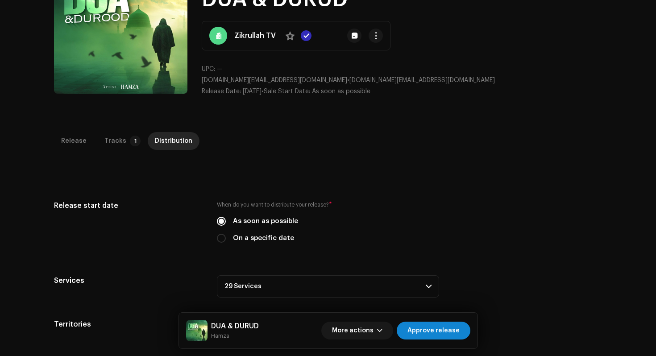
click at [100, 128] on div "Inspection / DUA & DURUD Trust & Safety Guide Release Id: 3047226 Payee Id: 468…" at bounding box center [328, 178] width 656 height 356
click at [111, 142] on div "Tracks" at bounding box center [115, 141] width 22 height 18
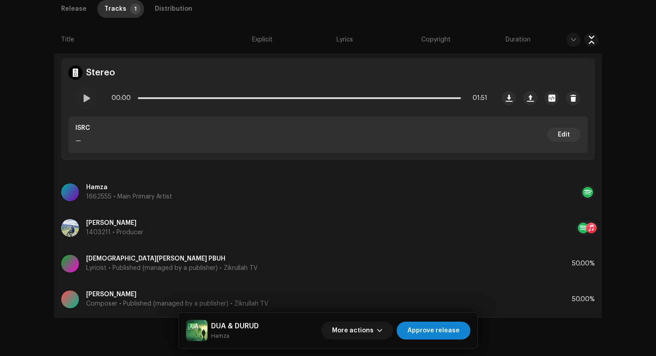
scroll to position [319, 0]
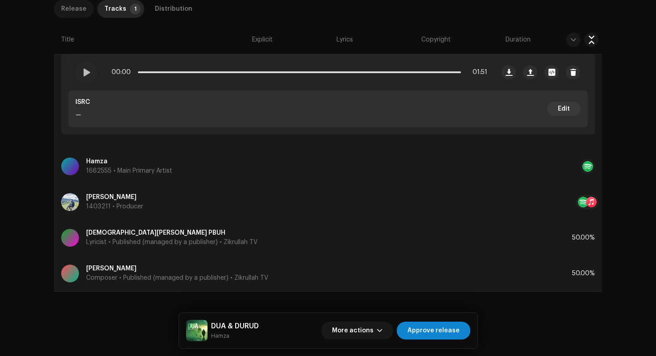
click at [63, 13] on div "Release" at bounding box center [73, 9] width 25 height 18
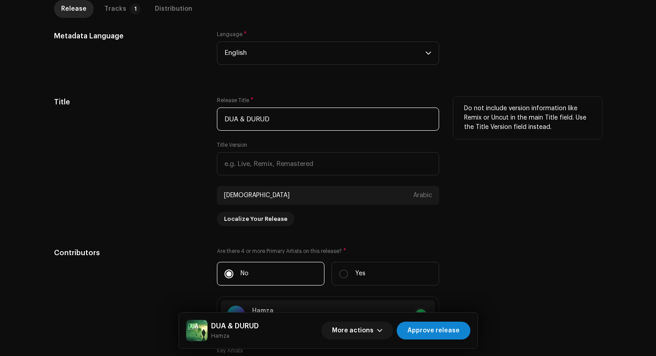
click at [229, 121] on input "DUA & DURUD" at bounding box center [328, 119] width 222 height 23
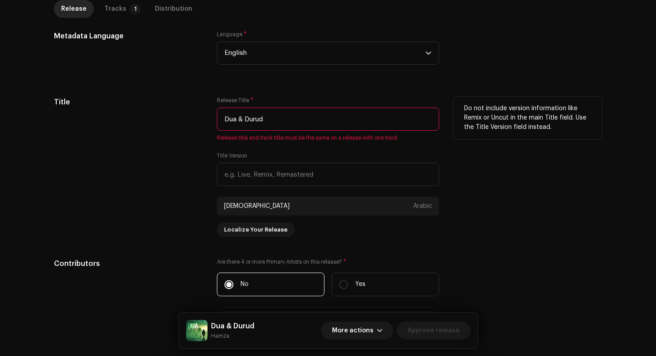
drag, startPoint x: 274, startPoint y: 119, endPoint x: 154, endPoint y: 105, distance: 120.5
click at [154, 105] on div "Title Release Title * Dua & [PERSON_NAME] Release title and track title must be…" at bounding box center [328, 167] width 548 height 140
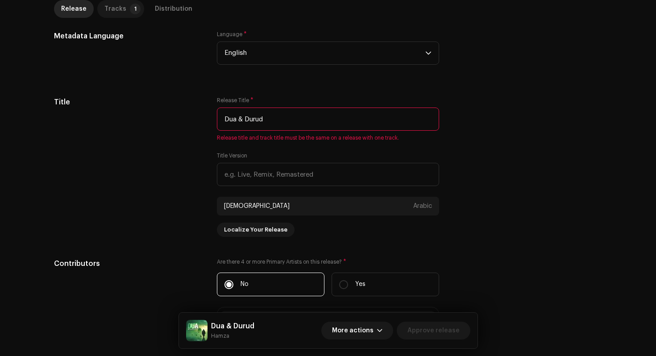
type input "Dua & Durud"
click at [121, 10] on p-tab "Tracks 1" at bounding box center [120, 9] width 47 height 18
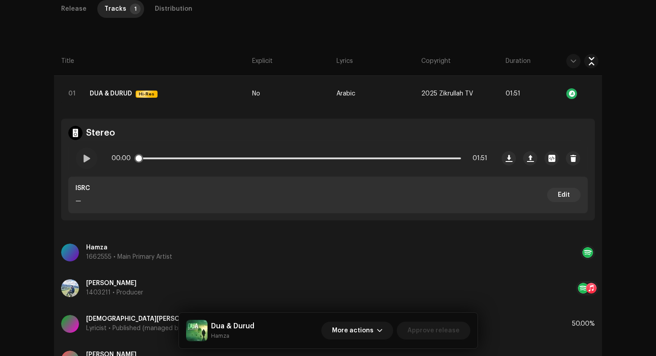
scroll to position [179, 0]
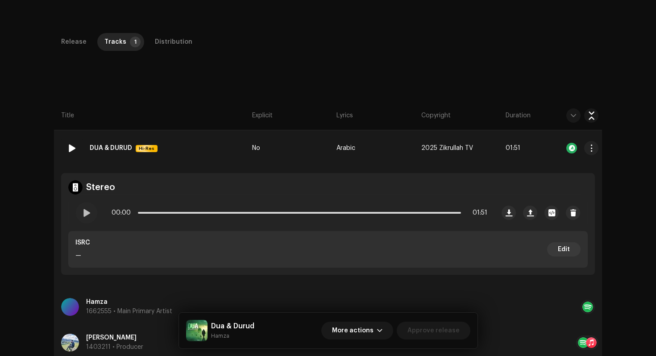
click at [116, 146] on strong "DUA & DURUD" at bounding box center [111, 148] width 42 height 18
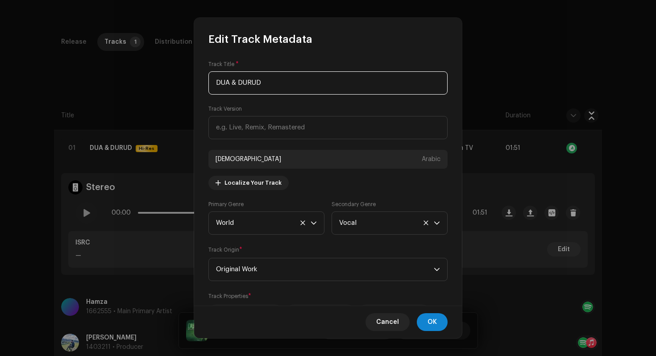
drag, startPoint x: 283, startPoint y: 86, endPoint x: 160, endPoint y: 72, distance: 123.5
click at [160, 72] on div "Edit Track Metadata Track Title * DUA & DURUD Track Version دعاء وصلاة Arabic L…" at bounding box center [328, 178] width 656 height 356
paste input "ua & Durud"
type input "Dua & Durud"
click at [434, 317] on span "OK" at bounding box center [432, 322] width 9 height 18
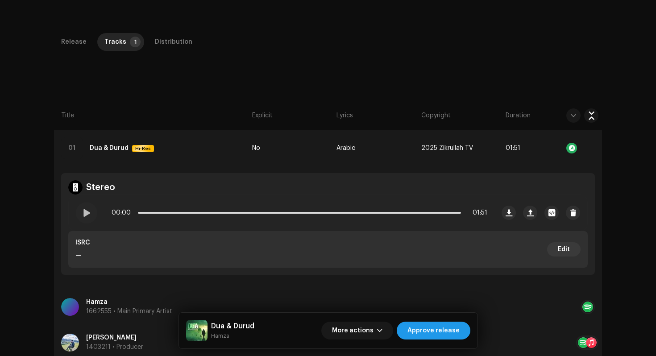
click at [436, 331] on span "Approve release" at bounding box center [434, 331] width 52 height 18
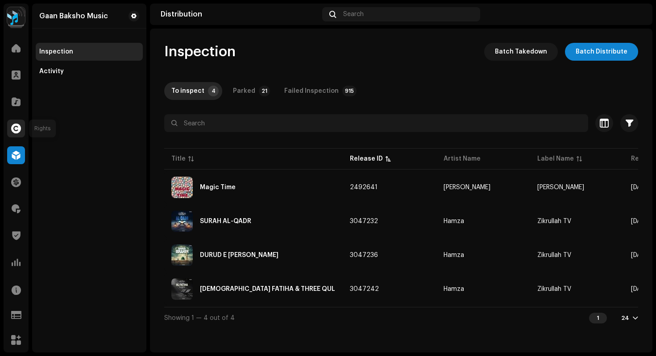
click at [17, 125] on span at bounding box center [16, 128] width 10 height 7
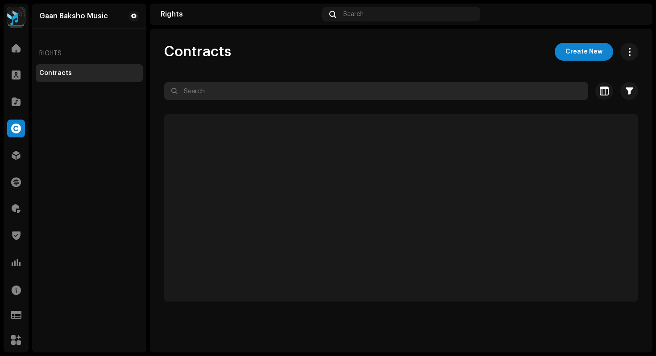
click at [280, 90] on input "text" at bounding box center [376, 91] width 424 height 18
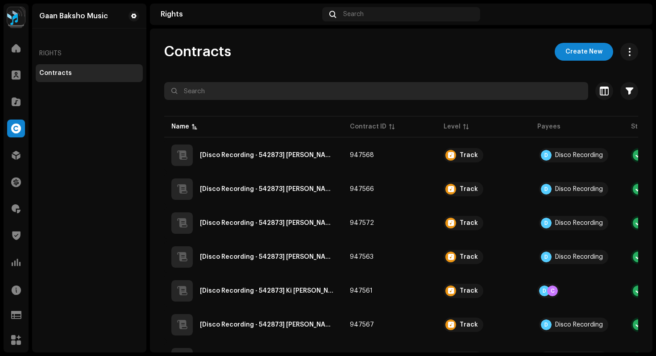
paste input "7316481377504"
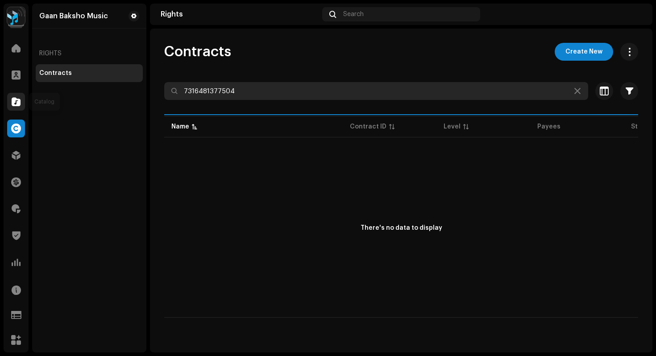
type input "7316481377504"
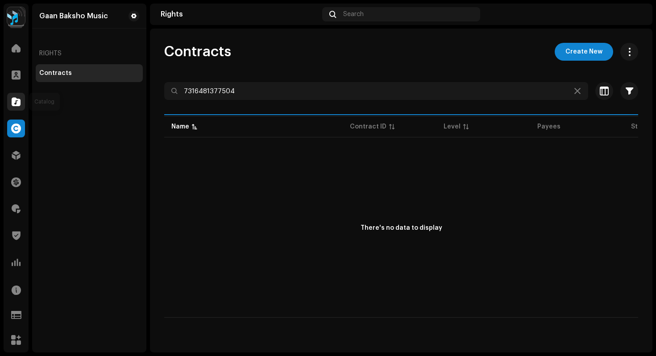
click at [19, 98] on span at bounding box center [16, 101] width 9 height 7
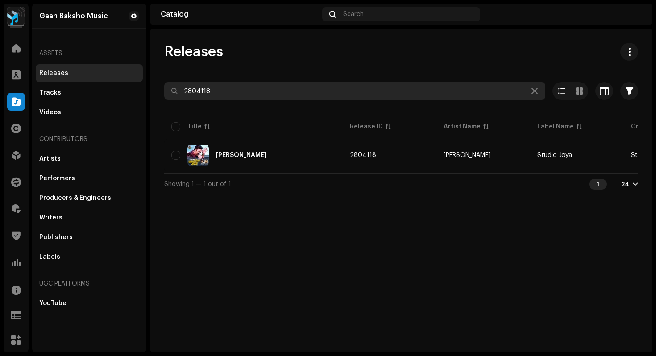
drag, startPoint x: 247, startPoint y: 92, endPoint x: 131, endPoint y: 64, distance: 119.0
click at [136, 65] on div "Gaan Baksho Music Home Clients Catalog Rights Distribution Finance Royalties Tr…" at bounding box center [328, 178] width 656 height 356
paste input "7316481377504"
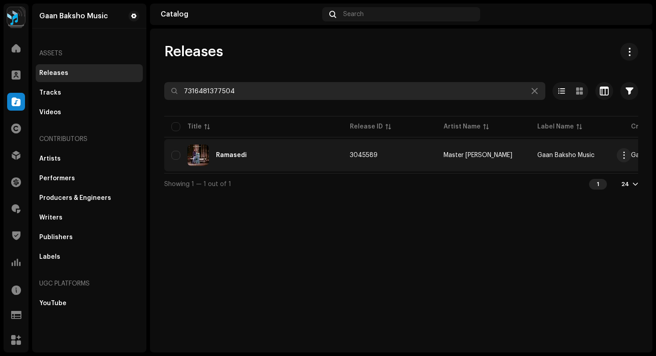
type input "7316481377504"
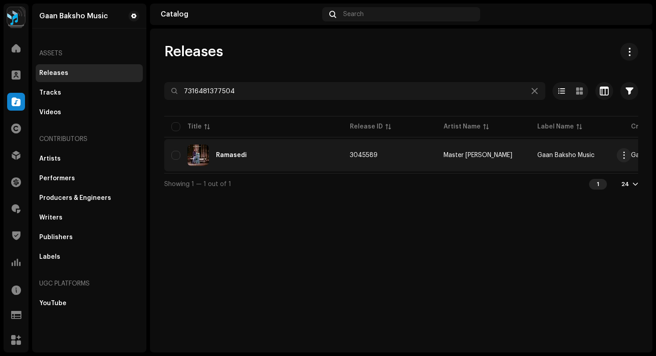
click at [297, 157] on div "Ramasedi" at bounding box center [253, 155] width 164 height 21
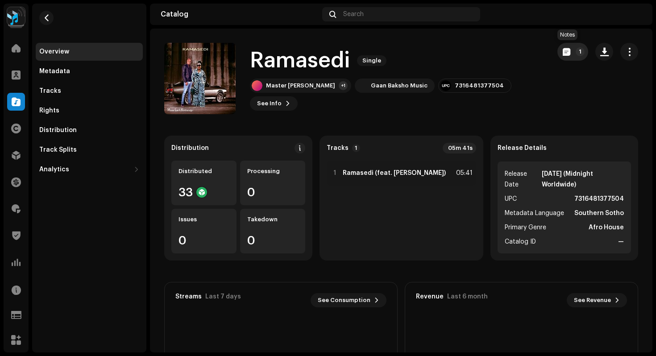
click at [563, 55] on span "button" at bounding box center [567, 51] width 8 height 7
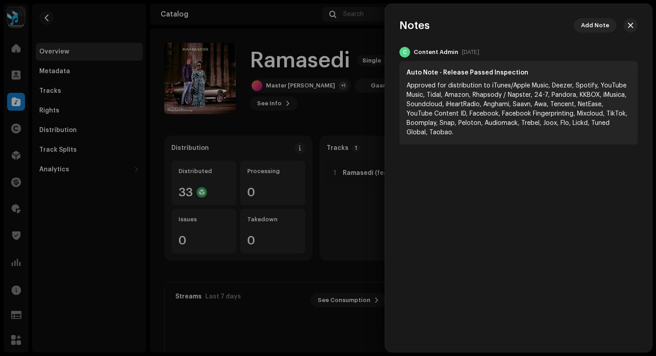
click at [339, 191] on div at bounding box center [328, 178] width 656 height 356
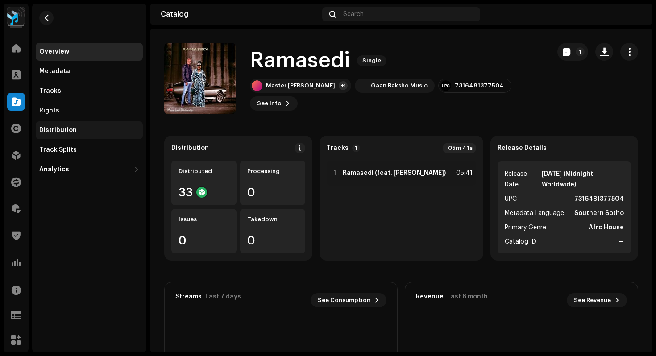
click at [81, 132] on div "Distribution" at bounding box center [89, 130] width 100 height 7
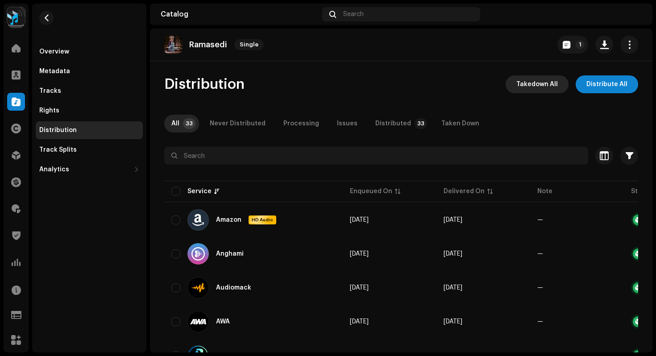
click at [549, 87] on span "Takedown All" at bounding box center [538, 84] width 42 height 18
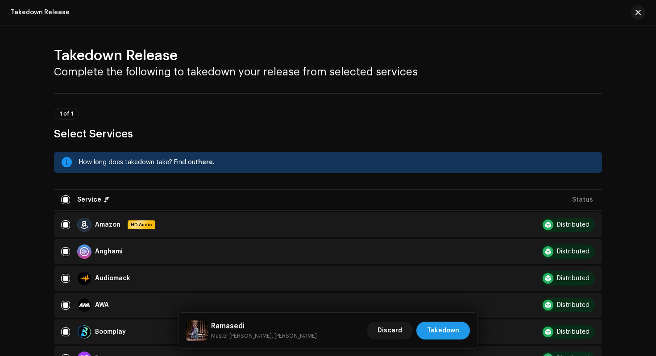
click at [456, 334] on span "Takedown" at bounding box center [443, 331] width 32 height 18
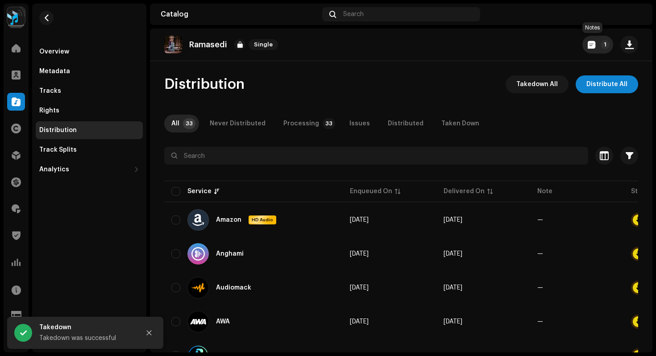
click at [594, 48] on button "1" at bounding box center [598, 45] width 31 height 18
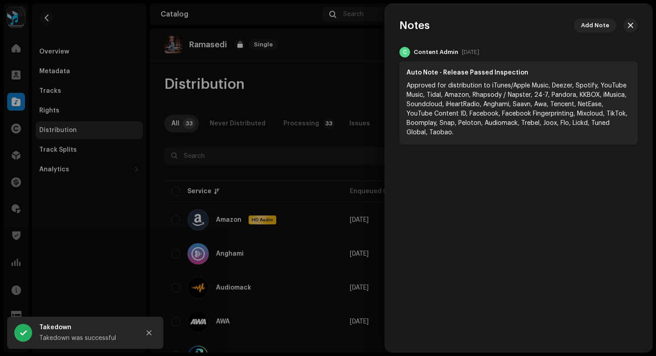
click at [592, 33] on div "Notes Add Note C Content Admin Oct 7, 2025 Auto Note - Release Passed Inspectio…" at bounding box center [518, 178] width 267 height 320
click at [593, 28] on span "Add Note" at bounding box center [595, 26] width 28 height 18
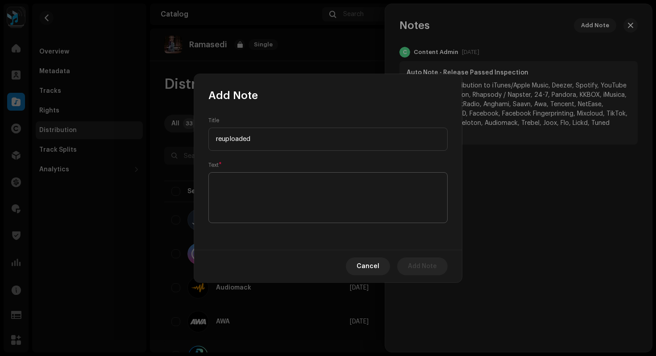
type input "reuploaded"
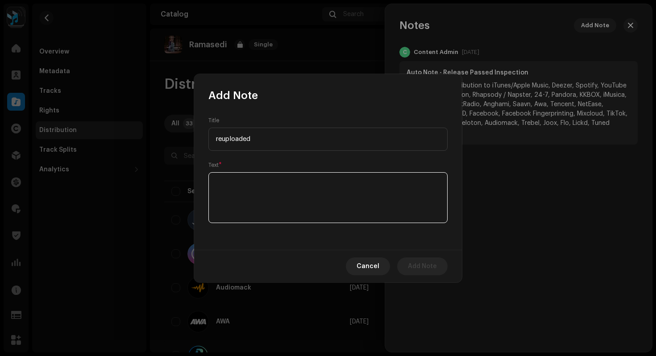
click at [308, 192] on textarea at bounding box center [328, 197] width 239 height 51
type textarea "t"
type textarea "under right label"
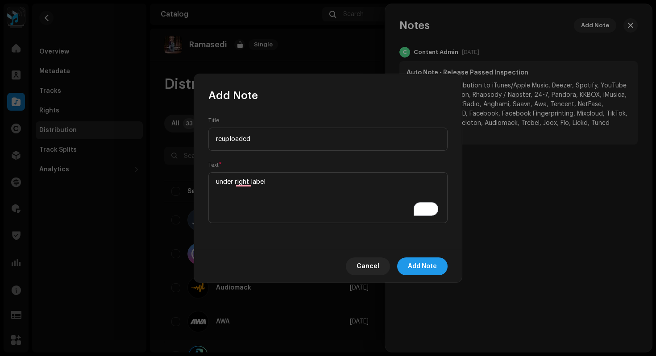
click at [416, 268] on span "Add Note" at bounding box center [422, 267] width 29 height 18
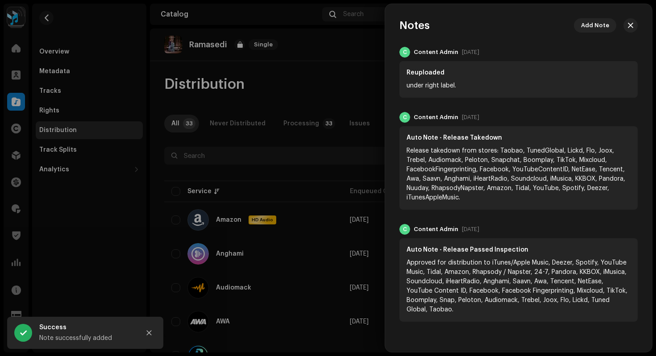
click at [17, 56] on div at bounding box center [328, 178] width 656 height 356
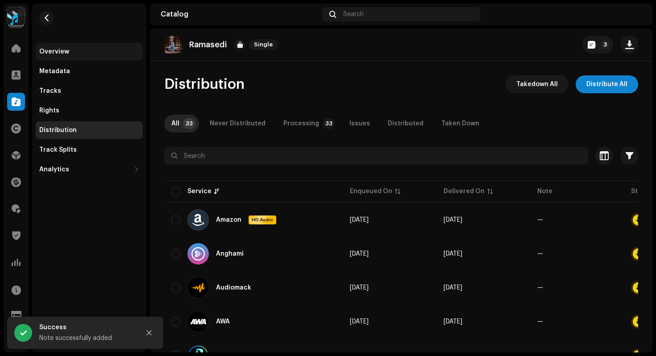
click at [50, 54] on div "Overview" at bounding box center [54, 51] width 30 height 7
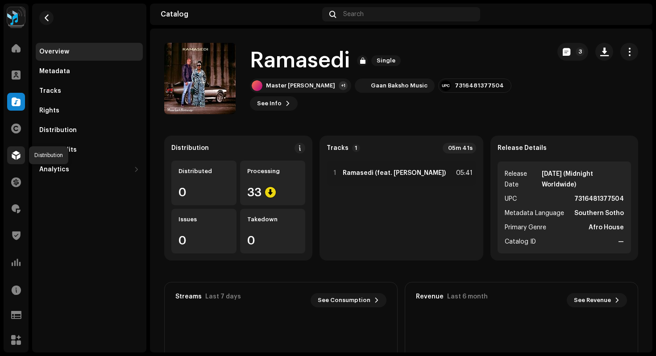
click at [15, 159] on span at bounding box center [16, 155] width 9 height 7
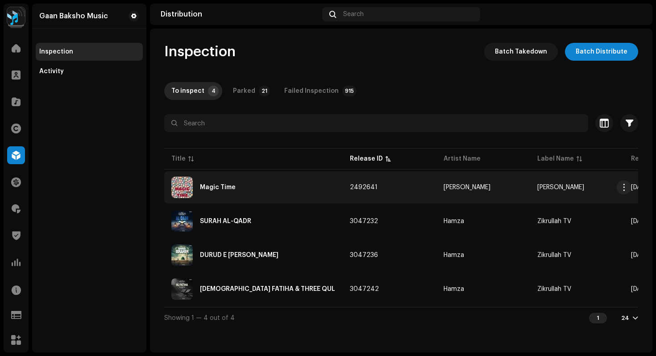
click at [234, 193] on div "Magic Time" at bounding box center [253, 187] width 164 height 21
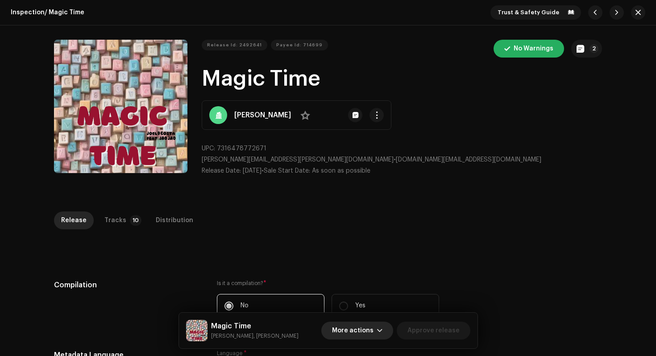
click at [379, 329] on button "More actions" at bounding box center [357, 331] width 72 height 18
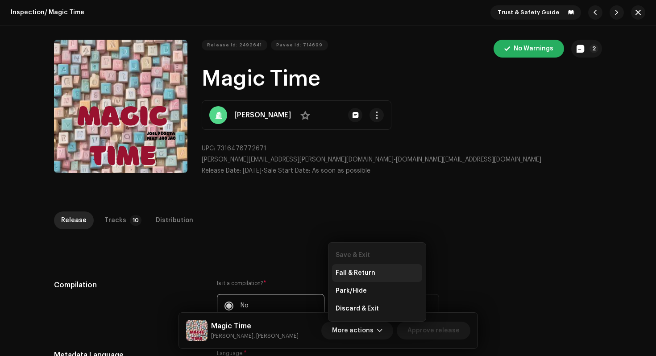
click at [375, 277] on div "Fail & Return" at bounding box center [377, 273] width 90 height 18
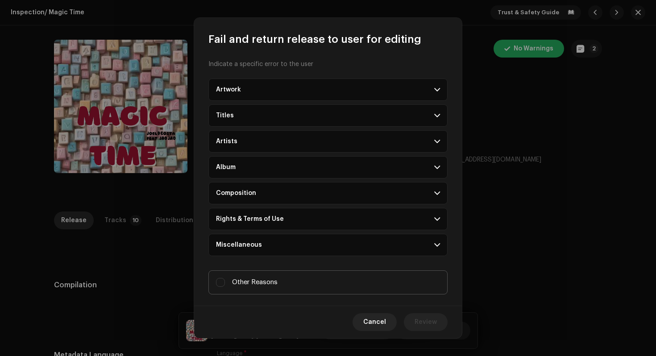
click at [272, 284] on span "Other Reasons" at bounding box center [255, 283] width 46 height 10
click at [225, 284] on input "Other Reasons" at bounding box center [220, 282] width 9 height 9
checkbox input "true"
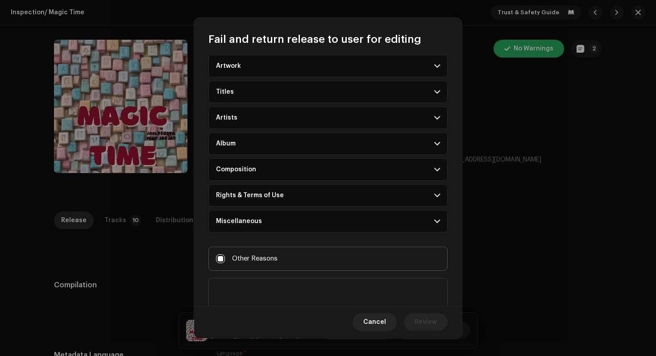
scroll to position [54, 0]
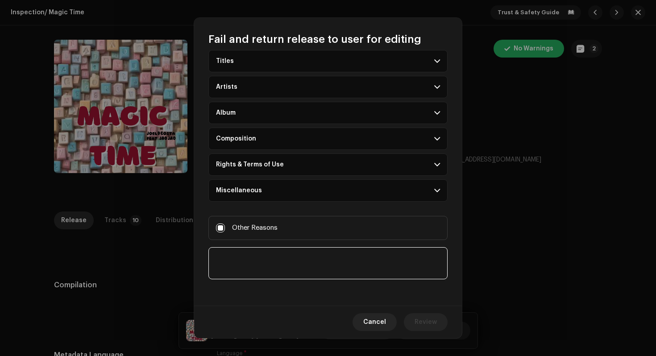
click at [275, 267] on textarea at bounding box center [328, 263] width 239 height 32
type textarea "already delivered"
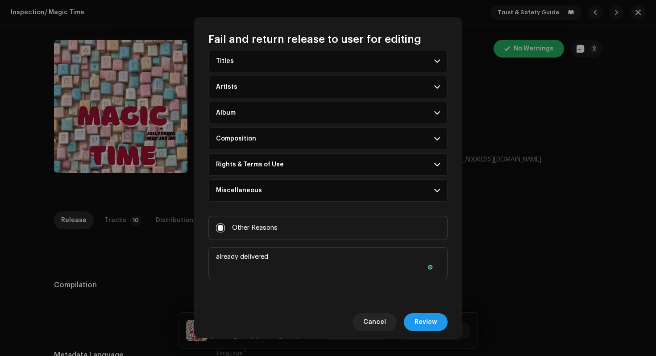
click at [420, 319] on span "Review" at bounding box center [426, 322] width 22 height 18
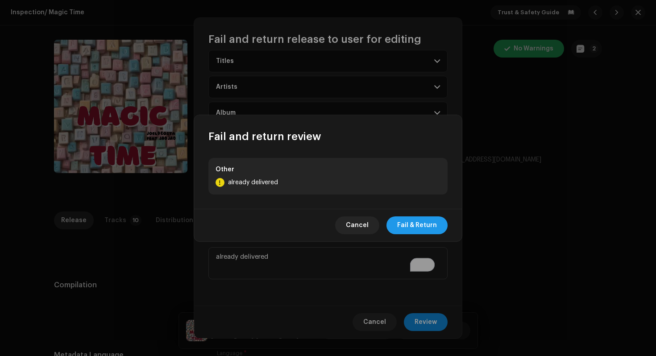
click at [433, 223] on span "Fail & Return" at bounding box center [417, 226] width 40 height 18
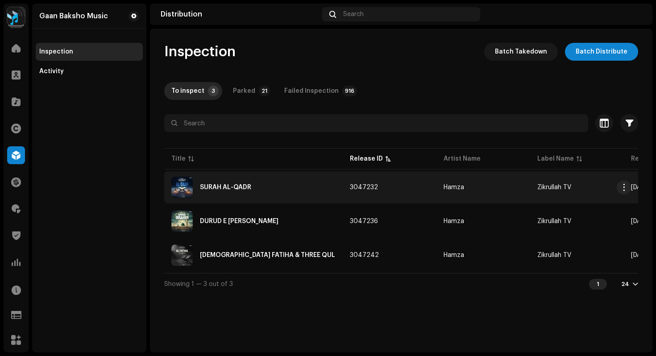
click at [225, 189] on div "SURAH AL-QADR" at bounding box center [225, 187] width 51 height 6
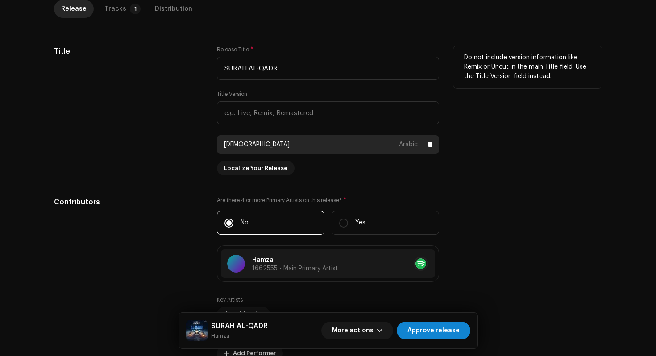
scroll to position [368, 0]
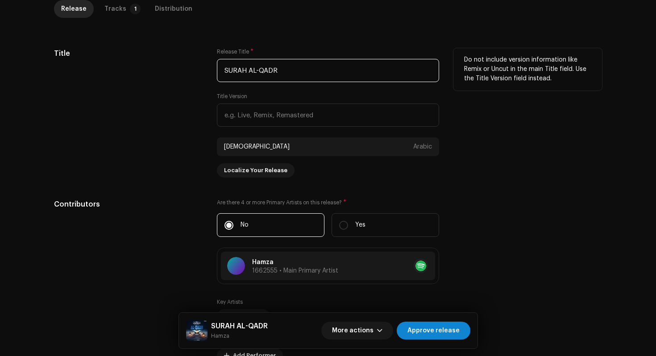
click at [223, 71] on input "SURAH AL-QADR" at bounding box center [328, 70] width 222 height 23
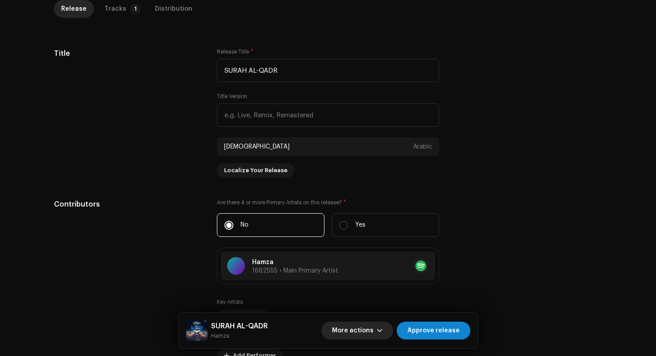
click at [382, 328] on span "button" at bounding box center [379, 330] width 5 height 7
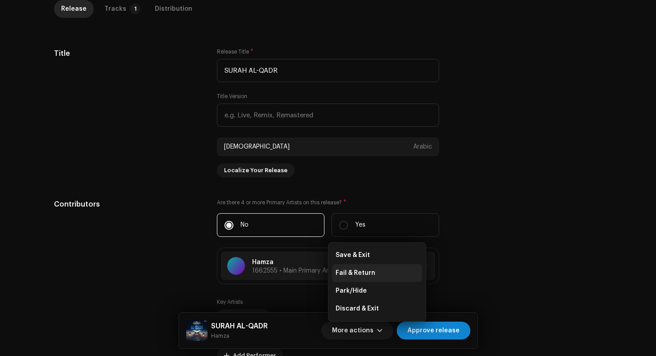
click at [383, 278] on div "Fail & Return" at bounding box center [377, 273] width 90 height 18
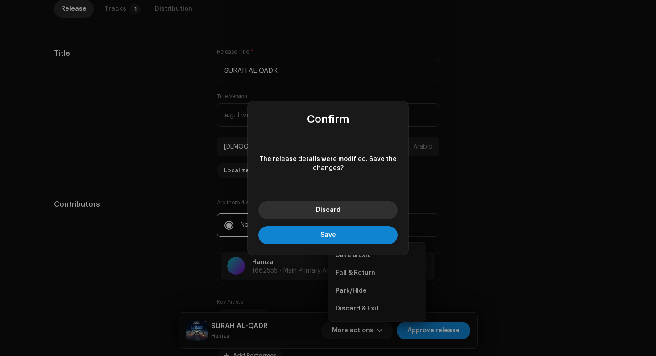
click at [328, 217] on button "Discard" at bounding box center [328, 210] width 139 height 18
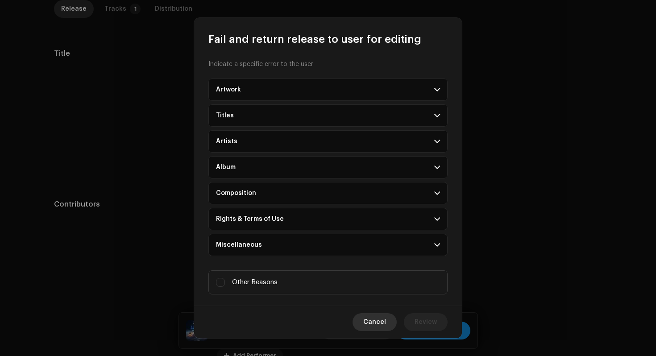
click at [375, 323] on span "Cancel" at bounding box center [374, 322] width 23 height 18
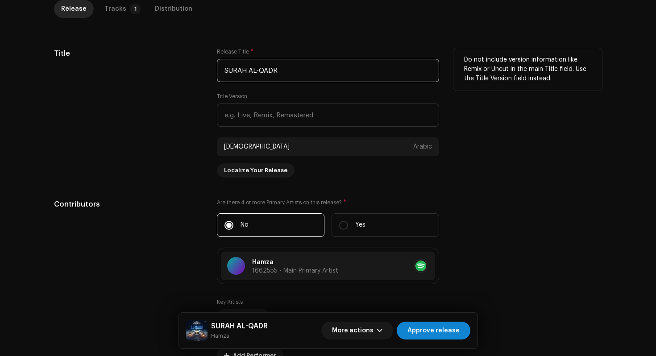
click at [226, 70] on input "SURAH AL-QADR" at bounding box center [328, 70] width 222 height 23
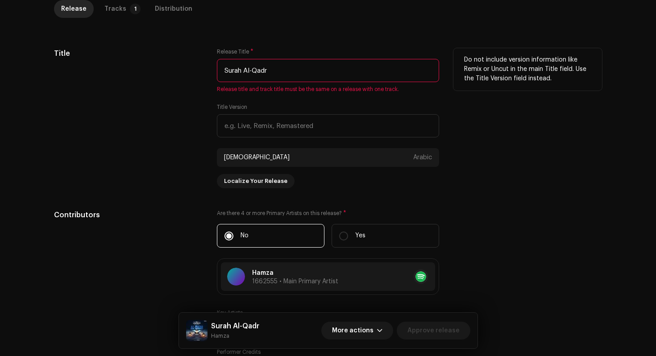
drag, startPoint x: 284, startPoint y: 70, endPoint x: 171, endPoint y: 55, distance: 113.9
click at [180, 55] on div "Title Release Title * Surah Al-Qadr Release title and track title must be the s…" at bounding box center [328, 118] width 548 height 140
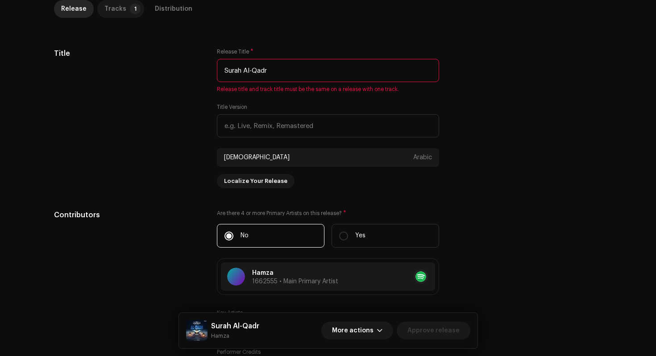
type input "Surah Al-Qadr"
click at [130, 7] on p-badge "1" at bounding box center [135, 9] width 11 height 11
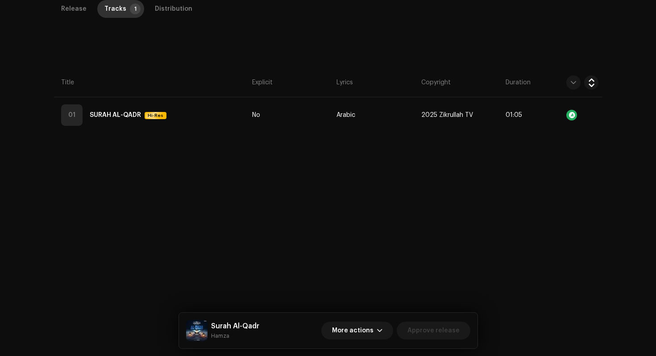
scroll to position [212, 0]
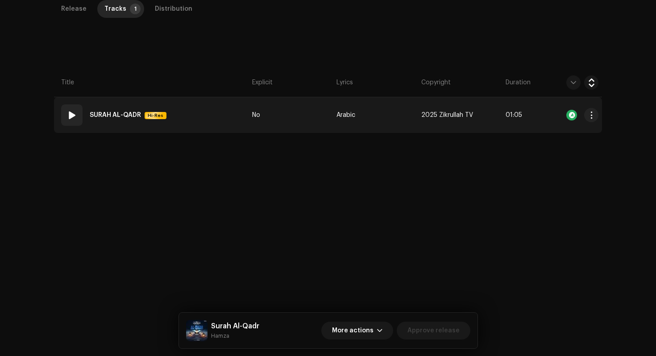
click at [203, 114] on td "01 SURAH AL-QADR Hi-Res" at bounding box center [151, 115] width 195 height 36
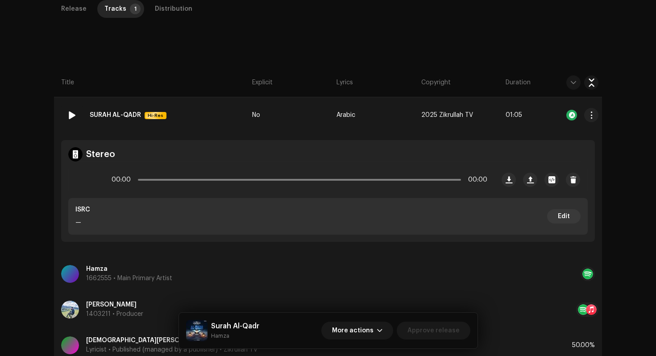
click at [111, 113] on strong "SURAH AL-QADR" at bounding box center [115, 115] width 51 height 18
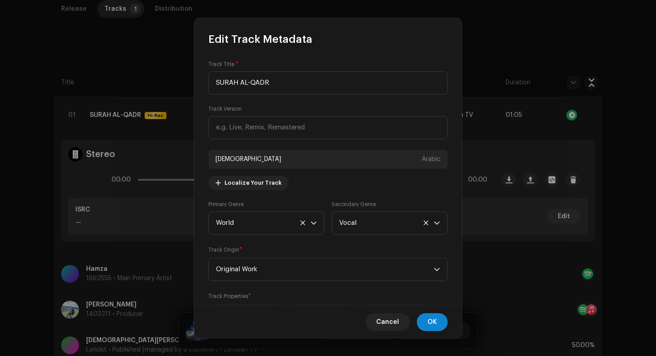
drag, startPoint x: 288, startPoint y: 87, endPoint x: 149, endPoint y: 48, distance: 144.2
click at [158, 49] on div "Edit Track Metadata Track Title * SURAH AL-QADR Track Version سورة القدر Arabic…" at bounding box center [328, 178] width 656 height 356
type input "Surah Al-Qadr"
click at [432, 318] on span "OK" at bounding box center [432, 322] width 9 height 18
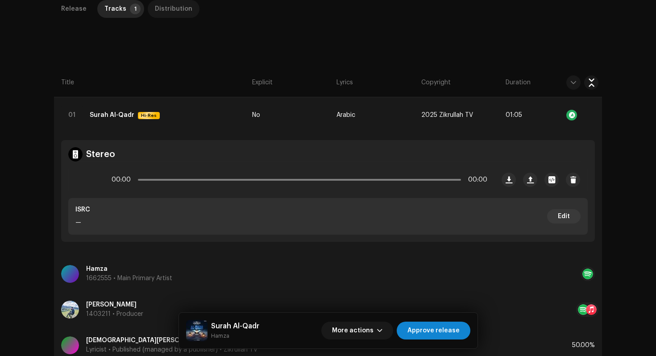
click at [174, 14] on div "Distribution" at bounding box center [174, 9] width 38 height 18
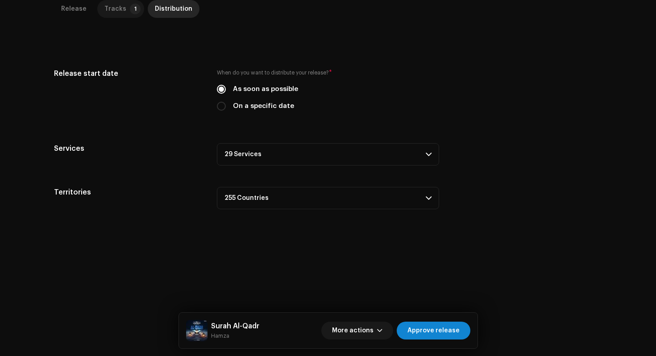
click at [130, 10] on p-badge "1" at bounding box center [135, 9] width 11 height 11
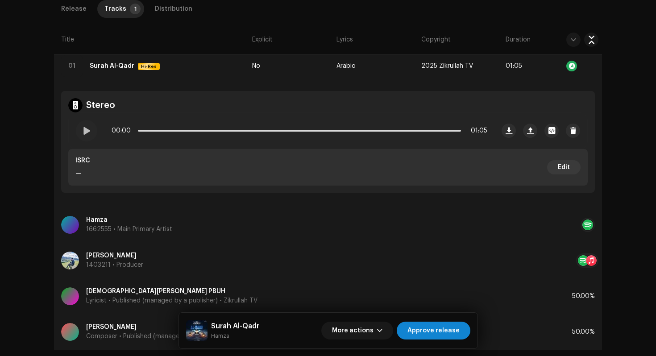
scroll to position [258, 0]
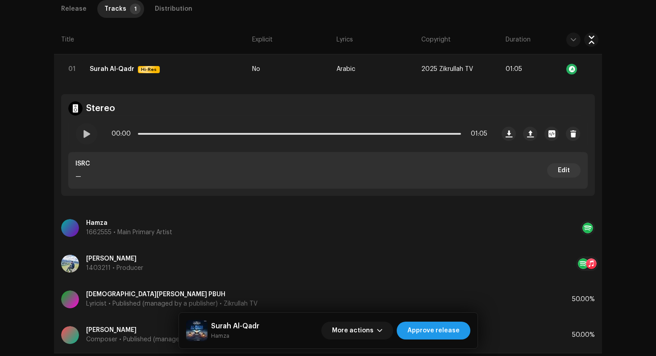
click at [443, 333] on span "Approve release" at bounding box center [434, 331] width 52 height 18
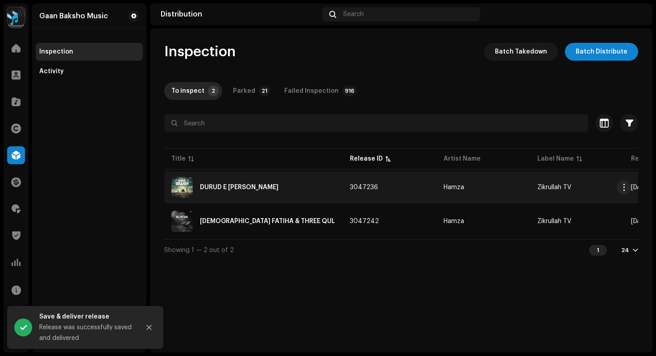
click at [215, 189] on div "DURUD E IBRAHIM" at bounding box center [239, 187] width 79 height 6
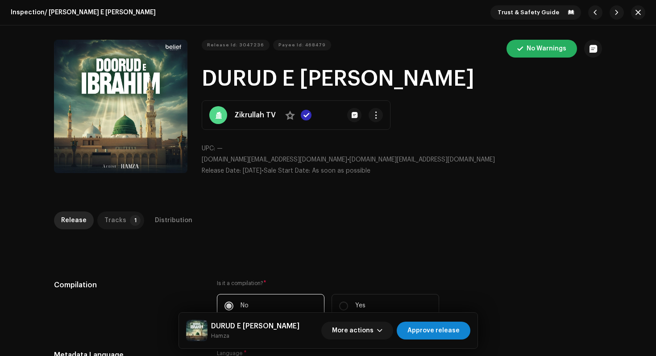
click at [123, 225] on p-tab "Tracks 1" at bounding box center [120, 221] width 47 height 18
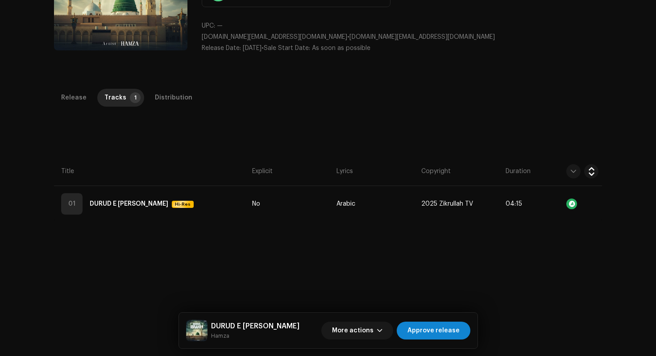
scroll to position [212, 0]
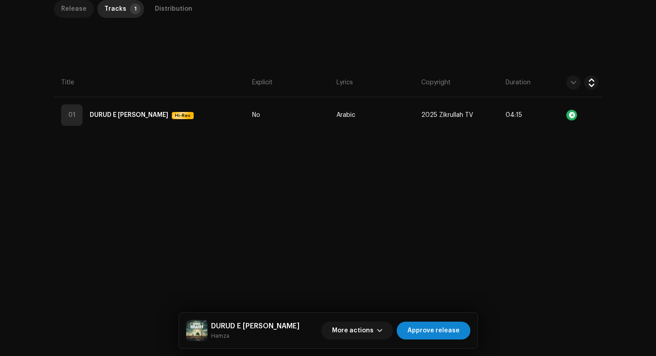
click at [69, 14] on div "Release" at bounding box center [73, 9] width 25 height 18
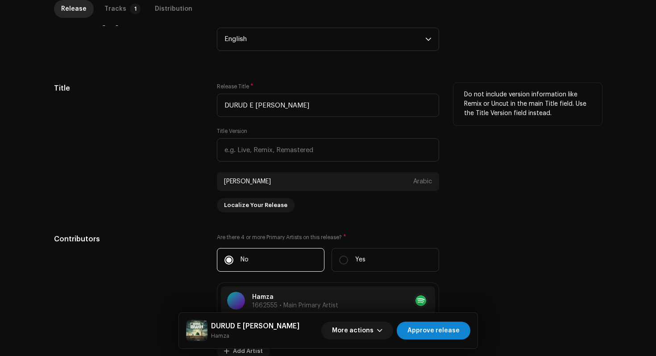
scroll to position [334, 0]
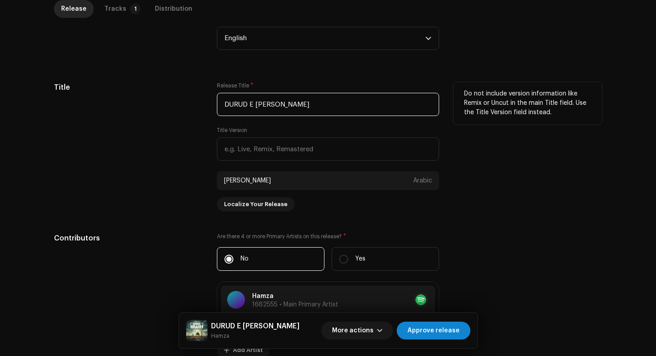
click at [224, 107] on input "DURUD E IBRAHIM" at bounding box center [328, 104] width 222 height 23
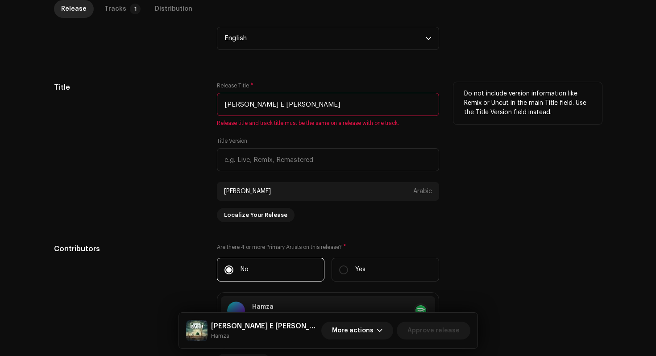
drag, startPoint x: 280, startPoint y: 107, endPoint x: 161, endPoint y: 97, distance: 119.2
click at [165, 97] on div "Title Release Title * Durud E Ibrahim Release title and track title must be the…" at bounding box center [328, 152] width 548 height 140
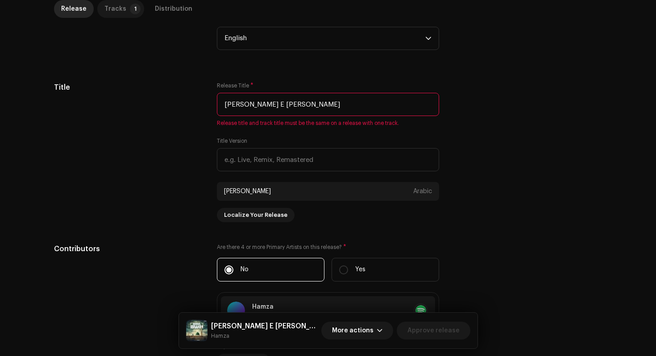
type input "[PERSON_NAME] E [PERSON_NAME]"
click at [117, 12] on div "Tracks" at bounding box center [115, 9] width 22 height 18
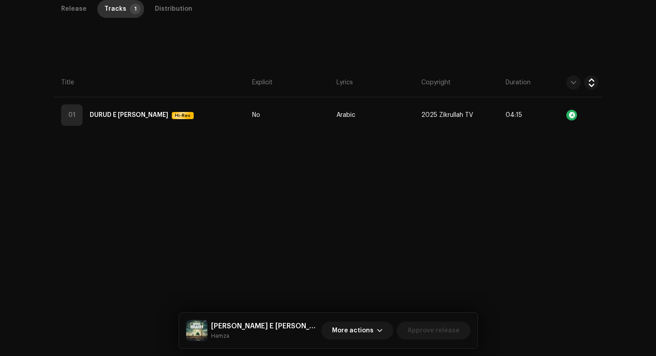
scroll to position [212, 0]
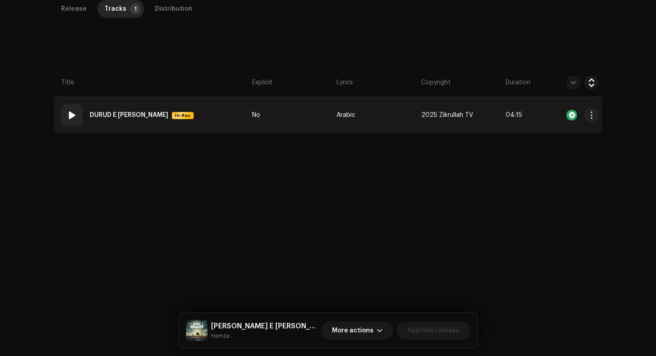
click at [134, 113] on strong "DURUD E IBRAHIM" at bounding box center [129, 115] width 79 height 18
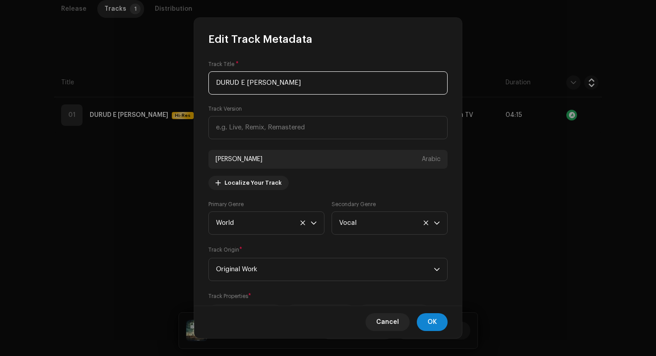
drag, startPoint x: 291, startPoint y: 79, endPoint x: 179, endPoint y: 74, distance: 111.8
click at [185, 75] on div "Edit Track Metadata Track Title * DURUD E IBRAHIM Track Version دورود إبراهيم A…" at bounding box center [328, 178] width 656 height 356
drag, startPoint x: 280, startPoint y: 82, endPoint x: 150, endPoint y: 68, distance: 129.8
click at [150, 68] on div "Edit Track Metadata Track Title * DURUD E IBRAHIM Track Version دورود إبراهيم A…" at bounding box center [328, 178] width 656 height 356
paste input "urud E Ibrahim"
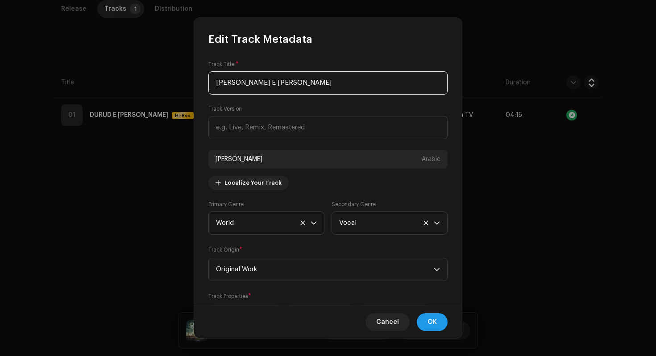
type input "[PERSON_NAME] E [PERSON_NAME]"
click at [433, 317] on span "OK" at bounding box center [432, 322] width 9 height 18
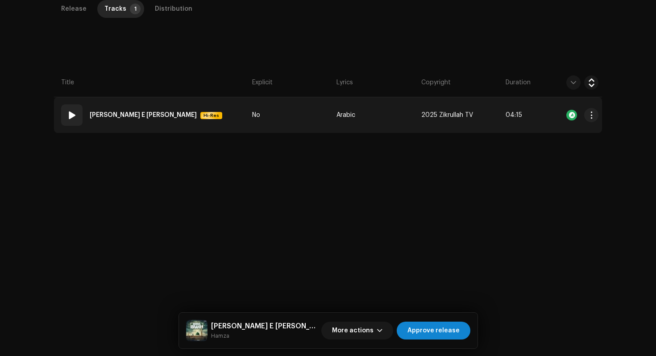
click at [225, 119] on td "01 Durud E Ibrahim Hi-Res" at bounding box center [151, 115] width 195 height 36
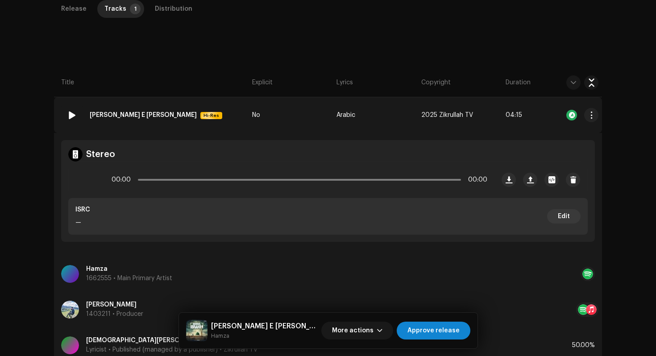
click at [225, 119] on td "01 Durud E Ibrahim Hi-Res" at bounding box center [151, 115] width 195 height 36
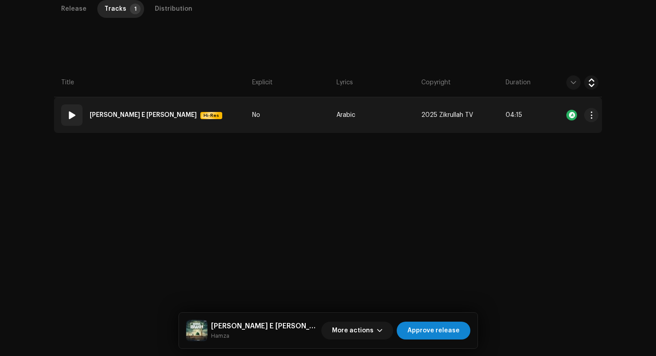
click at [225, 119] on td "01 Durud E Ibrahim Hi-Res" at bounding box center [151, 115] width 195 height 36
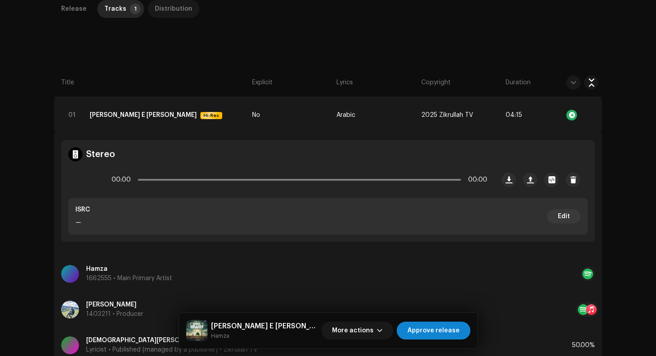
click at [169, 12] on div "Distribution" at bounding box center [174, 9] width 38 height 18
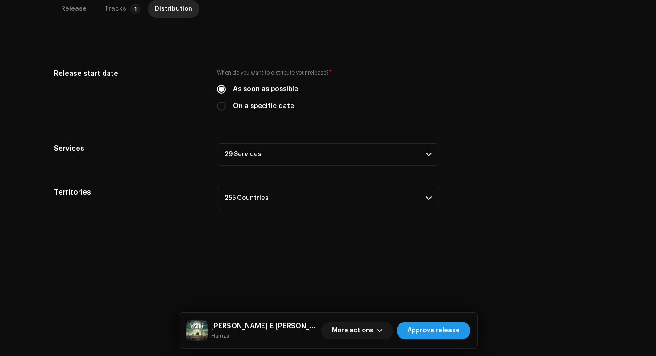
click at [443, 332] on span "Approve release" at bounding box center [434, 331] width 52 height 18
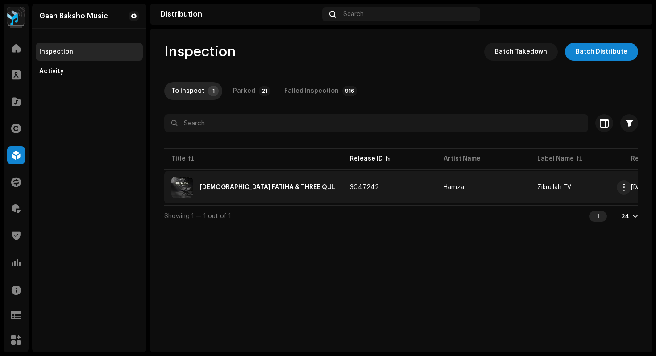
click at [320, 189] on div "[DEMOGRAPHIC_DATA] FATIHA & THREE QUL" at bounding box center [253, 187] width 164 height 21
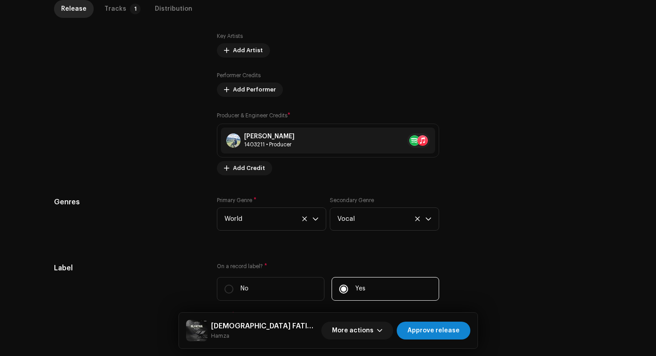
scroll to position [867, 0]
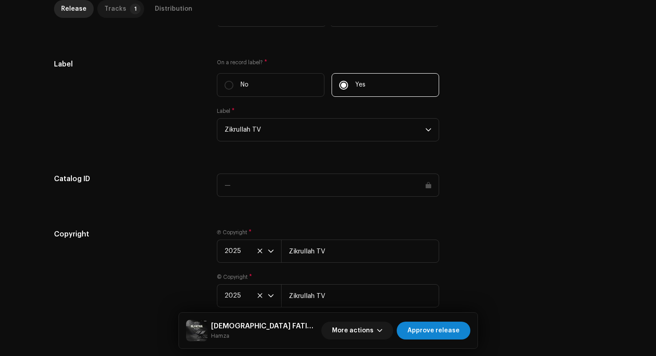
click at [118, 9] on div "Tracks" at bounding box center [115, 9] width 22 height 18
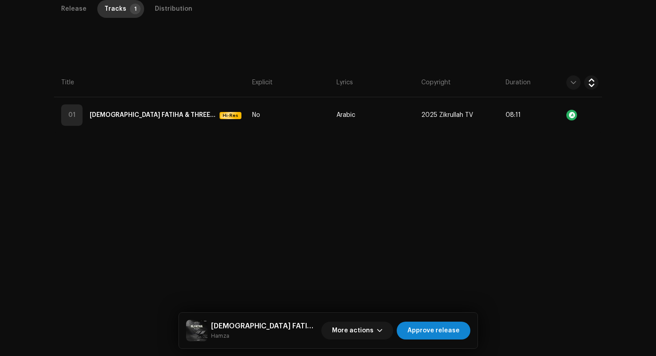
scroll to position [212, 0]
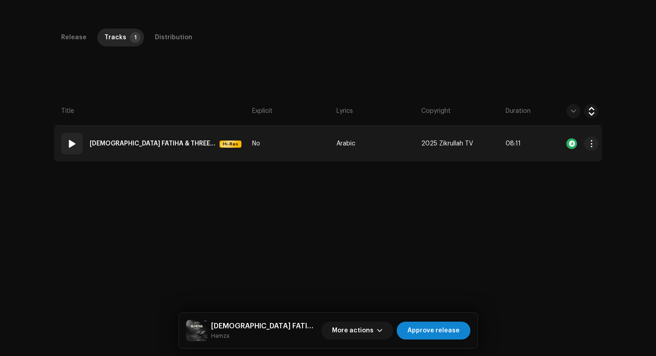
click at [235, 126] on td "01 SURAH FATIHA & THREE QUL Hi-Res" at bounding box center [151, 144] width 195 height 36
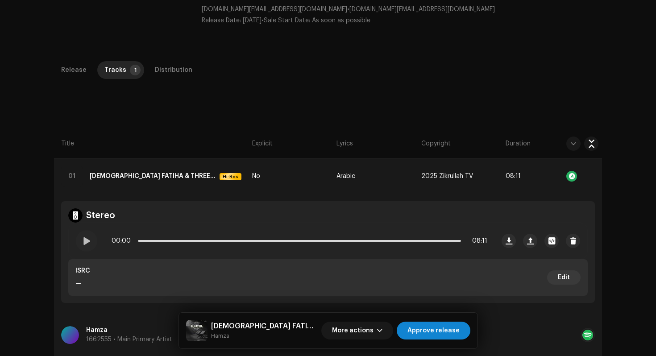
scroll to position [196, 0]
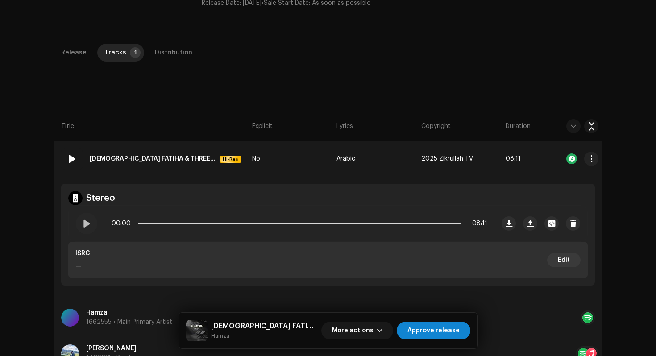
click at [132, 150] on strong "[DEMOGRAPHIC_DATA] FATIHA & THREE QUL" at bounding box center [153, 159] width 126 height 18
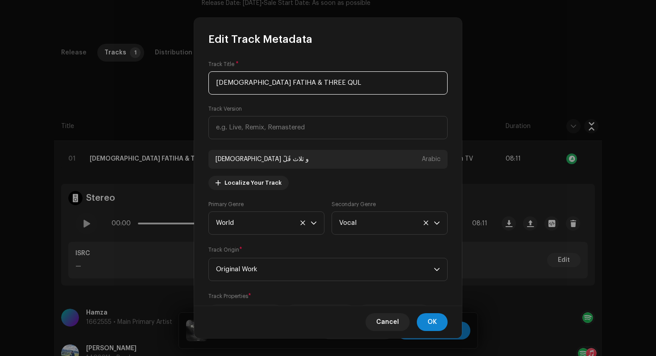
click at [218, 81] on input "[DEMOGRAPHIC_DATA] FATIHA & THREE QUL" at bounding box center [328, 82] width 239 height 23
drag, startPoint x: 304, startPoint y: 85, endPoint x: 96, endPoint y: 51, distance: 210.0
click at [96, 51] on div "Edit Track Metadata Track Title * Surah Fatiha & Three Qul Track Version سورة ا…" at bounding box center [328, 178] width 656 height 356
type input "Surah Fatiha & Three Qul"
click at [443, 322] on button "OK" at bounding box center [432, 322] width 31 height 18
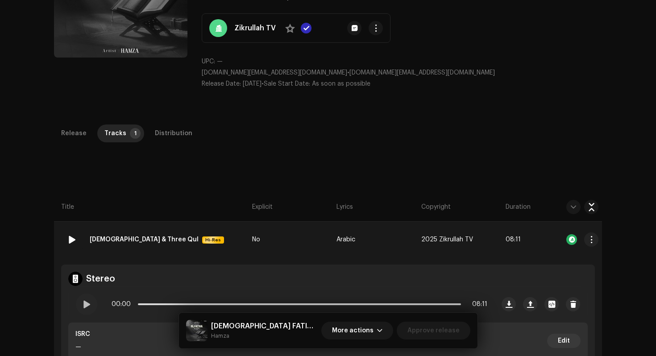
scroll to position [0, 0]
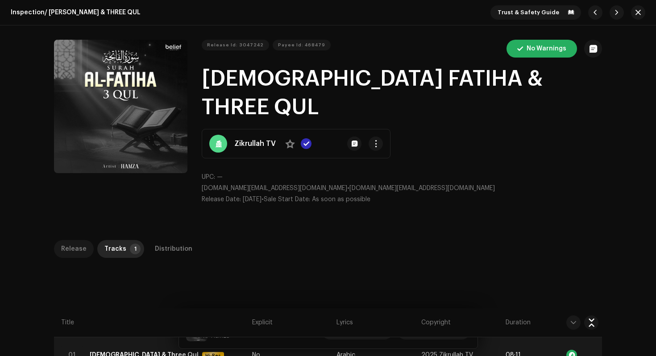
click at [69, 240] on div "Release" at bounding box center [73, 249] width 25 height 18
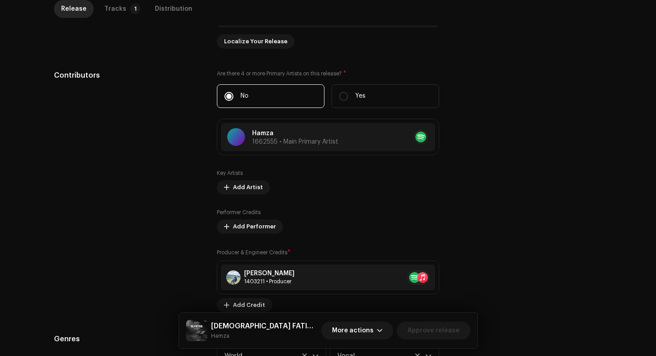
scroll to position [568, 0]
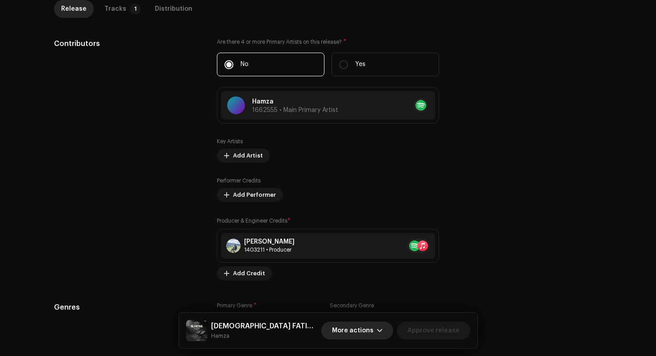
click at [369, 331] on span "More actions" at bounding box center [353, 331] width 42 height 18
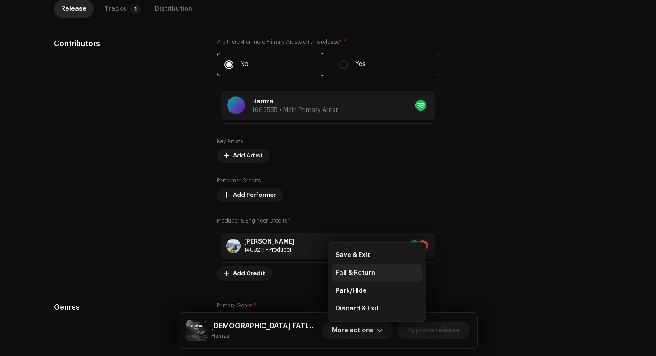
click at [366, 273] on span "Fail & Return" at bounding box center [356, 273] width 40 height 7
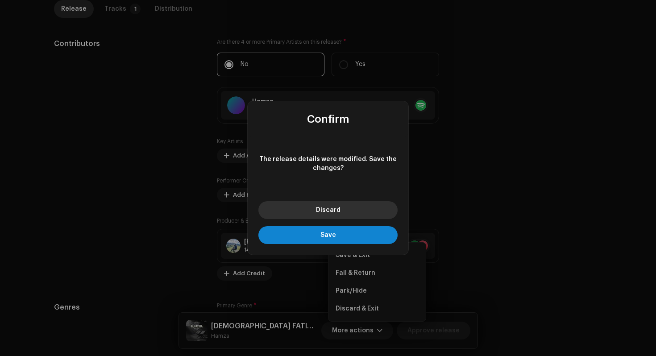
click at [338, 208] on span "Discard" at bounding box center [328, 210] width 25 height 6
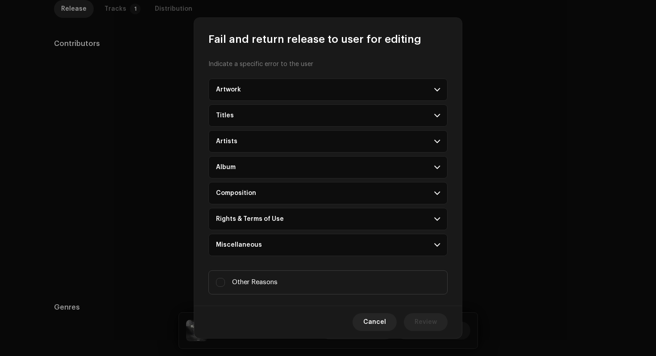
click at [433, 111] on p-accordion-header "Titles" at bounding box center [328, 115] width 239 height 22
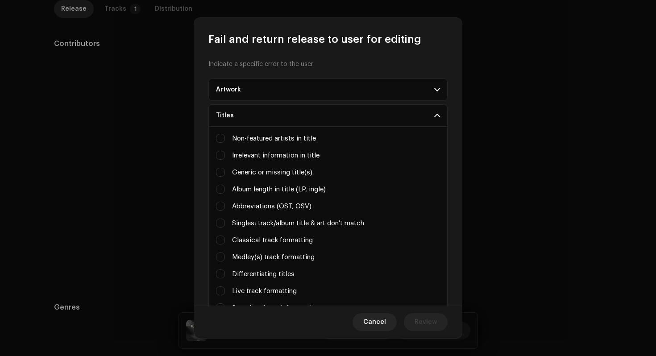
click at [434, 88] on span at bounding box center [437, 89] width 6 height 7
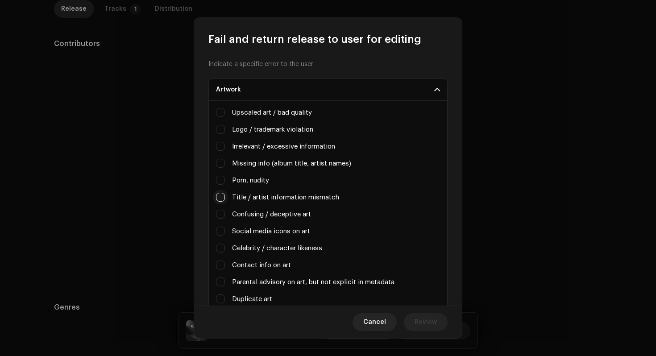
click at [221, 199] on input "Title / artist information mismatch" at bounding box center [220, 197] width 9 height 9
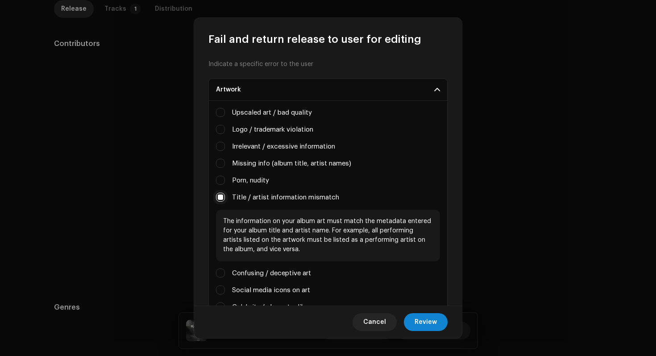
click at [221, 199] on input "Title / artist information mismatch" at bounding box center [220, 197] width 9 height 9
checkbox input "false"
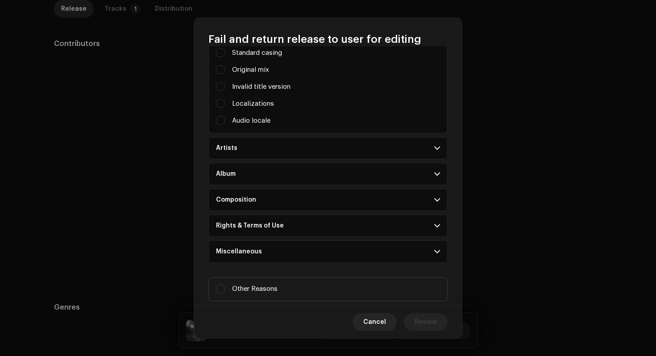
scroll to position [504, 0]
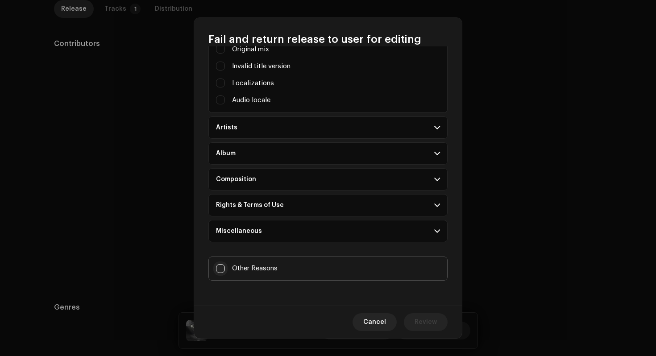
click at [221, 271] on input "Other Reasons" at bounding box center [220, 268] width 9 height 9
checkbox input "true"
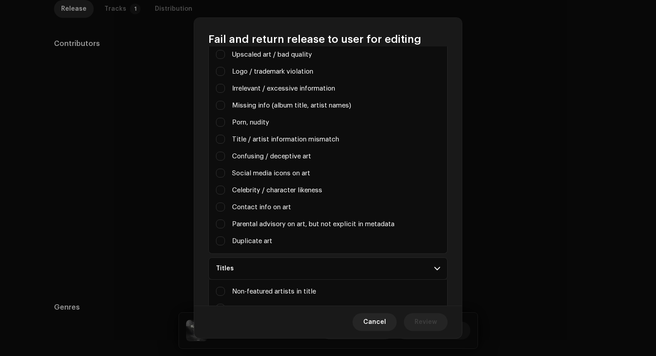
scroll to position [54, 0]
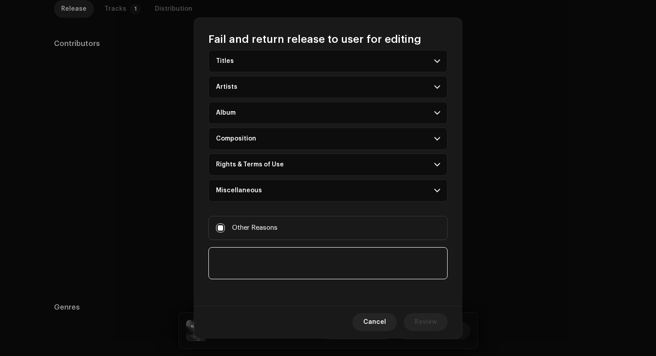
click at [232, 255] on textarea at bounding box center [328, 263] width 239 height 32
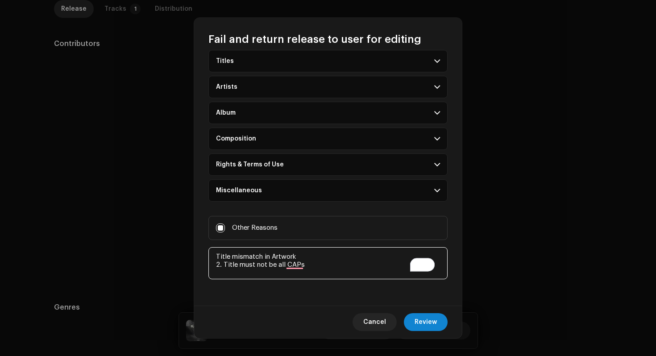
click at [218, 259] on textarea "To enrich screen reader interactions, please activate Accessibility in Grammarl…" at bounding box center [328, 263] width 239 height 32
click at [315, 261] on textarea "To enrich screen reader interactions, please activate Accessibility in Grammarl…" at bounding box center [328, 263] width 239 height 32
click at [315, 259] on textarea "To enrich screen reader interactions, please activate Accessibility in Grammarl…" at bounding box center [328, 263] width 239 height 32
click at [313, 272] on textarea "To enrich screen reader interactions, please activate Accessibility in Grammarl…" at bounding box center [328, 263] width 239 height 32
type textarea "1. Title mismatch in Artwork 2. Title must not be all CAPS"
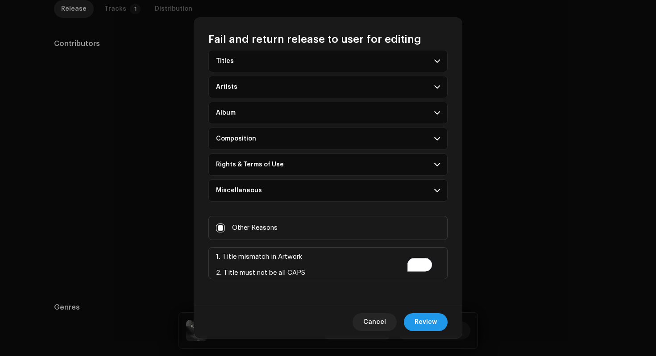
click at [418, 321] on span "Review" at bounding box center [426, 322] width 22 height 18
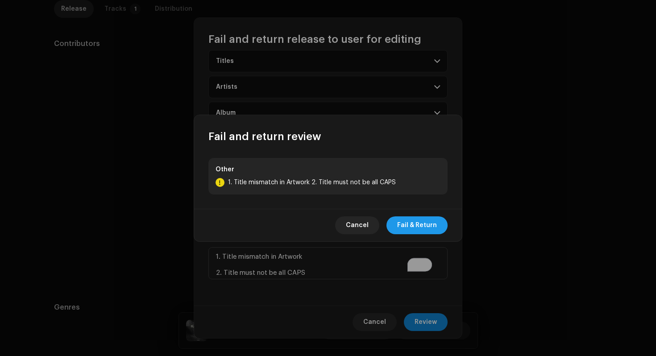
click at [426, 228] on span "Fail & Return" at bounding box center [417, 226] width 40 height 18
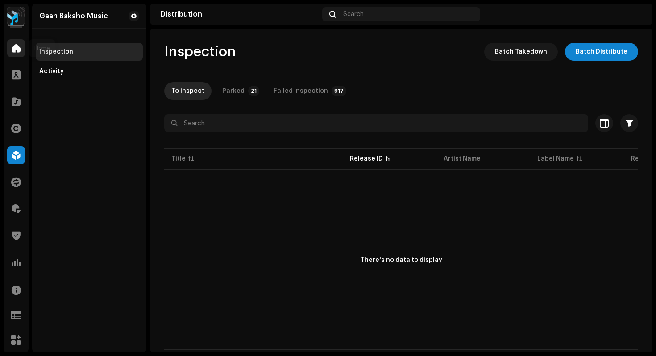
click at [17, 47] on span at bounding box center [16, 48] width 9 height 7
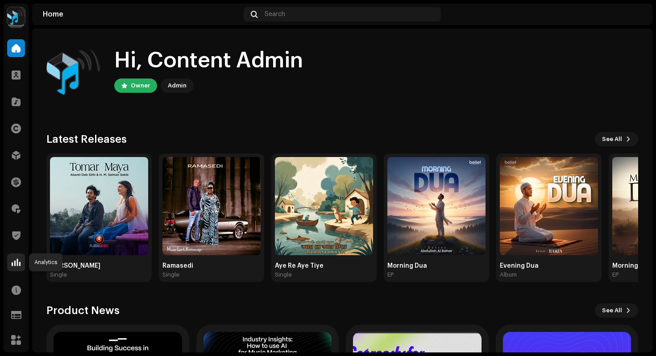
click at [13, 263] on span at bounding box center [16, 262] width 9 height 7
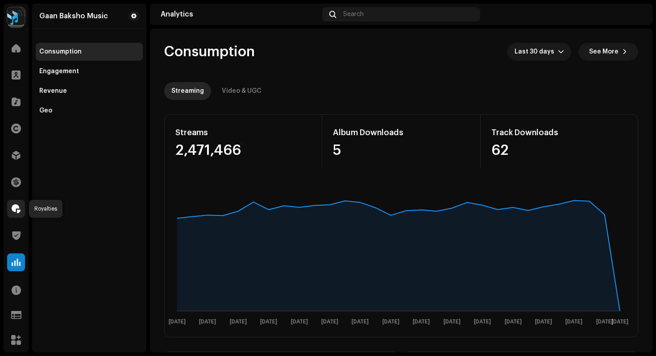
click at [17, 209] on span at bounding box center [16, 208] width 9 height 7
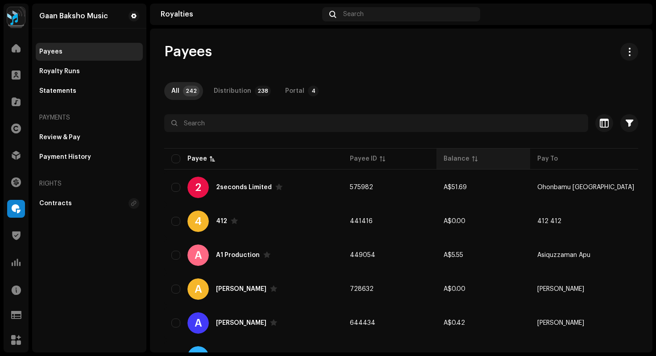
click at [472, 157] on p-sorticon at bounding box center [474, 158] width 5 height 5
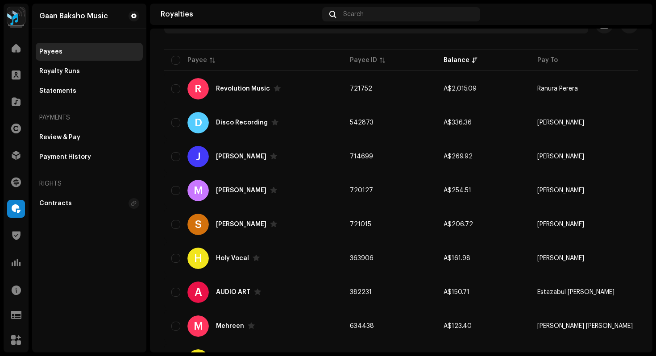
scroll to position [103, 0]
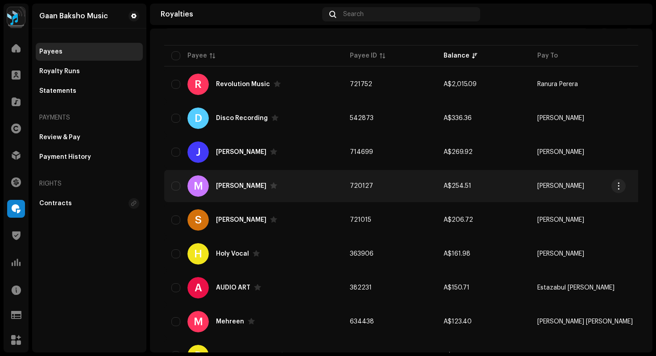
copy span "254.51"
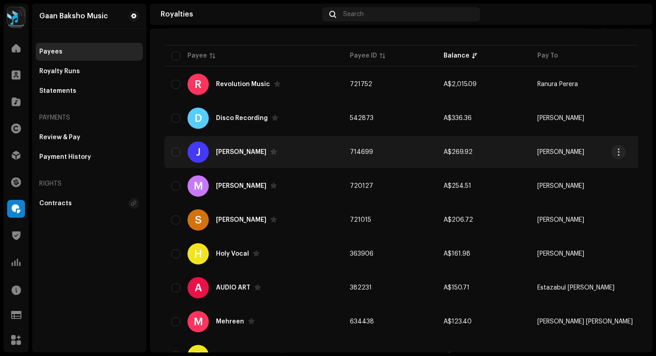
drag, startPoint x: 475, startPoint y: 185, endPoint x: 453, endPoint y: 141, distance: 48.9
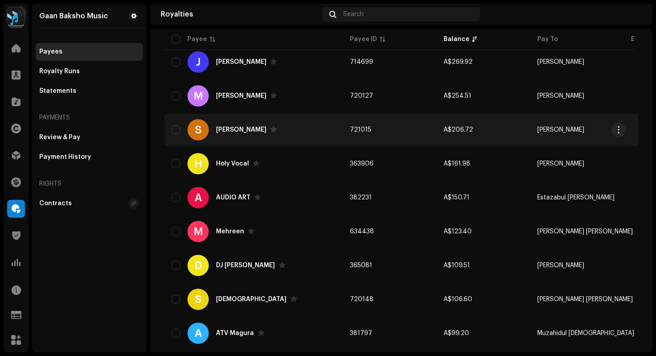
scroll to position [223, 0]
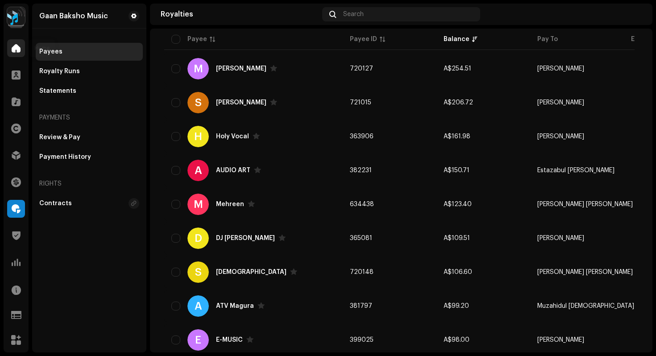
click at [19, 45] on span at bounding box center [16, 48] width 9 height 7
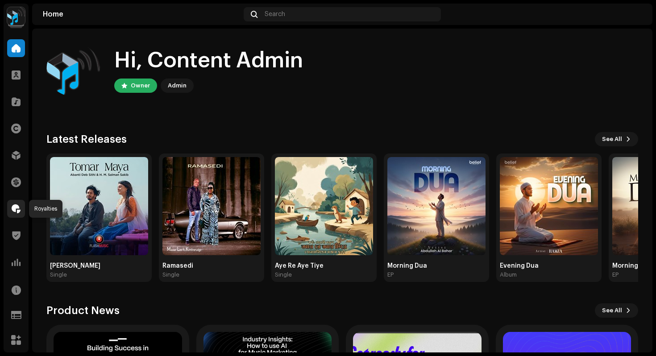
click at [17, 209] on span at bounding box center [16, 208] width 9 height 7
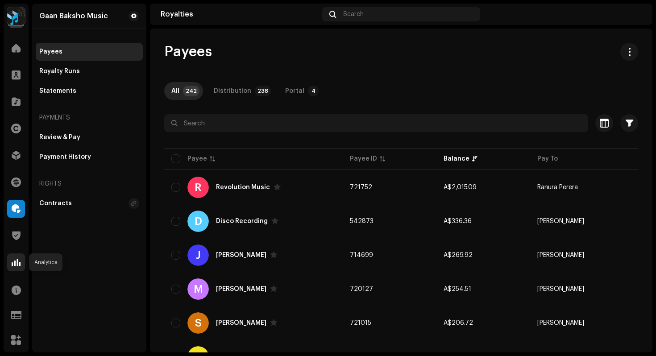
click at [19, 263] on span at bounding box center [16, 262] width 9 height 7
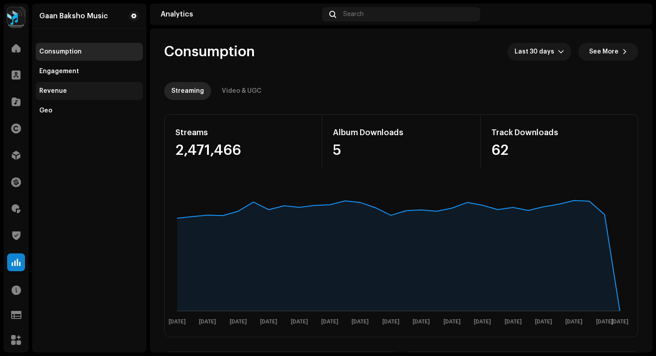
click at [63, 92] on div "Revenue" at bounding box center [53, 91] width 28 height 7
click at [68, 69] on div "Engagement" at bounding box center [59, 71] width 40 height 7
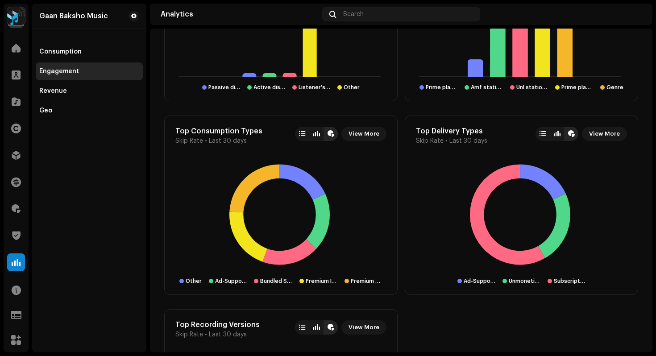
scroll to position [1162, 0]
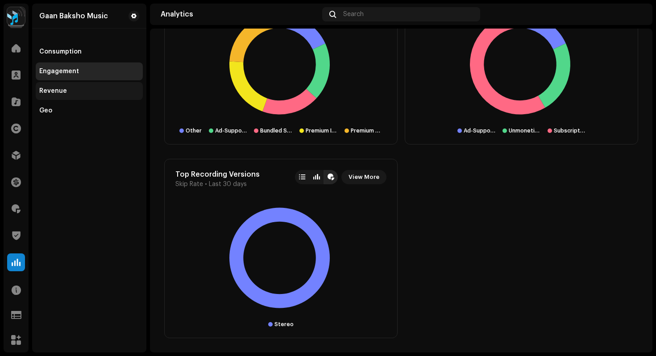
click at [55, 90] on div "Revenue" at bounding box center [53, 91] width 28 height 7
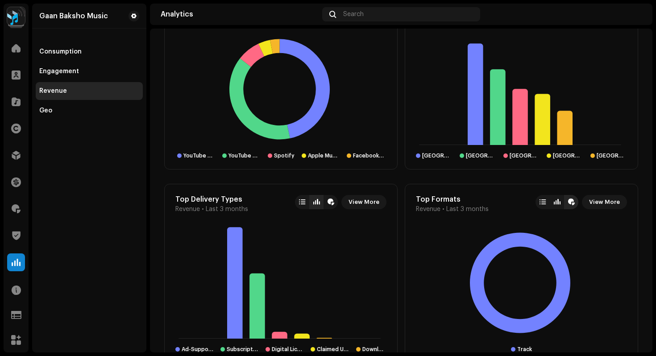
scroll to position [964, 0]
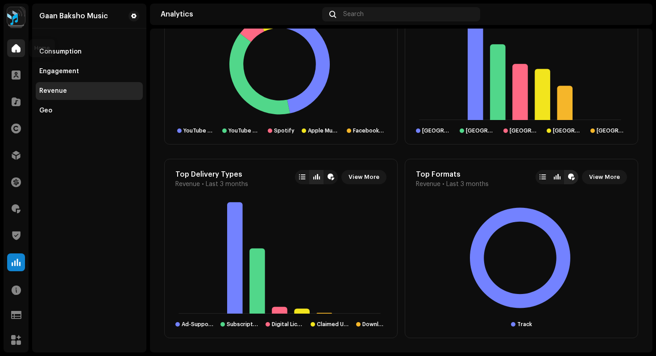
click at [15, 49] on span at bounding box center [16, 48] width 9 height 7
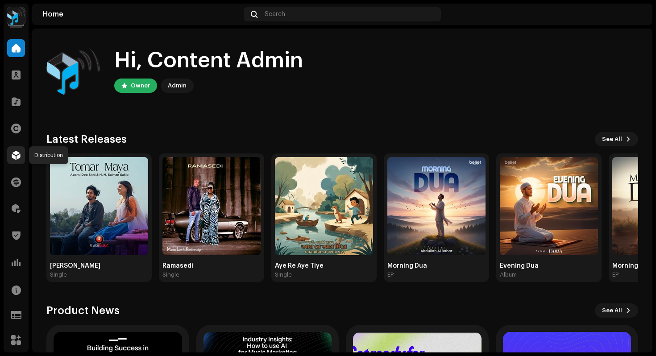
click at [12, 158] on span at bounding box center [16, 155] width 9 height 7
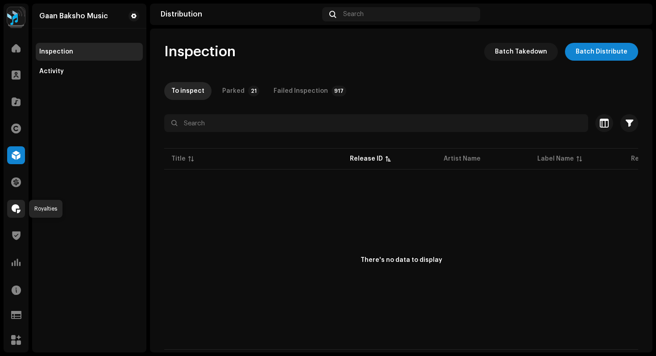
click at [16, 214] on div at bounding box center [16, 209] width 18 height 18
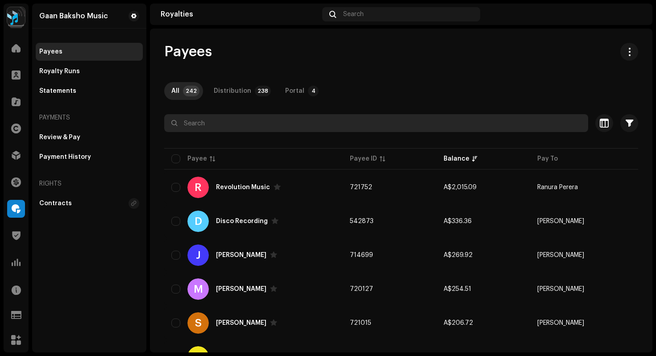
click at [196, 124] on input "text" at bounding box center [376, 123] width 424 height 18
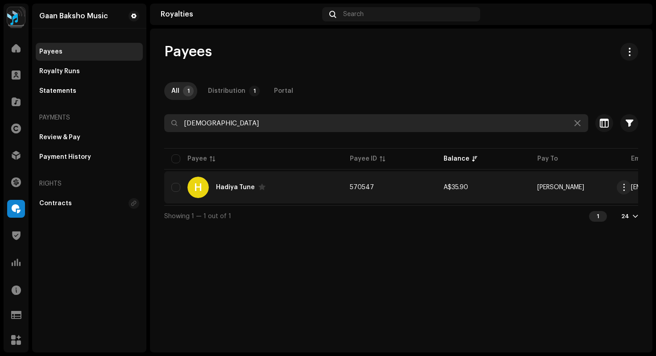
type input "[DEMOGRAPHIC_DATA]"
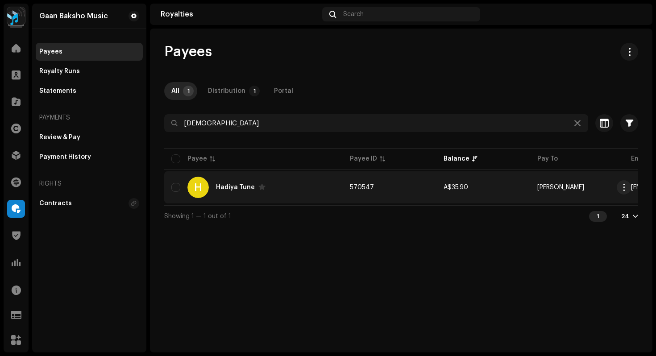
click at [300, 187] on div "H Hadiya Tune" at bounding box center [253, 187] width 164 height 21
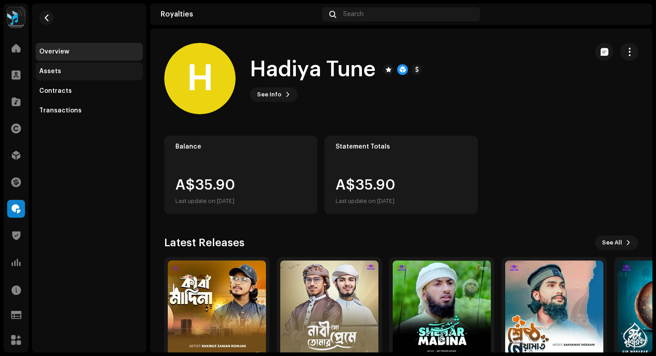
click at [51, 72] on div "Assets" at bounding box center [50, 71] width 22 height 7
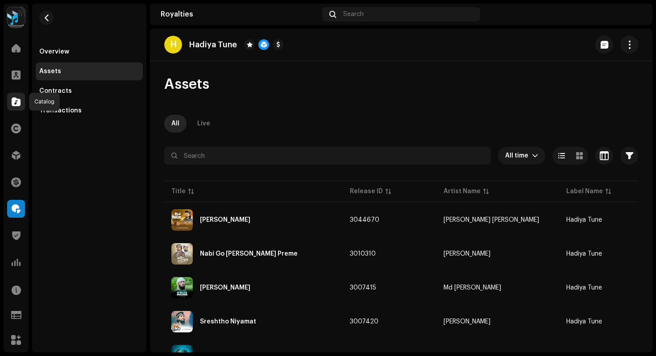
click at [20, 104] on span at bounding box center [16, 101] width 9 height 7
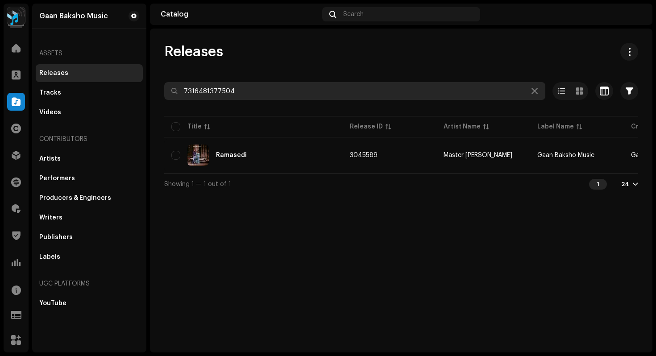
drag, startPoint x: 244, startPoint y: 95, endPoint x: 92, endPoint y: 48, distance: 158.6
click at [92, 48] on div "Gaan Baksho Music Home Clients Catalog Rights Distribution Finance Royalties Tr…" at bounding box center [328, 178] width 656 height 356
paste input "7316479226173"
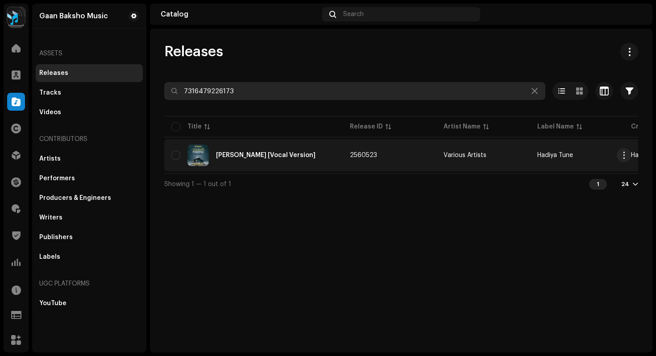
type input "7316479226173"
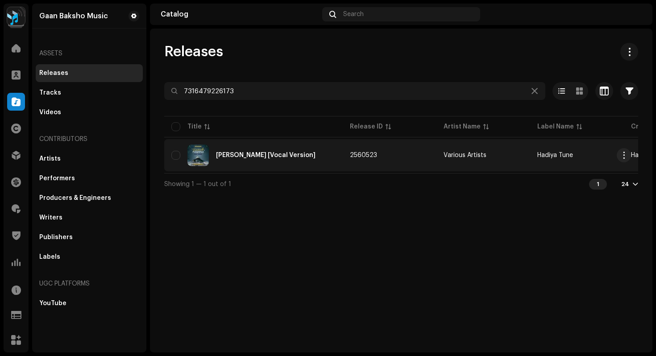
click at [256, 159] on div "[PERSON_NAME] [Vocal Version]" at bounding box center [253, 155] width 164 height 21
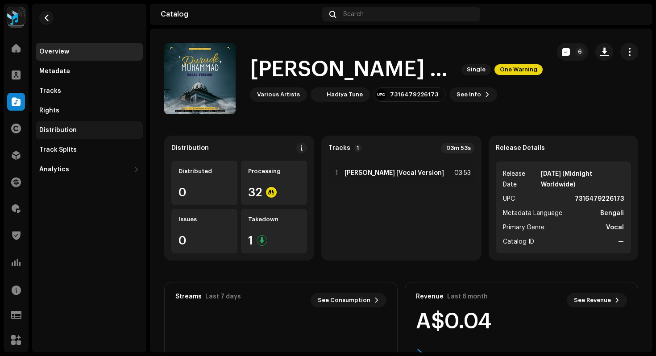
click at [74, 133] on div "Distribution" at bounding box center [58, 130] width 38 height 7
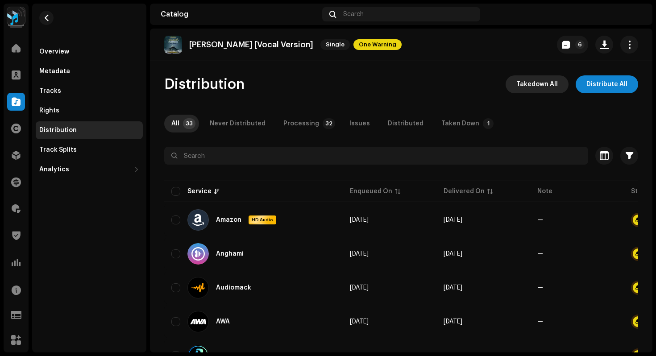
click at [546, 79] on span "Takedown All" at bounding box center [538, 84] width 42 height 18
click at [490, 144] on div "Not Eligible For Takedown The takedown cannot proceed because some of the relea…" at bounding box center [328, 178] width 656 height 356
click at [17, 154] on span at bounding box center [16, 155] width 9 height 7
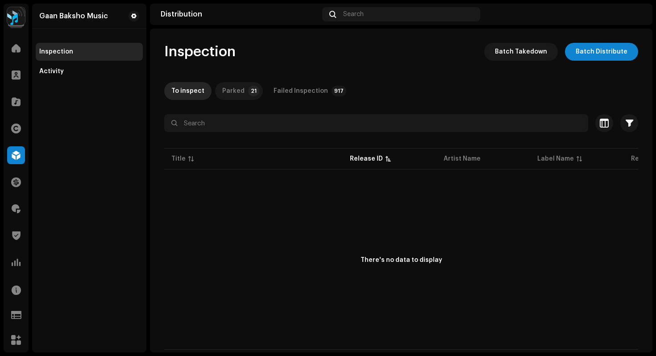
click at [241, 90] on p-tab "Parked 21" at bounding box center [239, 91] width 48 height 18
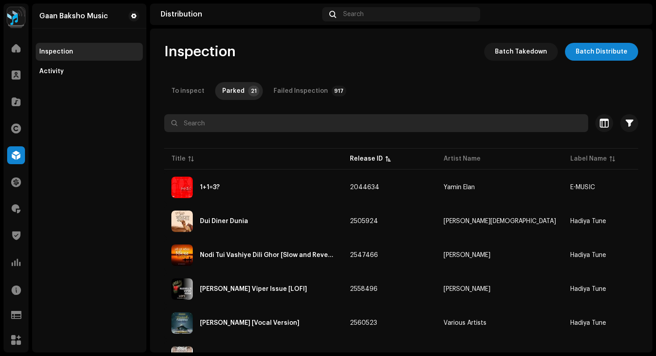
click at [241, 121] on input "text" at bounding box center [376, 123] width 424 height 18
paste input "7316479226173"
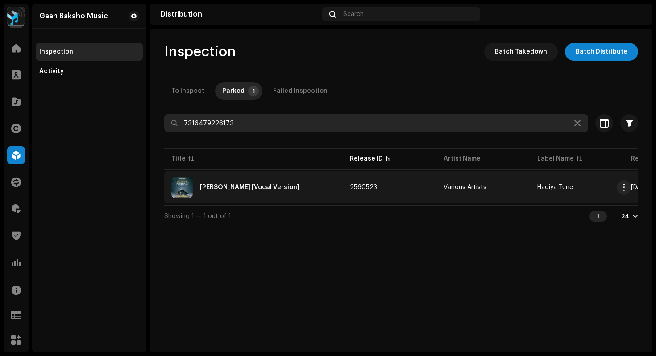
type input "7316479226173"
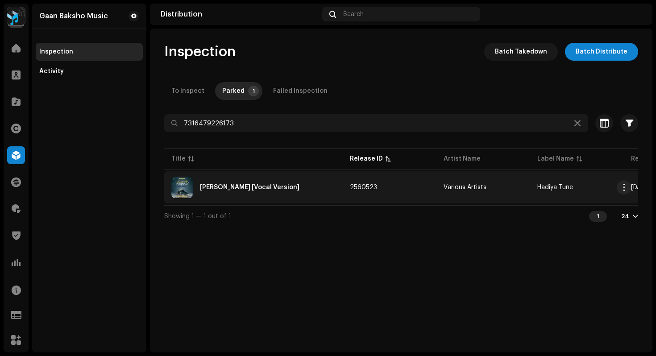
click at [220, 189] on div "Durude Muhammad [Vocal Version]" at bounding box center [250, 187] width 100 height 6
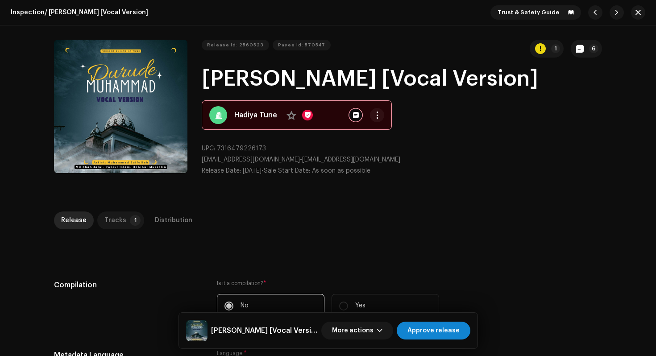
click at [113, 222] on div "Tracks" at bounding box center [115, 221] width 22 height 18
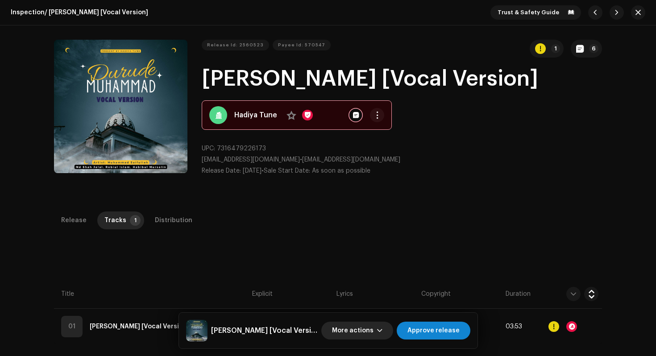
click at [390, 327] on button "More actions" at bounding box center [357, 331] width 72 height 18
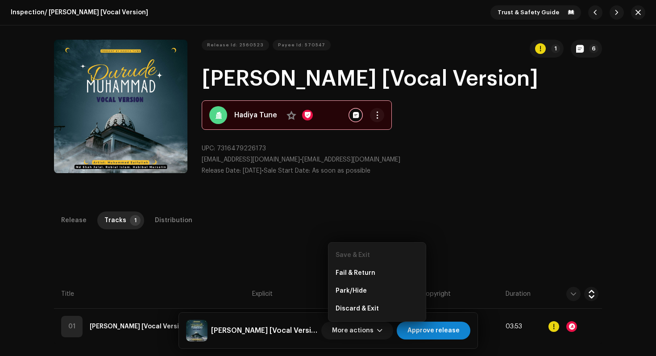
click at [459, 232] on div "Release Tracks 1 Distribution" at bounding box center [328, 224] width 548 height 25
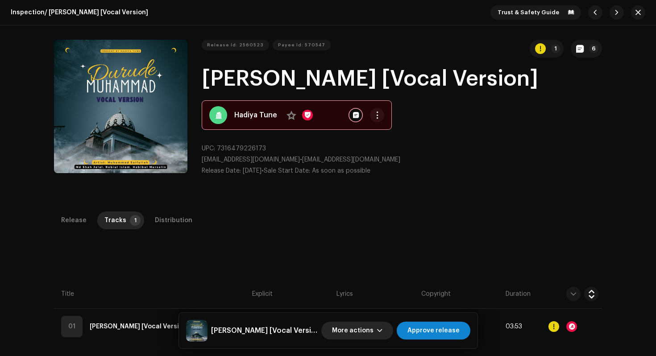
click at [374, 327] on span "More actions" at bounding box center [353, 331] width 42 height 18
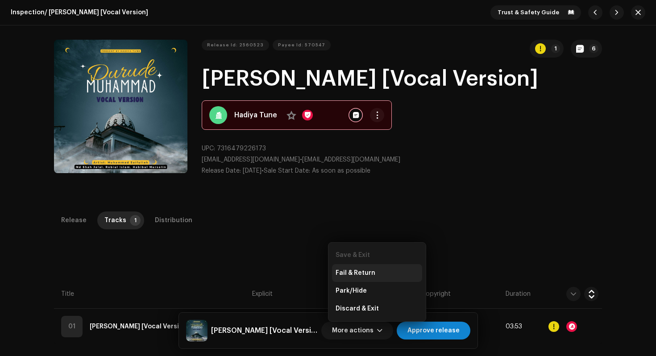
click at [374, 274] on div "Fail & Return" at bounding box center [377, 273] width 83 height 7
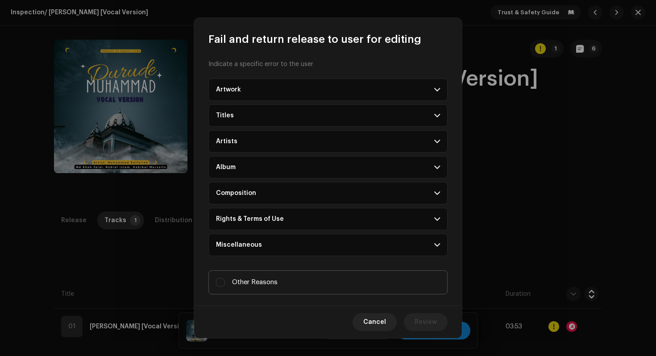
click at [264, 282] on span "Other Reasons" at bounding box center [255, 283] width 46 height 10
click at [225, 282] on input "Other Reasons" at bounding box center [220, 282] width 9 height 9
checkbox input "true"
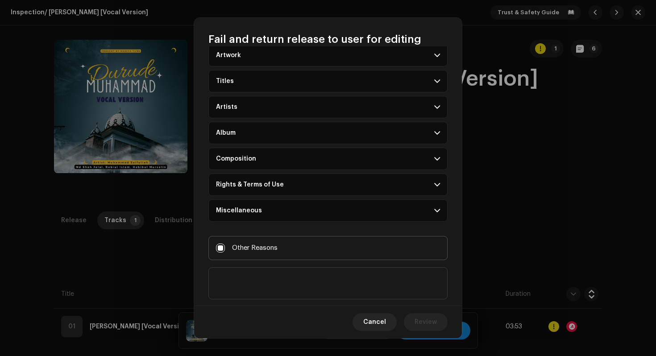
scroll to position [48, 0]
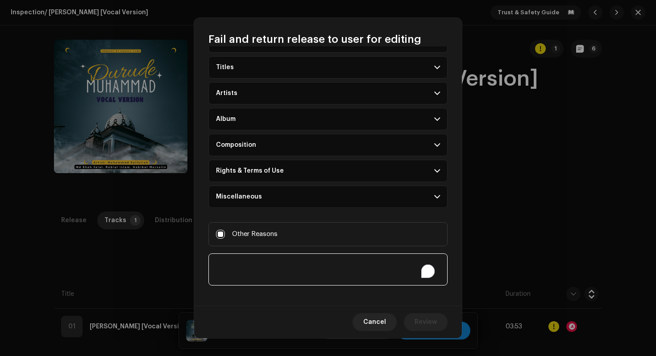
click at [264, 279] on textarea "To enrich screen reader interactions, please activate Accessibility in Grammarl…" at bounding box center [328, 270] width 239 height 32
click at [219, 264] on textarea "To enrich screen reader interactions, please activate Accessibility in Grammarl…" at bounding box center [328, 270] width 239 height 32
drag, startPoint x: 401, startPoint y: 267, endPoint x: 114, endPoint y: 199, distance: 294.8
click at [114, 199] on div "Fail and return release to user for editing Indicate a specific error to the us…" at bounding box center [328, 178] width 656 height 356
type textarea "Takedown requested and cannot be redelivered in future"
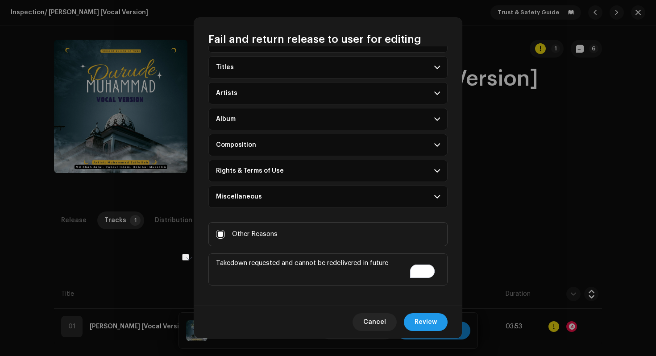
click at [433, 324] on span "Review" at bounding box center [426, 322] width 22 height 18
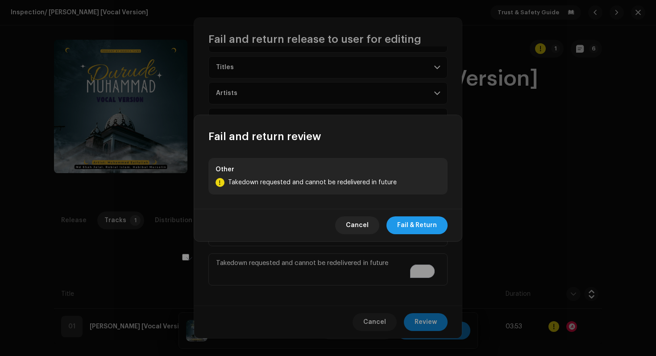
click at [434, 231] on span "Fail & Return" at bounding box center [417, 226] width 40 height 18
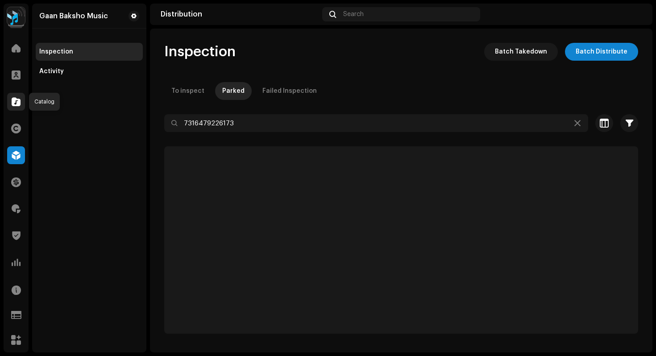
click at [18, 104] on span at bounding box center [16, 101] width 9 height 7
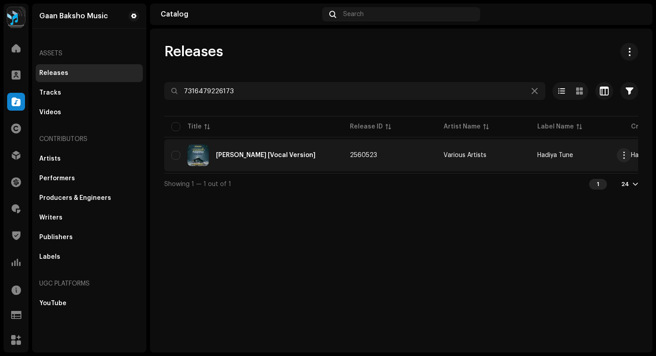
click at [290, 158] on div "Durude Muhammad [Vocal Version]" at bounding box center [266, 155] width 100 height 6
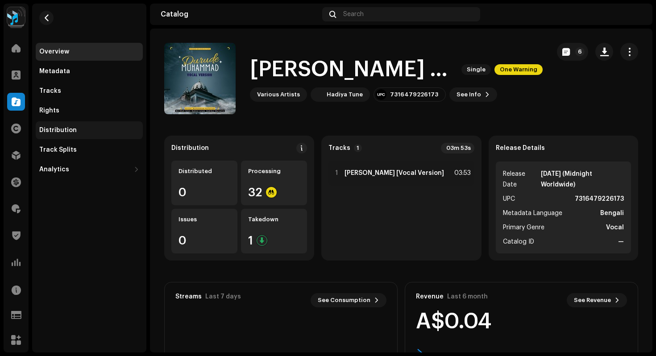
click at [56, 129] on div "Distribution" at bounding box center [58, 130] width 38 height 7
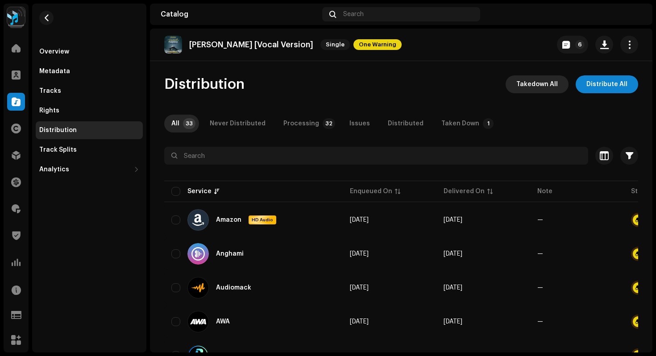
click at [527, 82] on span "Takedown All" at bounding box center [538, 84] width 42 height 18
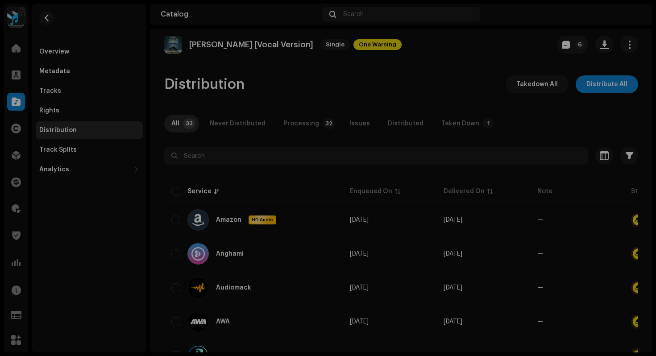
click at [517, 151] on div "Not Eligible For Takedown The takedown cannot proceed because some of the relea…" at bounding box center [328, 178] width 656 height 356
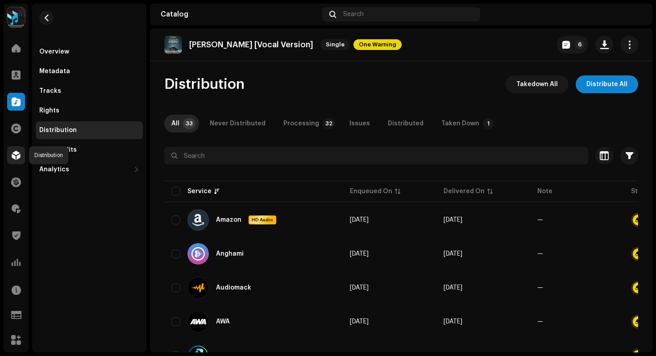
click at [17, 156] on span at bounding box center [16, 155] width 9 height 7
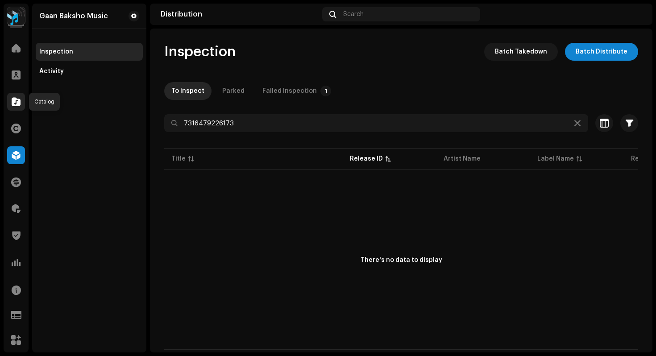
click at [17, 101] on span at bounding box center [16, 101] width 9 height 7
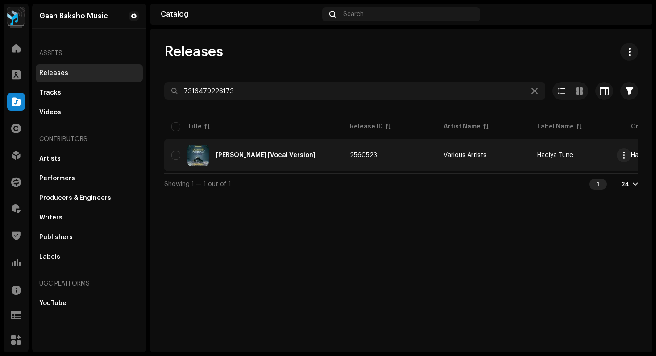
click at [273, 149] on div "Durude Muhammad [Vocal Version]" at bounding box center [253, 155] width 164 height 21
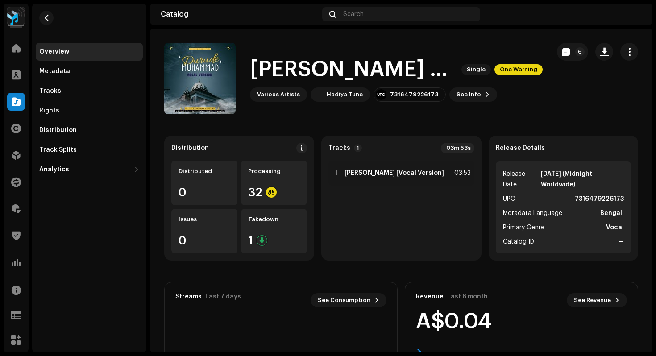
click at [505, 76] on div "Durude Muhammad [Vocal Version] Single One Warning" at bounding box center [396, 69] width 293 height 29
click at [505, 75] on div "Durude Muhammad [Vocal Version] Single One Warning" at bounding box center [396, 69] width 293 height 29
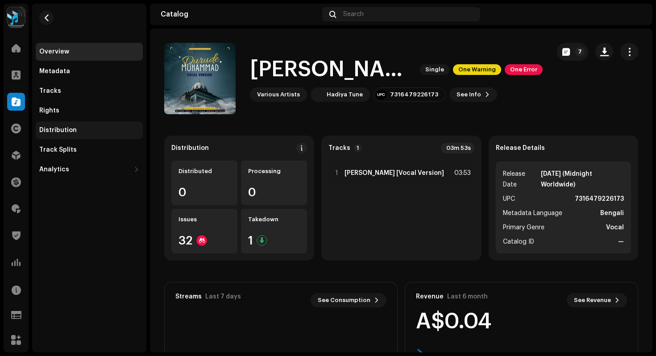
click at [66, 133] on div "Distribution" at bounding box center [58, 130] width 38 height 7
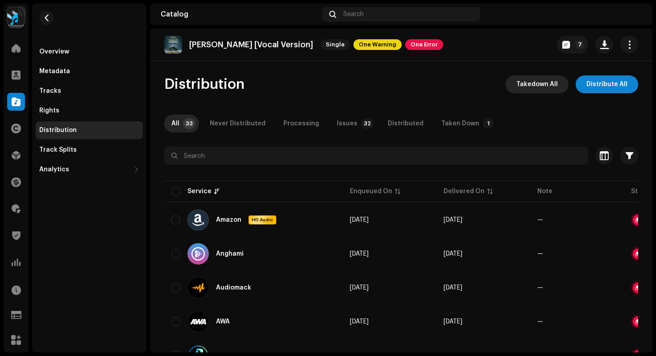
click at [539, 82] on span "Takedown All" at bounding box center [538, 84] width 42 height 18
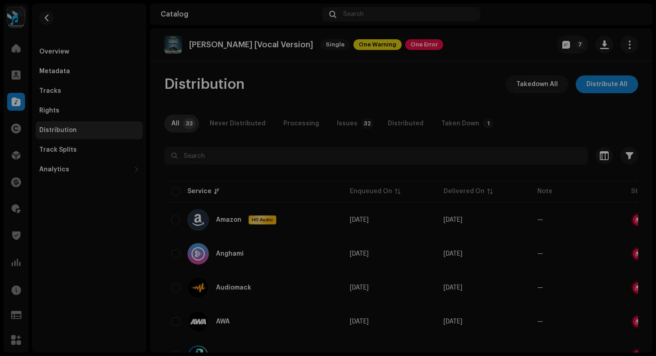
click at [530, 156] on div "Not Eligible For Takedown The selected services are not eligible for takedown o…" at bounding box center [328, 178] width 656 height 356
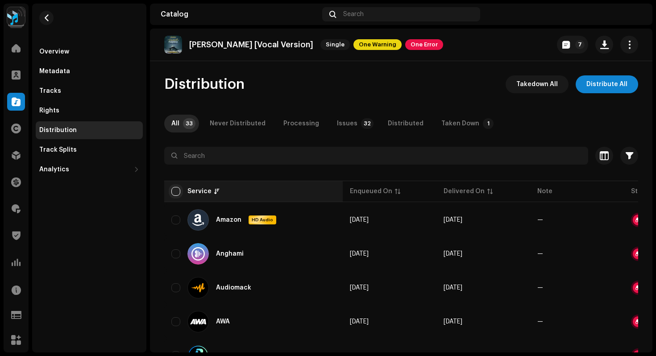
click at [178, 189] on input "checkbox" at bounding box center [175, 191] width 9 height 9
checkbox input "true"
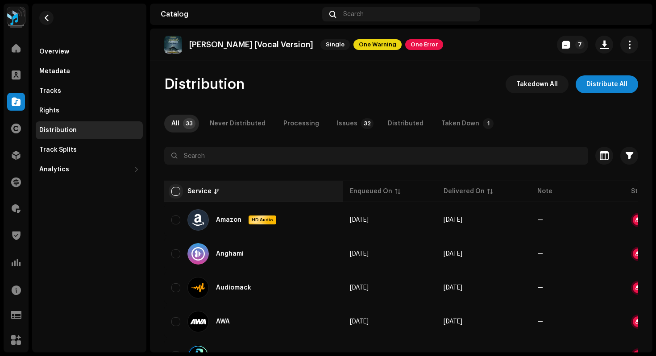
checkbox input "true"
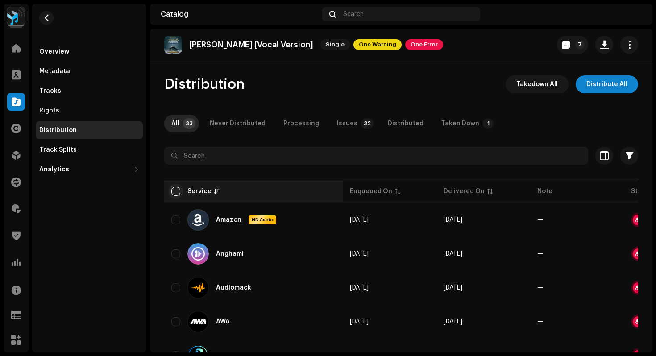
checkbox input "true"
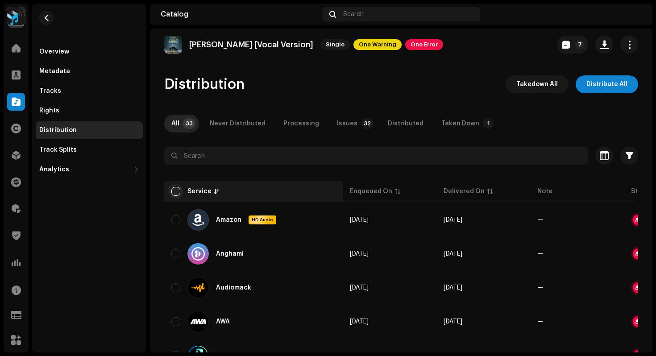
checkbox input "true"
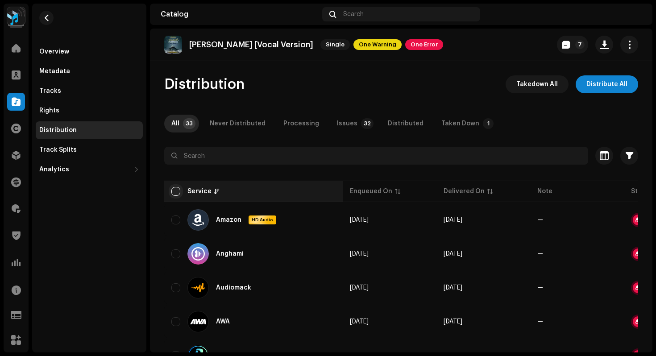
checkbox input "true"
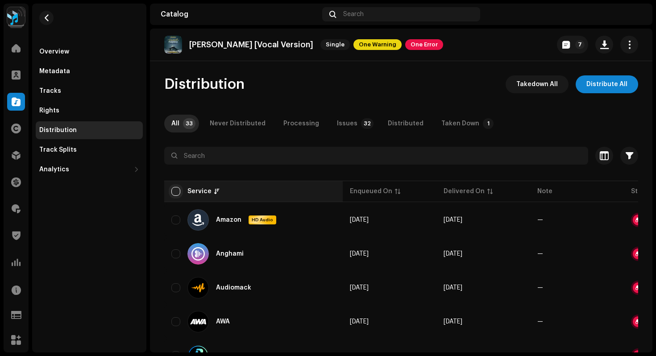
checkbox input "true"
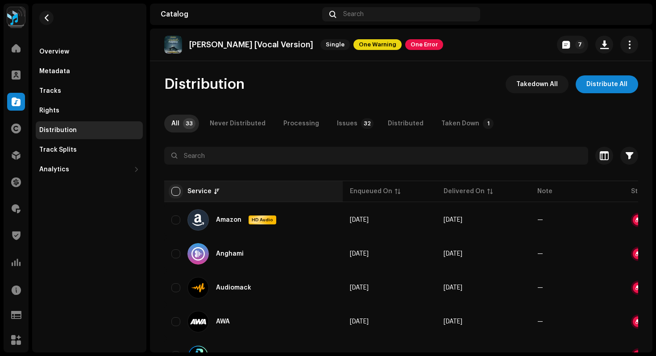
checkbox input "true"
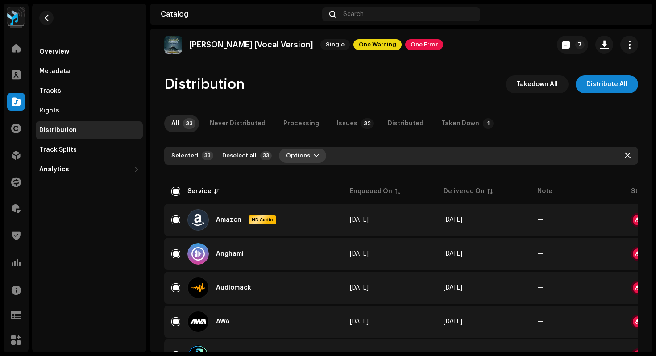
click at [291, 158] on span "Options" at bounding box center [298, 156] width 24 height 18
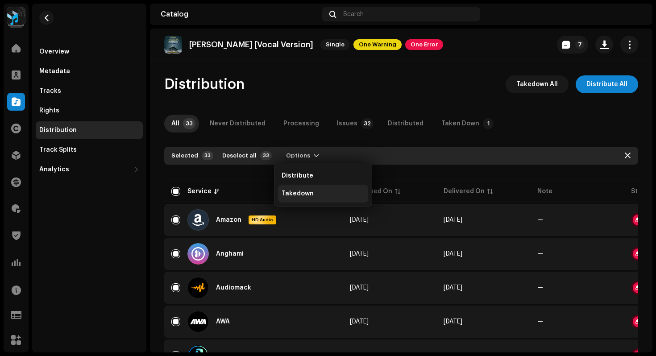
click at [301, 196] on span "Takedown" at bounding box center [298, 193] width 32 height 7
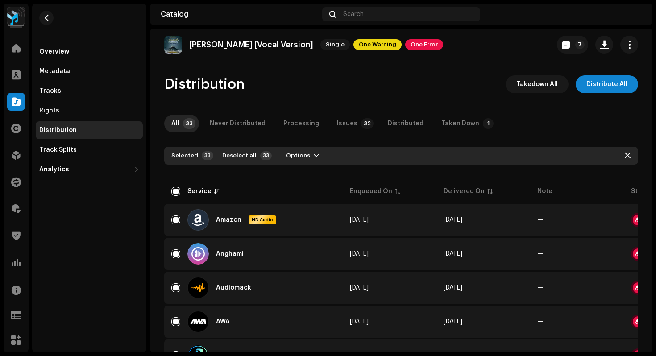
click at [495, 234] on div "Not Eligible For Takedown The selected services are not eligible for takedown o…" at bounding box center [328, 178] width 656 height 356
click at [48, 20] on span "button" at bounding box center [46, 17] width 7 height 7
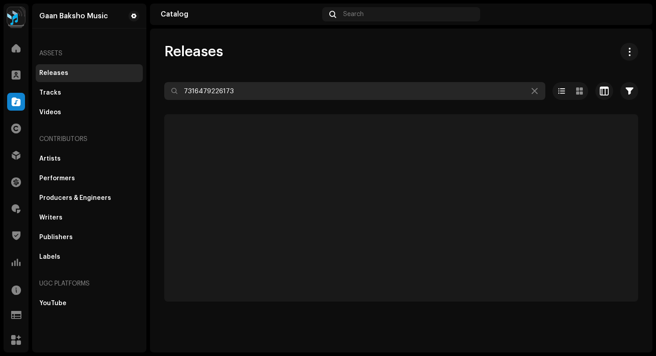
drag, startPoint x: 253, startPoint y: 88, endPoint x: 159, endPoint y: 79, distance: 94.3
click at [169, 79] on div "Releases 7316479226173 Selected 0 Options Filters Distribution status Never Dis…" at bounding box center [401, 172] width 503 height 259
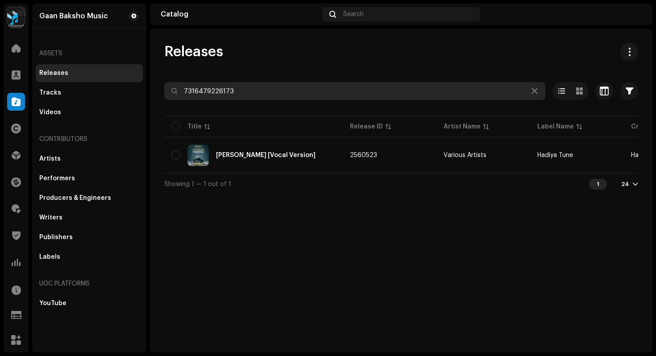
paste input "7316481307266"
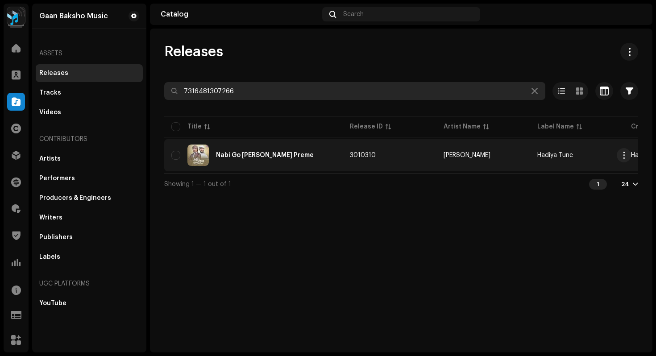
type input "7316481307266"
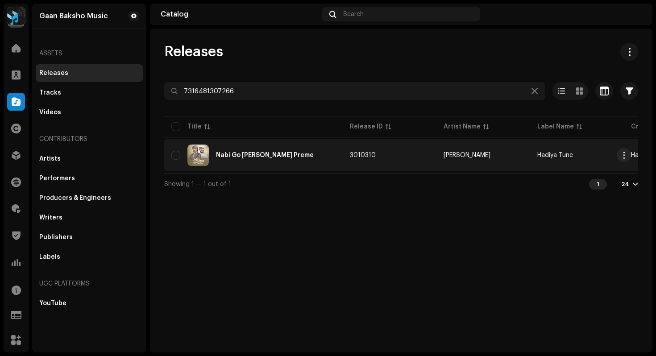
click at [259, 161] on div "Nabi Go [PERSON_NAME] Preme" at bounding box center [253, 155] width 164 height 21
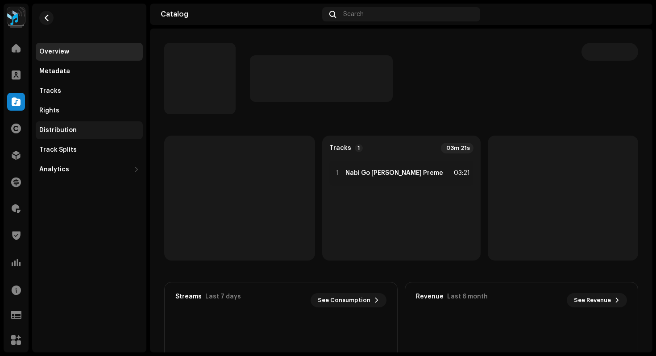
click at [70, 132] on div "Distribution" at bounding box center [58, 130] width 38 height 7
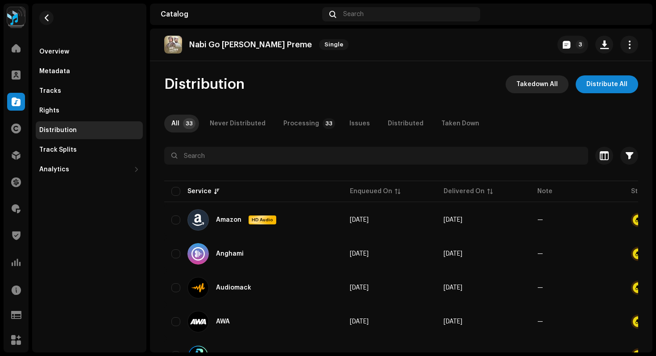
click at [551, 87] on span "Takedown All" at bounding box center [538, 84] width 42 height 18
click at [489, 140] on div "Not Eligible For Takedown The takedown cannot proceed because some of the relea…" at bounding box center [328, 178] width 656 height 356
click at [18, 157] on span at bounding box center [16, 155] width 9 height 7
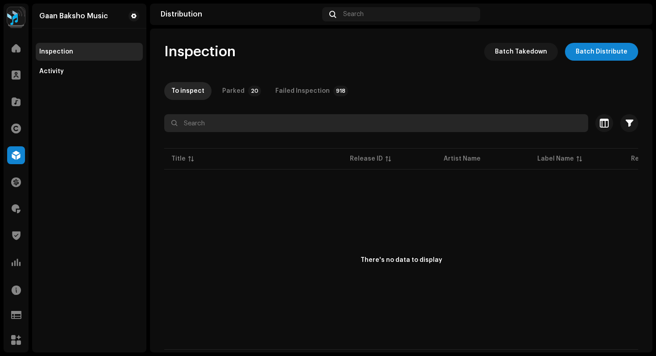
click at [271, 130] on input "text" at bounding box center [376, 123] width 424 height 18
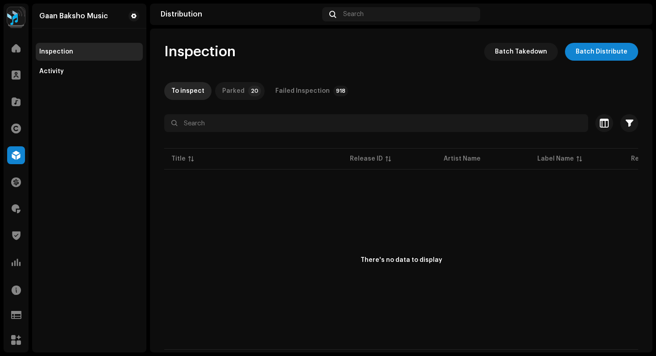
click at [230, 92] on div "Parked" at bounding box center [233, 91] width 22 height 18
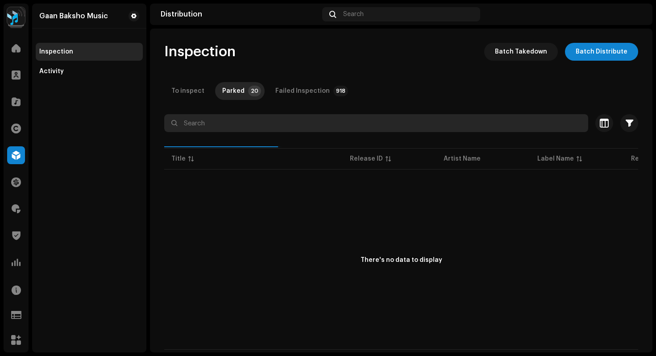
click at [229, 125] on input "text" at bounding box center [376, 123] width 424 height 18
paste input "7316481307266"
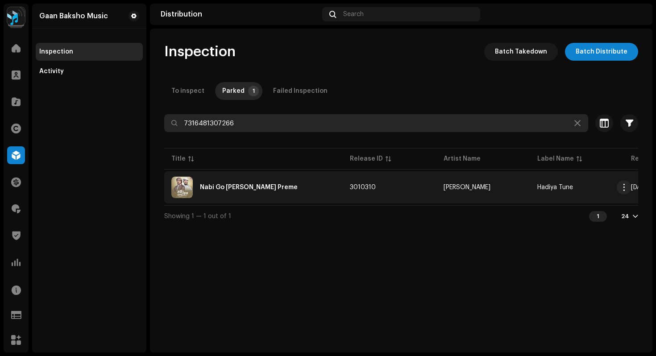
type input "7316481307266"
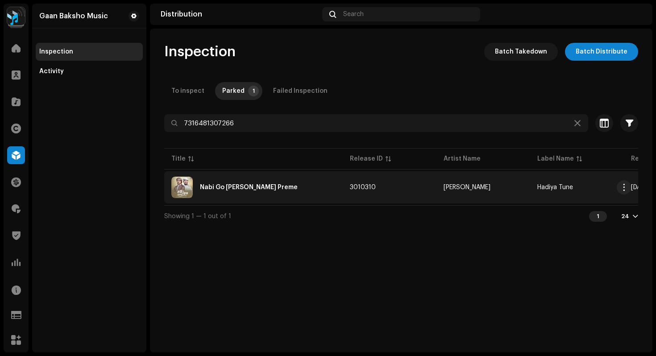
click at [240, 188] on div "Nabi Go Tomar Preme" at bounding box center [249, 187] width 98 height 6
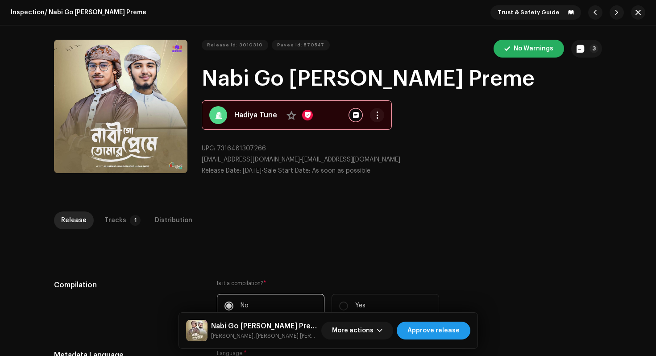
click at [448, 333] on span "Approve release" at bounding box center [434, 331] width 52 height 18
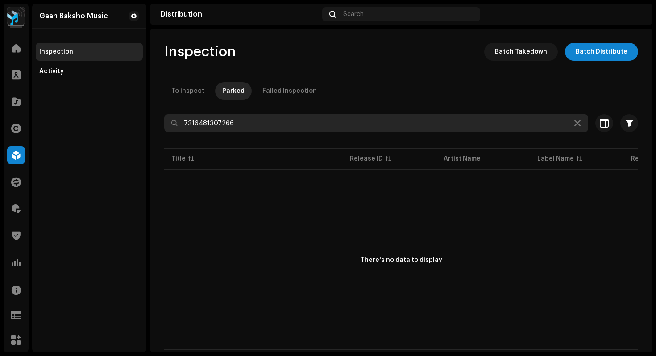
drag, startPoint x: 251, startPoint y: 126, endPoint x: 129, endPoint y: 120, distance: 121.6
click at [132, 120] on div "Gaan Baksho Music Home Clients Catalog Rights Distribution Finance Royalties Tr…" at bounding box center [328, 178] width 656 height 356
paste input "7316481252672"
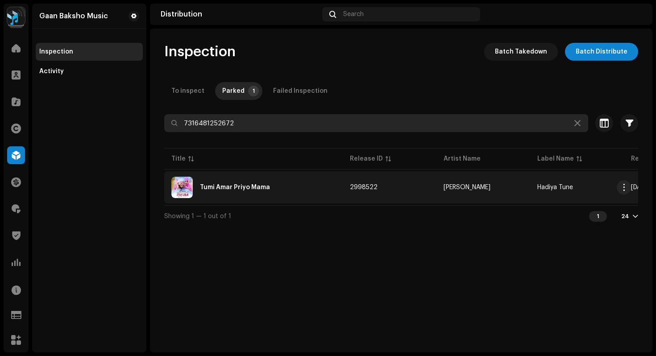
type input "7316481252672"
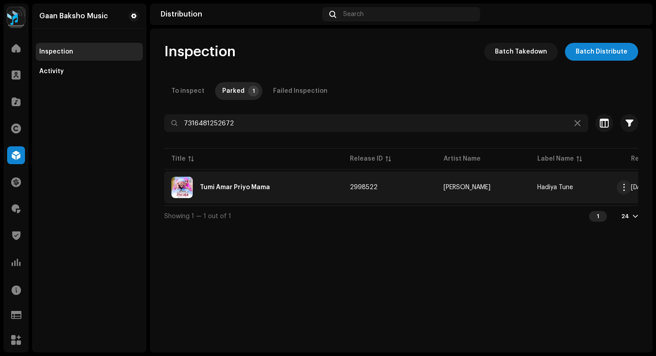
click at [241, 198] on td "Tumi Amar Priyo Mama" at bounding box center [253, 187] width 179 height 32
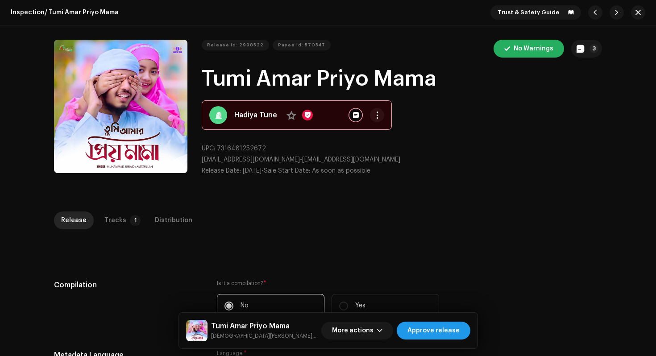
click at [439, 330] on span "Approve release" at bounding box center [434, 331] width 52 height 18
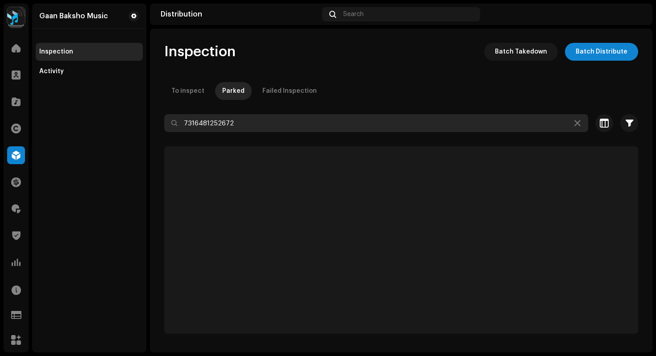
drag, startPoint x: 250, startPoint y: 126, endPoint x: 151, endPoint y: 107, distance: 101.0
click at [171, 110] on div "Inspection Batch Takedown Batch Distribute To inspect Parked Failed Inspection …" at bounding box center [401, 188] width 503 height 291
paste input "7316479209671"
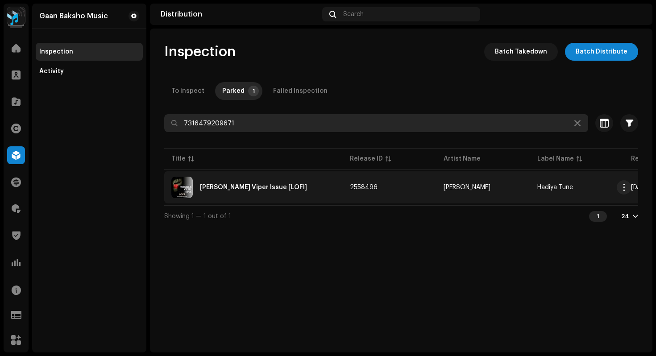
type input "7316479209671"
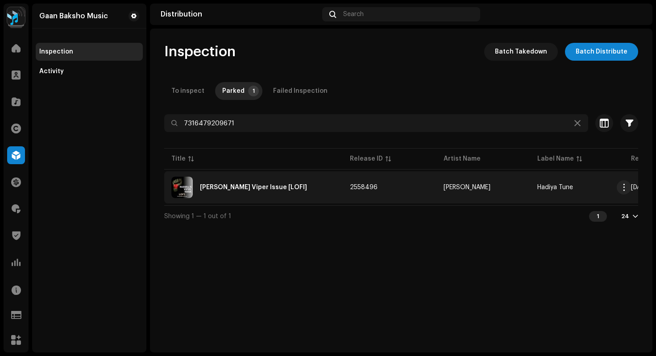
click at [226, 194] on div "Russell's Viper Issue [LOFI]" at bounding box center [253, 187] width 164 height 21
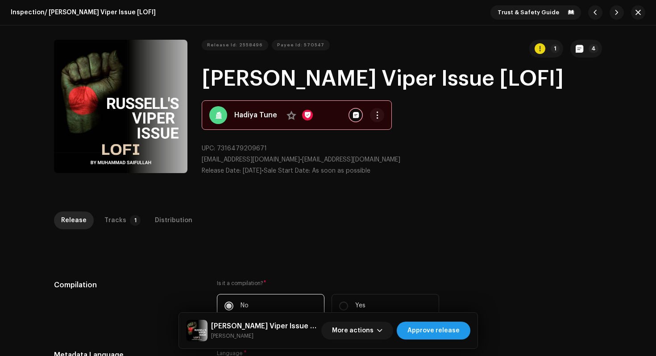
click at [442, 338] on span "Approve release" at bounding box center [434, 331] width 52 height 18
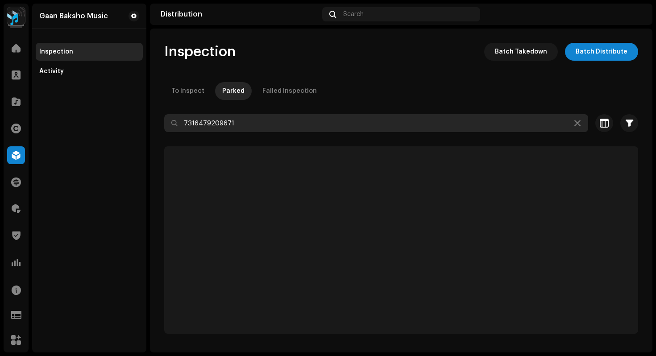
drag, startPoint x: 248, startPoint y: 122, endPoint x: 114, endPoint y: 108, distance: 135.2
click at [114, 108] on div "Gaan Baksho Music Home Clients Catalog Rights Distribution Finance Royalties Tr…" at bounding box center [328, 178] width 656 height 356
paste input "13446"
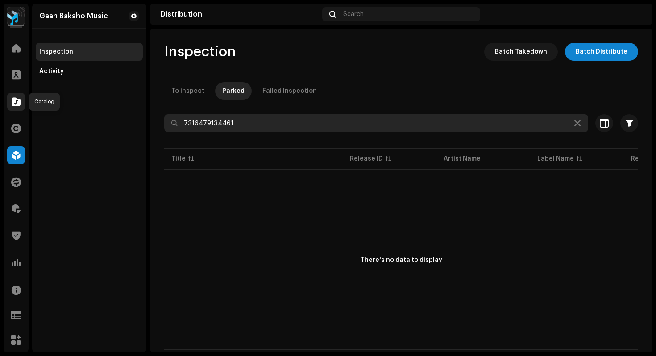
type input "7316479134461"
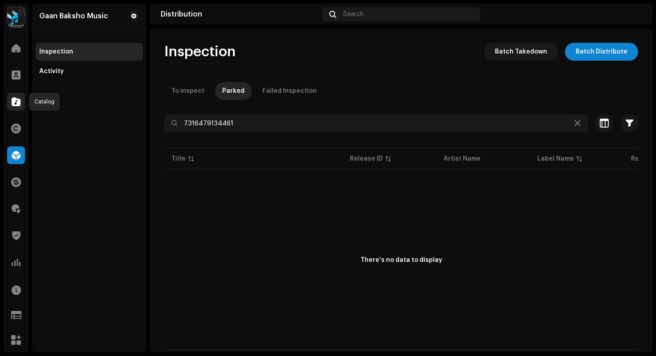
click at [11, 101] on div at bounding box center [16, 102] width 18 height 18
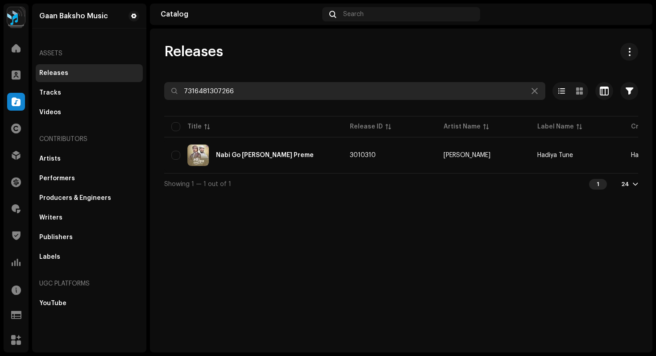
drag, startPoint x: 257, startPoint y: 92, endPoint x: 146, endPoint y: 65, distance: 113.8
click at [154, 67] on div "Releases 7316481307266 Selected 0 Options Filters Distribution status Never Dis…" at bounding box center [401, 119] width 503 height 152
paste input "79134461"
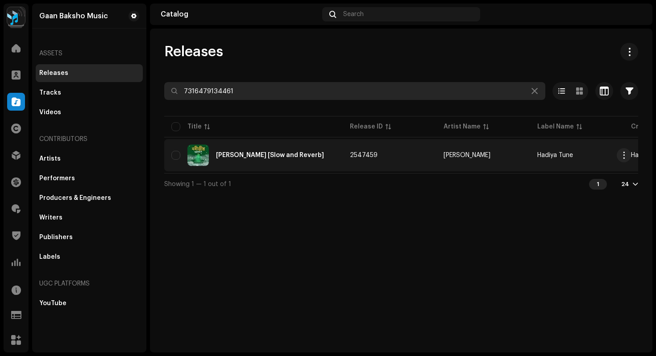
type input "7316479134461"
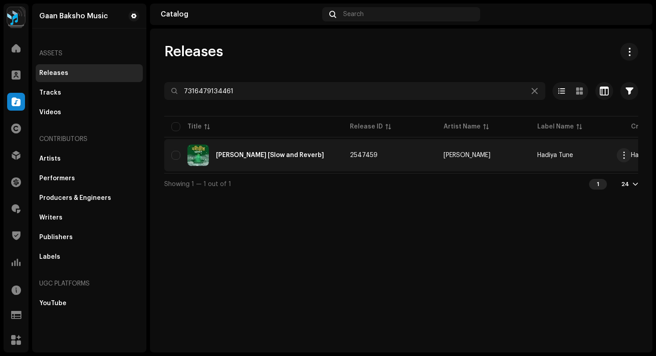
click at [299, 158] on div "Nabijir Agomone [Slow and Reverb]" at bounding box center [270, 155] width 108 height 6
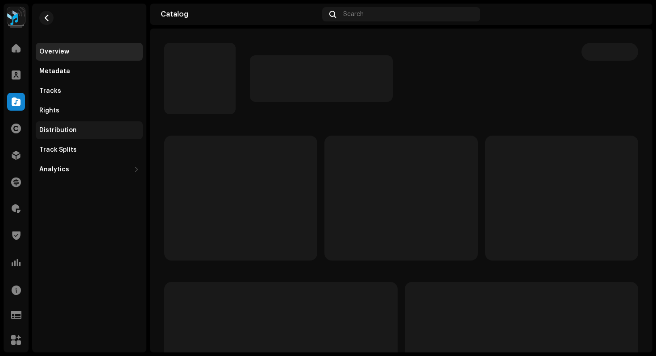
click at [54, 129] on div "Distribution" at bounding box center [58, 130] width 38 height 7
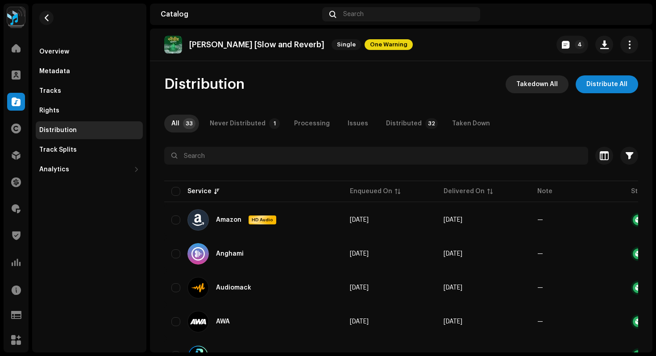
click at [546, 87] on span "Takedown All" at bounding box center [538, 84] width 42 height 18
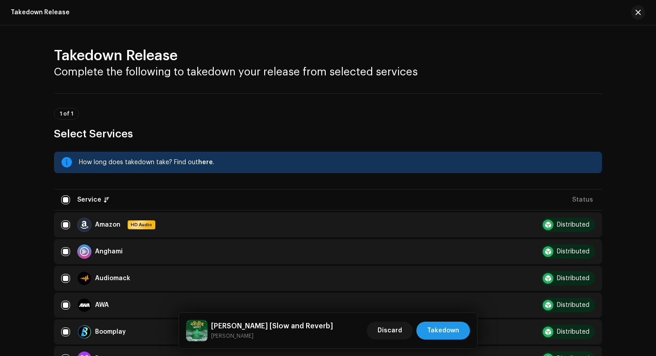
click at [438, 327] on span "Takedown" at bounding box center [443, 331] width 32 height 18
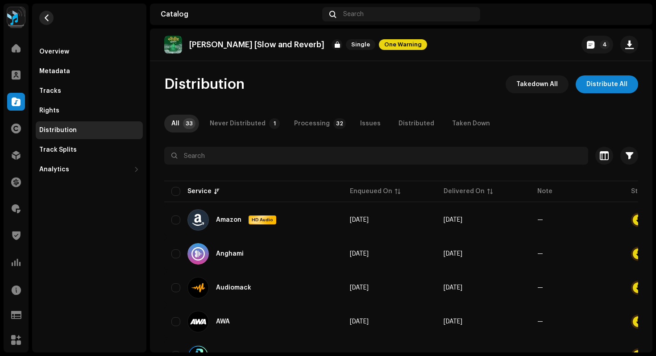
click at [45, 17] on span "button" at bounding box center [46, 17] width 7 height 7
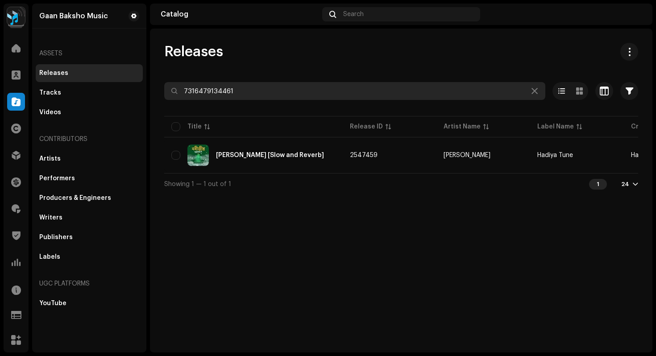
drag, startPoint x: 239, startPoint y: 92, endPoint x: 156, endPoint y: 79, distance: 83.6
click at [165, 81] on div "Releases 7316479134461 Selected 0 Options Filters Distribution status Never Dis…" at bounding box center [401, 119] width 503 height 152
paste input "78"
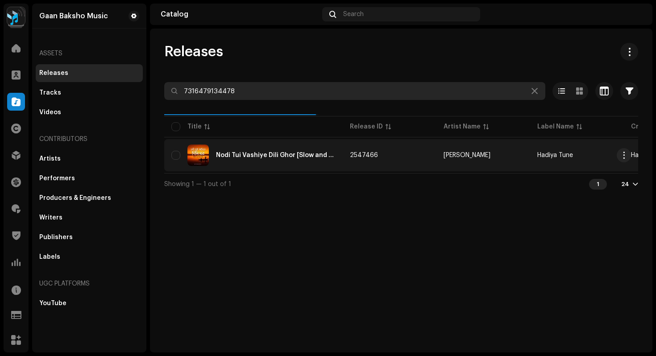
type input "7316479134478"
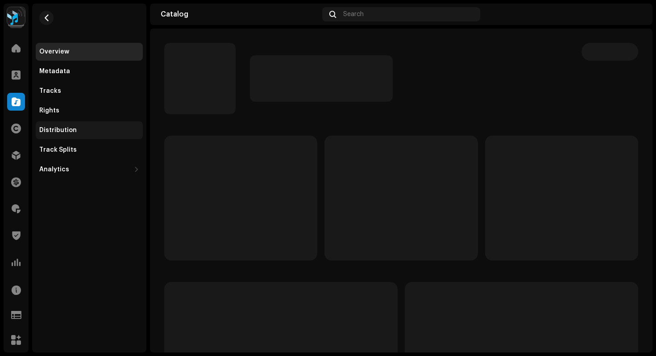
click at [54, 127] on div "Distribution" at bounding box center [58, 130] width 38 height 7
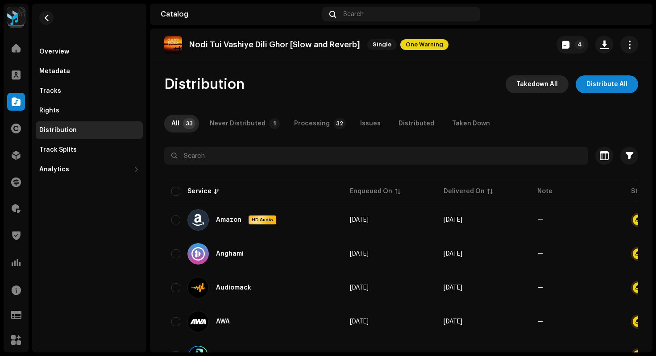
click at [533, 79] on span "Takedown All" at bounding box center [538, 84] width 42 height 18
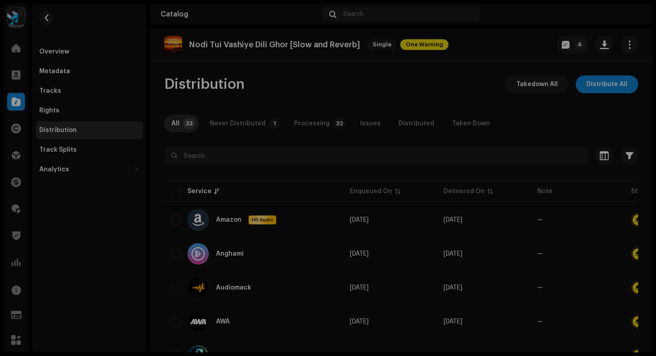
click at [21, 166] on div "Not Eligible For Takedown The takedown cannot proceed because some of the relea…" at bounding box center [328, 178] width 656 height 356
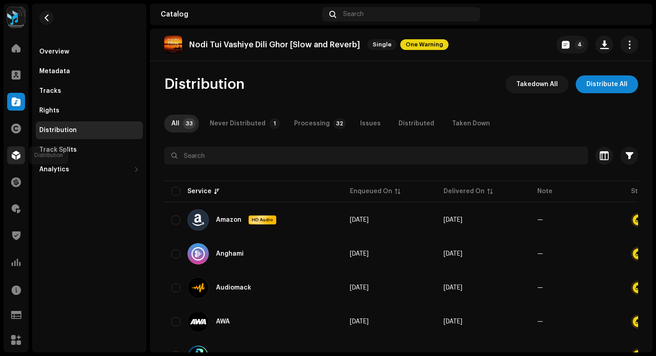
click at [21, 159] on div at bounding box center [16, 155] width 18 height 18
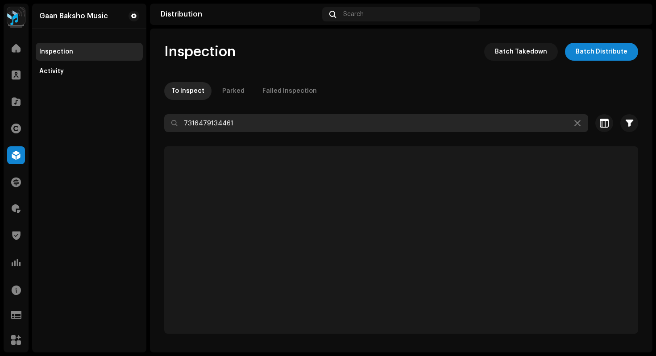
drag, startPoint x: 262, startPoint y: 121, endPoint x: 102, endPoint y: 99, distance: 161.3
click at [105, 99] on div "Gaan Baksho Music Home Clients Catalog Rights Distribution Finance Royalties Tr…" at bounding box center [328, 178] width 656 height 356
paste input "78"
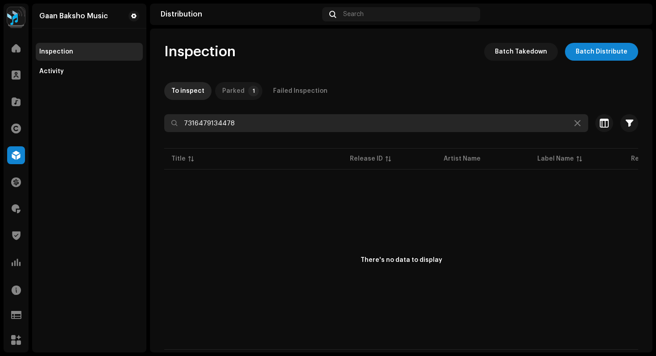
type input "7316479134478"
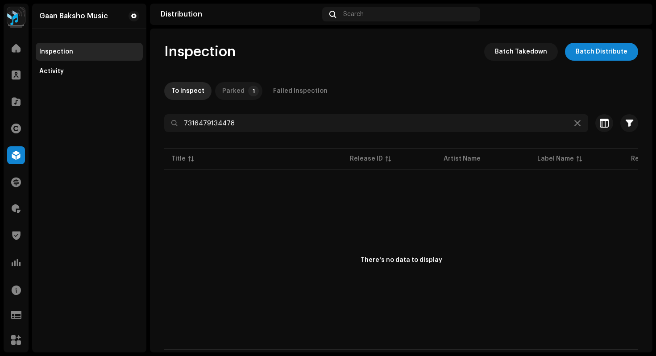
click at [235, 92] on div "Parked" at bounding box center [233, 91] width 22 height 18
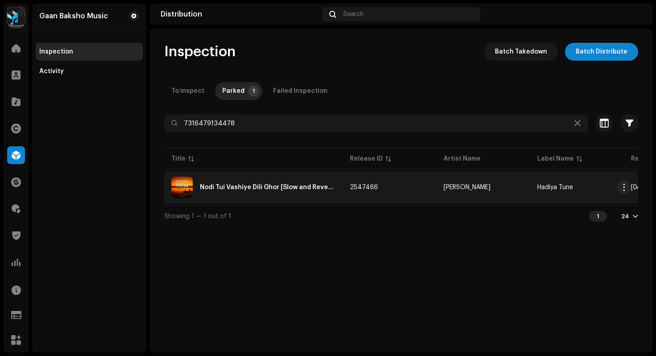
click at [230, 192] on div "Nodi Tui Vashiye Dili Ghor [Slow and Reverb]" at bounding box center [253, 187] width 164 height 21
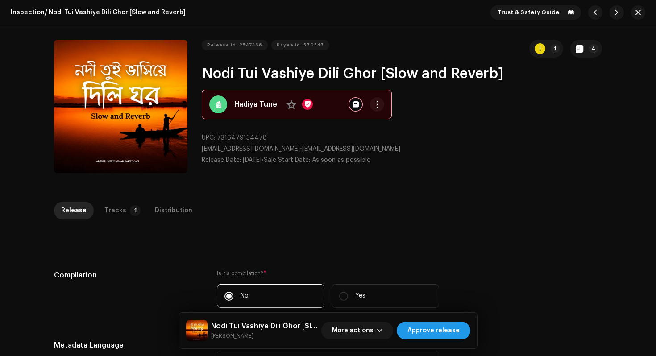
click at [455, 336] on span "Approve release" at bounding box center [434, 331] width 52 height 18
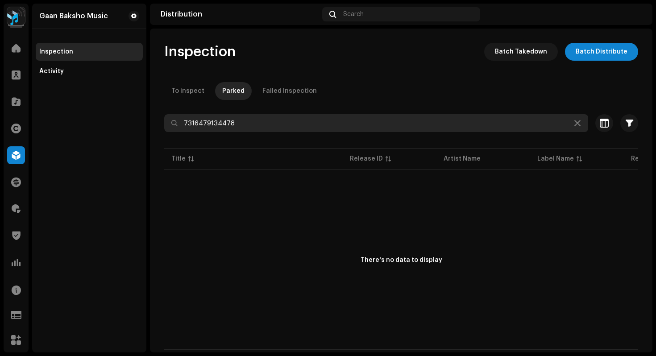
drag, startPoint x: 246, startPoint y: 124, endPoint x: 114, endPoint y: 112, distance: 132.7
click at [114, 112] on div "Gaan Baksho Music Home Clients Catalog Rights Distribution Finance Royalties Tr…" at bounding box center [328, 178] width 656 height 356
paste input "8939722"
type input "7316478939722"
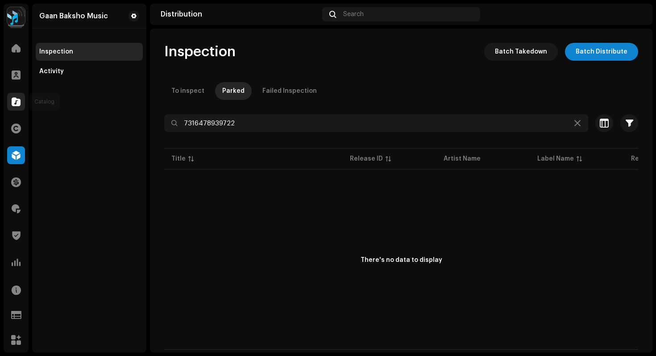
click at [17, 100] on span at bounding box center [16, 101] width 9 height 7
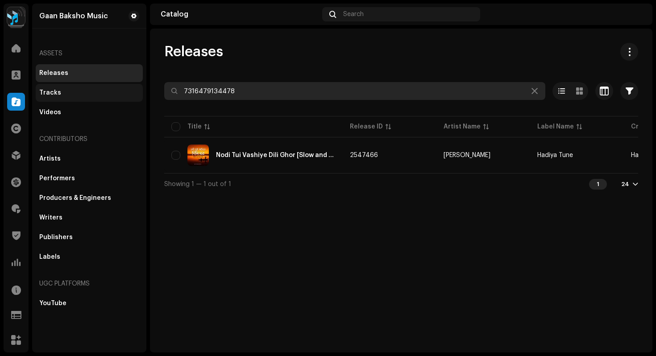
drag, startPoint x: 247, startPoint y: 95, endPoint x: 123, endPoint y: 85, distance: 124.5
click at [123, 85] on div "Gaan Baksho Music Home Clients Catalog Rights Distribution Finance Royalties Tr…" at bounding box center [328, 178] width 656 height 356
paste input "8939722"
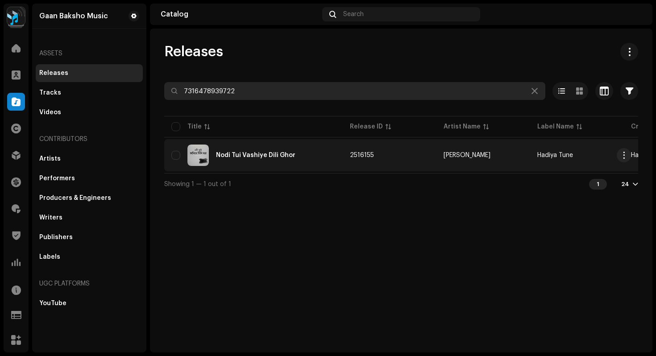
type input "7316478939722"
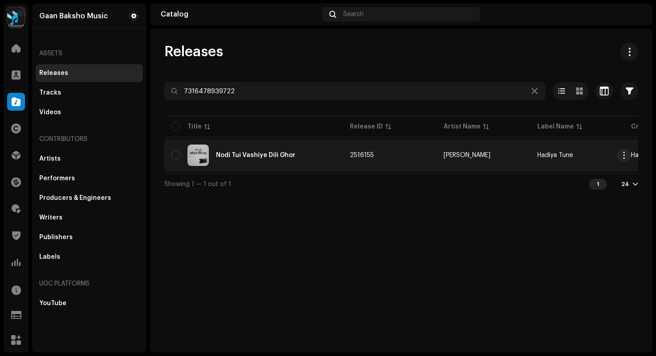
click at [282, 157] on div "Nodi Tui Vashiye Dili Ghor" at bounding box center [255, 155] width 79 height 6
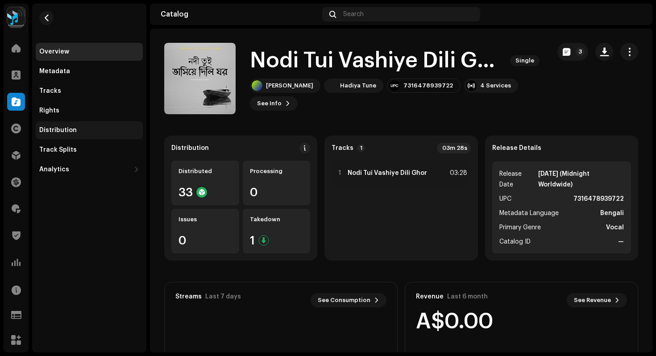
click at [71, 129] on div "Distribution" at bounding box center [58, 130] width 38 height 7
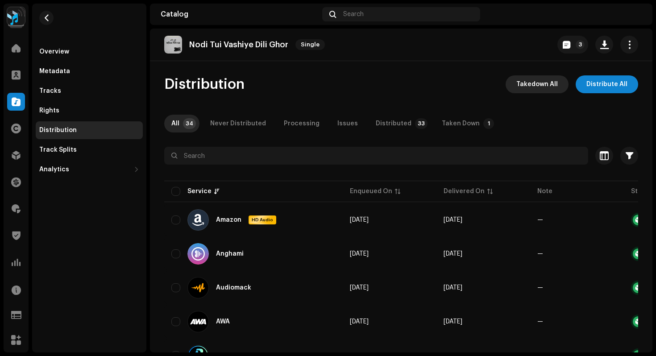
click at [548, 85] on span "Takedown All" at bounding box center [538, 84] width 42 height 18
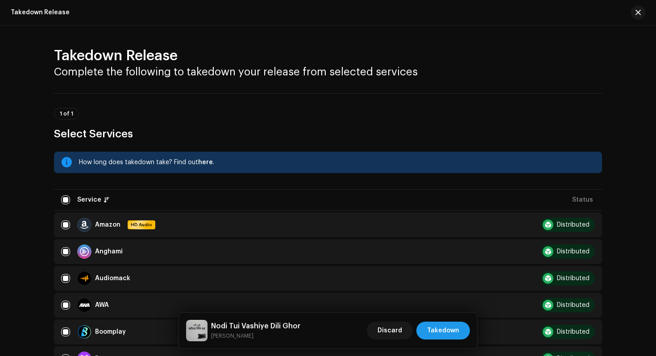
click at [445, 330] on span "Takedown" at bounding box center [443, 331] width 32 height 18
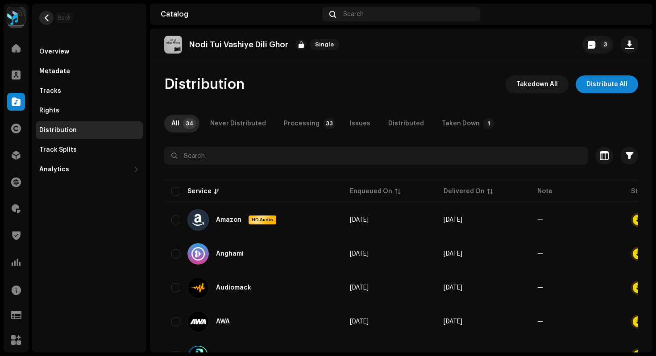
click at [43, 19] on span "button" at bounding box center [46, 17] width 7 height 7
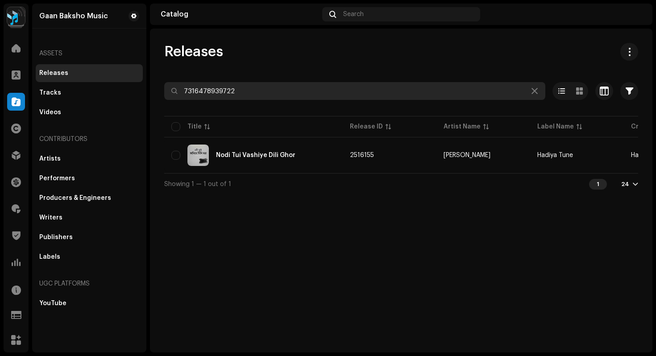
drag, startPoint x: 238, startPoint y: 89, endPoint x: 121, endPoint y: 60, distance: 120.0
click at [121, 60] on div "Gaan Baksho Music Home Clients Catalog Rights Distribution Finance Royalties Tr…" at bounding box center [328, 178] width 656 height 356
paste input "01682"
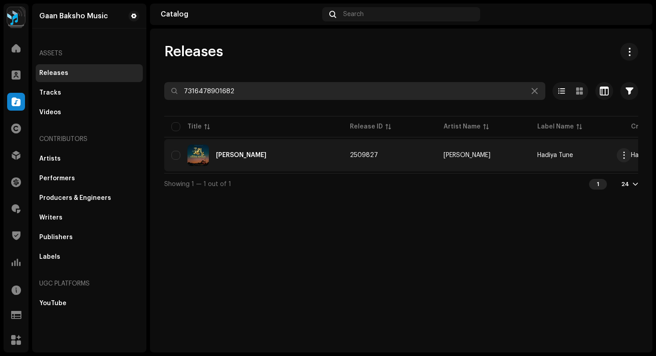
type input "7316478901682"
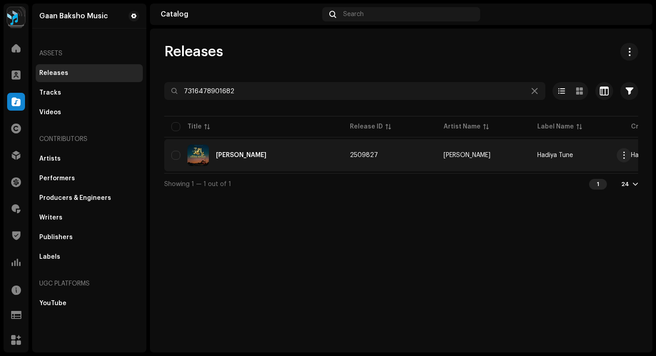
click at [230, 157] on div "[PERSON_NAME]" at bounding box center [241, 155] width 50 height 6
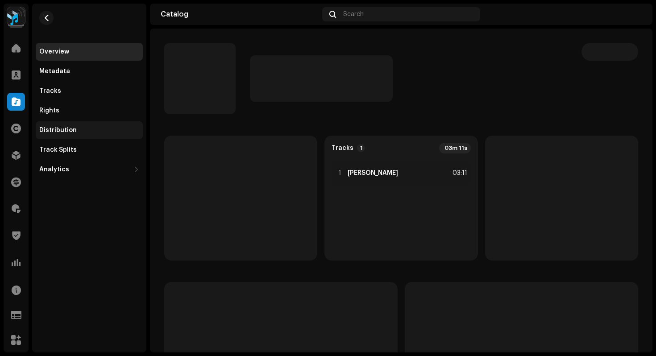
click at [67, 129] on div "Distribution" at bounding box center [58, 130] width 38 height 7
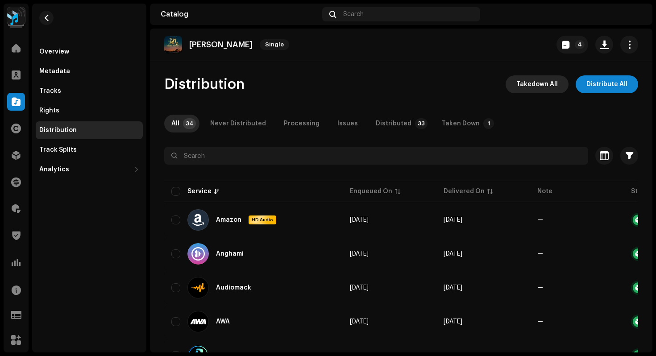
click at [538, 77] on span "Takedown All" at bounding box center [538, 84] width 42 height 18
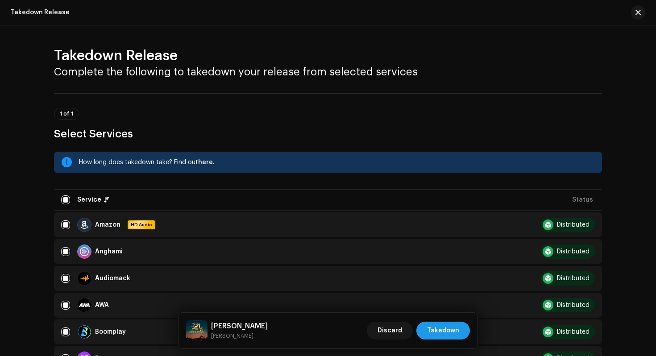
click at [445, 329] on span "Takedown" at bounding box center [443, 331] width 32 height 18
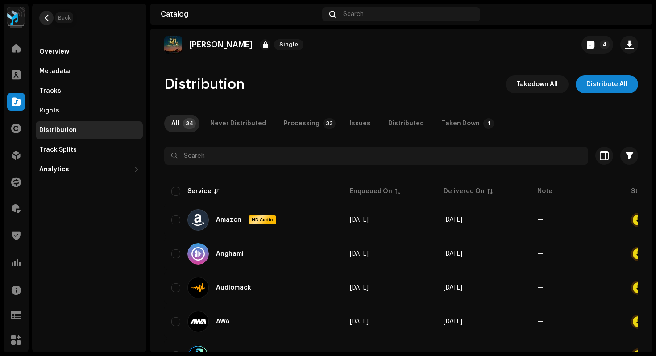
click at [47, 20] on span "button" at bounding box center [46, 17] width 7 height 7
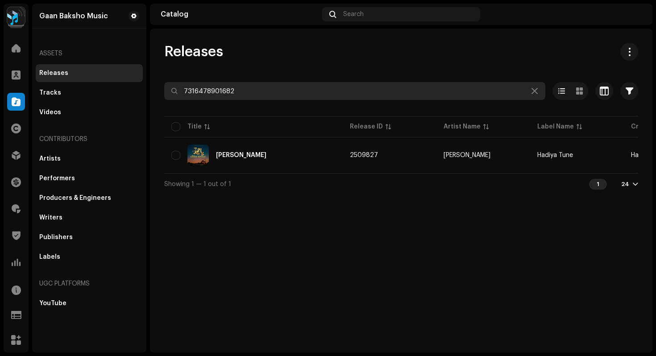
drag, startPoint x: 265, startPoint y: 87, endPoint x: 65, endPoint y: 74, distance: 200.5
click at [65, 74] on div "Gaan Baksho Music Home Clients Catalog Rights Distribution Finance Royalties Tr…" at bounding box center [328, 178] width 656 height 356
drag, startPoint x: 280, startPoint y: 97, endPoint x: 111, endPoint y: 63, distance: 172.5
click at [111, 63] on div "Gaan Baksho Music Home Clients Catalog Rights Distribution Finance Royalties Tr…" at bounding box center [328, 178] width 656 height 356
paste input "886996"
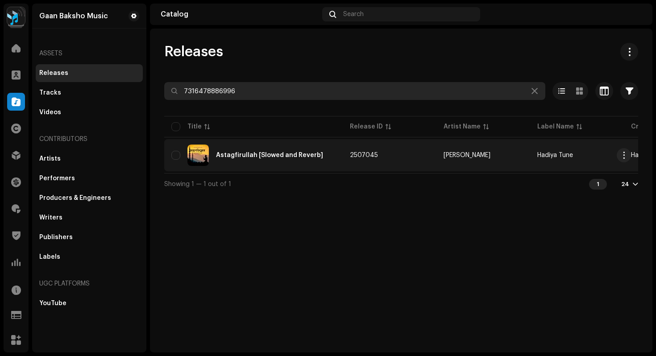
type input "7316478886996"
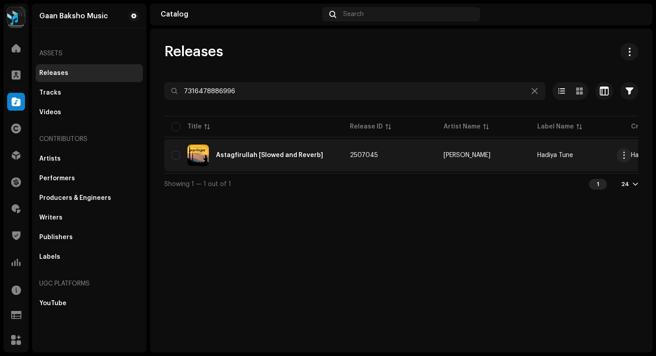
click at [231, 159] on div "Astagfirullah [Slowed and Reverb]" at bounding box center [253, 155] width 164 height 21
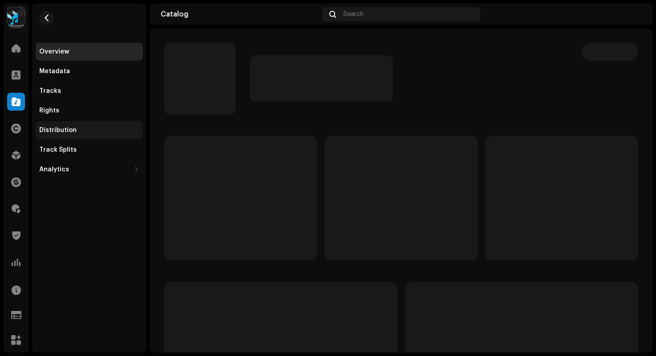
click at [62, 129] on div "Distribution" at bounding box center [58, 130] width 38 height 7
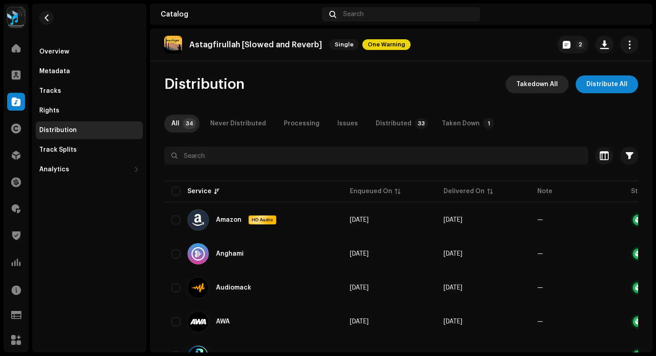
click at [534, 87] on span "Takedown All" at bounding box center [538, 84] width 42 height 18
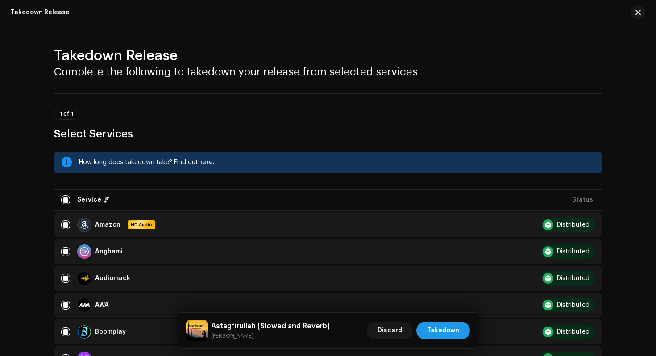
click at [447, 333] on span "Takedown" at bounding box center [443, 331] width 32 height 18
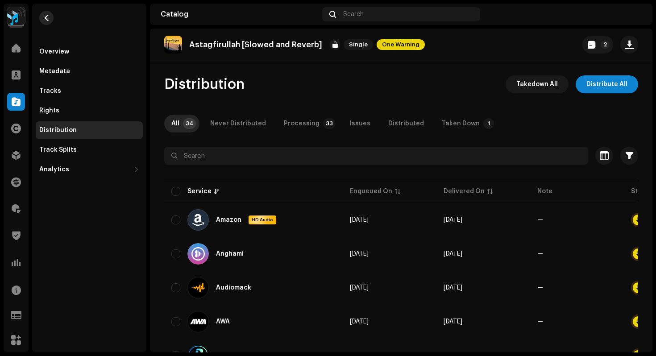
click at [46, 18] on span "button" at bounding box center [46, 17] width 7 height 7
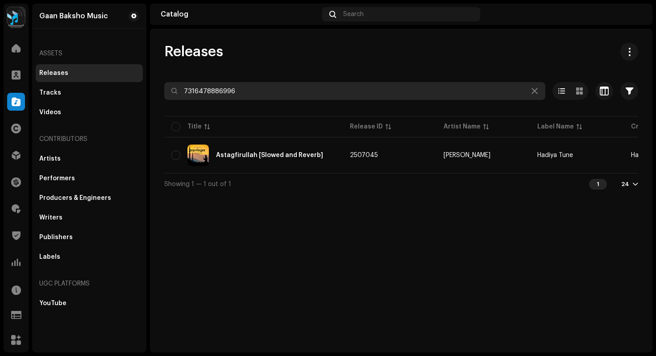
drag, startPoint x: 253, startPoint y: 88, endPoint x: 141, endPoint y: 72, distance: 113.1
click at [148, 73] on div "Gaan Baksho Music Home Clients Catalog Rights Distribution Finance Royalties Tr…" at bounding box center [328, 178] width 656 height 356
paste input "1311"
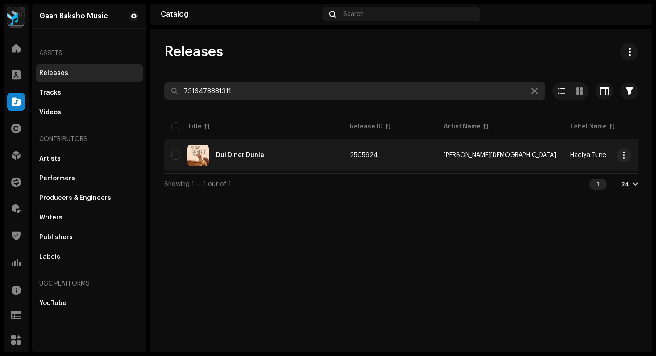
type input "7316478881311"
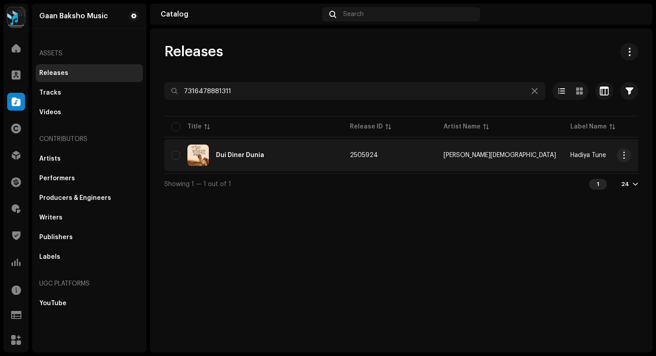
click at [236, 153] on div "Dui Diner Dunia" at bounding box center [240, 155] width 48 height 6
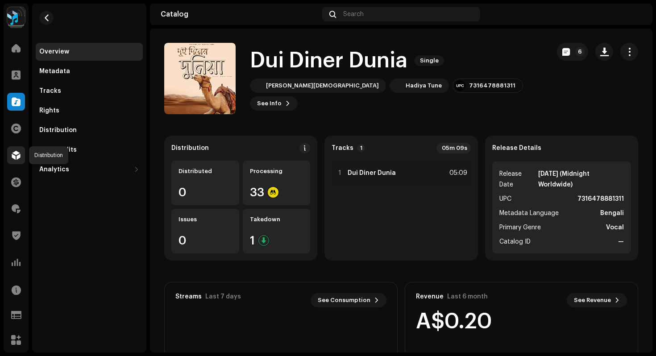
click at [14, 154] on span at bounding box center [16, 155] width 9 height 7
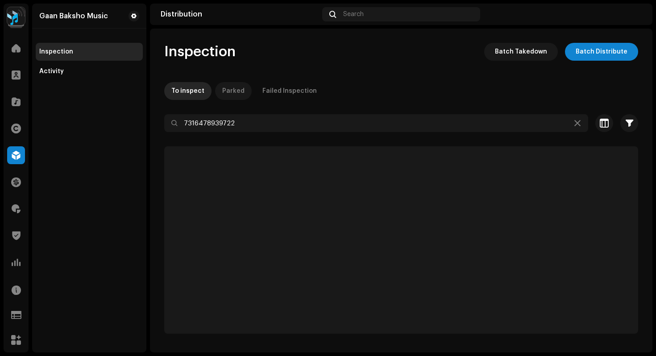
click at [233, 90] on div "Parked" at bounding box center [233, 91] width 22 height 18
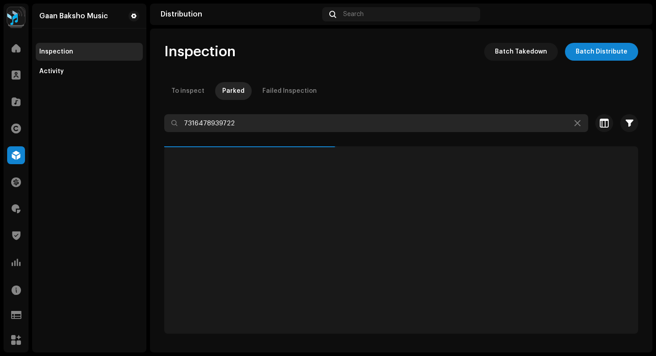
drag, startPoint x: 248, startPoint y: 124, endPoint x: 109, endPoint y: 111, distance: 139.5
click at [109, 111] on div "Gaan Baksho Music Home Clients Catalog Rights Distribution Finance Royalties Tr…" at bounding box center [328, 178] width 656 height 356
paste input "881311"
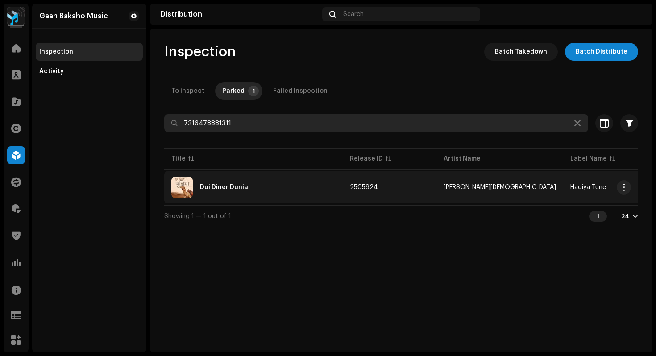
type input "7316478881311"
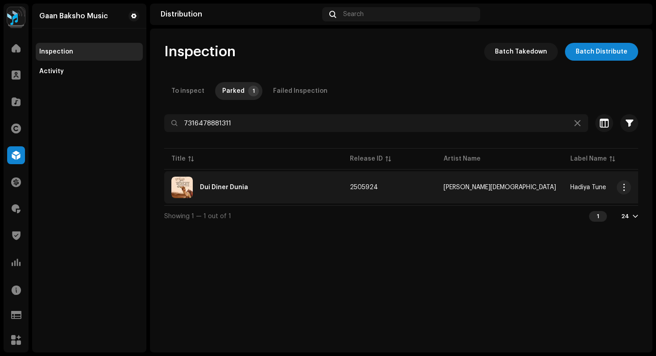
click at [270, 187] on div "Dui Diner Dunia" at bounding box center [253, 187] width 164 height 21
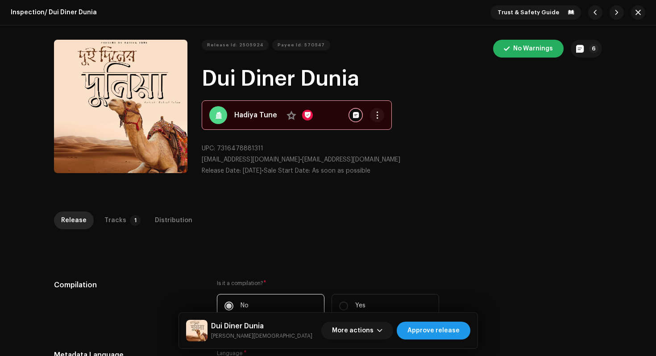
click at [442, 332] on span "Approve release" at bounding box center [434, 331] width 52 height 18
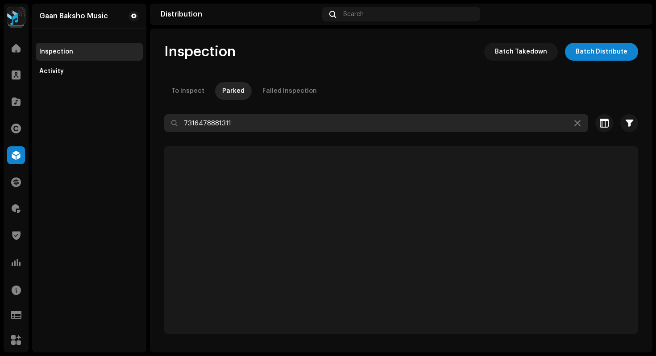
drag, startPoint x: 256, startPoint y: 120, endPoint x: 71, endPoint y: 103, distance: 185.6
click at [89, 103] on div "Gaan Baksho Music Home Clients Catalog Rights Distribution Finance Royalties Tr…" at bounding box center [328, 178] width 656 height 356
paste input "6989"
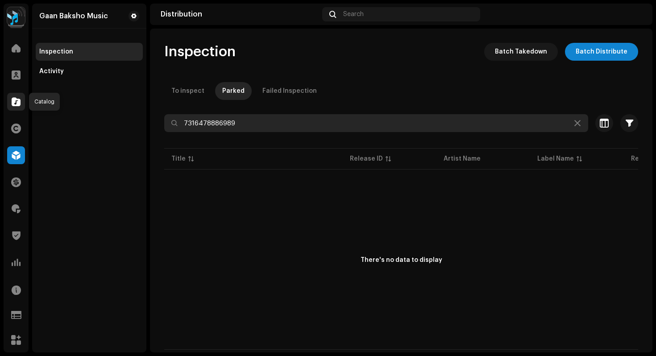
type input "7316478886989"
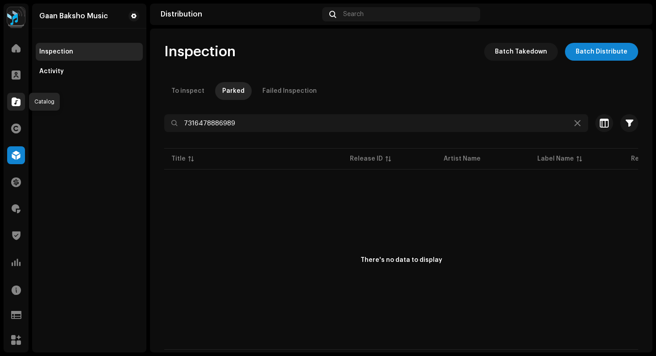
click at [18, 104] on span at bounding box center [16, 101] width 9 height 7
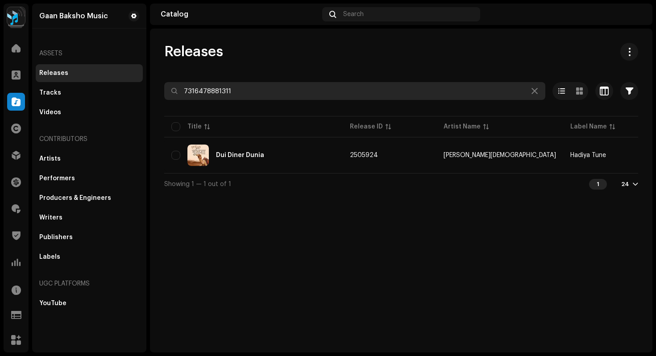
drag, startPoint x: 236, startPoint y: 91, endPoint x: 130, endPoint y: 68, distance: 107.7
click at [138, 70] on div "Gaan Baksho Music Home Clients Catalog Rights Distribution Finance Royalties Tr…" at bounding box center [328, 178] width 656 height 356
paste input "6989"
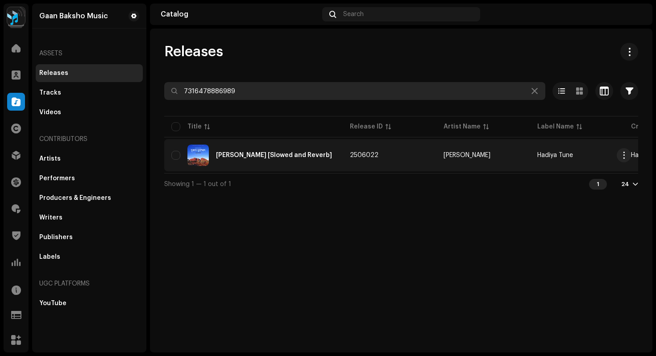
type input "7316478886989"
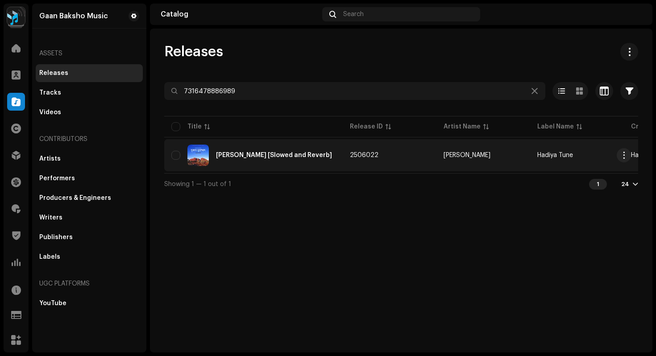
click at [262, 160] on div "[PERSON_NAME] [Slowed and Reverb]" at bounding box center [253, 155] width 164 height 21
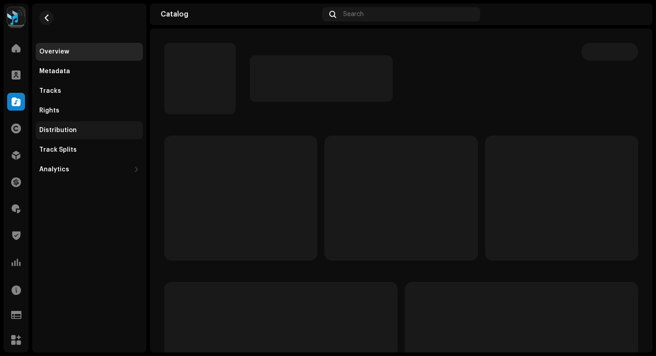
click at [71, 131] on div "Distribution" at bounding box center [58, 130] width 38 height 7
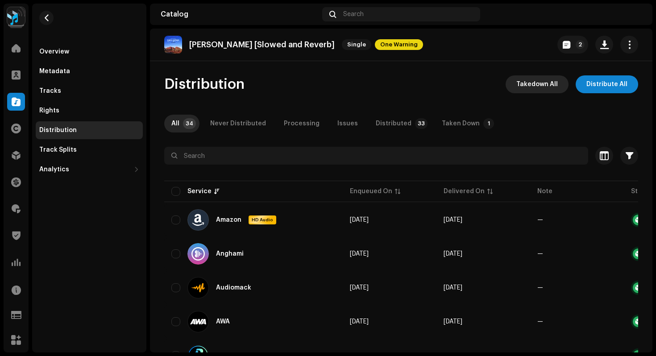
click at [535, 87] on span "Takedown All" at bounding box center [538, 84] width 42 height 18
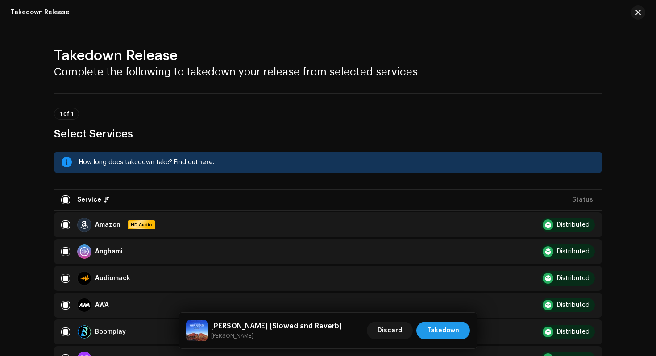
click at [451, 329] on span "Takedown" at bounding box center [443, 331] width 32 height 18
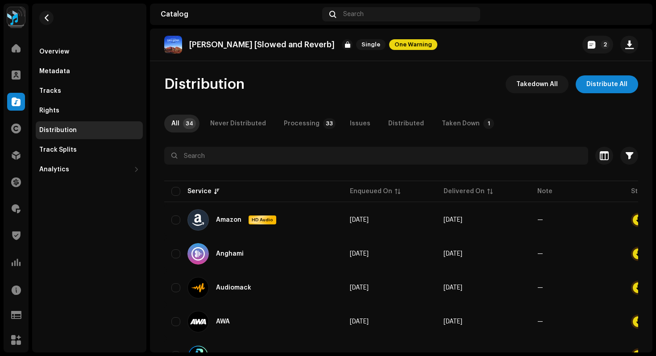
click at [49, 25] on re-m-nav-back at bounding box center [46, 23] width 21 height 39
click at [49, 18] on span "button" at bounding box center [46, 17] width 7 height 7
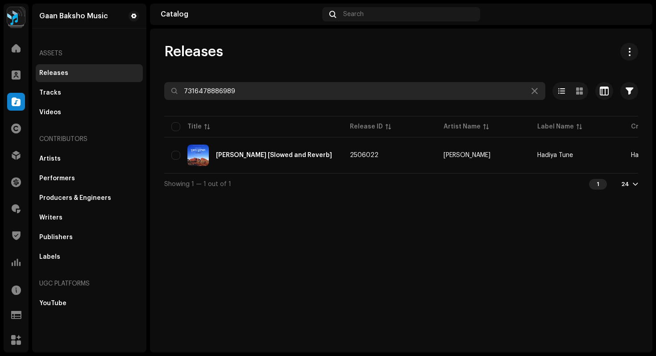
drag, startPoint x: 251, startPoint y: 91, endPoint x: 131, endPoint y: 76, distance: 121.1
click at [136, 76] on div "Gaan Baksho Music Home Clients Catalog Rights Distribution Finance Royalties Tr…" at bounding box center [328, 178] width 656 height 356
paste input "61931"
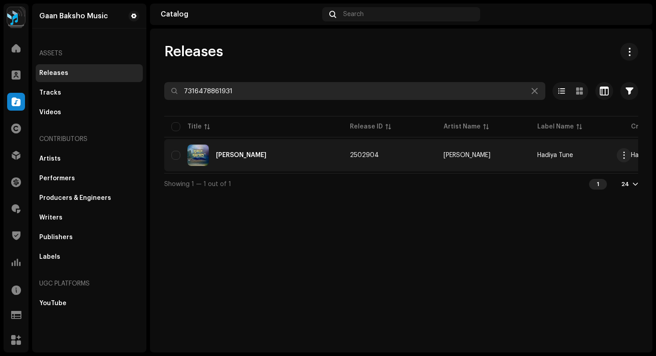
type input "7316478861931"
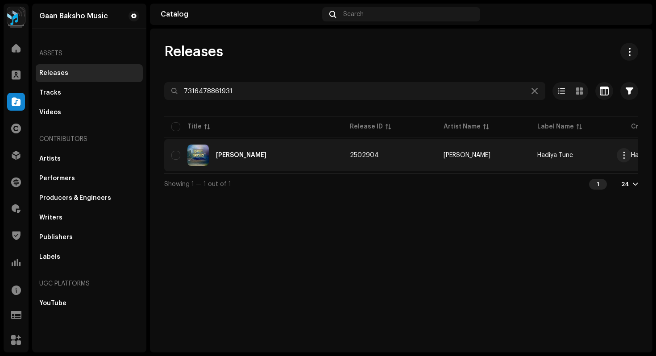
click at [286, 161] on div "[PERSON_NAME]" at bounding box center [253, 155] width 164 height 21
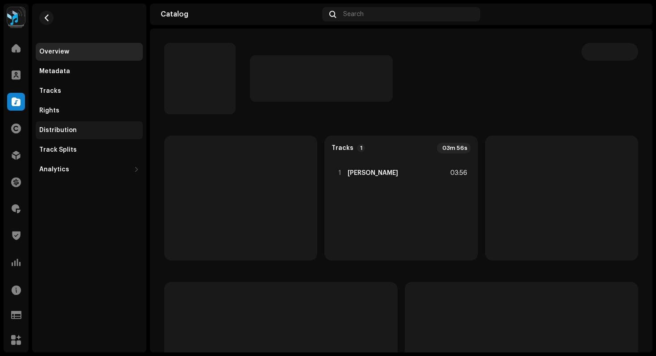
click at [62, 134] on div "Distribution" at bounding box center [89, 130] width 107 height 18
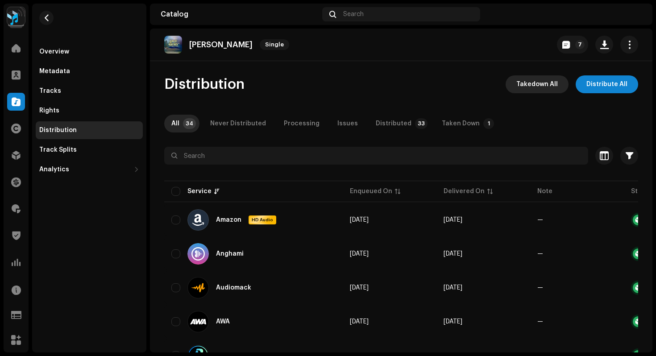
click at [536, 84] on span "Takedown All" at bounding box center [538, 84] width 42 height 18
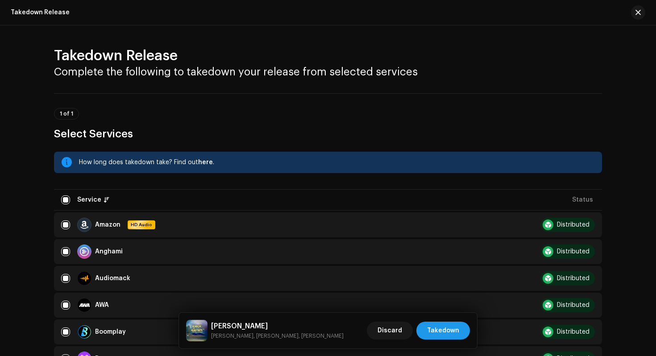
click at [448, 335] on span "Takedown" at bounding box center [443, 331] width 32 height 18
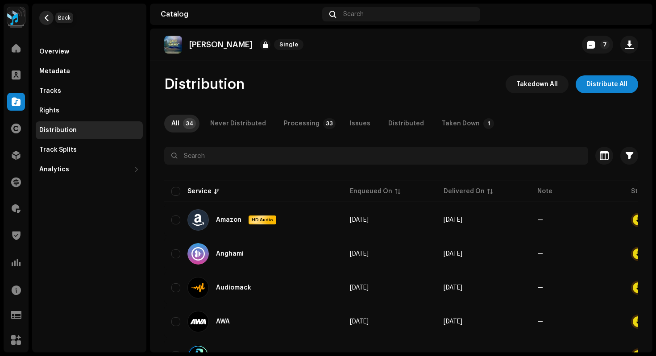
click at [50, 17] on button "button" at bounding box center [46, 18] width 14 height 14
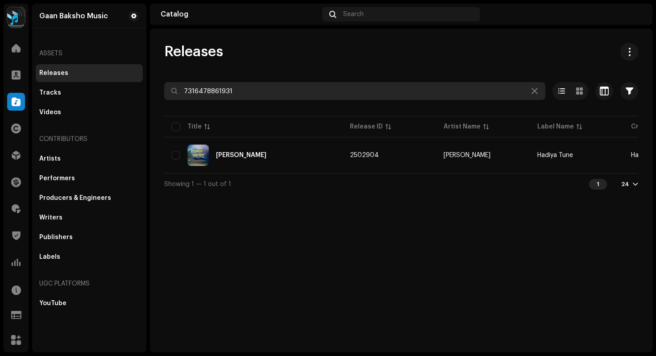
drag, startPoint x: 255, startPoint y: 92, endPoint x: 121, endPoint y: 67, distance: 135.7
click at [121, 67] on div "Gaan Baksho Music Home Clients Catalog Rights Distribution Finance Royalties Tr…" at bounding box center [328, 178] width 656 height 356
paste input "575586"
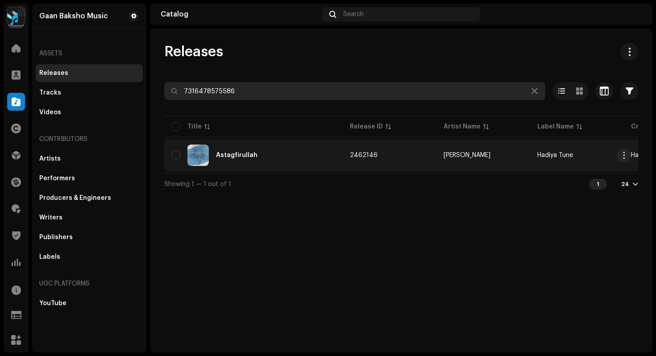
type input "7316478575586"
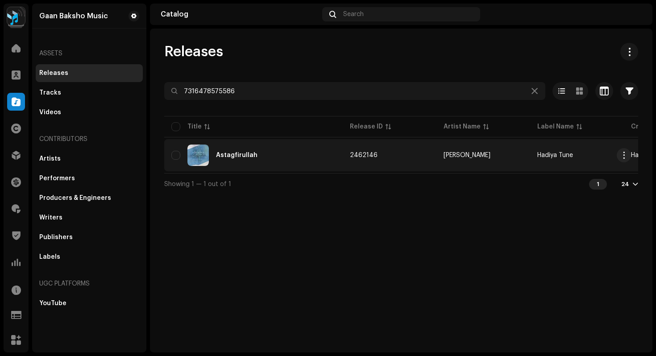
click at [230, 155] on div "Astagfirullah" at bounding box center [237, 155] width 42 height 6
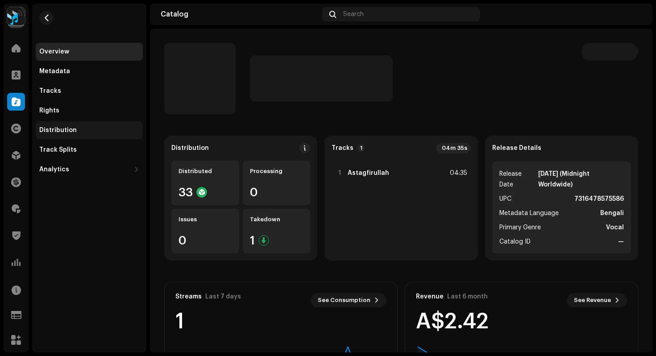
click at [61, 128] on div "Distribution" at bounding box center [58, 130] width 38 height 7
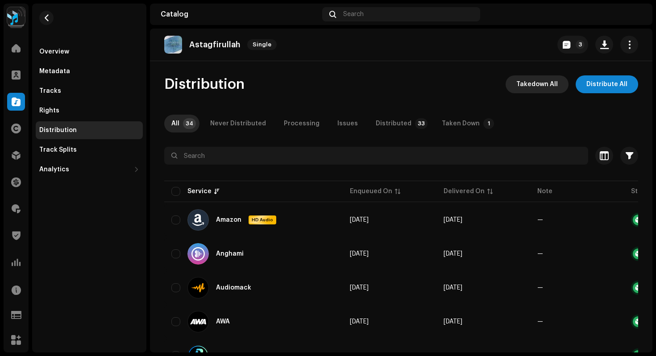
click at [540, 83] on span "Takedown All" at bounding box center [538, 84] width 42 height 18
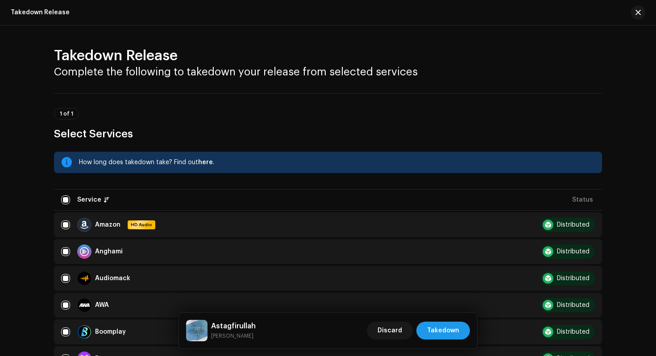
click at [440, 333] on span "Takedown" at bounding box center [443, 331] width 32 height 18
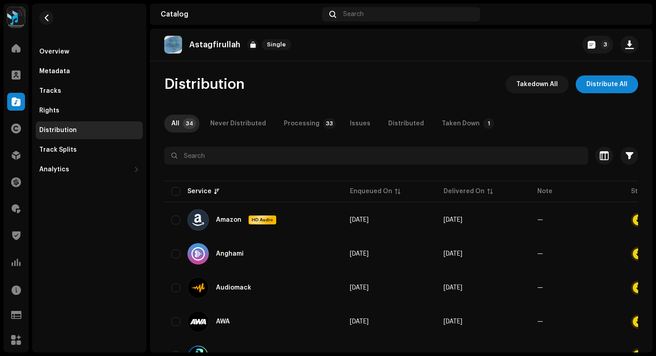
click at [53, 16] on re-m-nav-back at bounding box center [46, 23] width 21 height 39
click at [46, 18] on span "button" at bounding box center [46, 17] width 7 height 7
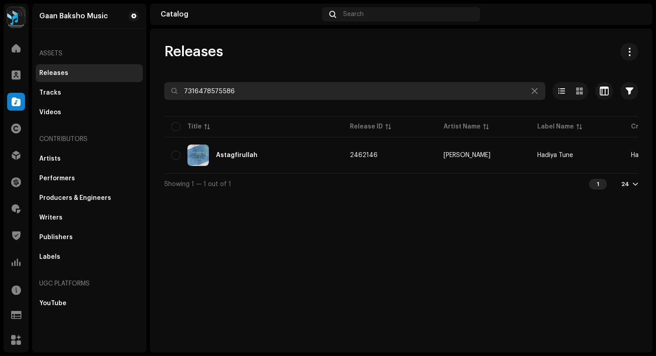
drag, startPoint x: 238, startPoint y: 90, endPoint x: 158, endPoint y: 76, distance: 81.6
click at [165, 78] on div "Releases 7316478575586 Selected 0 Options Filters Distribution status Never Dis…" at bounding box center [401, 119] width 503 height 152
paste input "067951"
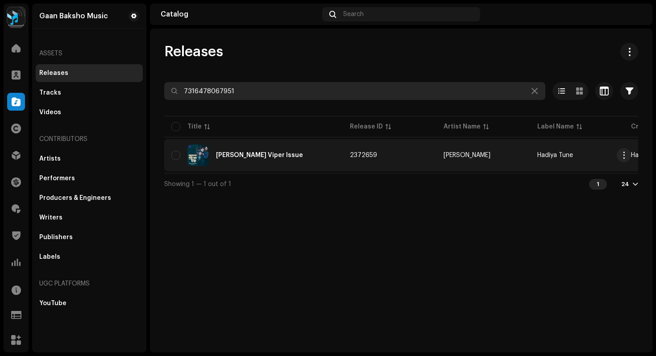
type input "7316478067951"
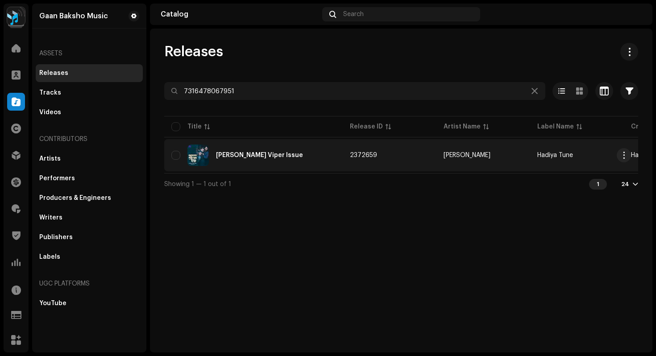
click at [250, 155] on div "Russell's Viper Issue" at bounding box center [259, 155] width 87 height 6
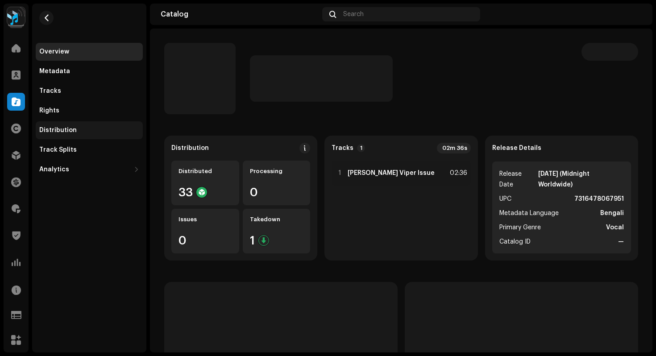
click at [70, 131] on div "Distribution" at bounding box center [58, 130] width 38 height 7
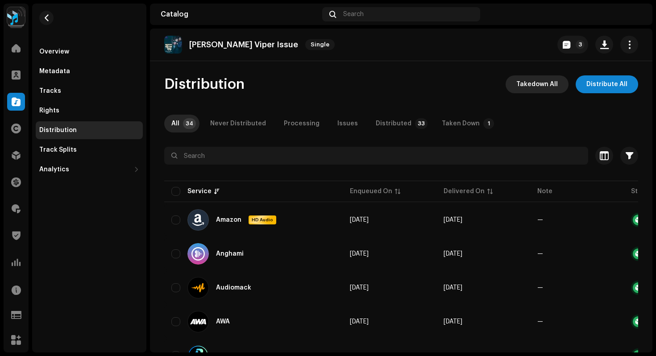
click at [520, 88] on span "Takedown All" at bounding box center [538, 84] width 42 height 18
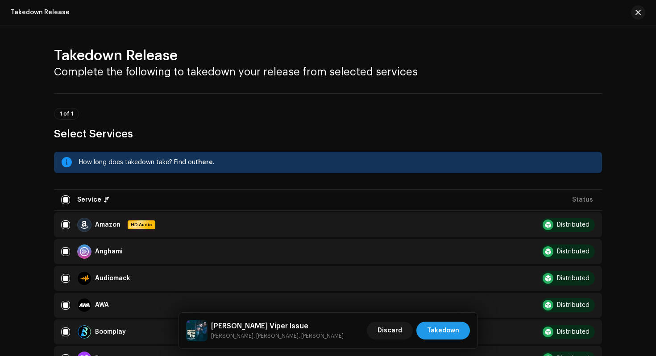
click at [460, 325] on button "Takedown" at bounding box center [444, 331] width 54 height 18
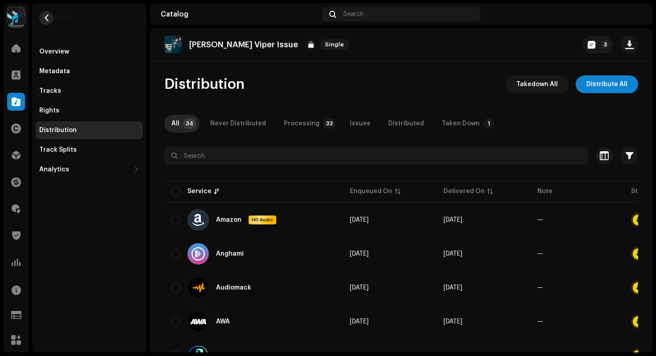
click at [42, 22] on button "button" at bounding box center [46, 18] width 14 height 14
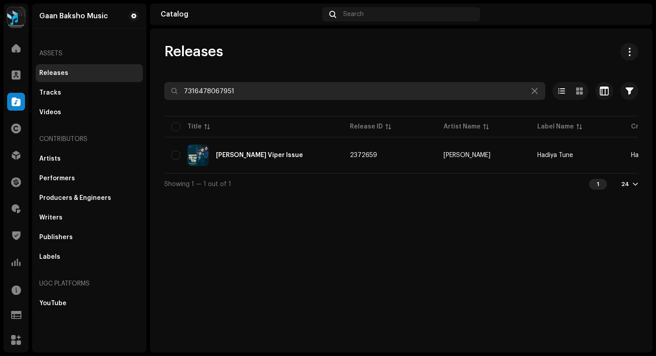
drag, startPoint x: 243, startPoint y: 93, endPoint x: 118, endPoint y: 73, distance: 126.6
click at [118, 73] on div "Gaan Baksho Music Home Clients Catalog Rights Distribution Finance Royalties Tr…" at bounding box center [328, 178] width 656 height 356
paste input "7967429"
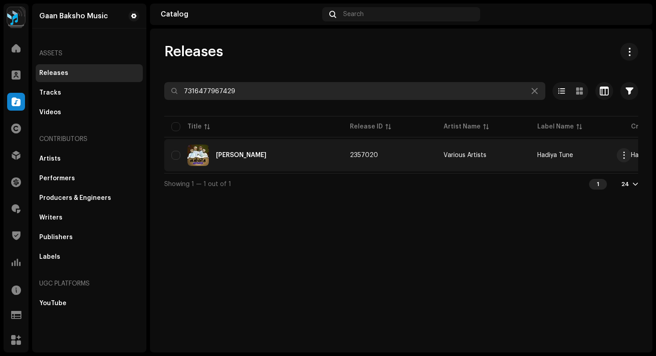
type input "7316477967429"
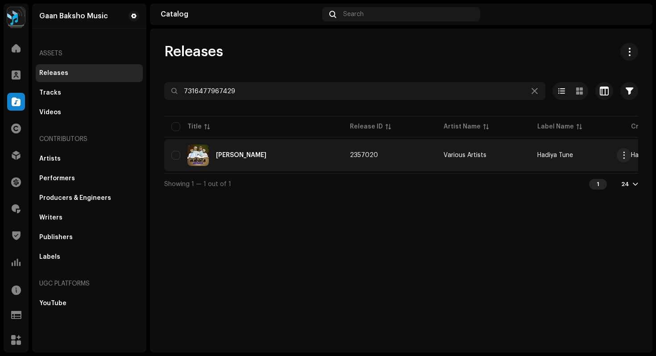
click at [282, 157] on div "Nabijir Agomone" at bounding box center [253, 155] width 164 height 21
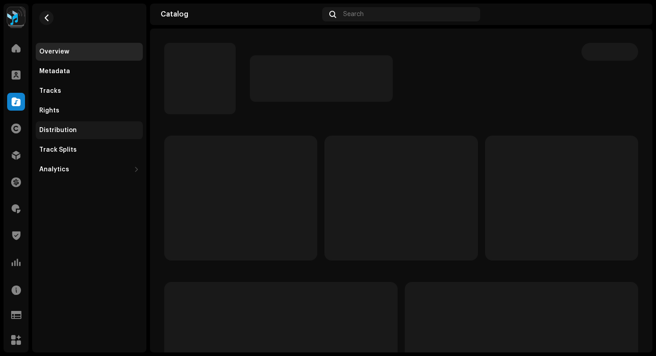
click at [82, 132] on div "Distribution" at bounding box center [89, 130] width 100 height 7
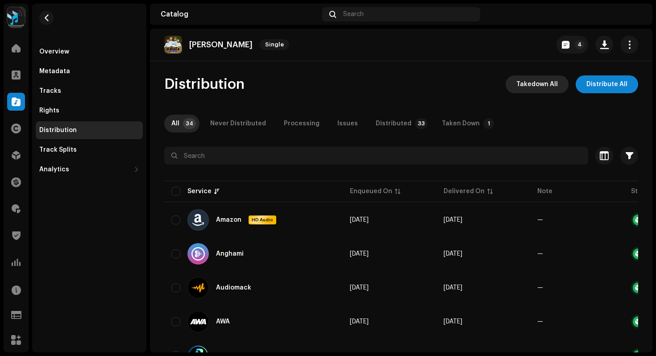
click at [533, 88] on span "Takedown All" at bounding box center [538, 84] width 42 height 18
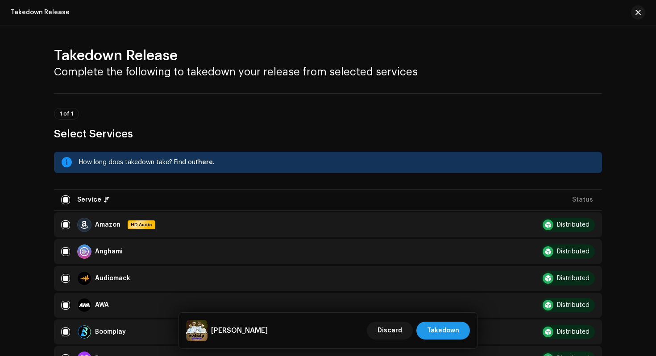
click at [454, 330] on span "Takedown" at bounding box center [443, 331] width 32 height 18
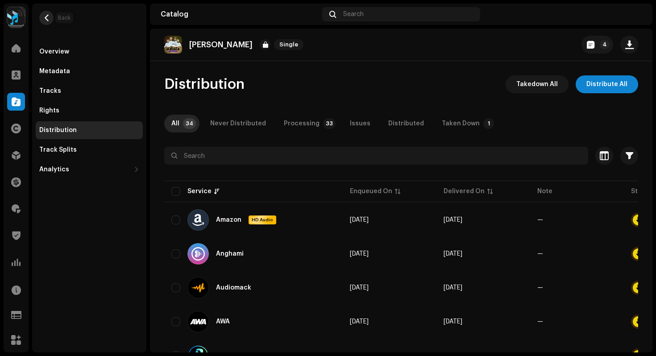
click at [48, 17] on span "button" at bounding box center [46, 17] width 7 height 7
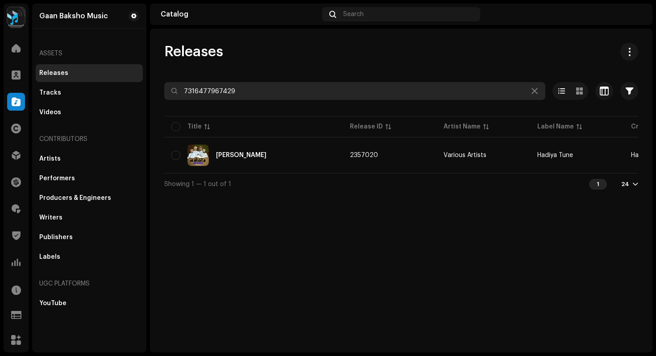
drag, startPoint x: 242, startPoint y: 95, endPoint x: 125, endPoint y: 71, distance: 119.4
click at [125, 71] on div "Gaan Baksho Music Home Clients Catalog Rights Distribution Finance Royalties Tr…" at bounding box center [328, 178] width 656 height 356
paste input "72522"
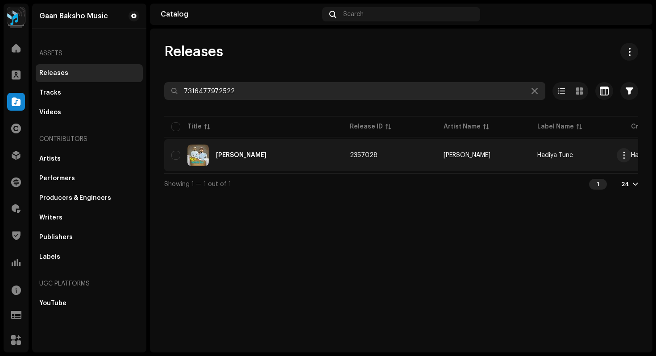
type input "7316477972522"
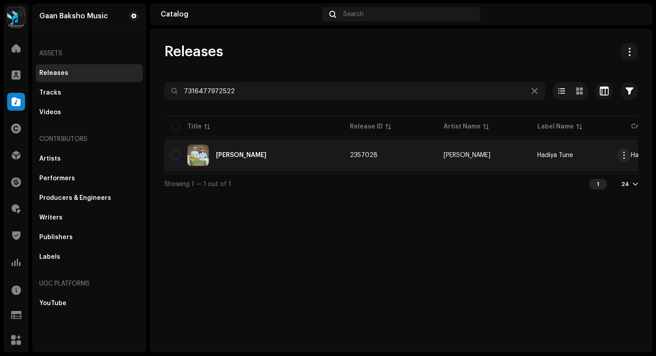
click at [238, 154] on div "[PERSON_NAME]" at bounding box center [241, 155] width 50 height 6
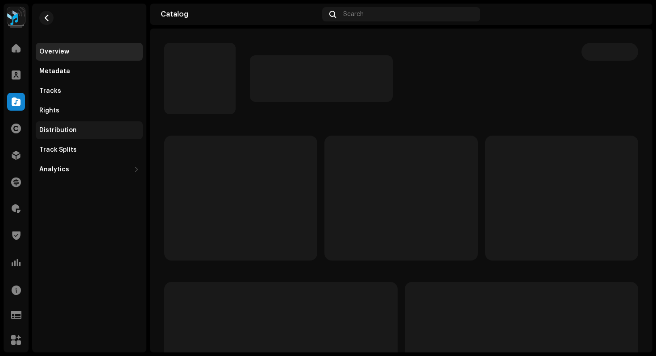
click at [66, 128] on div "Distribution" at bounding box center [58, 130] width 38 height 7
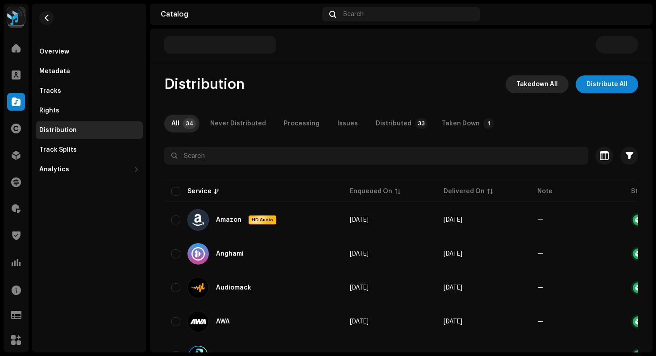
click at [526, 87] on span "Takedown All" at bounding box center [538, 84] width 42 height 18
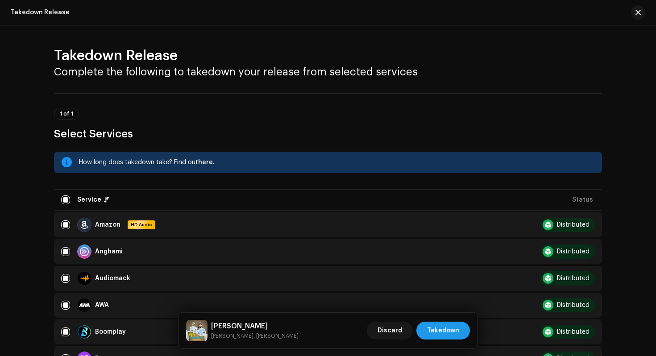
click at [454, 331] on span "Takedown" at bounding box center [443, 331] width 32 height 18
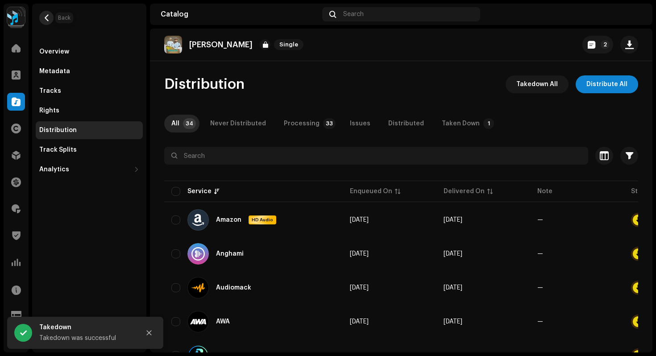
click at [48, 14] on span "button" at bounding box center [46, 17] width 7 height 7
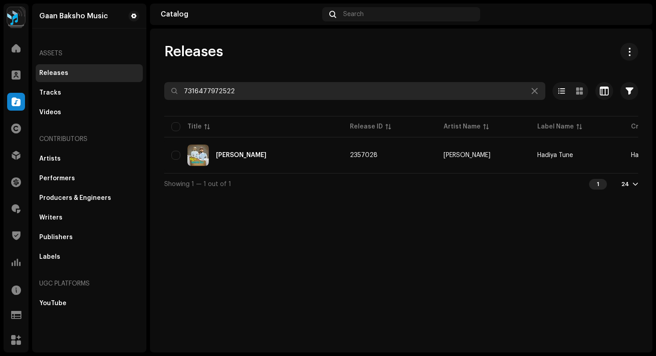
drag, startPoint x: 240, startPoint y: 90, endPoint x: 138, endPoint y: 75, distance: 102.9
click at [143, 75] on div "Gaan Baksho Music Home Clients Catalog Rights Distribution Finance Royalties Tr…" at bounding box center [328, 178] width 656 height 356
paste input "03144"
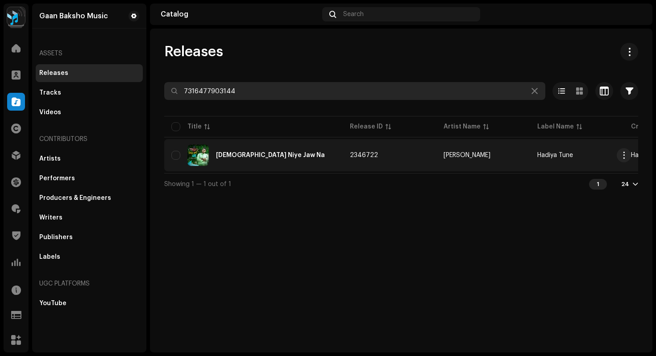
type input "7316477903144"
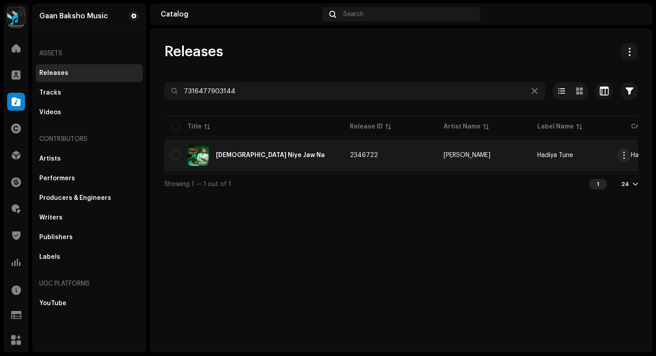
click at [276, 153] on div "[DEMOGRAPHIC_DATA] Niye Jaw Na" at bounding box center [253, 155] width 164 height 21
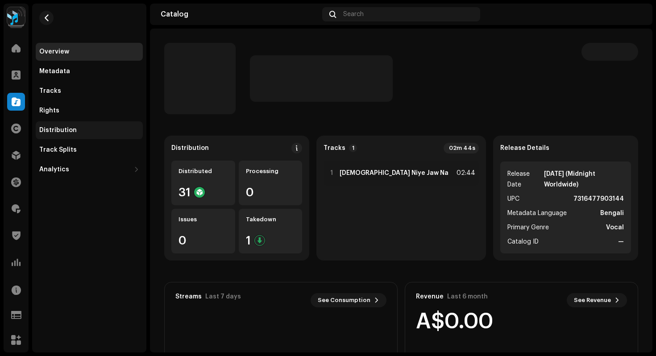
click at [69, 131] on div "Distribution" at bounding box center [58, 130] width 38 height 7
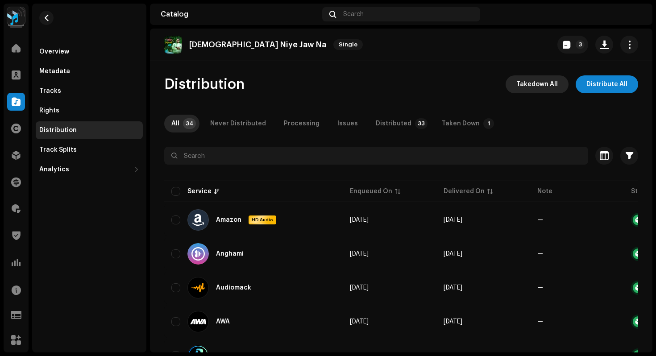
click at [533, 89] on span "Takedown All" at bounding box center [538, 84] width 42 height 18
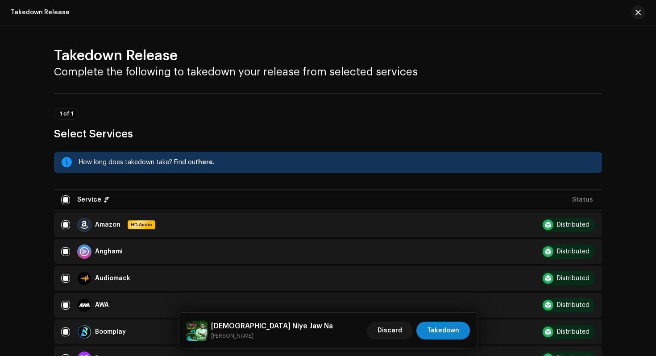
click at [443, 341] on div "Discard Takedown" at bounding box center [418, 330] width 103 height 21
click at [449, 327] on span "Takedown" at bounding box center [443, 331] width 32 height 18
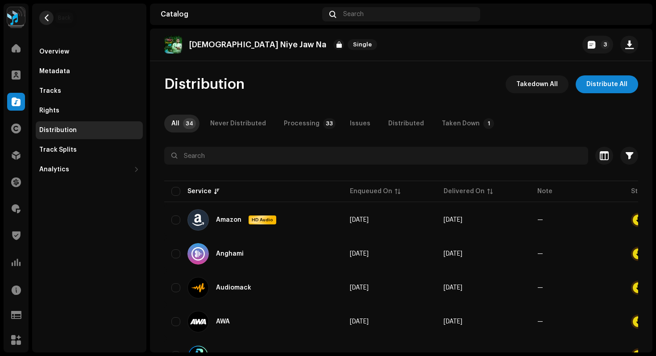
click at [47, 19] on span "button" at bounding box center [46, 17] width 7 height 7
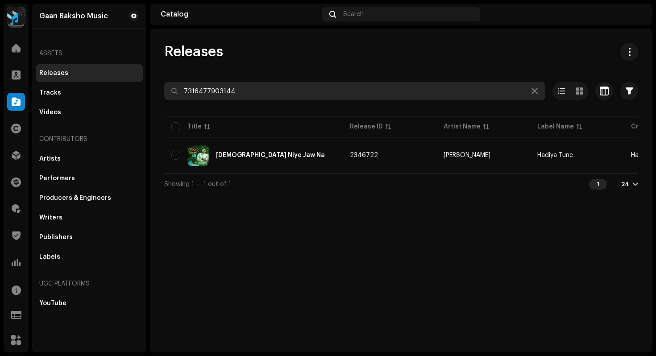
drag, startPoint x: 247, startPoint y: 94, endPoint x: 138, endPoint y: 72, distance: 111.1
click at [143, 73] on div "Gaan Baksho Music Home Clients Catalog Rights Distribution Finance Royalties Tr…" at bounding box center [328, 178] width 656 height 356
paste input "9226173"
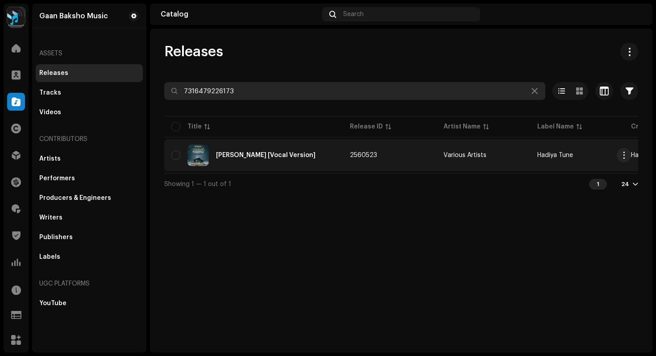
type input "7316479226173"
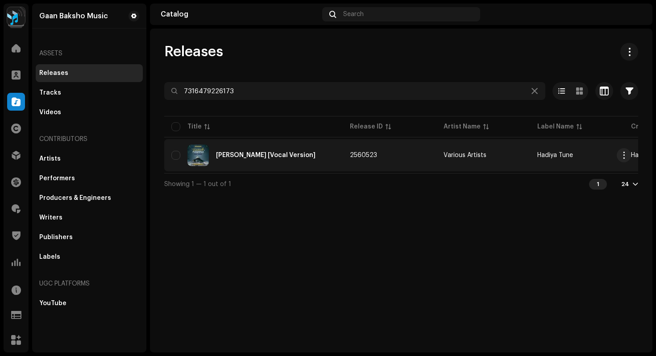
click at [269, 155] on div "[PERSON_NAME] [Vocal Version]" at bounding box center [266, 155] width 100 height 6
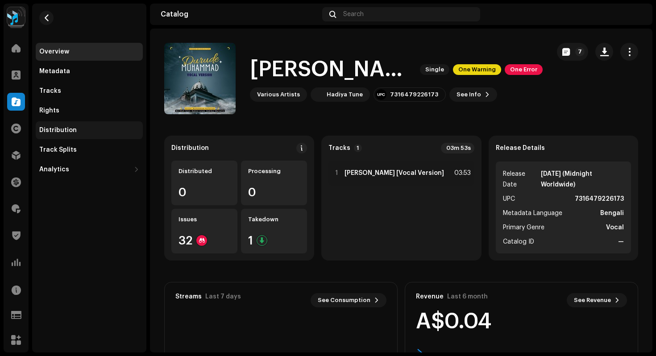
click at [81, 132] on div "Distribution" at bounding box center [89, 130] width 100 height 7
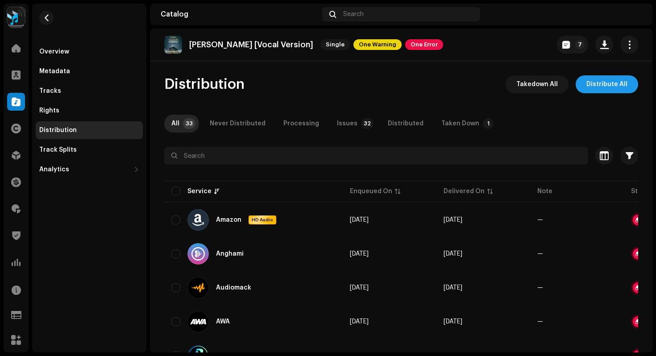
click at [609, 81] on span "Distribute All" at bounding box center [607, 84] width 41 height 18
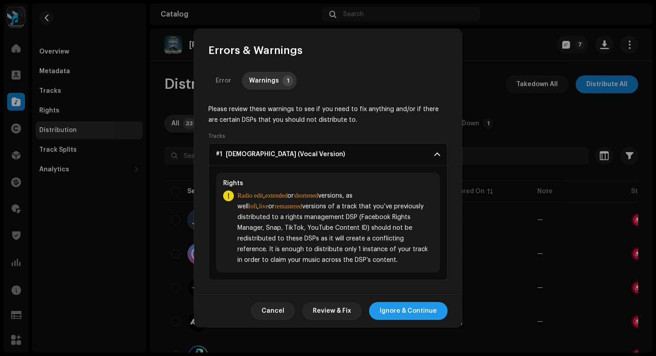
click at [410, 312] on span "Ignore & Continue" at bounding box center [408, 311] width 57 height 18
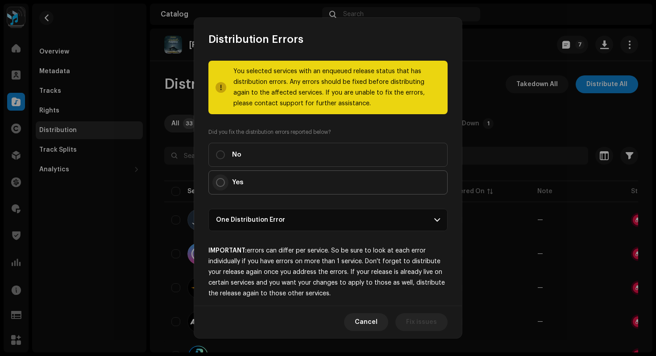
click at [222, 181] on input "Yes" at bounding box center [220, 182] width 9 height 9
radio input "true"
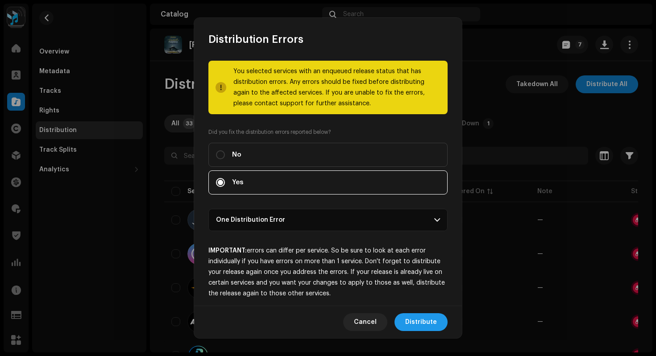
click at [422, 317] on span "Distribute" at bounding box center [421, 322] width 32 height 18
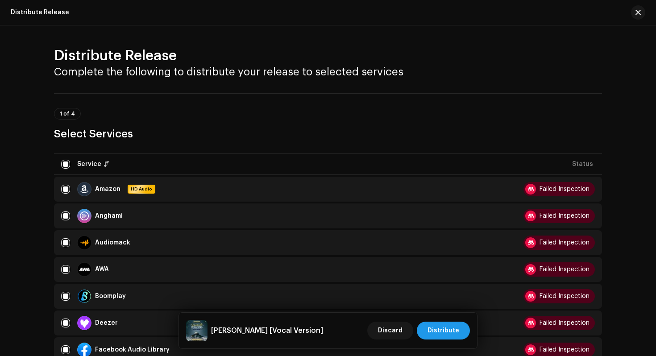
click at [443, 333] on span "Distribute" at bounding box center [444, 331] width 32 height 18
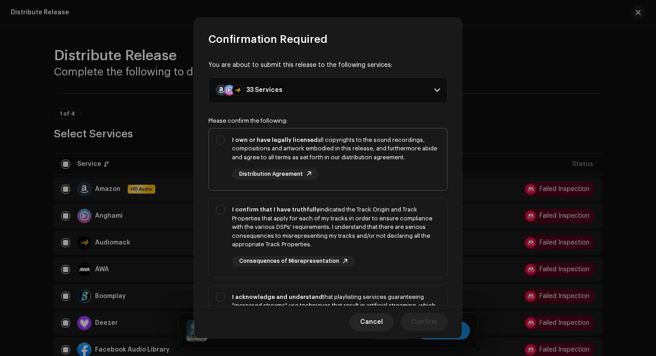
click at [218, 139] on div "I own or have legally licensed all copyrights to the sound recordings, composit…" at bounding box center [328, 158] width 238 height 58
checkbox input "true"
click at [222, 207] on div "I confirm that I have truthfully indicated the Track Origin and Track Propertie…" at bounding box center [328, 236] width 238 height 76
checkbox input "true"
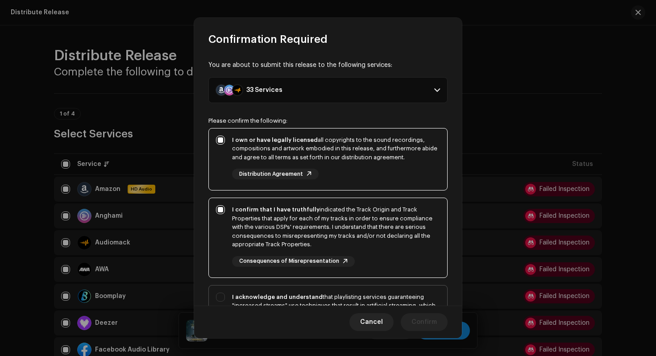
click at [223, 294] on div "I acknowledge and understand that playlisting services guaranteeing "increased …" at bounding box center [328, 326] width 238 height 81
checkbox input "true"
click at [425, 321] on span "Confirm" at bounding box center [424, 322] width 25 height 18
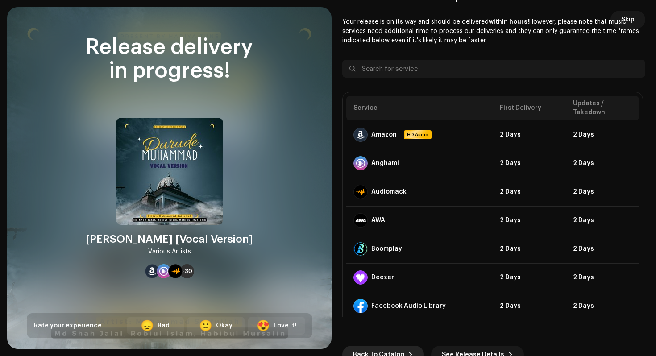
click at [384, 351] on span "Back To Catalog" at bounding box center [378, 355] width 51 height 18
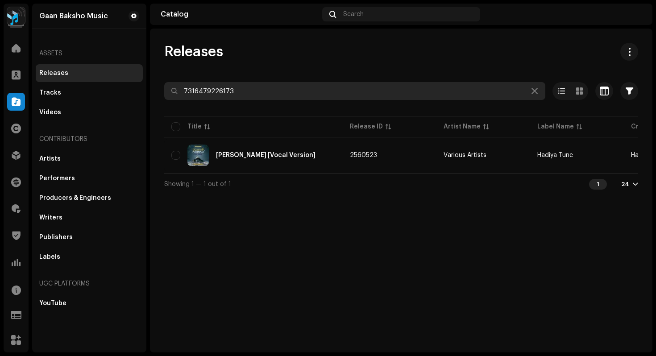
drag, startPoint x: 250, startPoint y: 86, endPoint x: 174, endPoint y: 73, distance: 77.0
click at [174, 73] on div "Releases 7316479226173 Selected 0 Options Filters Distribution status Never Dis…" at bounding box center [401, 119] width 503 height 152
drag, startPoint x: 242, startPoint y: 92, endPoint x: 148, endPoint y: 53, distance: 102.5
click at [148, 53] on div "Gaan Baksho Music Home Clients Catalog Rights Distribution Finance Royalties Tr…" at bounding box center [328, 178] width 656 height 356
paste input "81307266"
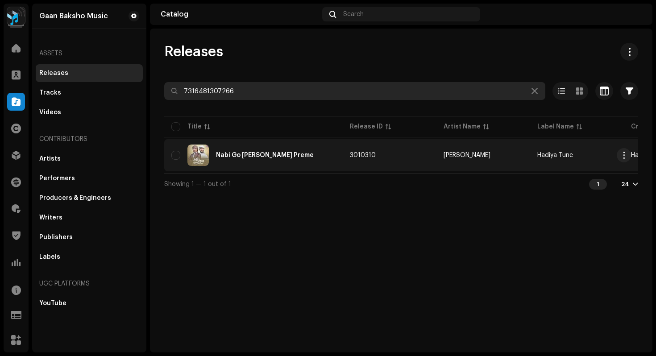
type input "7316481307266"
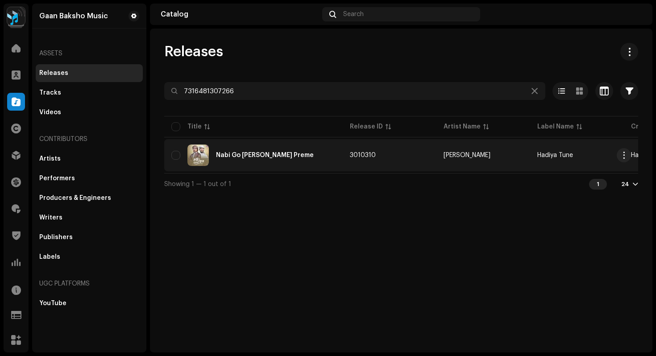
click at [235, 169] on td "Nabi Go Tomar Preme" at bounding box center [253, 155] width 179 height 32
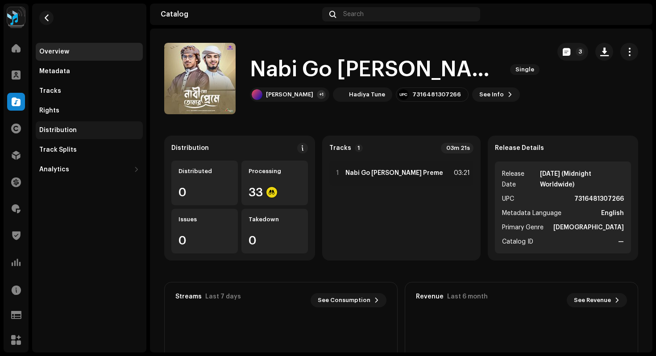
click at [71, 131] on div "Distribution" at bounding box center [58, 130] width 38 height 7
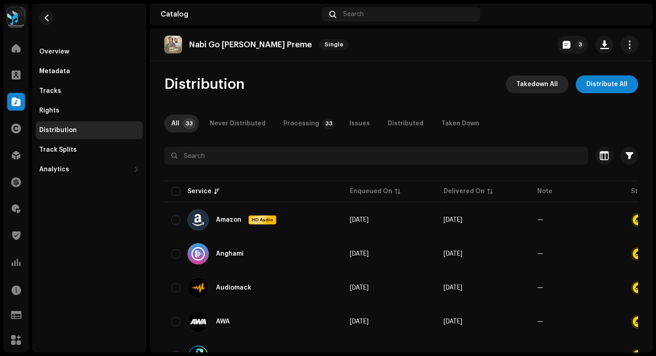
click at [530, 84] on span "Takedown All" at bounding box center [538, 84] width 42 height 18
click at [495, 185] on div "Not Eligible For Takedown The takedown cannot proceed because some of the relea…" at bounding box center [328, 178] width 656 height 356
click at [17, 291] on span at bounding box center [16, 290] width 9 height 7
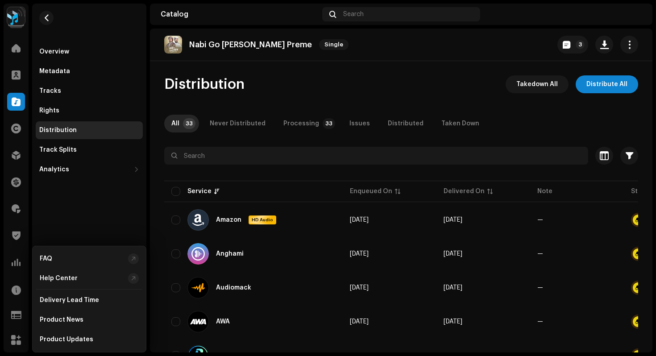
click at [52, 221] on div "Overview Metadata Tracks Rights Distribution Track Splits Analytics Consumption…" at bounding box center [89, 178] width 114 height 349
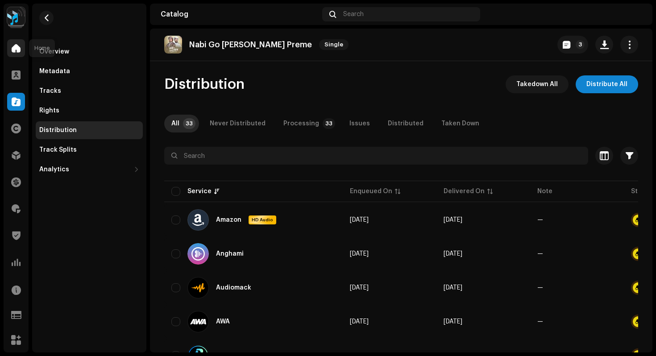
click at [17, 49] on span at bounding box center [16, 48] width 9 height 7
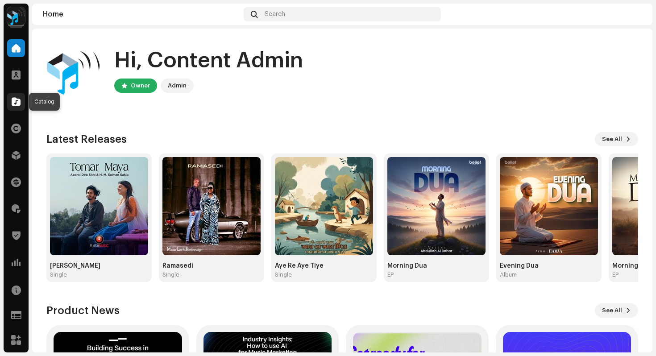
click at [16, 102] on span at bounding box center [16, 101] width 9 height 7
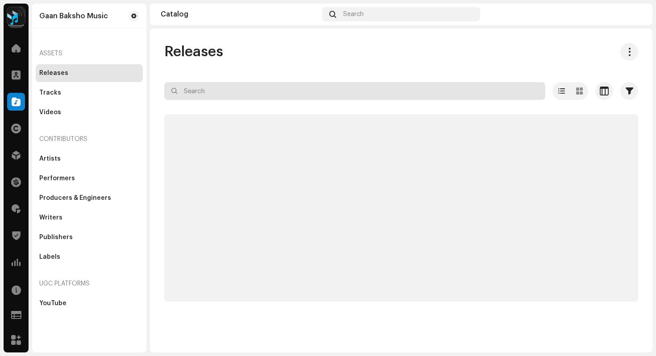
click at [213, 88] on input "text" at bounding box center [354, 91] width 381 height 18
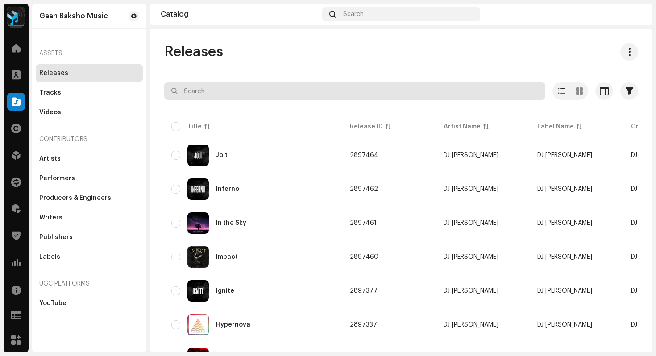
paste input "QZZ662326395"
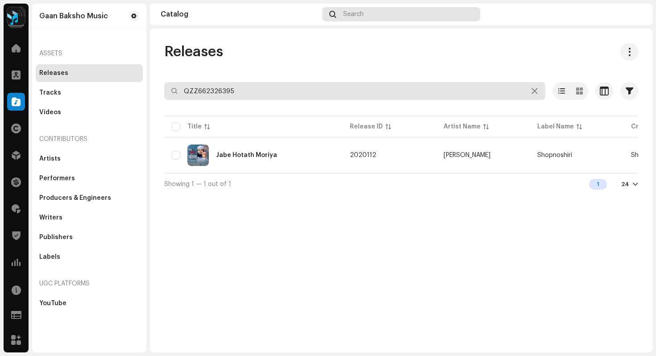
type input "QZZ662326395"
